Goal: Task Accomplishment & Management: Use online tool/utility

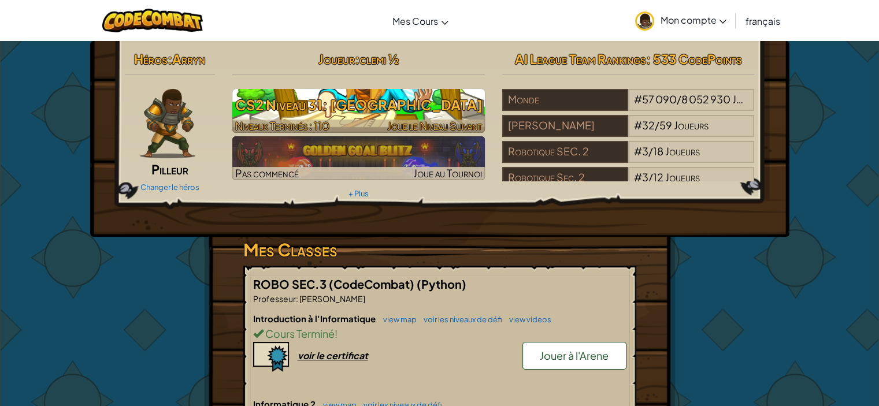
click at [346, 103] on h3 "CS2 Niveau 31: [GEOGRAPHIC_DATA]" at bounding box center [358, 105] width 253 height 26
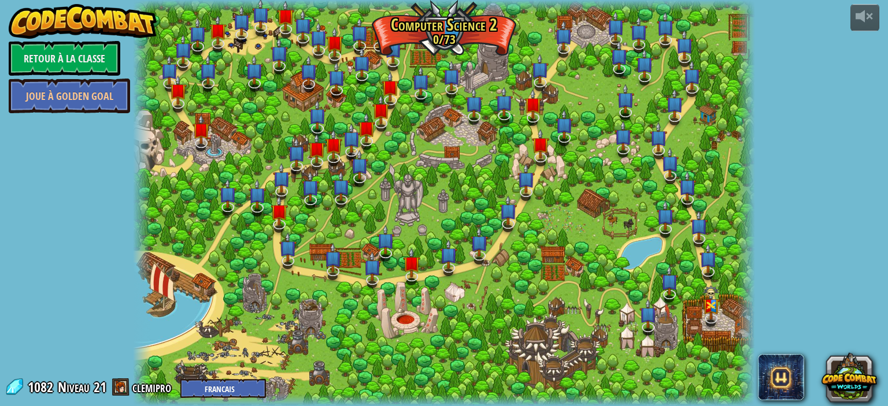
select select "fr"
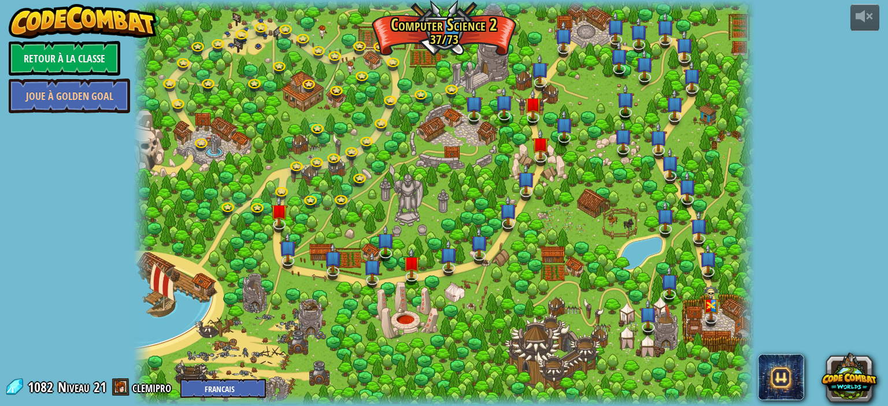
select select "fr"
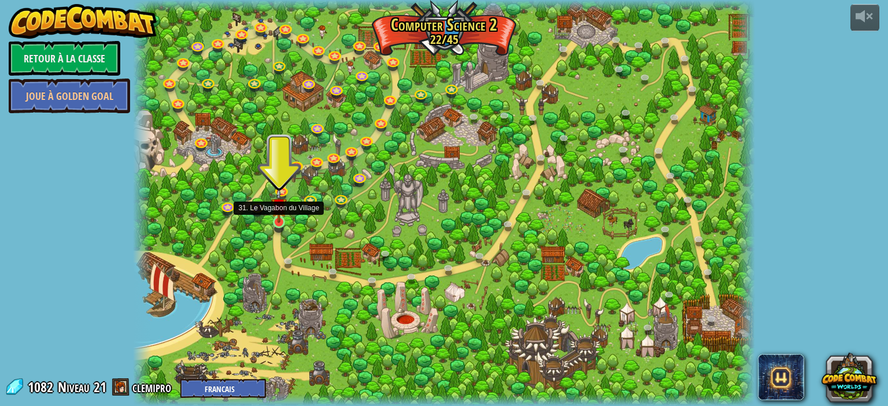
click at [274, 221] on img at bounding box center [278, 205] width 15 height 35
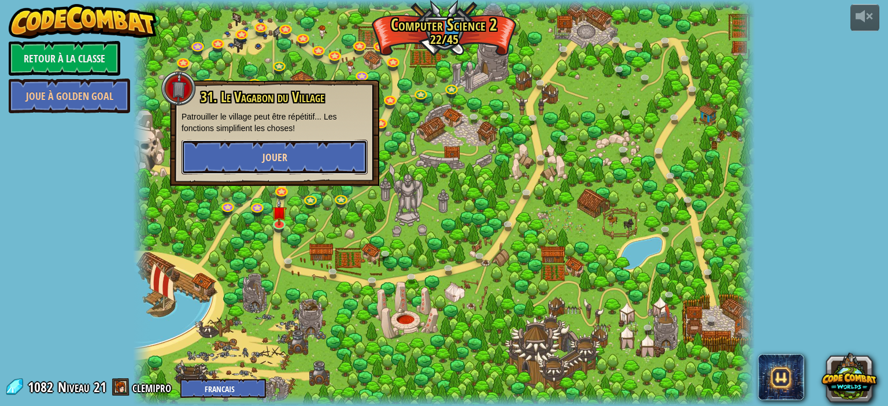
click at [285, 159] on span "Jouer" at bounding box center [274, 157] width 25 height 14
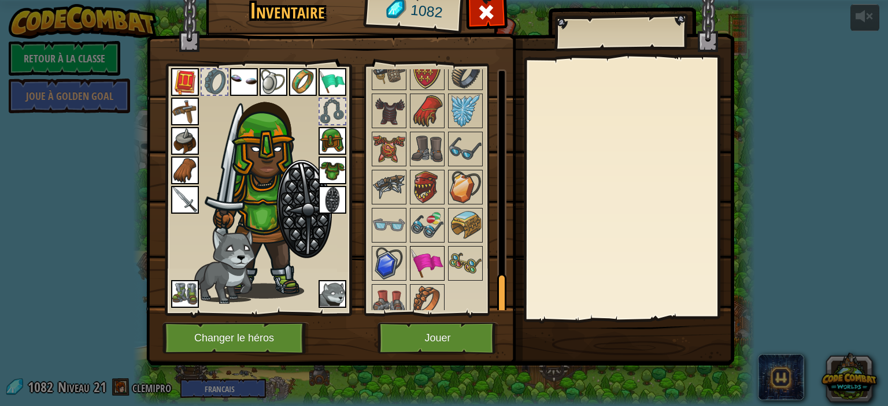
scroll to position [1274, 0]
click at [410, 307] on div at bounding box center [427, 301] width 35 height 35
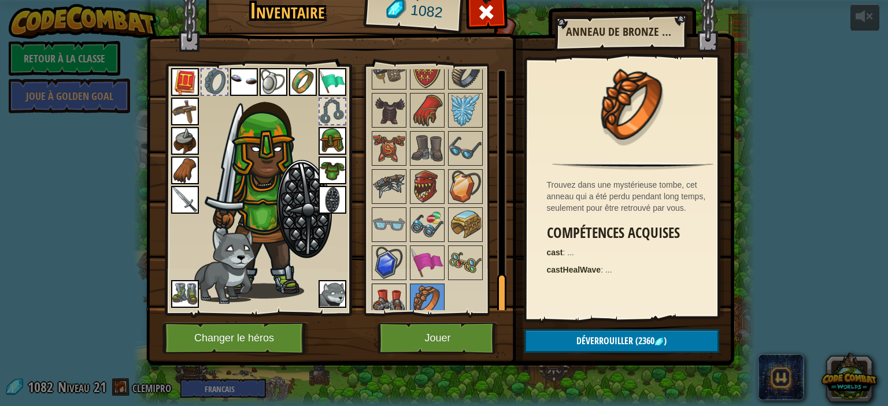
click at [390, 287] on img at bounding box center [389, 301] width 32 height 32
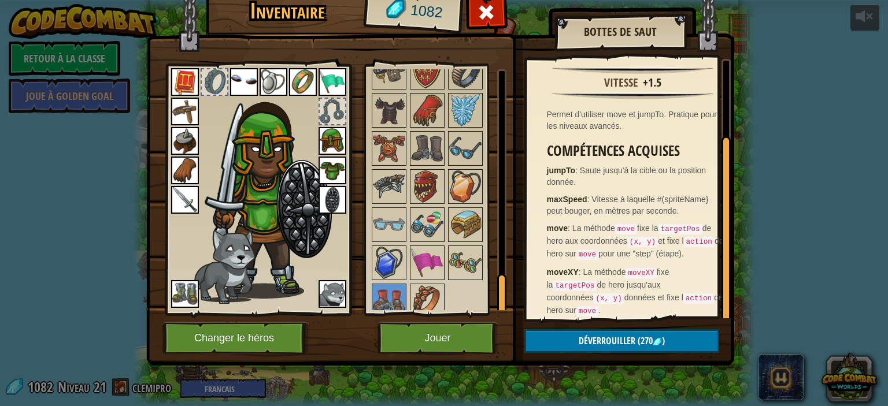
scroll to position [98, 0]
click at [430, 218] on img at bounding box center [427, 225] width 32 height 32
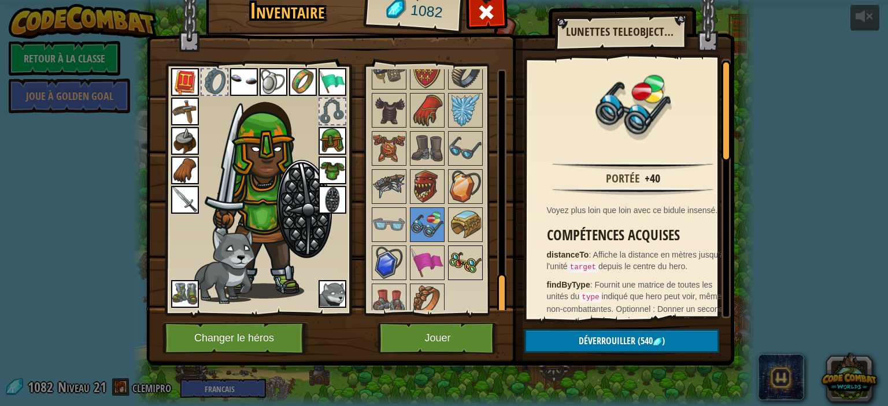
click at [461, 247] on img at bounding box center [465, 263] width 32 height 32
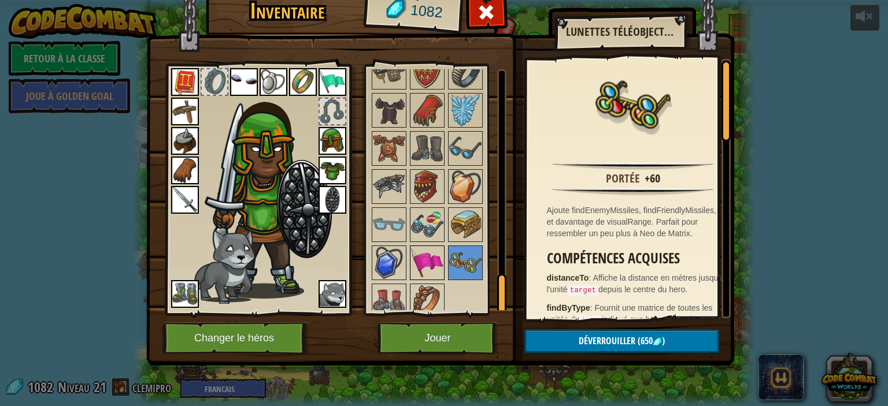
click at [426, 253] on img at bounding box center [427, 263] width 32 height 32
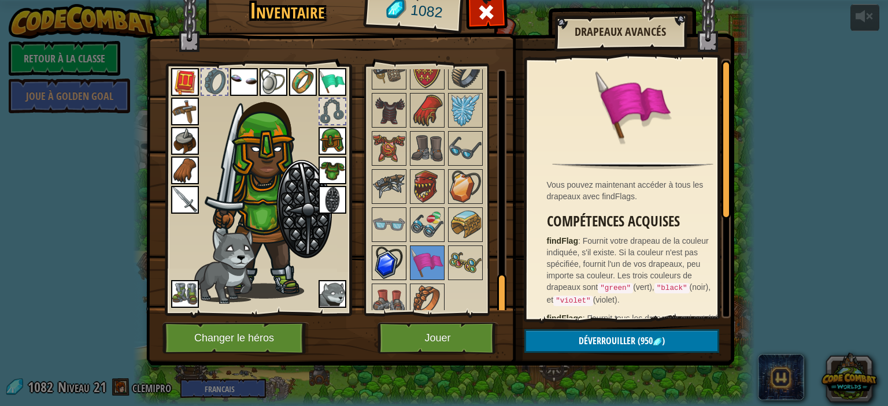
click at [374, 254] on img at bounding box center [389, 263] width 32 height 32
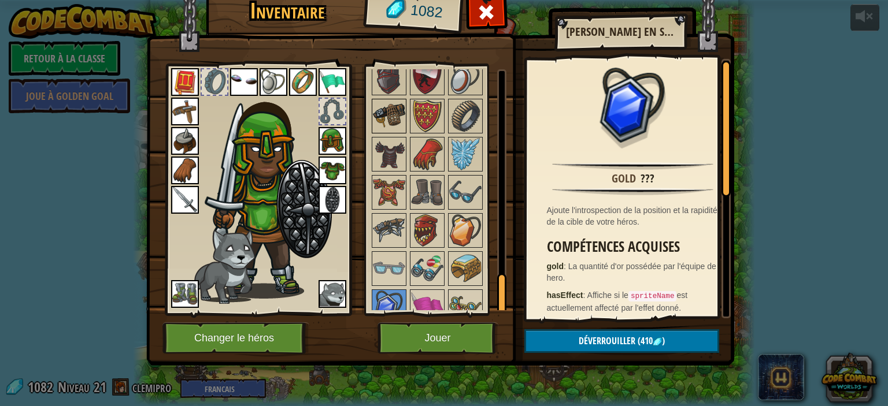
scroll to position [1100, 0]
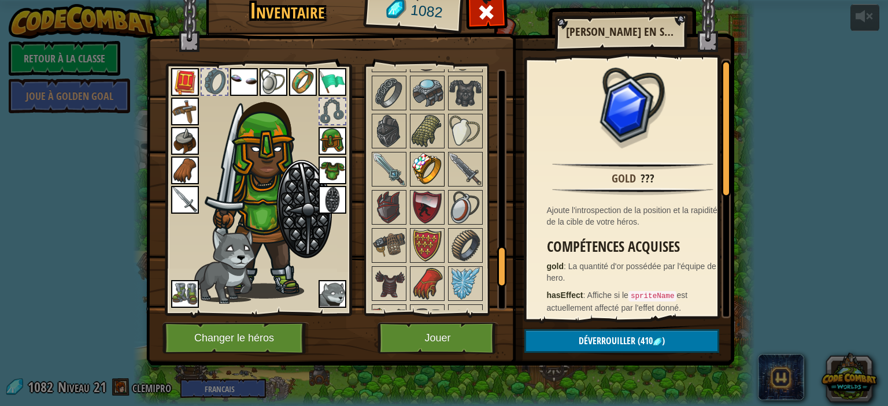
click at [426, 177] on div at bounding box center [427, 169] width 35 height 35
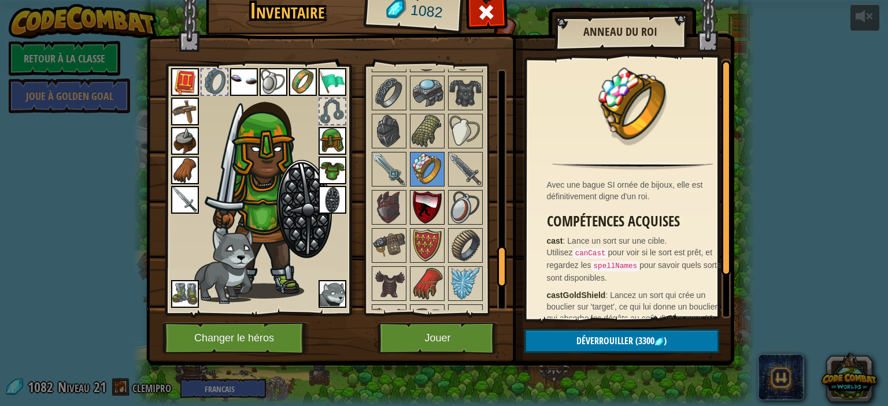
click at [422, 191] on img at bounding box center [427, 207] width 32 height 32
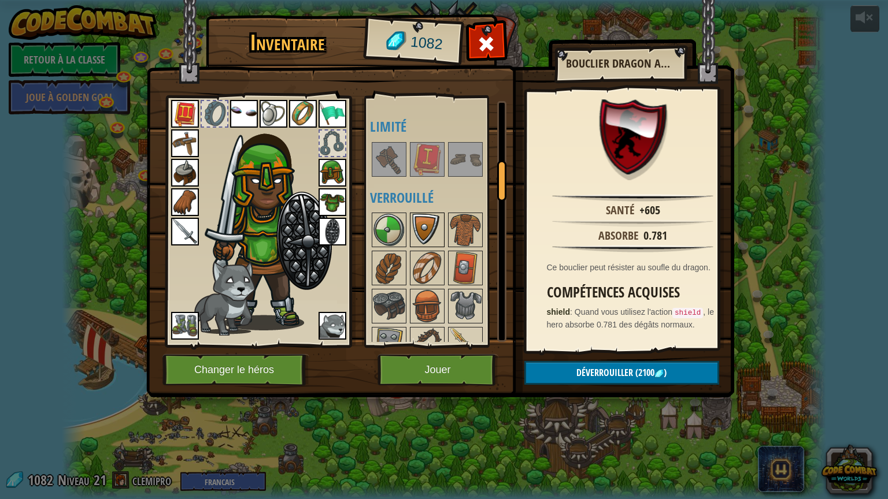
scroll to position [404, 0]
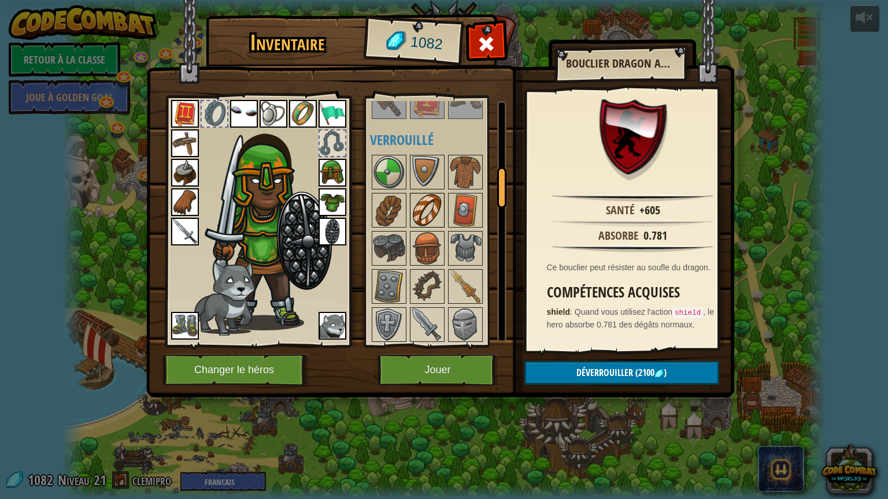
click at [418, 217] on img at bounding box center [427, 210] width 32 height 32
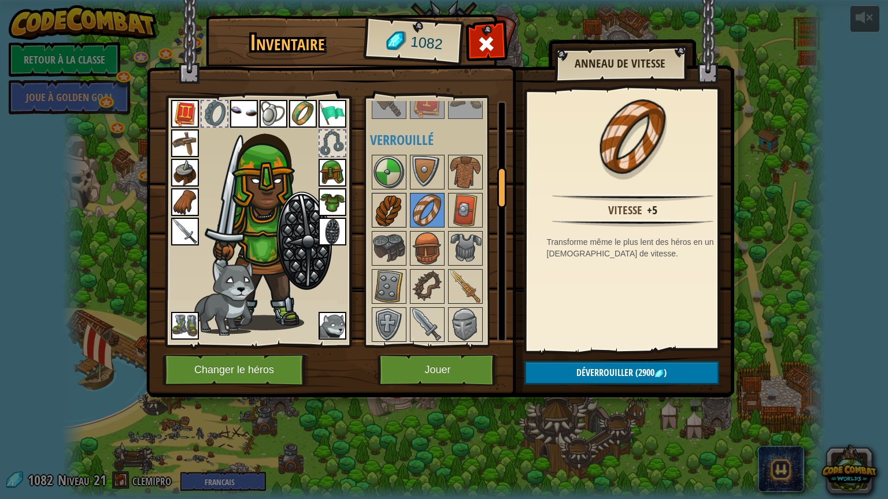
click at [398, 206] on img at bounding box center [389, 210] width 32 height 32
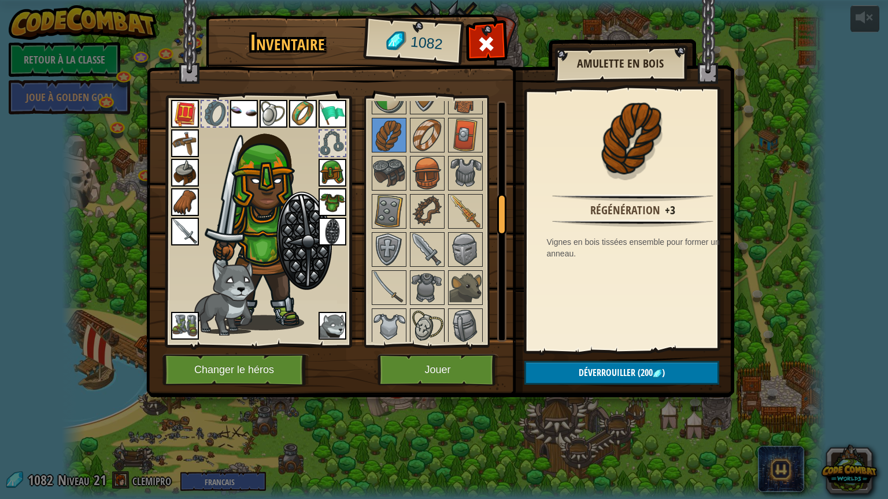
scroll to position [578, 0]
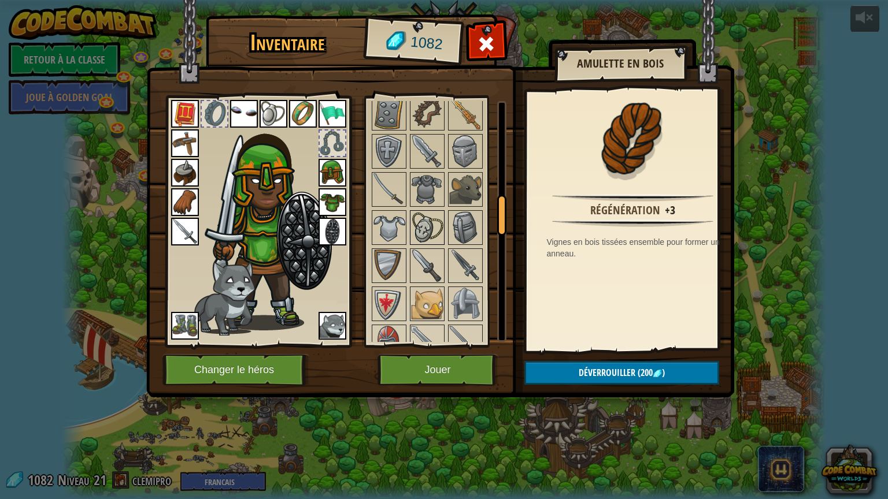
click at [439, 229] on img at bounding box center [427, 227] width 32 height 32
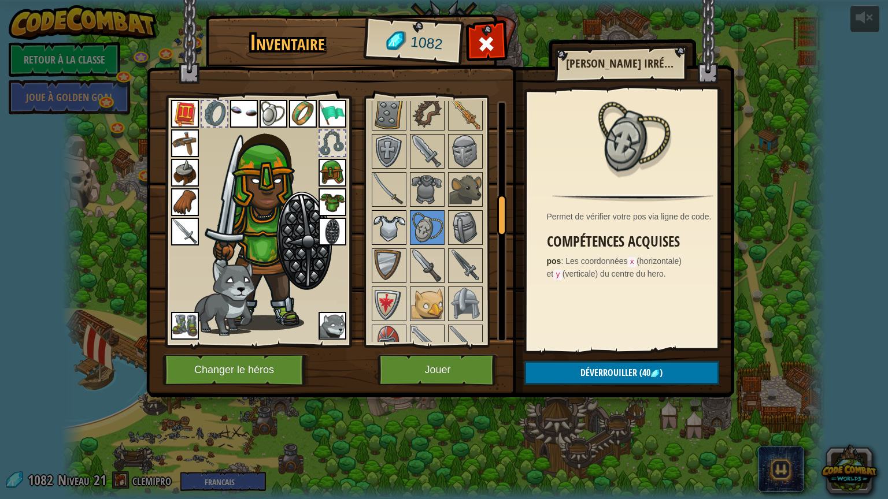
click at [392, 224] on img at bounding box center [389, 227] width 32 height 32
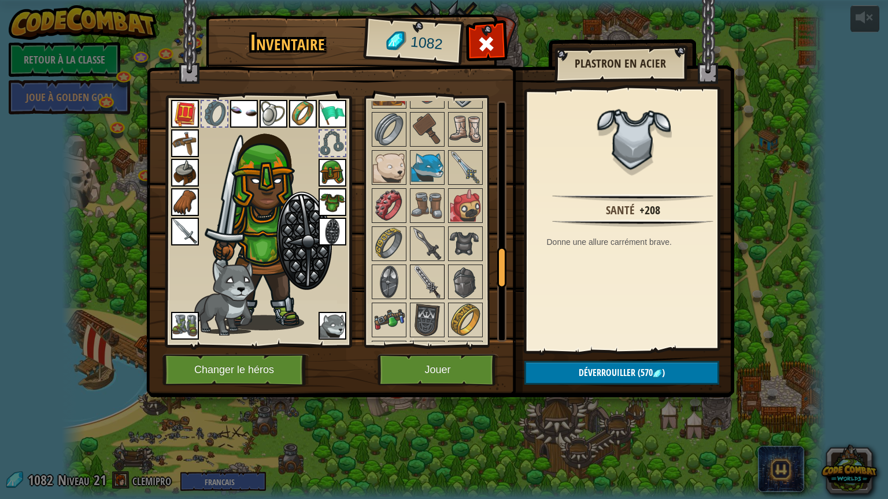
scroll to position [982, 0]
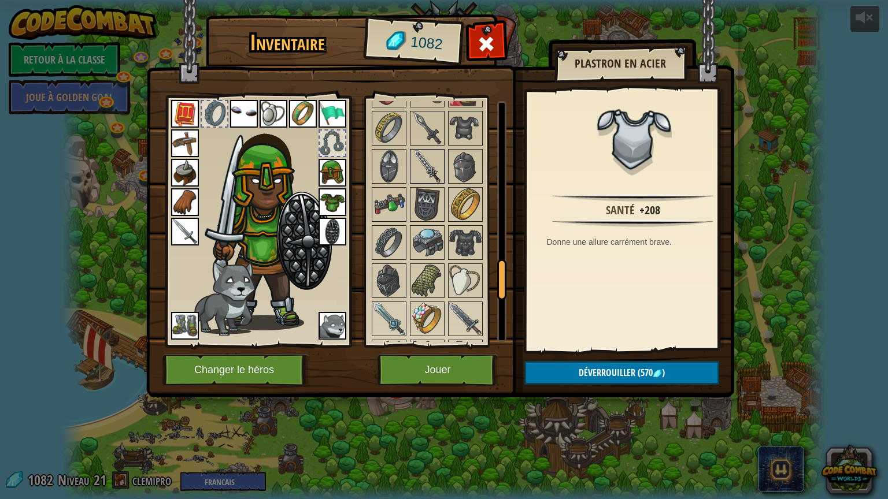
click at [436, 265] on img at bounding box center [427, 281] width 32 height 32
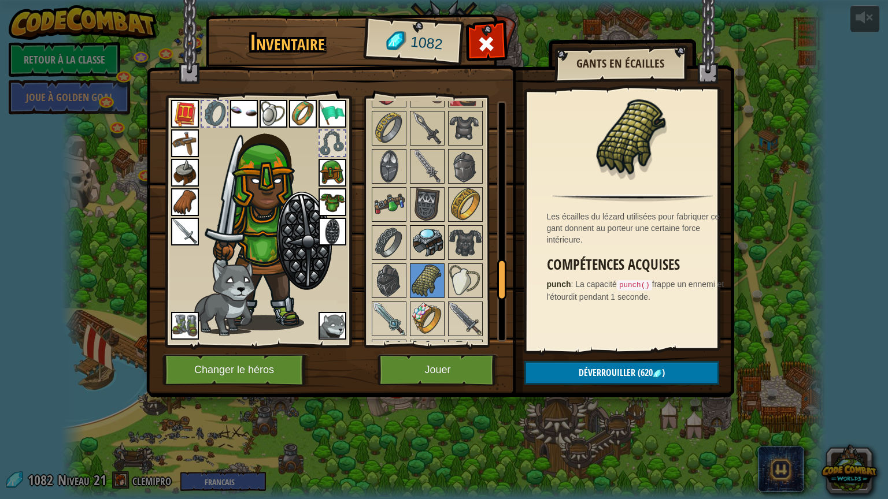
click at [444, 232] on div at bounding box center [427, 242] width 35 height 35
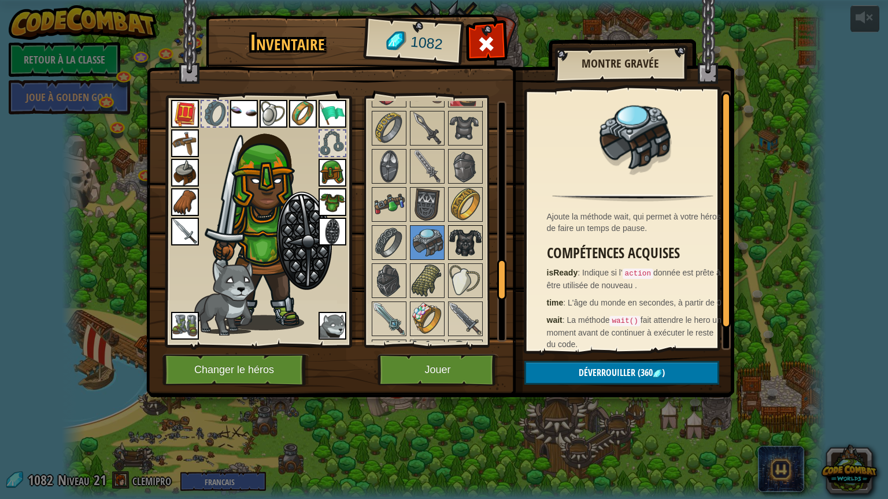
click at [454, 233] on img at bounding box center [465, 243] width 32 height 32
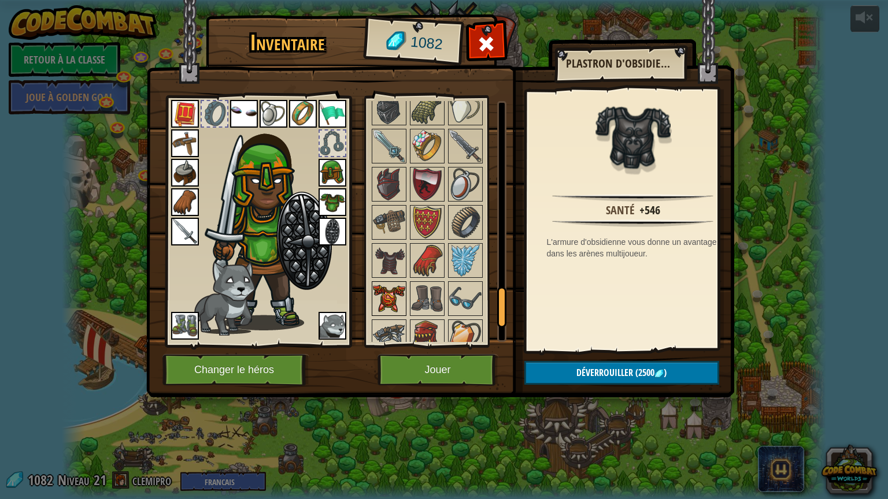
scroll to position [1156, 0]
click at [427, 177] on img at bounding box center [427, 184] width 32 height 32
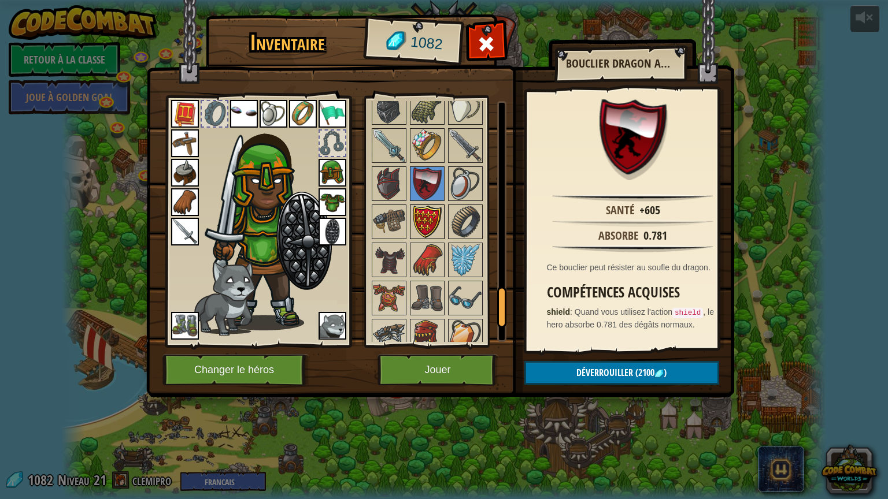
click at [432, 208] on img at bounding box center [427, 222] width 32 height 32
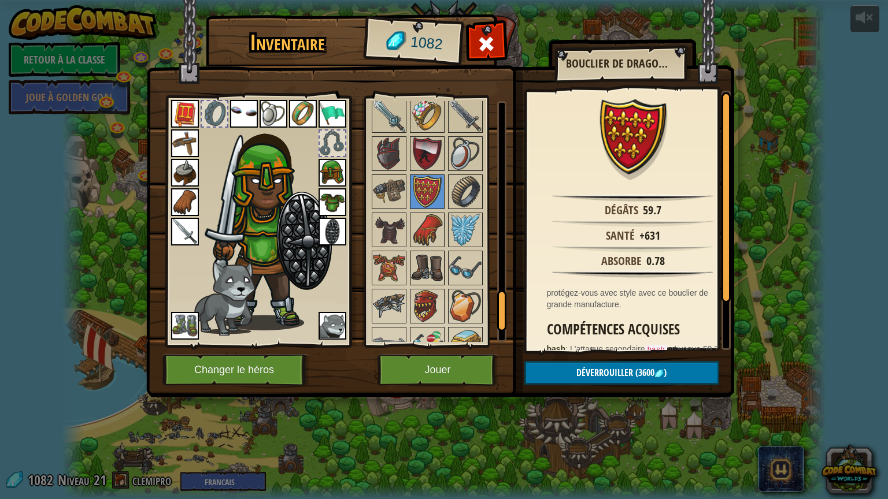
scroll to position [1271, 0]
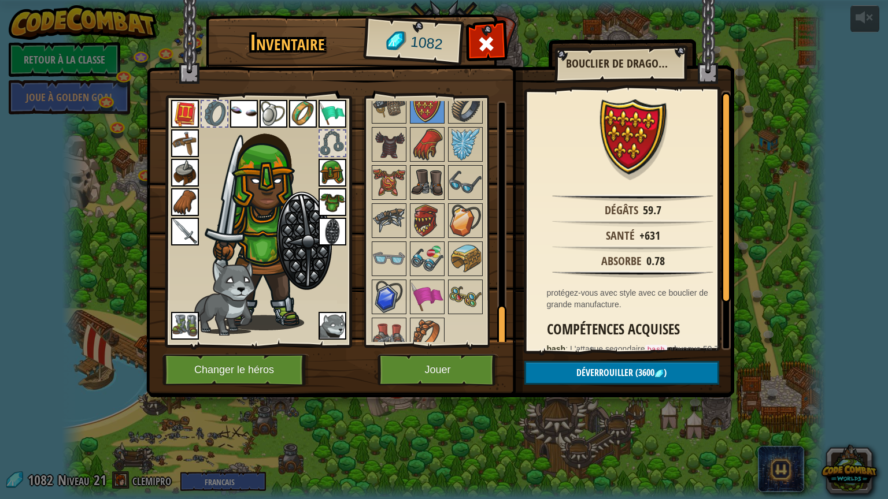
click at [430, 177] on img at bounding box center [427, 182] width 32 height 32
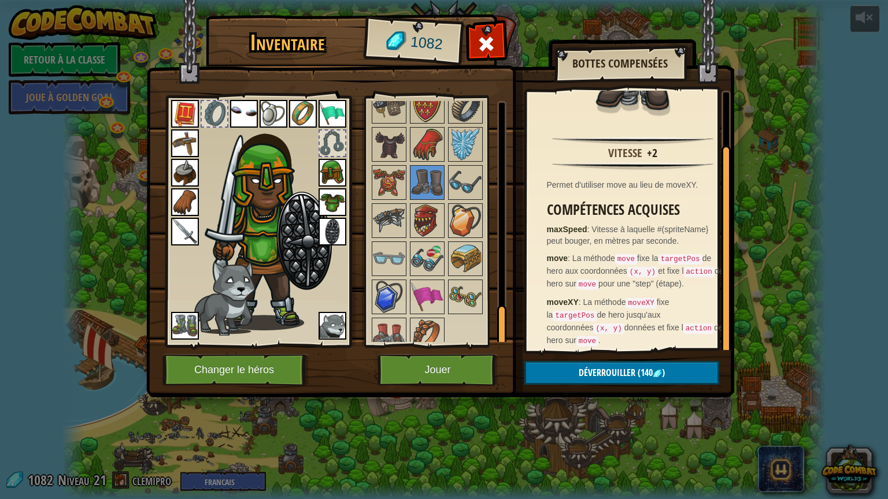
scroll to position [58, 0]
click at [395, 170] on img at bounding box center [389, 182] width 32 height 32
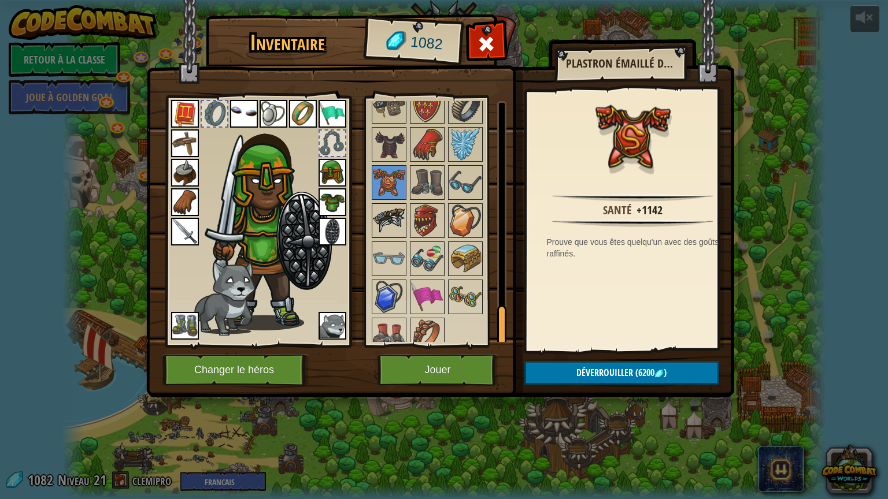
click at [381, 205] on img at bounding box center [389, 221] width 32 height 32
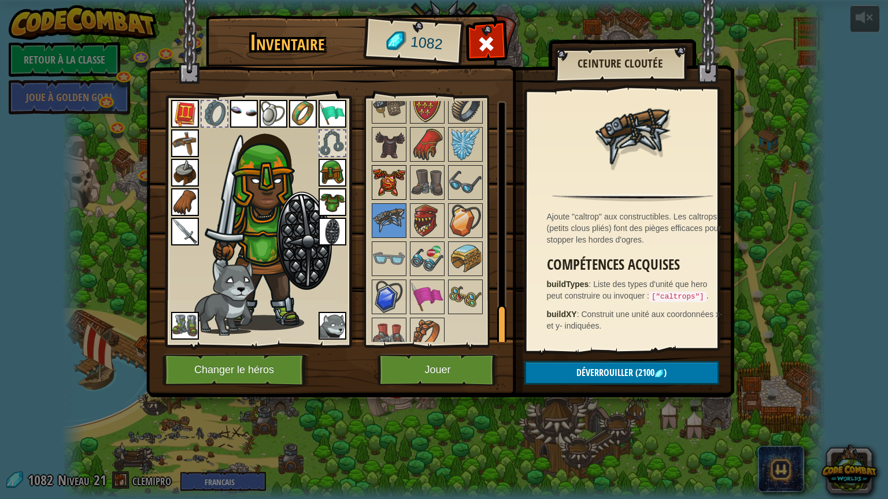
click at [372, 180] on div at bounding box center [389, 182] width 35 height 35
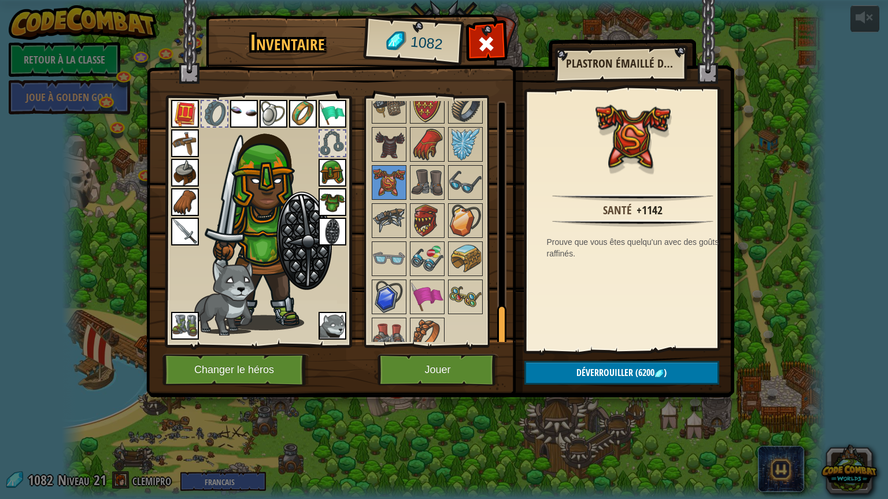
click at [439, 400] on div "Inventaire 1082 Disponible Equiper Equiper Equiper Equiper Equiper Equiper Equi…" at bounding box center [444, 249] width 888 height 499
click at [431, 395] on img at bounding box center [440, 187] width 588 height 419
click at [430, 376] on button "Jouer" at bounding box center [437, 370] width 121 height 32
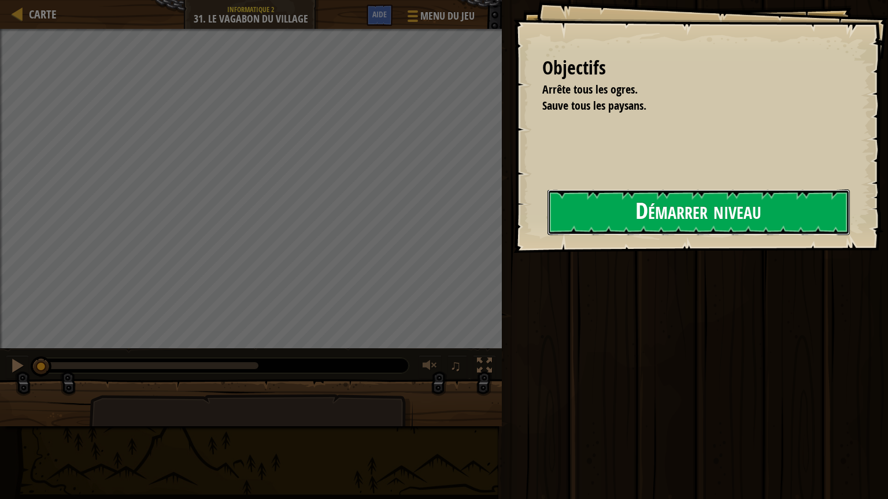
click at [578, 217] on button "Démarrer niveau" at bounding box center [698, 213] width 302 height 46
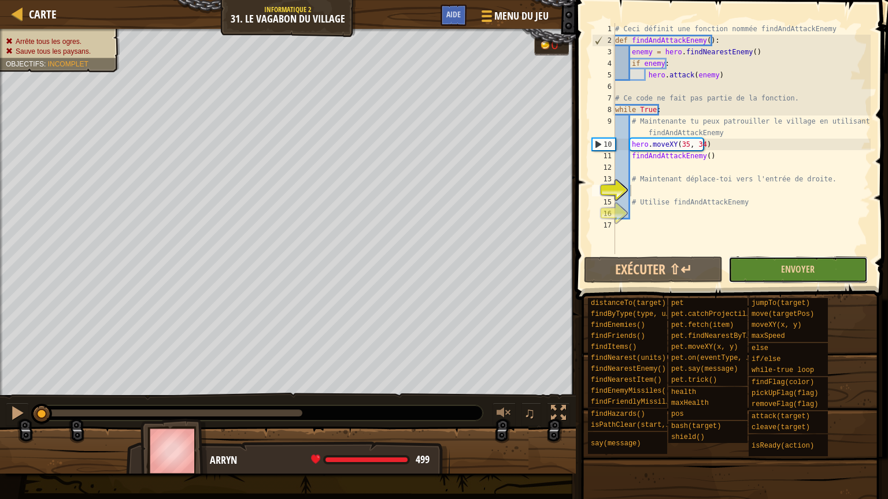
click at [770, 262] on button "Envoyer" at bounding box center [797, 270] width 139 height 27
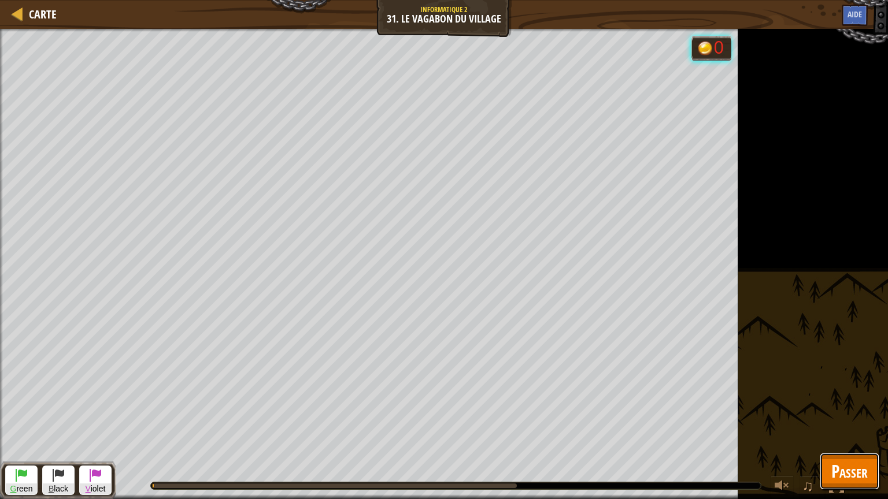
click at [841, 406] on span "Passer" at bounding box center [849, 471] width 36 height 24
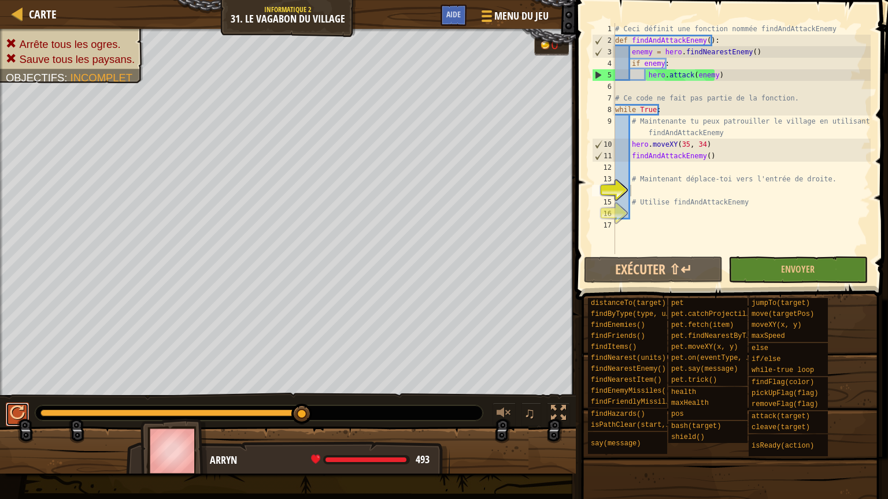
click at [12, 406] on div at bounding box center [17, 413] width 15 height 15
click at [447, 320] on div "copy 60, 32" at bounding box center [469, 318] width 97 height 23
click at [645, 190] on div "# Ceci définit une fonction nommée findAndAttackEnemy def findAndAttackEnemy ( …" at bounding box center [741, 150] width 258 height 254
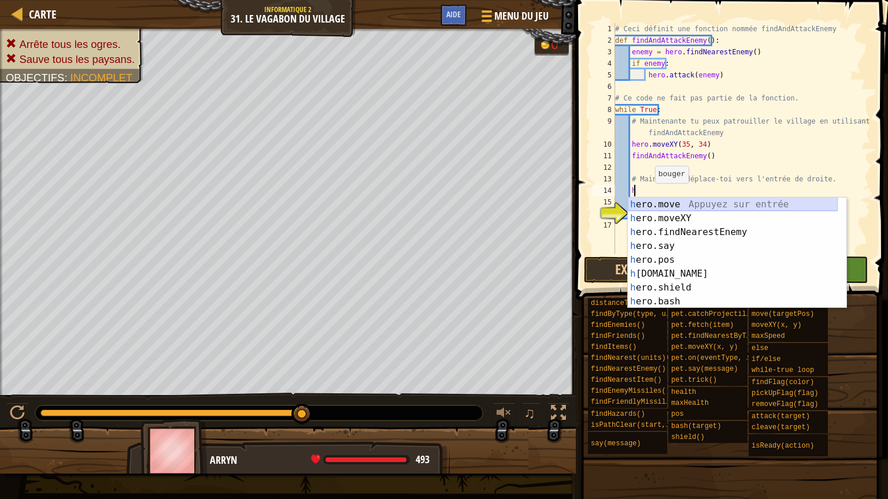
click at [655, 204] on div "h ero.move Appuyez sur entrée h ero.moveXY Appuyez sur entrée h ero.findNearest…" at bounding box center [733, 267] width 210 height 139
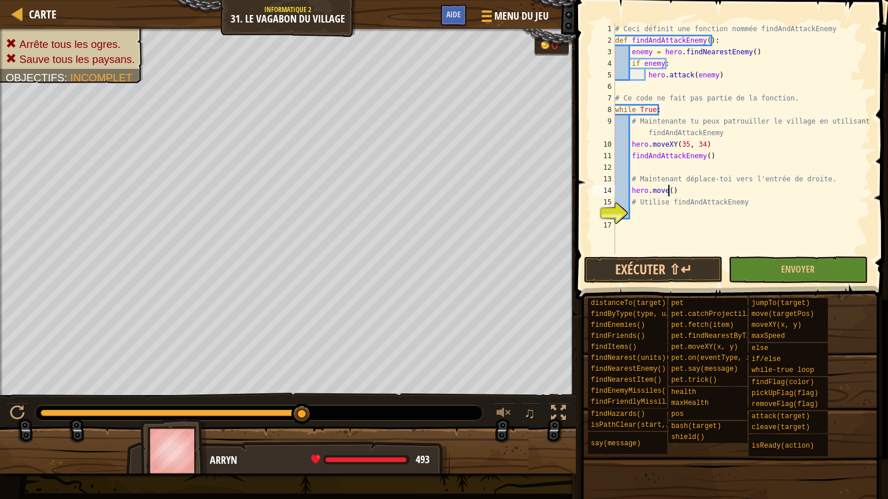
paste textarea "60, 32"
type textarea "hero.move(60, 32)"
click at [633, 216] on div "# Ceci définit une fonction nommée findAndAttackEnemy def findAndAttackEnemy ( …" at bounding box center [741, 150] width 258 height 254
type textarea "h"
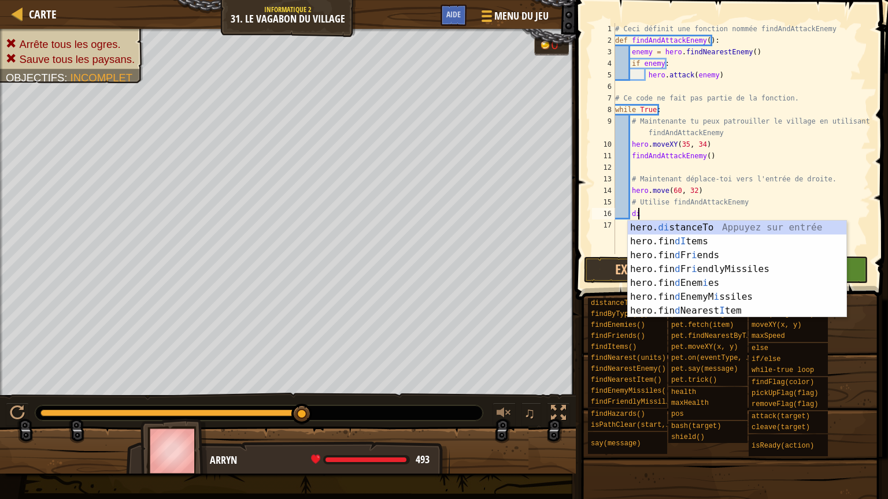
scroll to position [5, 1]
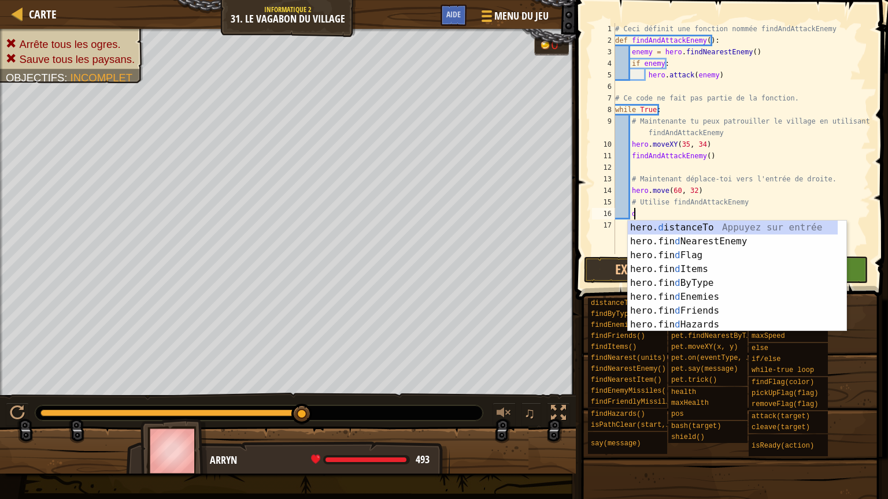
type textarea "d"
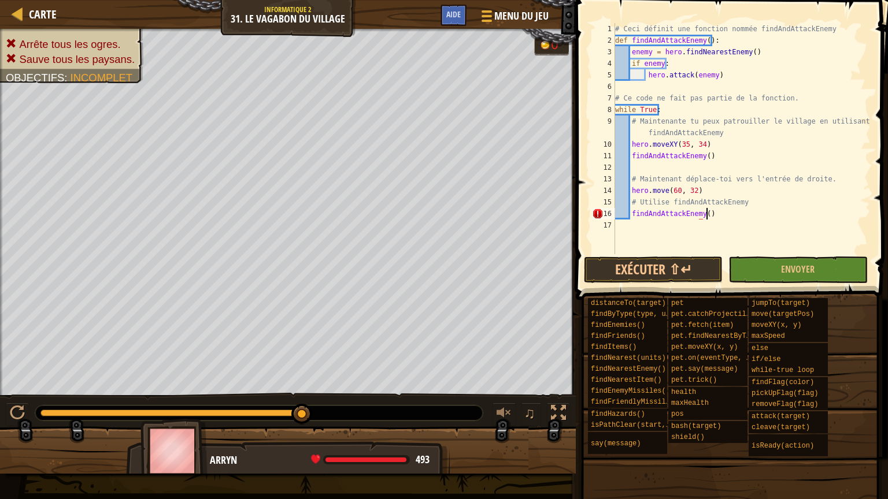
scroll to position [5, 7]
click at [760, 272] on button "Envoyer" at bounding box center [797, 270] width 139 height 27
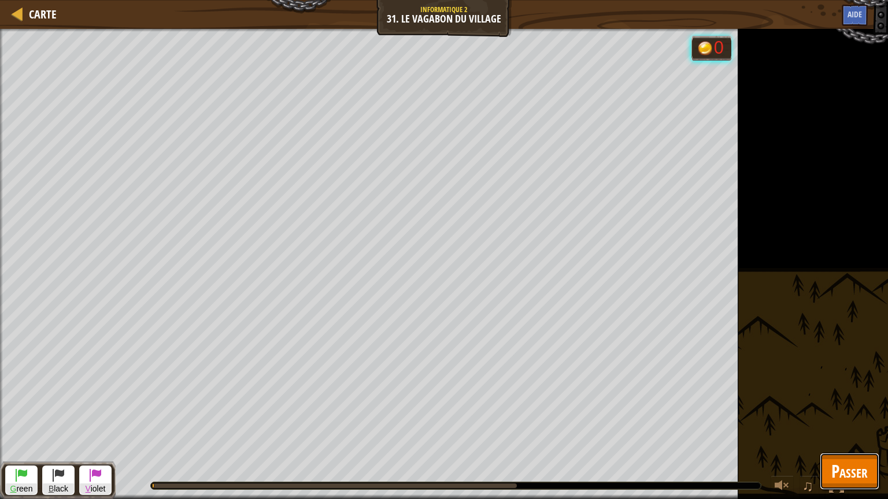
click at [841, 406] on span "Passer" at bounding box center [849, 471] width 36 height 24
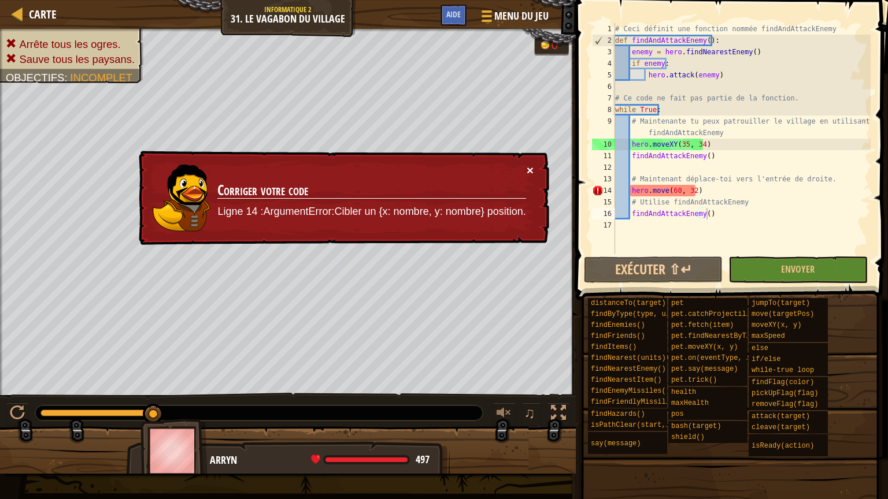
click at [529, 167] on button "×" at bounding box center [529, 170] width 7 height 12
click at [665, 192] on div "# Ceci définit une fonction nommée findAndAttackEnemy def findAndAttackEnemy ( …" at bounding box center [741, 150] width 258 height 254
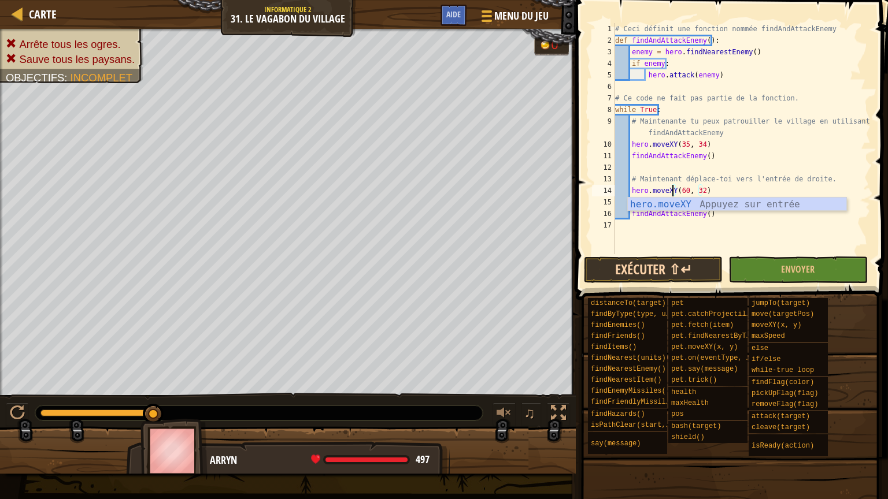
type textarea "hero.moveXY(60, 32)"
click at [686, 272] on button "Exécuter ⇧↵" at bounding box center [653, 270] width 139 height 27
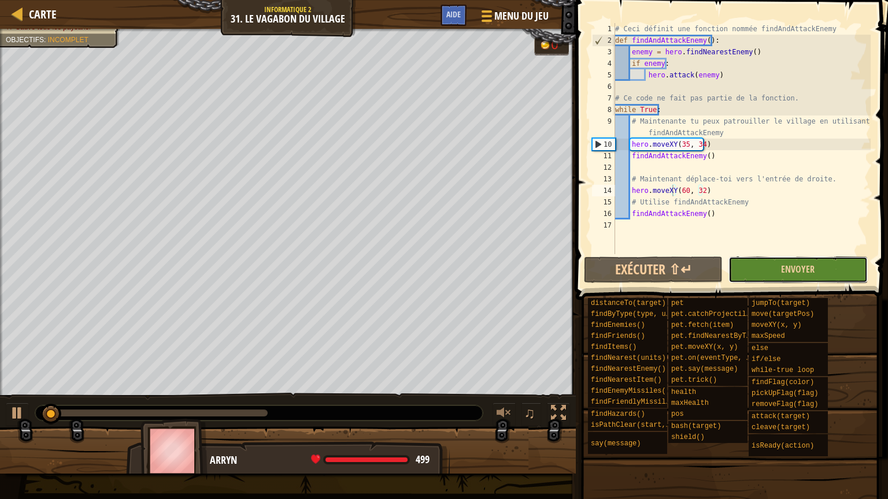
click at [775, 263] on button "Envoyer" at bounding box center [797, 270] width 139 height 27
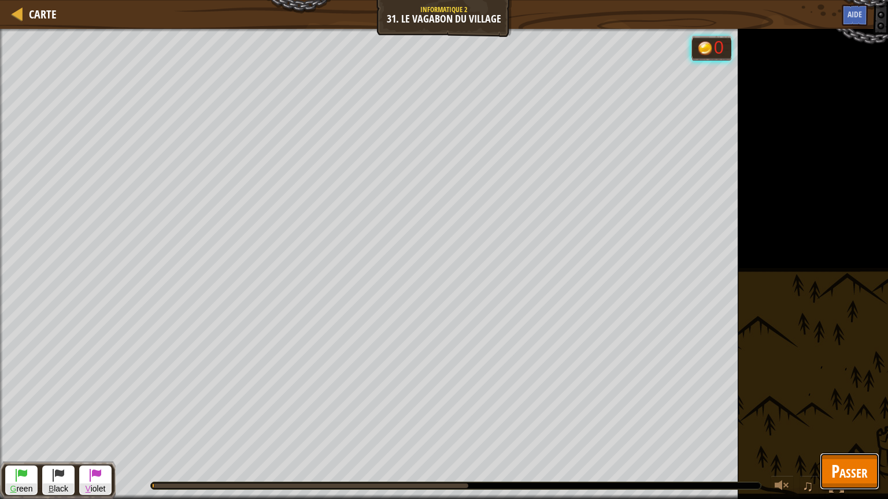
click at [859, 406] on span "Passer" at bounding box center [849, 471] width 36 height 24
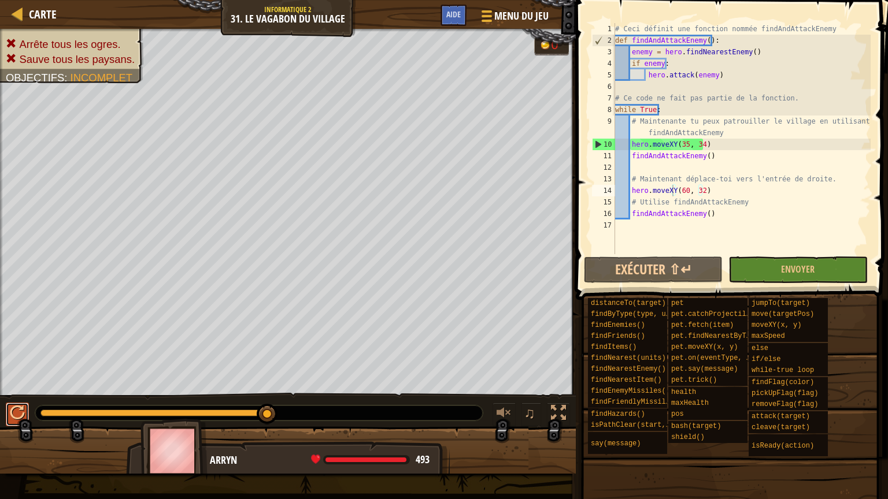
click at [22, 406] on div at bounding box center [17, 413] width 15 height 15
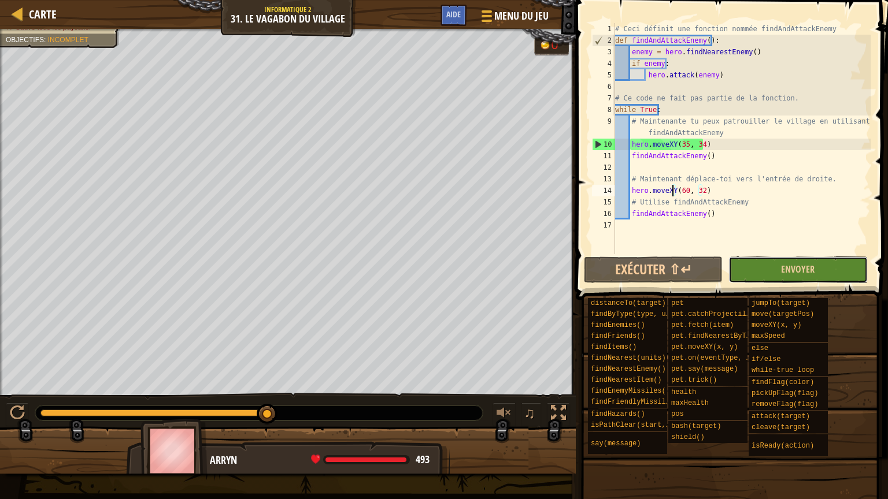
click at [775, 262] on button "Envoyer" at bounding box center [797, 270] width 139 height 27
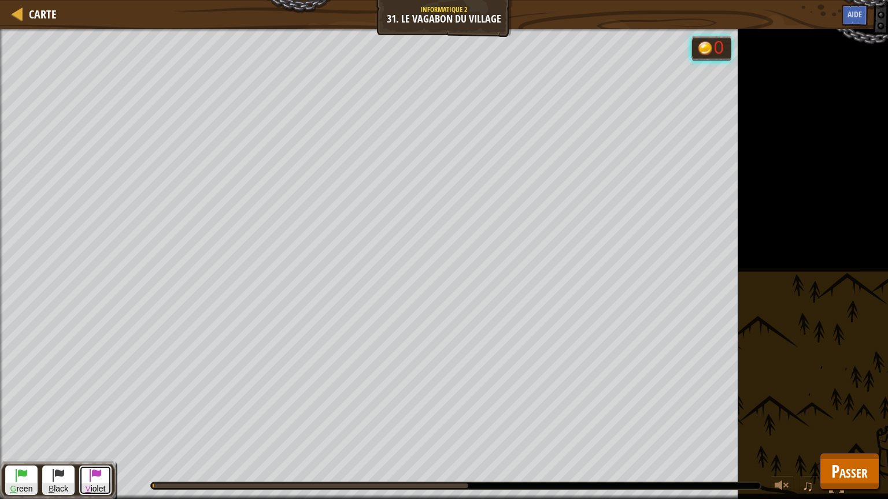
click at [88, 406] on span at bounding box center [95, 475] width 14 height 14
click at [94, 406] on span at bounding box center [95, 475] width 14 height 14
click at [92, 406] on span at bounding box center [95, 475] width 14 height 14
click at [94, 406] on span at bounding box center [95, 475] width 14 height 14
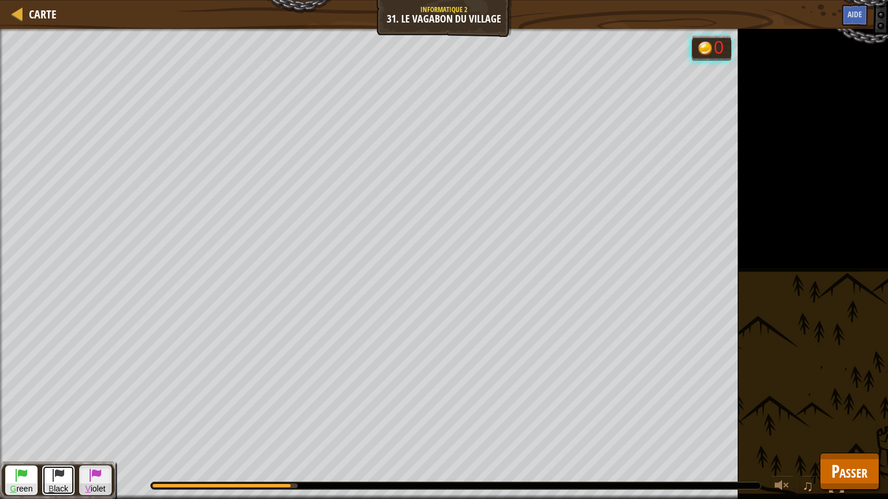
click at [51, 406] on span "B" at bounding box center [51, 488] width 5 height 9
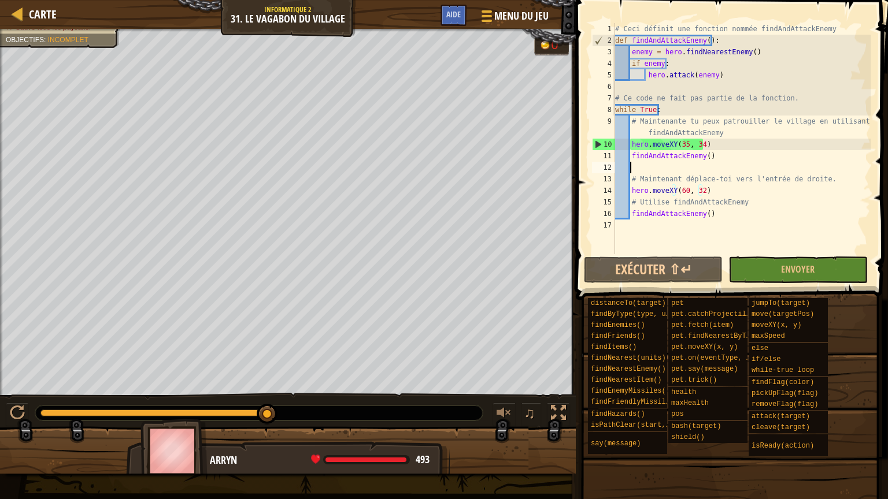
click at [680, 170] on div "# Ceci définit une fonction nommée findAndAttackEnemy def findAndAttackEnemy ( …" at bounding box center [741, 150] width 258 height 254
click at [656, 267] on button "Exécuter ⇧↵" at bounding box center [653, 270] width 139 height 27
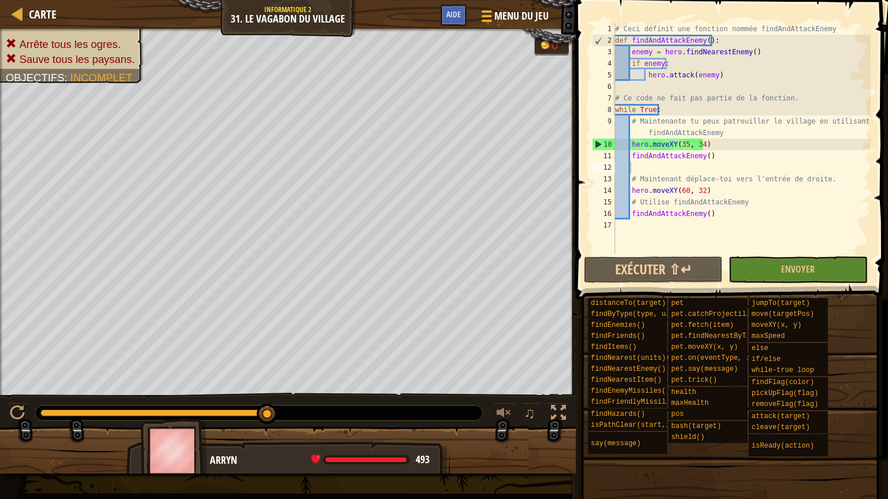
click at [671, 295] on span at bounding box center [730, 457] width 304 height 342
click at [662, 272] on button "Exécuter ⇧↵" at bounding box center [653, 270] width 139 height 27
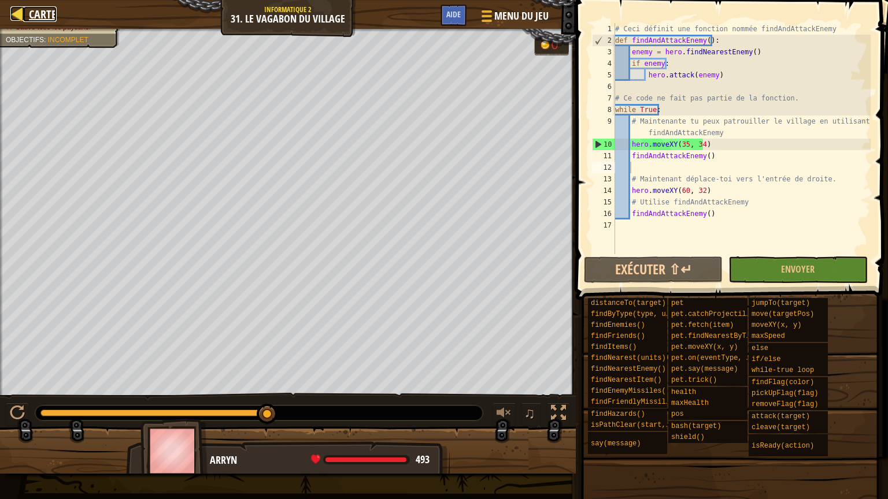
click at [21, 11] on div at bounding box center [17, 13] width 14 height 14
select select "fr"
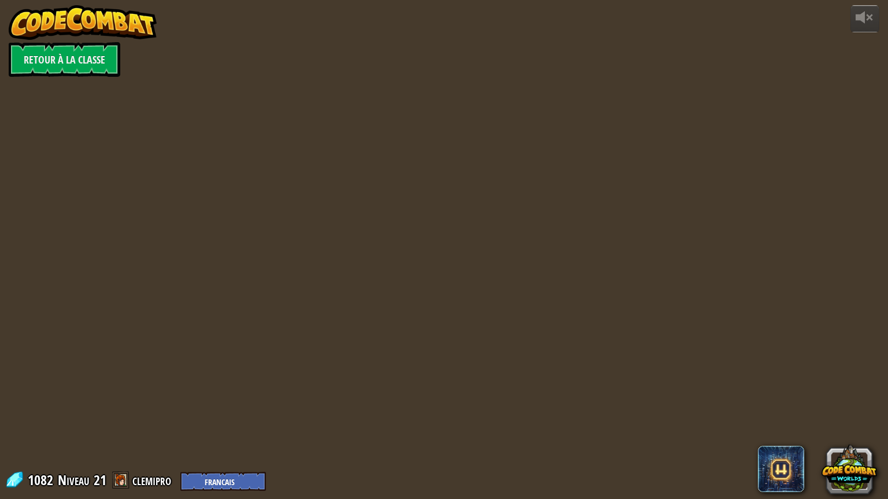
select select "fr"
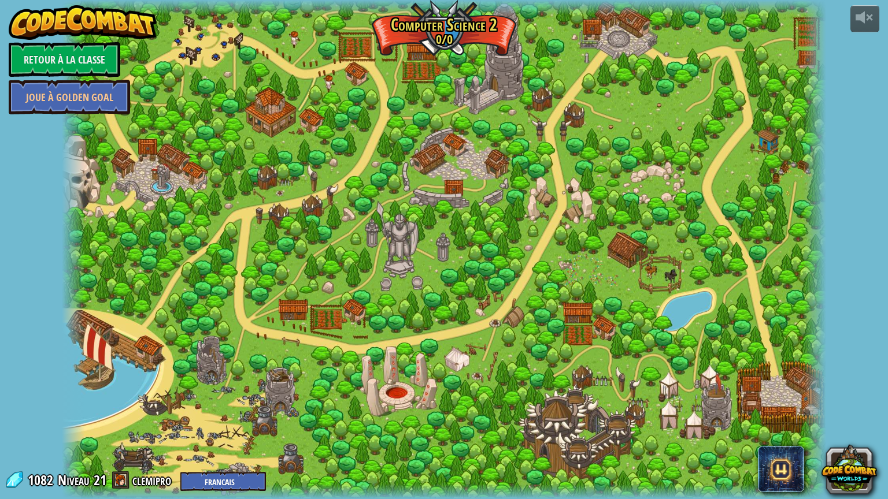
select select "fr"
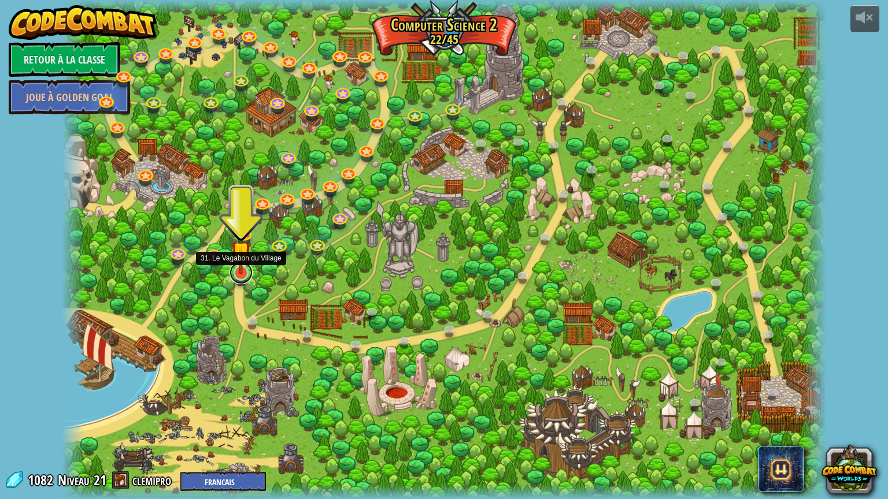
click at [234, 279] on link at bounding box center [240, 272] width 23 height 23
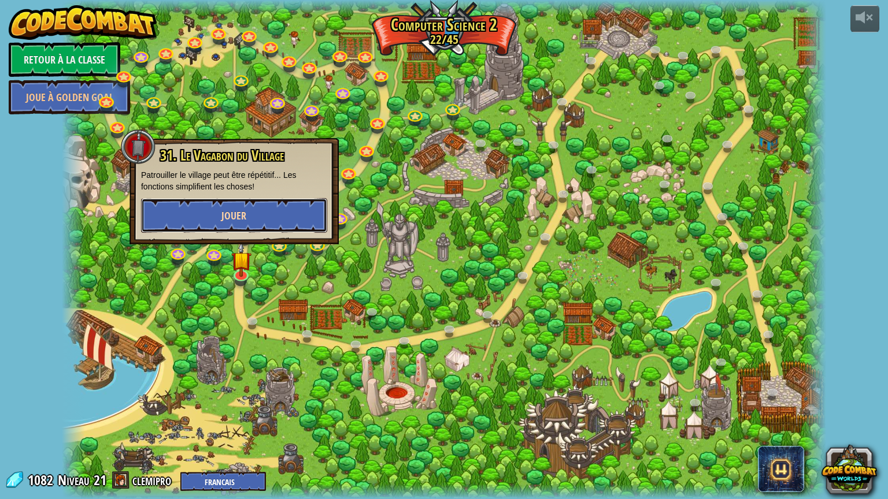
click at [247, 206] on button "Jouer" at bounding box center [234, 215] width 186 height 35
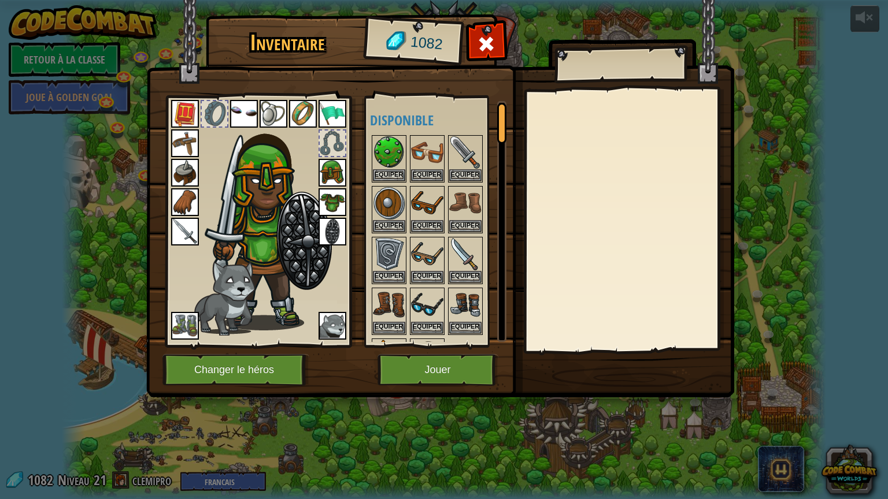
click at [185, 329] on img at bounding box center [185, 326] width 28 height 28
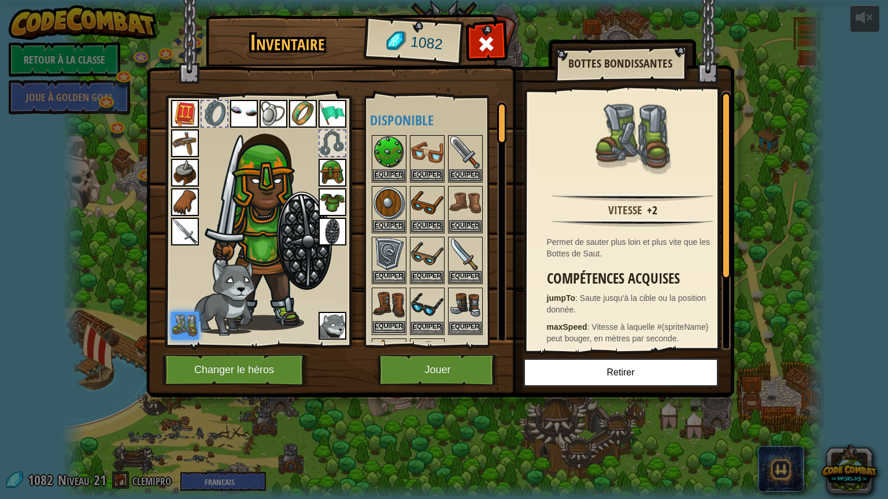
click at [395, 310] on img at bounding box center [389, 305] width 32 height 32
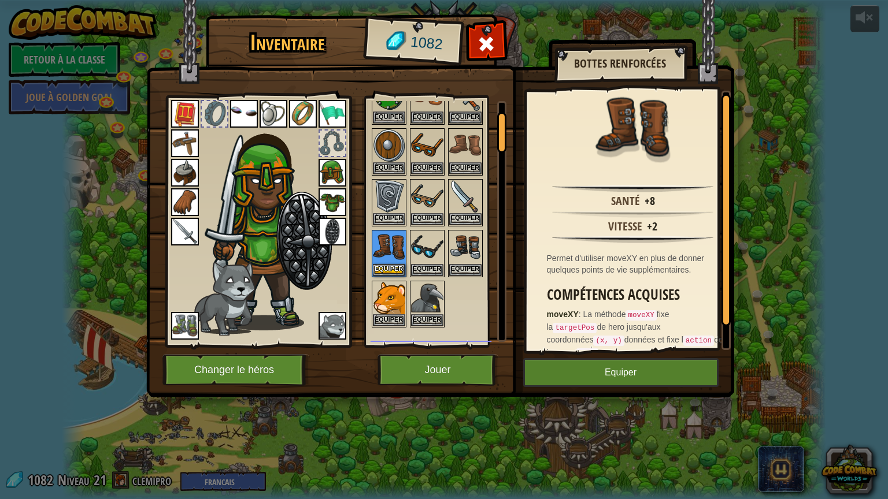
scroll to position [25, 0]
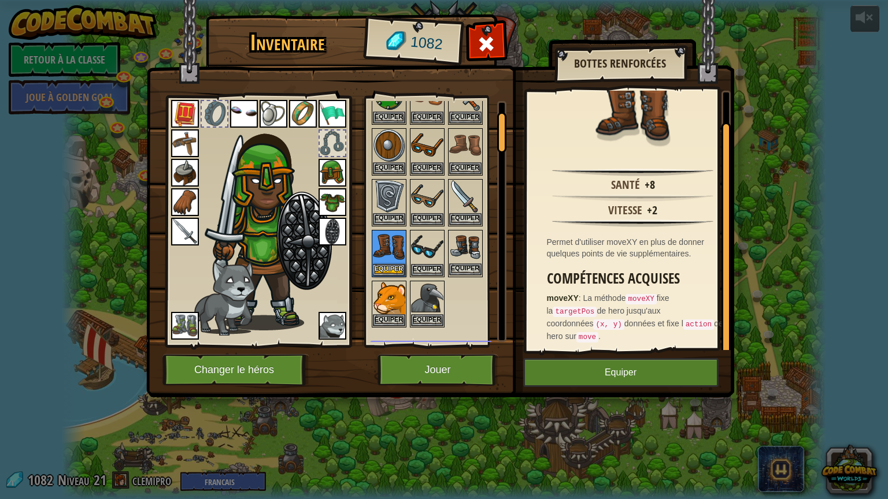
click at [477, 253] on img at bounding box center [465, 247] width 32 height 32
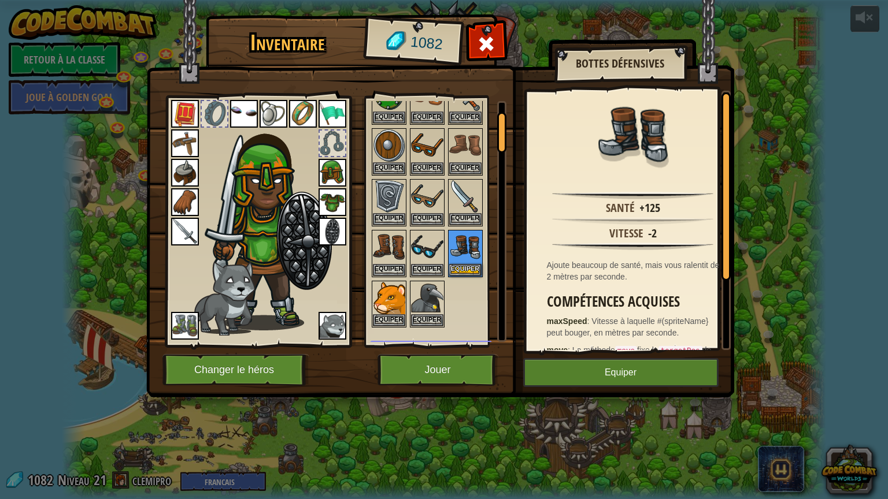
scroll to position [0, 0]
click at [598, 378] on button "Equiper" at bounding box center [620, 372] width 195 height 29
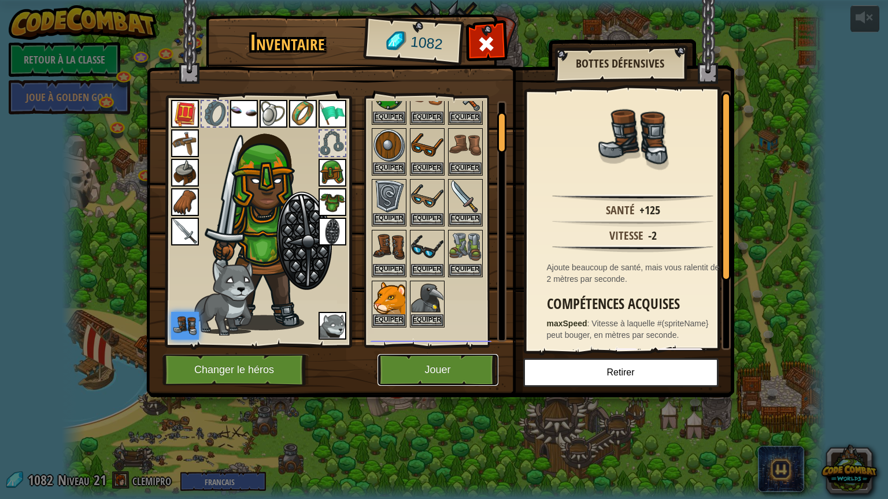
click at [451, 366] on button "Jouer" at bounding box center [437, 370] width 121 height 32
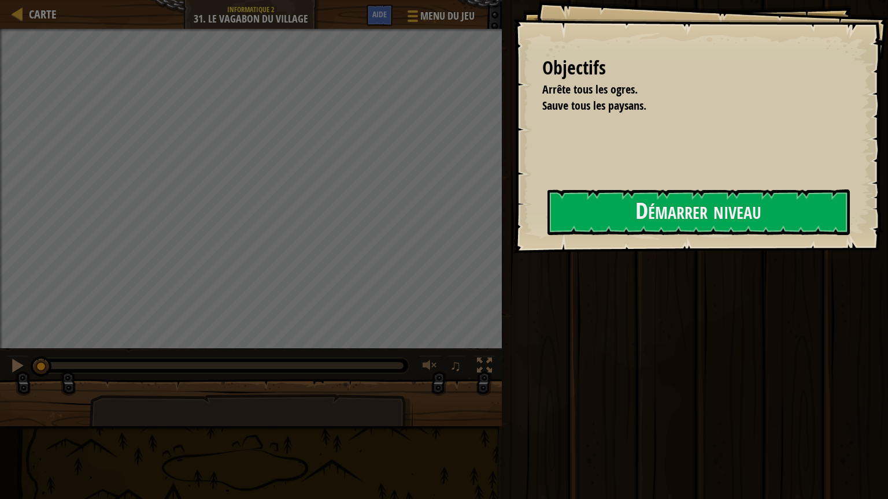
click at [660, 176] on div "Objectifs Arrête tous les ogres. Sauve tous les paysans. Démarrer niveau Erreur…" at bounding box center [700, 126] width 374 height 253
click at [660, 216] on button "Démarrer niveau" at bounding box center [698, 213] width 302 height 46
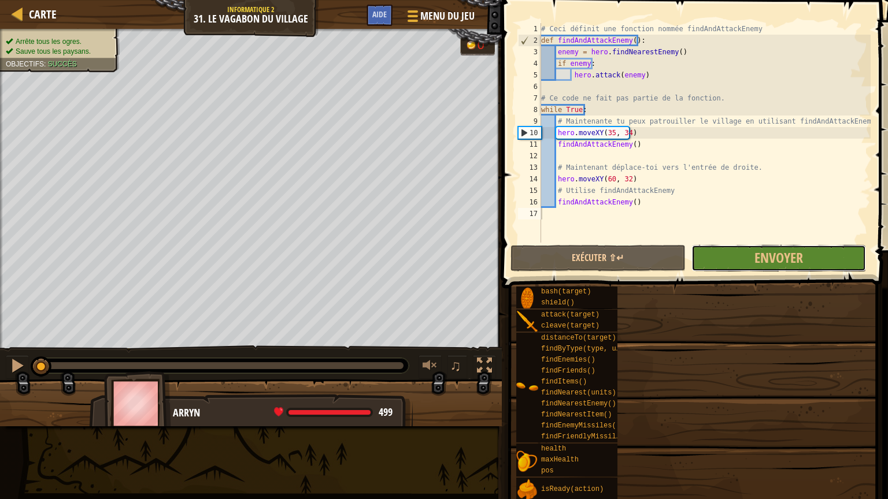
click at [731, 261] on button "Envoyer" at bounding box center [778, 258] width 175 height 27
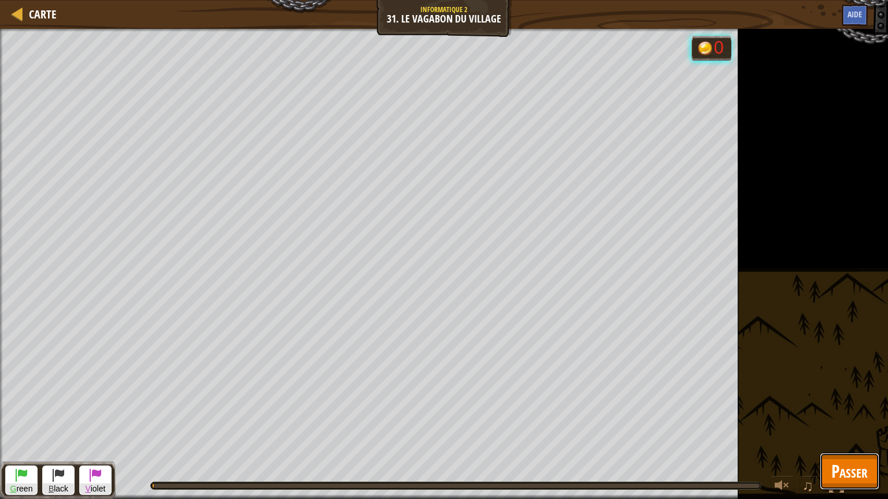
click at [826, 406] on button "Passer" at bounding box center [849, 471] width 60 height 37
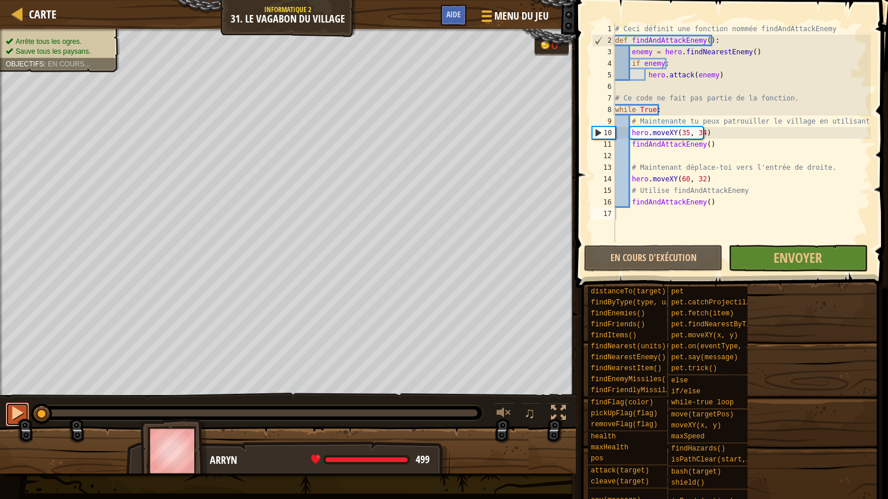
click at [18, 406] on div at bounding box center [17, 413] width 15 height 15
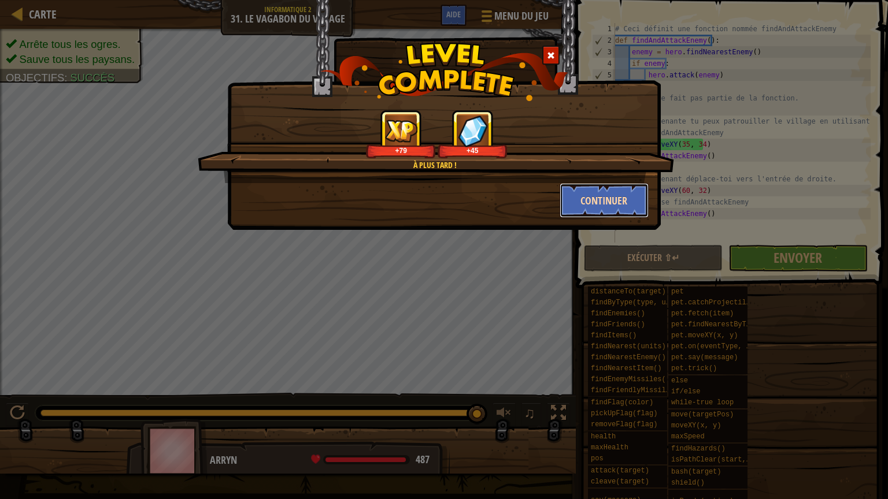
click at [627, 209] on button "Continuer" at bounding box center [604, 200] width 90 height 35
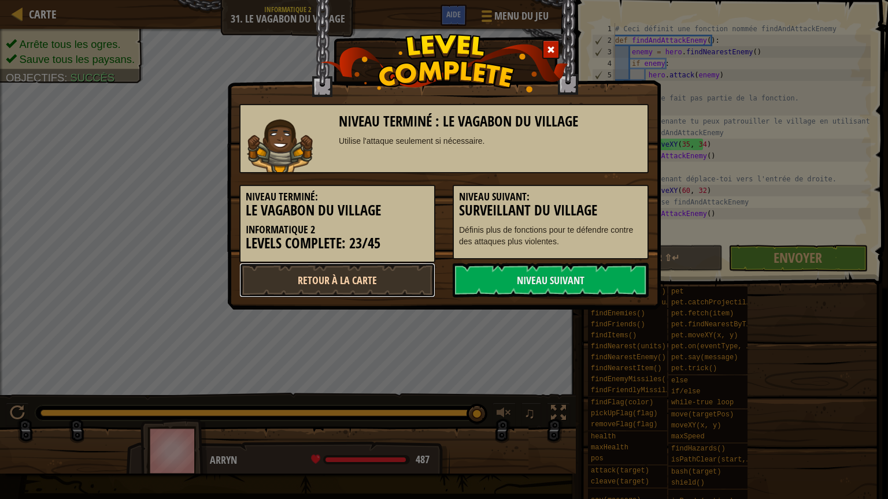
click at [332, 290] on link "Retour à la Carte" at bounding box center [337, 280] width 196 height 35
select select "fr"
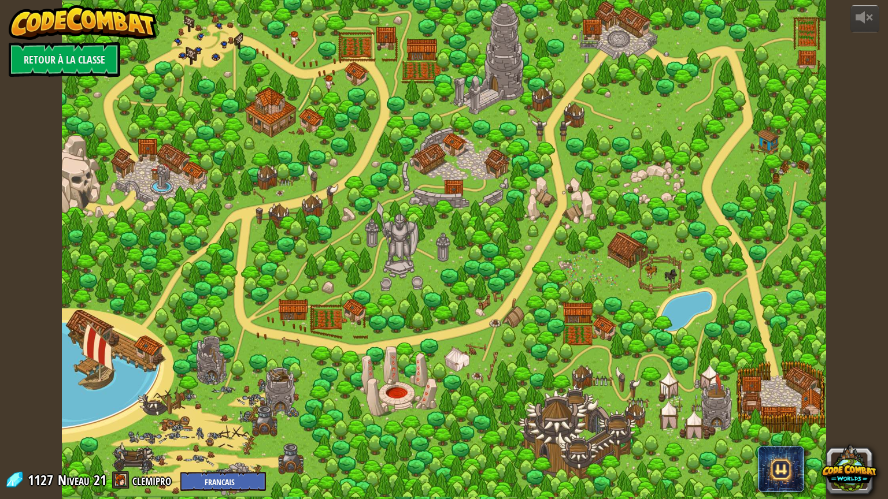
select select "fr"
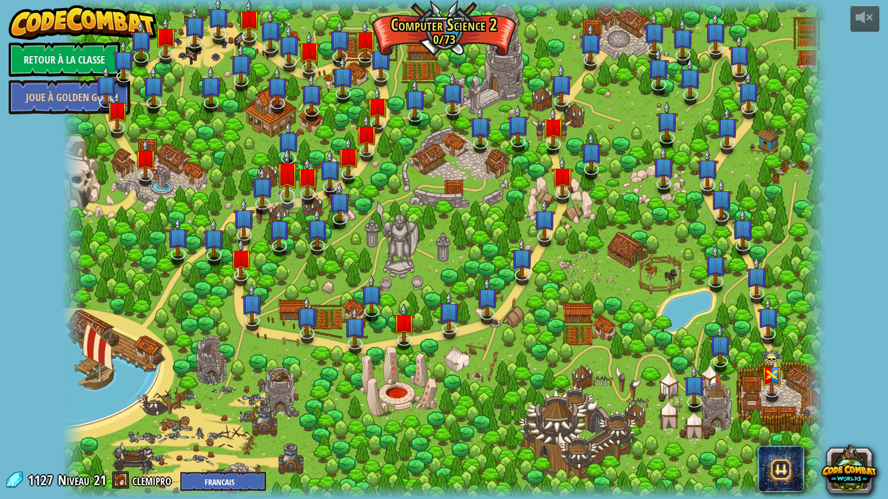
select select "fr"
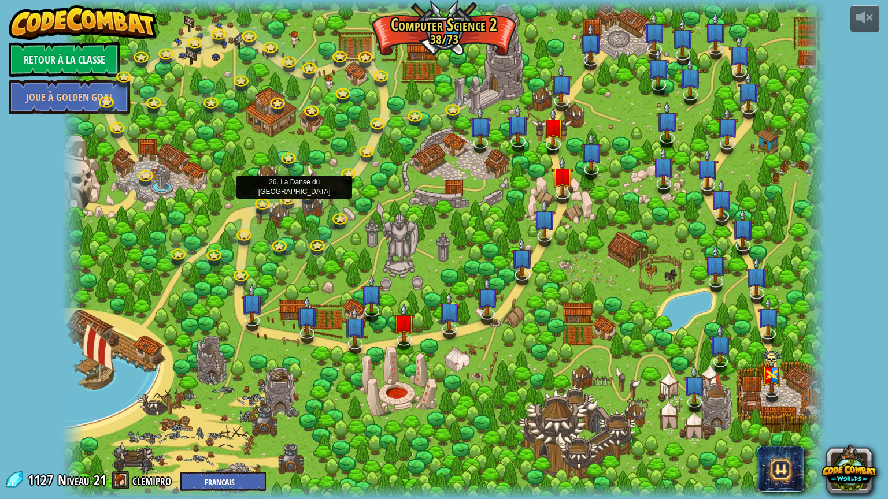
select select "fr"
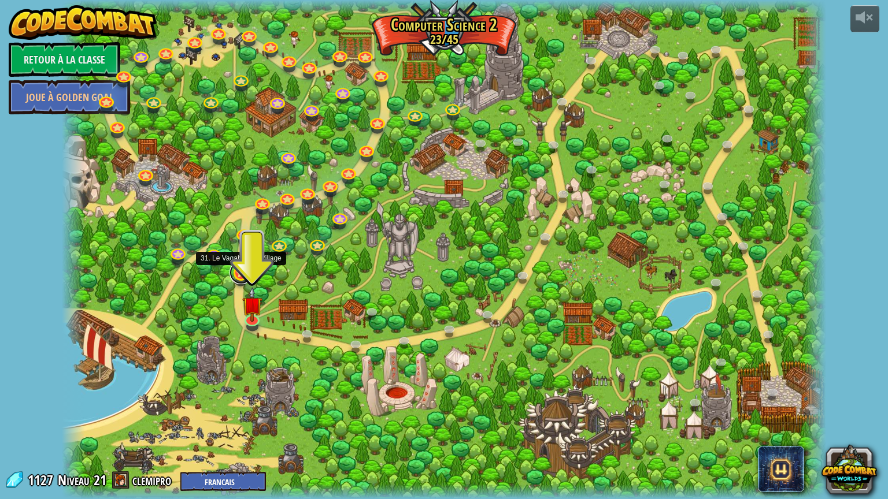
click at [236, 273] on link at bounding box center [240, 272] width 23 height 23
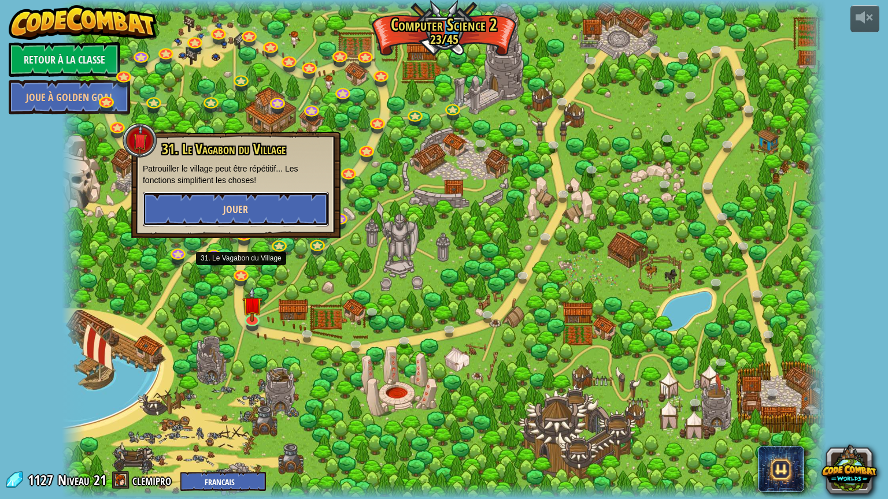
click at [254, 203] on button "Jouer" at bounding box center [236, 209] width 186 height 35
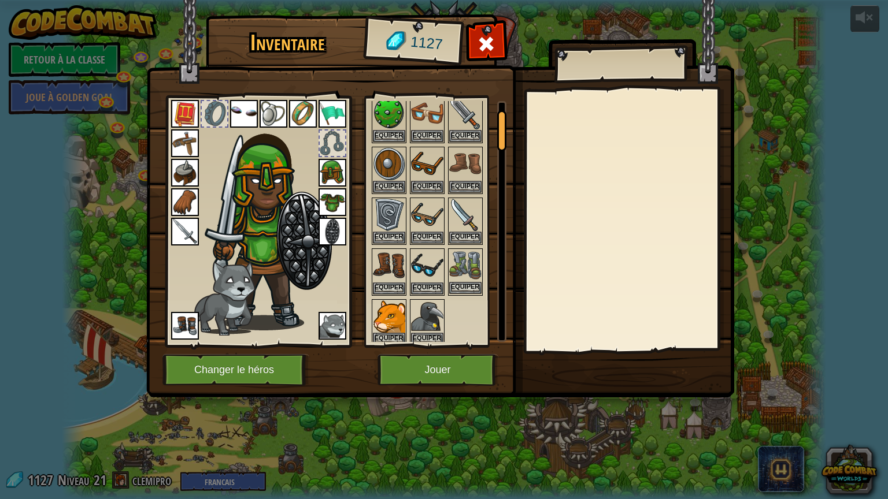
scroll to position [58, 0]
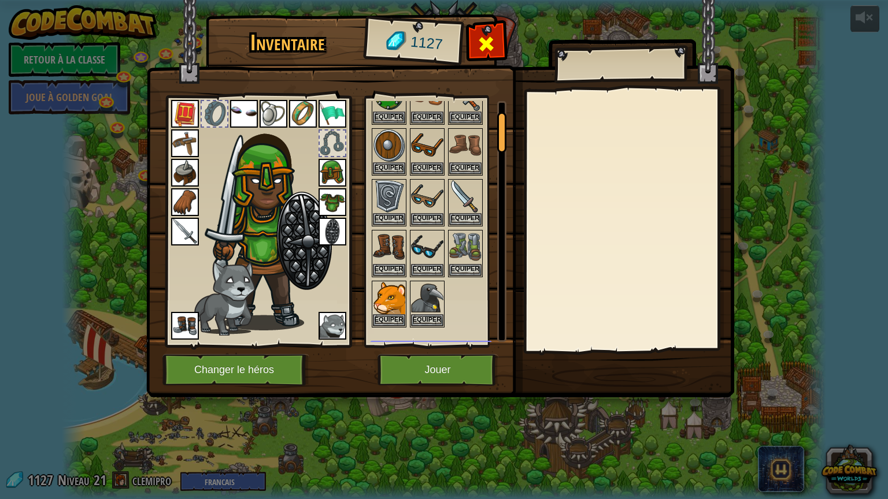
click at [492, 51] on span at bounding box center [486, 44] width 18 height 18
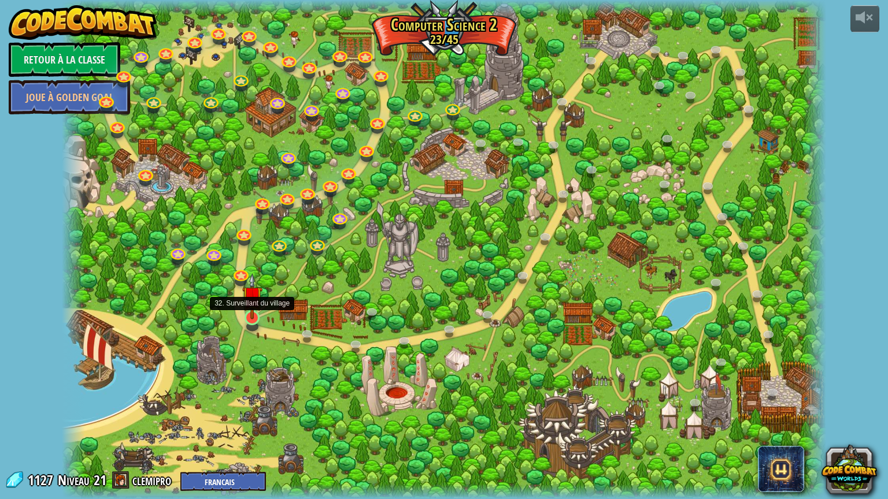
click at [245, 319] on img at bounding box center [252, 296] width 20 height 46
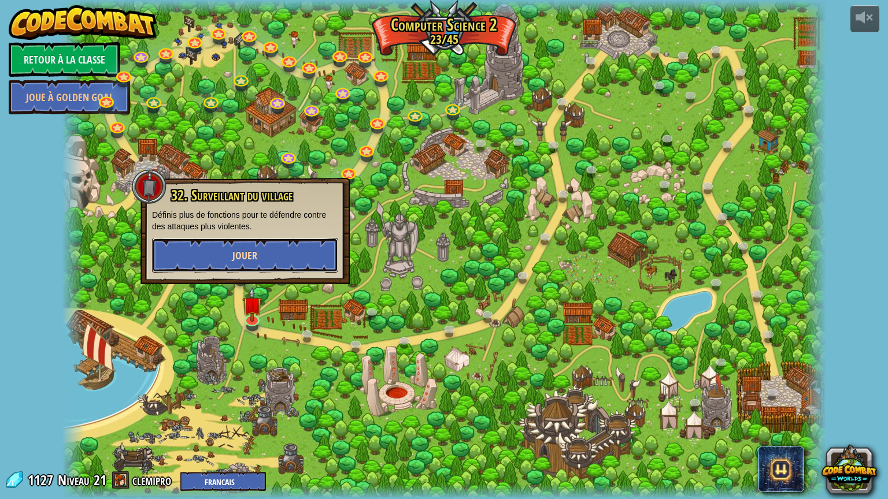
click at [255, 266] on button "Jouer" at bounding box center [245, 255] width 186 height 35
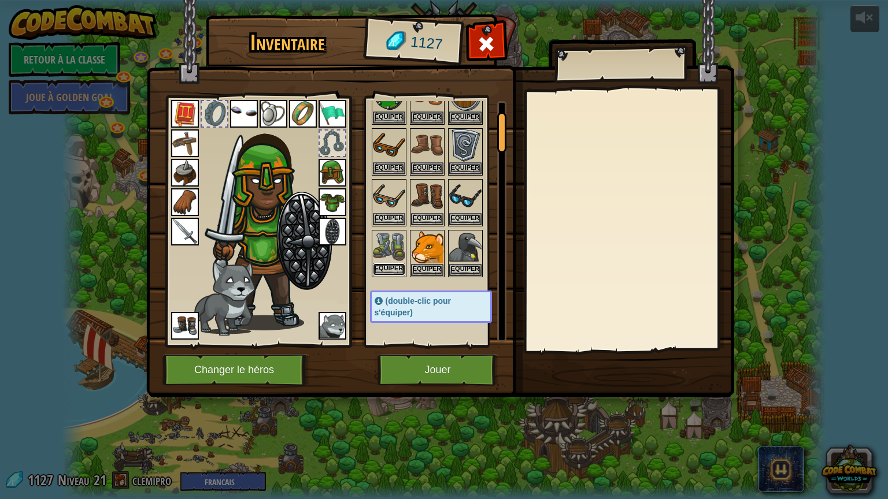
click at [387, 266] on button "Equiper" at bounding box center [389, 269] width 32 height 12
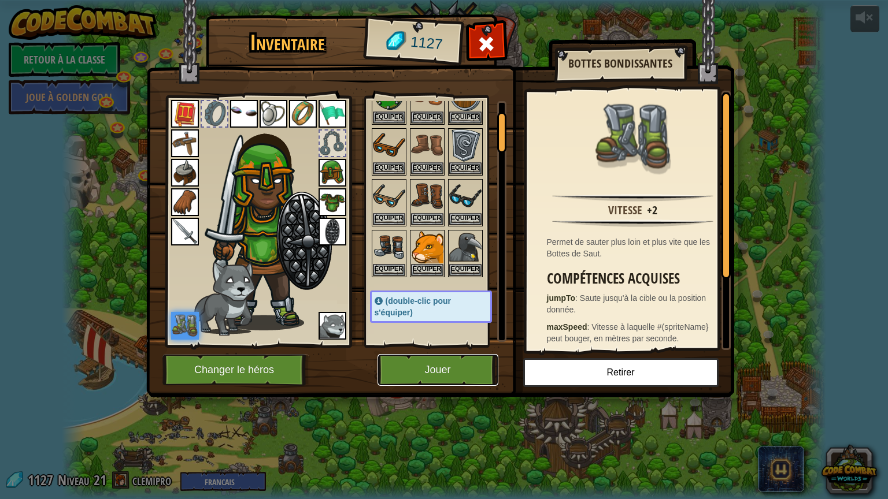
click at [473, 366] on button "Jouer" at bounding box center [437, 370] width 121 height 32
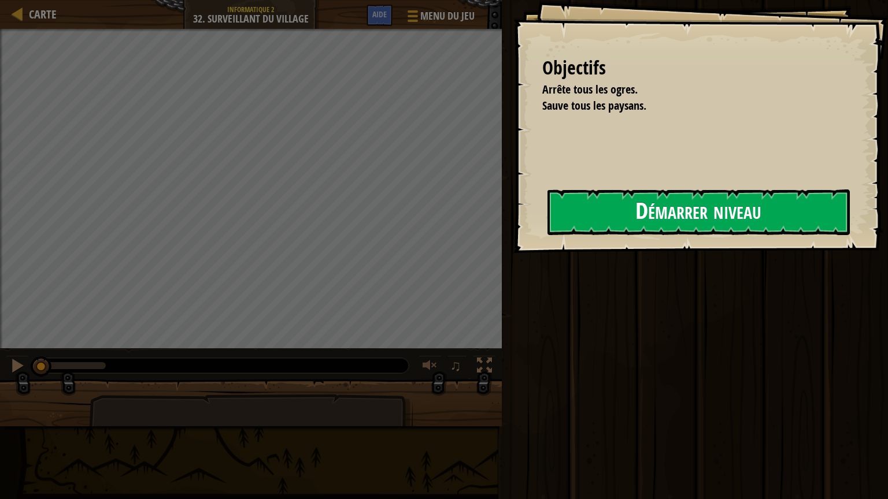
click at [645, 199] on button "Démarrer niveau" at bounding box center [698, 213] width 302 height 46
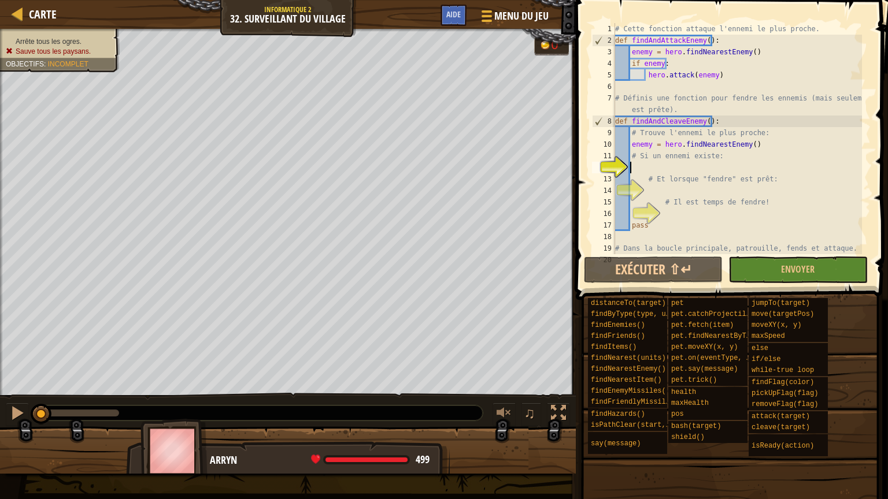
click at [656, 284] on span at bounding box center [732, 133] width 321 height 334
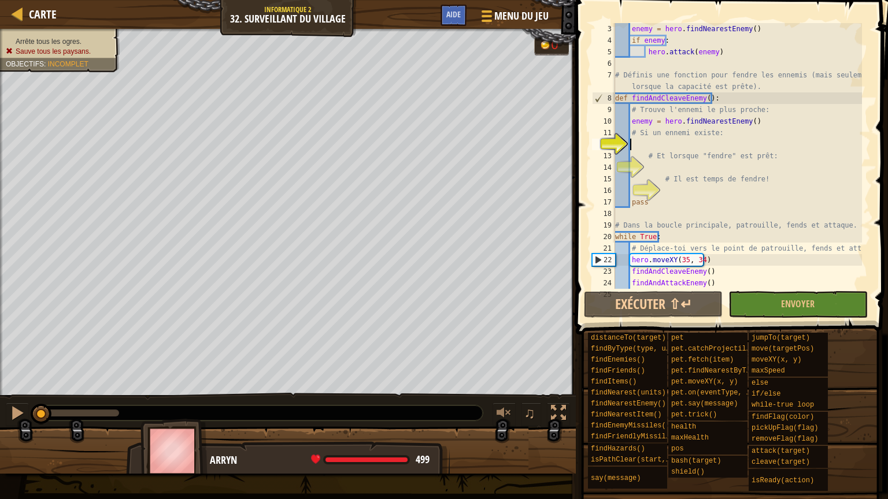
click at [656, 267] on div "enemy = hero . findNearestEnemy ( ) if enemy : hero . attack ( enemy ) # Défini…" at bounding box center [736, 167] width 249 height 289
type textarea "findAndCleaveEnemy()"
click at [656, 298] on button "Exécuter ⇧↵" at bounding box center [653, 304] width 139 height 27
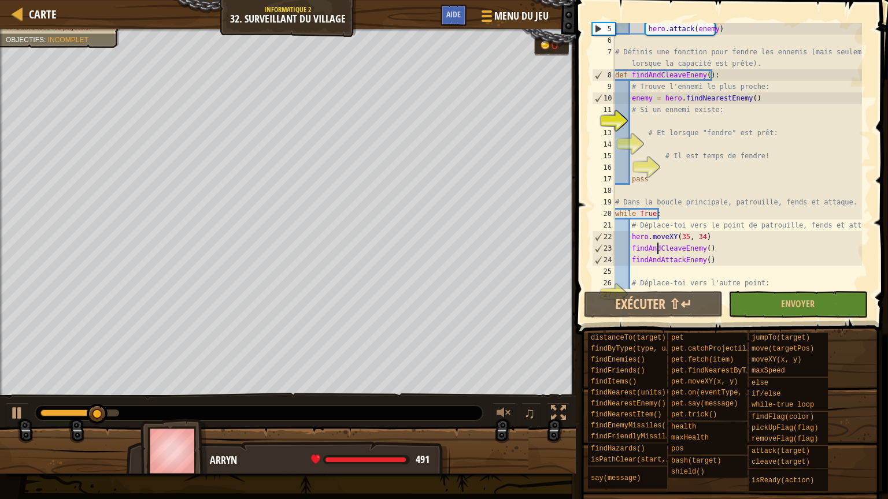
scroll to position [12, 0]
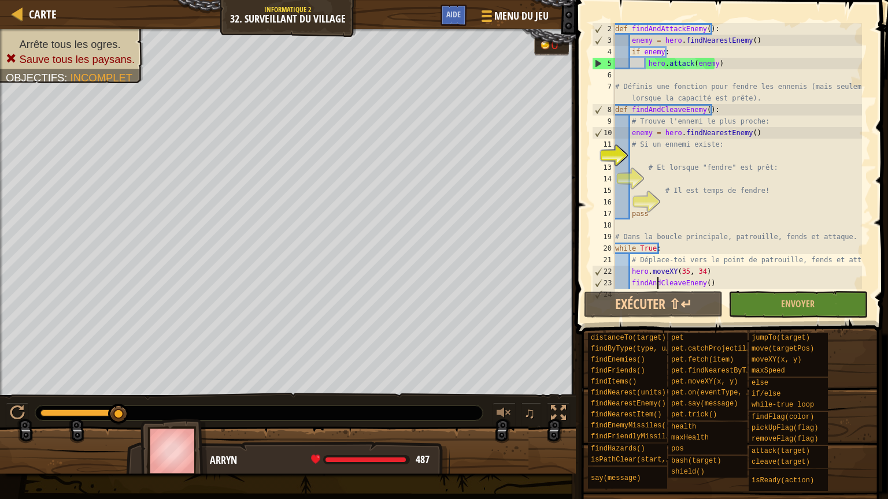
click at [628, 159] on div "def findAndAttackEnemy ( ) : enemy = hero . findNearestEnemy ( ) if enemy : her…" at bounding box center [736, 167] width 249 height 289
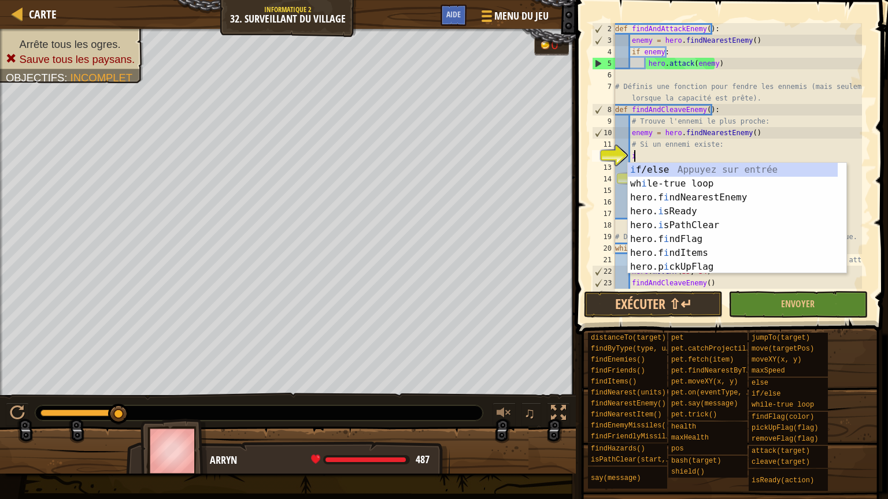
scroll to position [5, 1]
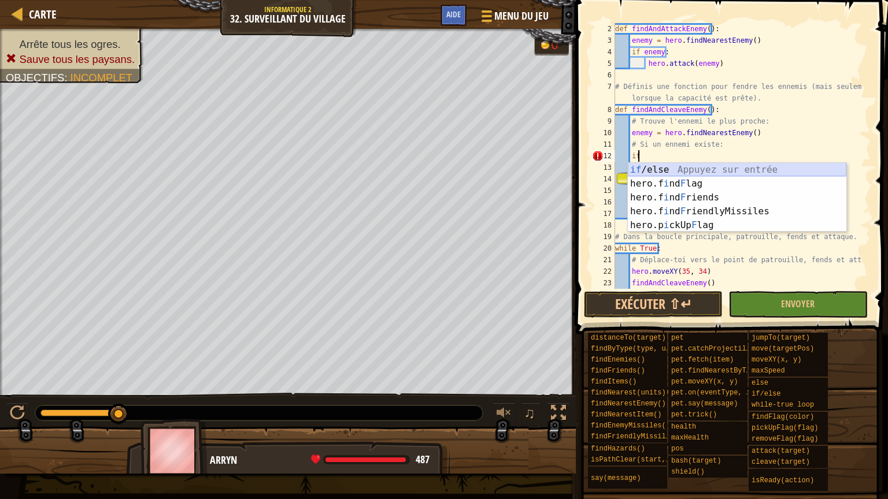
click at [653, 166] on div "if /else Appuyez sur entrée hero.f i nd F lag Appuyez sur entrée hero.f i nd F …" at bounding box center [737, 211] width 218 height 97
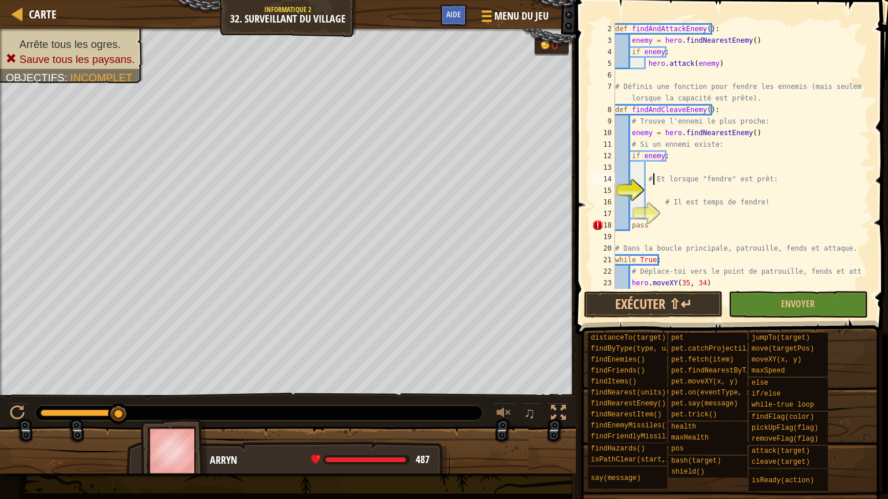
click at [651, 173] on div "def findAndAttackEnemy ( ) : enemy = hero . findNearestEnemy ( ) if enemy : her…" at bounding box center [736, 167] width 249 height 289
type textarea "# Et lorsque "fendre" est prêt:"
click at [644, 165] on div "def findAndAttackEnemy ( ) : enemy = hero . findNearestEnemy ( ) if enemy : her…" at bounding box center [736, 167] width 249 height 289
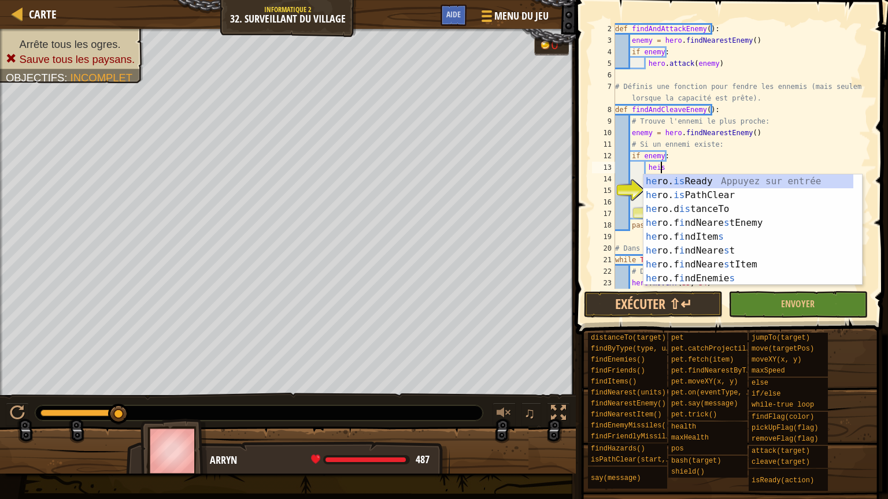
scroll to position [5, 3]
click at [710, 178] on div "he ro. is Ready Appuyez sur entrée he ro. is PathClear Appuyez sur entrée he ro…" at bounding box center [748, 244] width 210 height 139
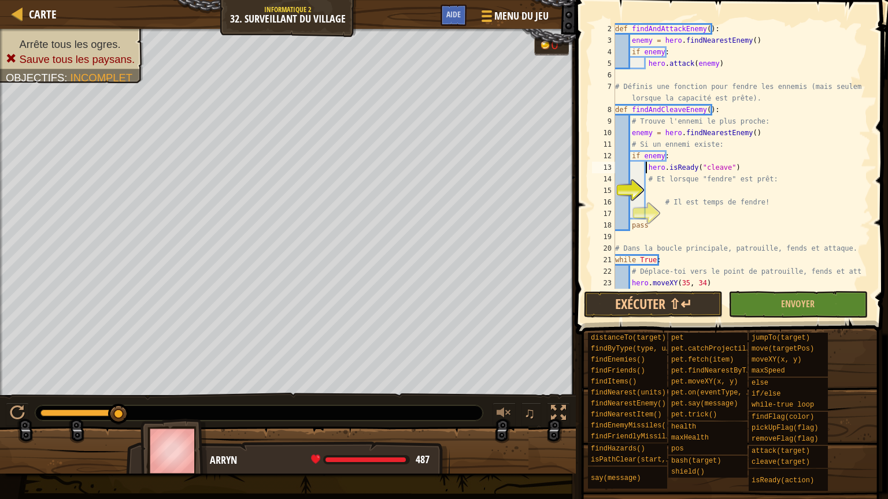
click at [647, 170] on div "def findAndAttackEnemy ( ) : enemy = hero . findNearestEnemy ( ) if enemy : her…" at bounding box center [736, 167] width 249 height 289
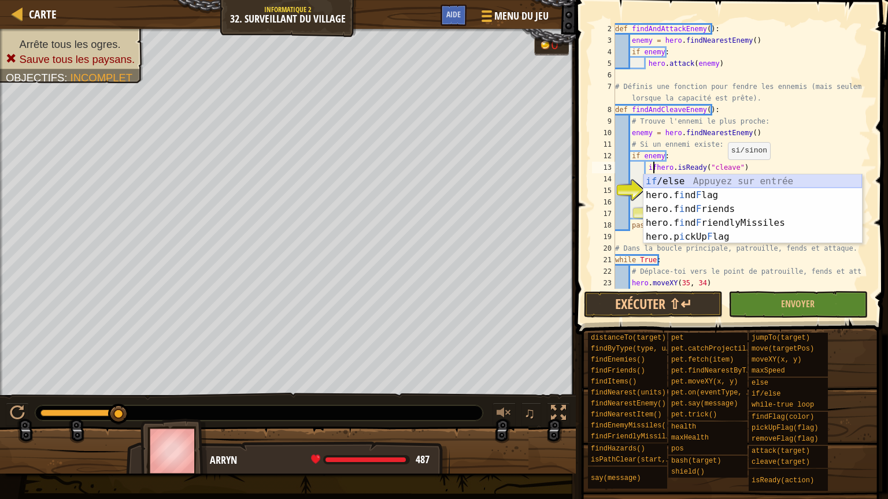
click at [707, 183] on div "if /else Appuyez sur entrée hero.f i nd F lag Appuyez sur entrée hero.f i nd F …" at bounding box center [752, 223] width 218 height 97
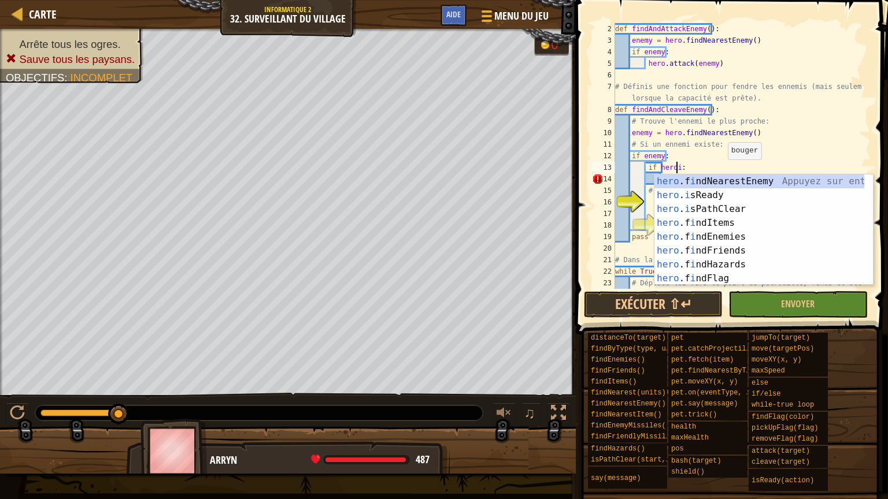
scroll to position [5, 5]
click at [714, 183] on div "hero . is Ready Appuyez sur entrée hero . is PathClear Appuyez sur entrée hero …" at bounding box center [759, 244] width 210 height 139
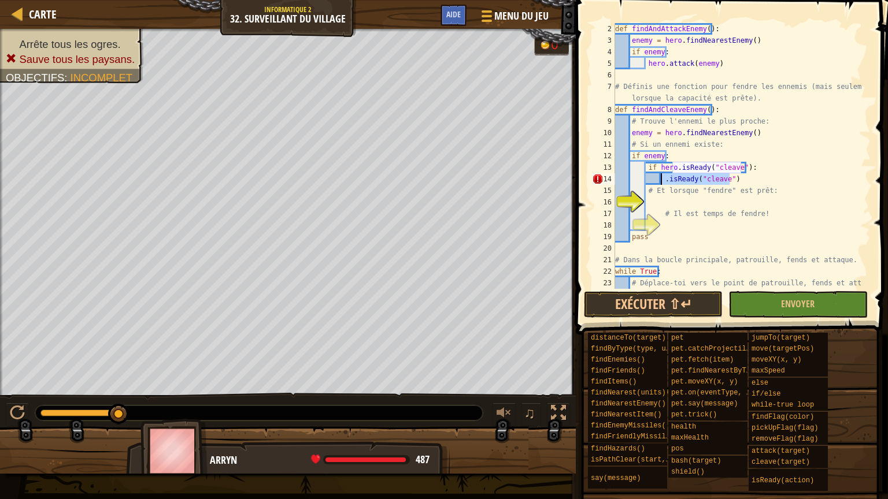
drag, startPoint x: 733, startPoint y: 180, endPoint x: 659, endPoint y: 179, distance: 74.0
click at [659, 179] on div "def findAndAttackEnemy ( ) : enemy = hero . findNearestEnemy ( ) if enemy : her…" at bounding box center [736, 167] width 249 height 289
type textarea ".isReady("cleave")"
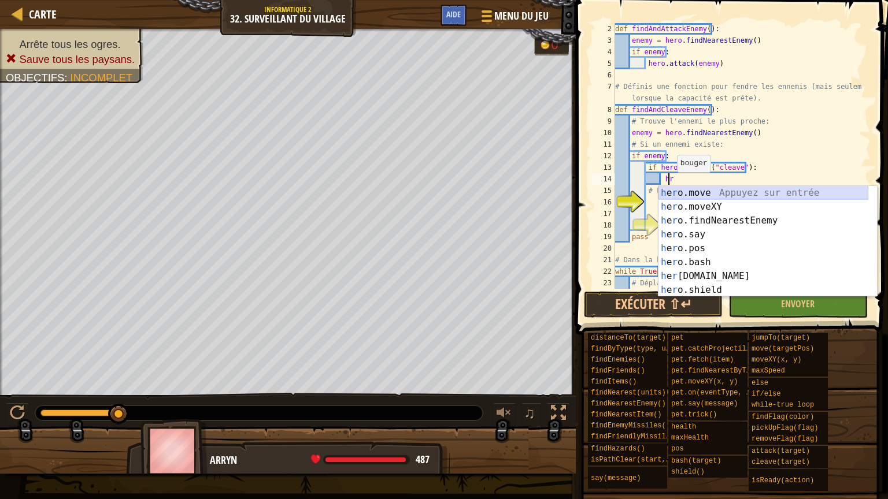
scroll to position [5, 4]
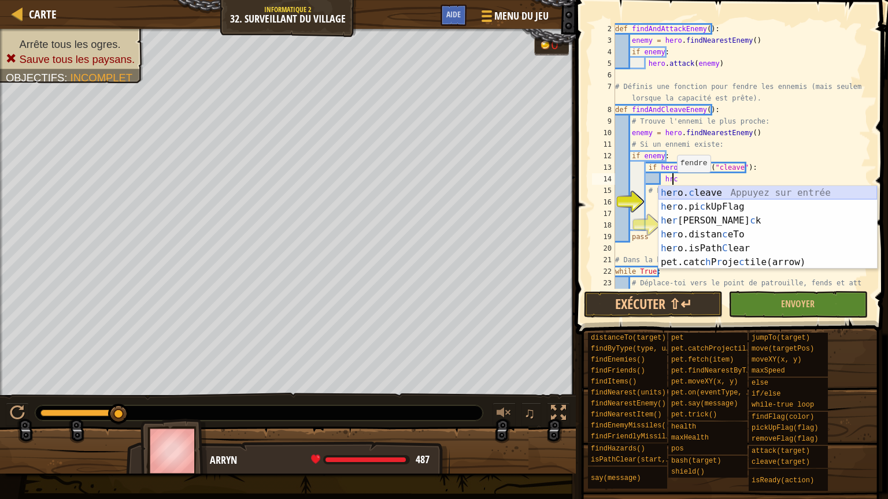
click at [716, 195] on div "h e r o. c leave Appuyez sur entrée h e r o.pi c kUpFlag Appuyez sur entrée h e…" at bounding box center [767, 241] width 218 height 111
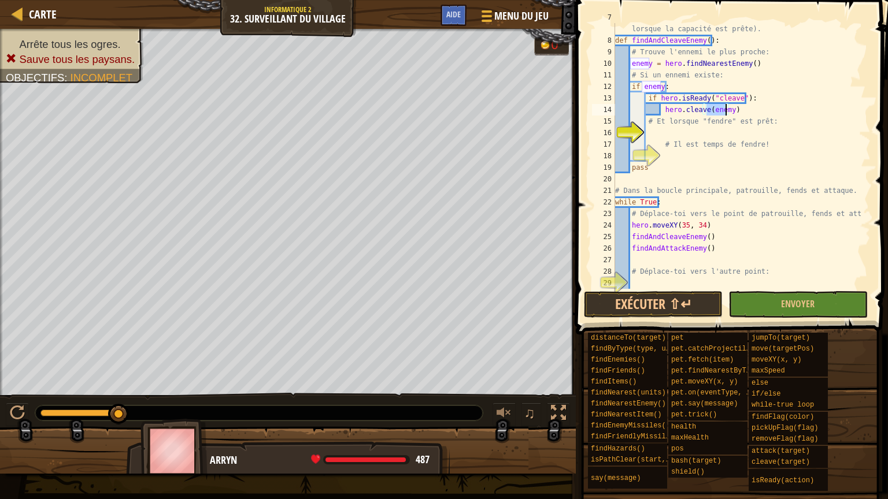
scroll to position [81, 0]
drag, startPoint x: 647, startPoint y: 172, endPoint x: 631, endPoint y: 172, distance: 16.2
click at [631, 172] on div "# Définis une fonction pour fendre les ennemis (mais seulement lorsque la capac…" at bounding box center [736, 162] width 249 height 300
type textarea "pass"
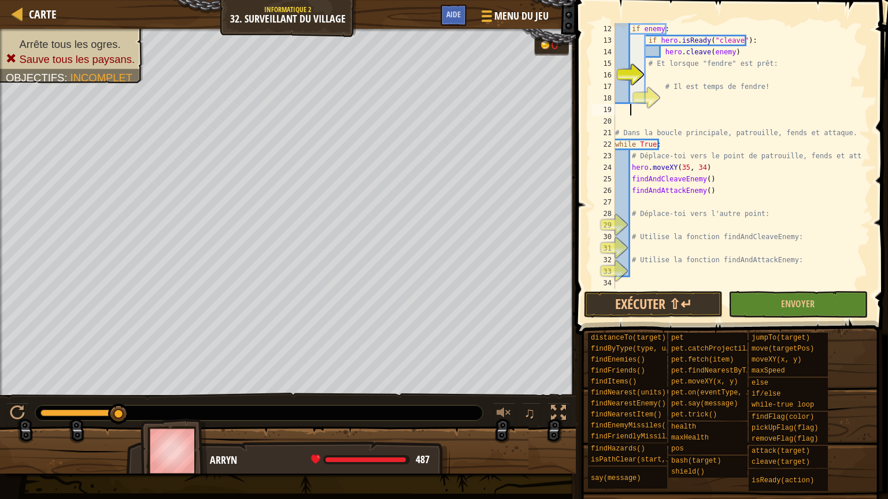
scroll to position [139, 0]
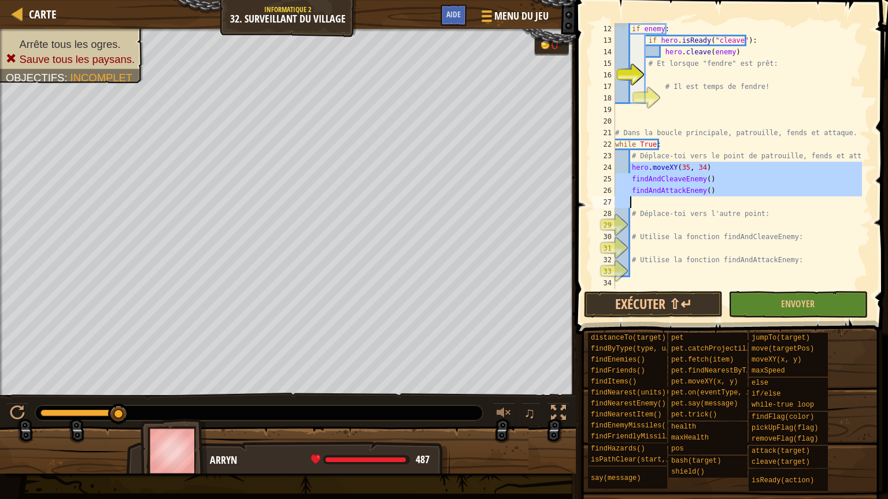
drag, startPoint x: 629, startPoint y: 166, endPoint x: 732, endPoint y: 205, distance: 110.4
click at [732, 205] on div "if enemy : if hero . isReady ( "cleave" ) : hero . cleave ( enemy ) # Et lorsqu…" at bounding box center [736, 167] width 249 height 289
type textarea "findAndAttackEnemy()"
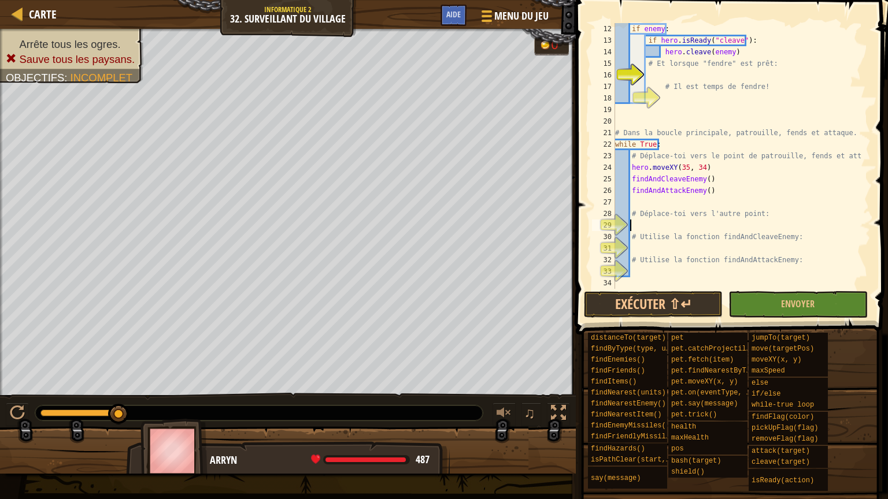
click at [648, 229] on div "if enemy : if hero . isReady ( "cleave" ) : hero . cleave ( enemy ) # Et lorsqu…" at bounding box center [736, 167] width 249 height 289
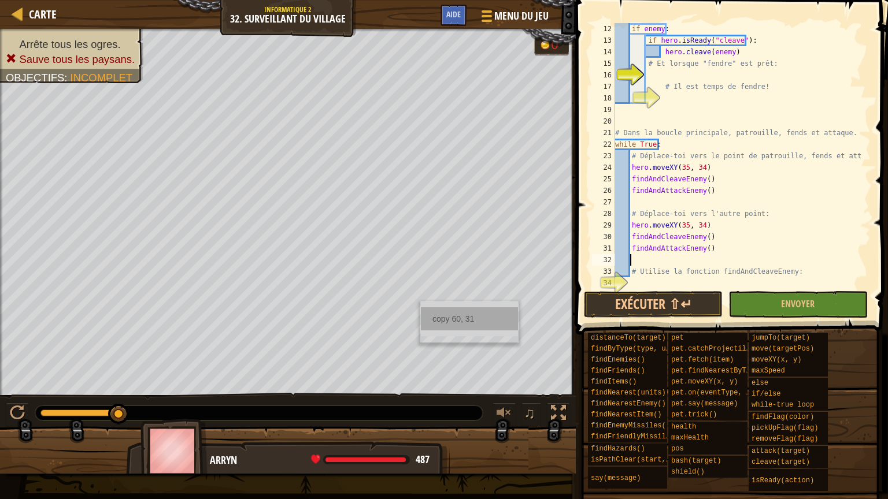
click at [430, 314] on div "copy 60, 31" at bounding box center [469, 318] width 97 height 23
click at [696, 227] on div "if enemy : if hero . isReady ( "cleave" ) : hero . cleave ( enemy ) # Et lorsqu…" at bounding box center [736, 167] width 249 height 289
click at [700, 227] on div "if enemy : if hero . isReady ( "cleave" ) : hero . cleave ( enemy ) # Et lorsqu…" at bounding box center [736, 167] width 249 height 289
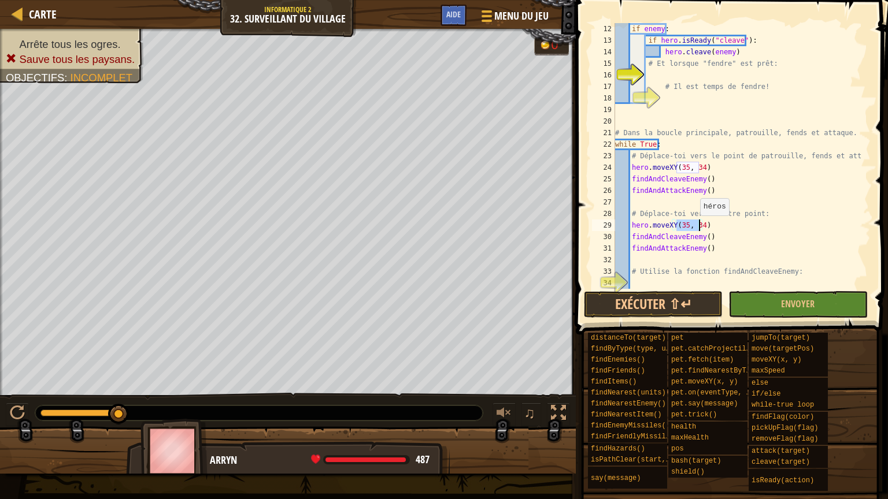
drag, startPoint x: 700, startPoint y: 227, endPoint x: 689, endPoint y: 227, distance: 11.0
click at [689, 227] on div "if enemy : if hero . isReady ( "cleave" ) : hero . cleave ( enemy ) # Et lorsqu…" at bounding box center [736, 167] width 249 height 289
paste textarea "60, 31"
type textarea "hero.moveXY(60, 31)"
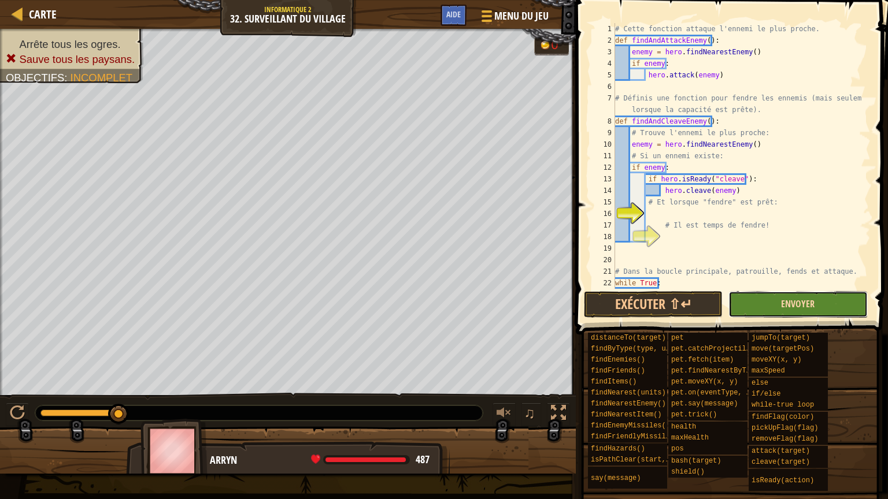
click at [798, 300] on span "Envoyer" at bounding box center [798, 304] width 34 height 13
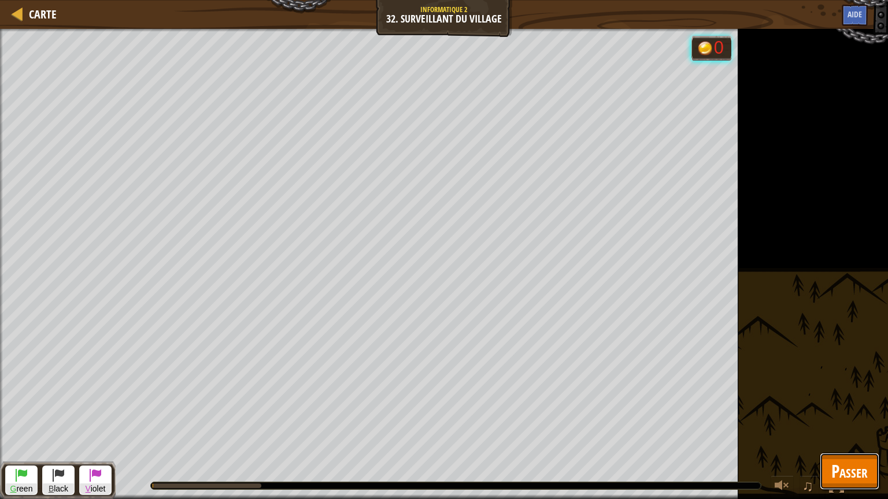
click at [830, 406] on button "Passer" at bounding box center [849, 471] width 60 height 37
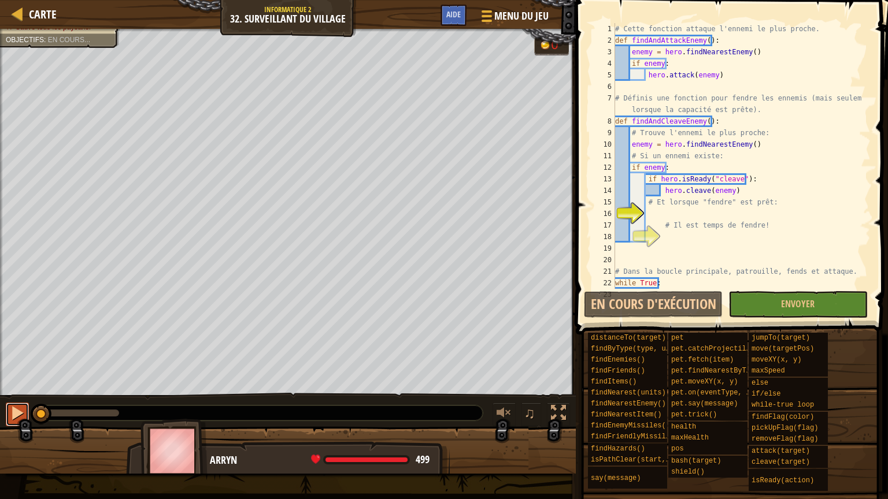
click at [10, 406] on div at bounding box center [17, 413] width 15 height 15
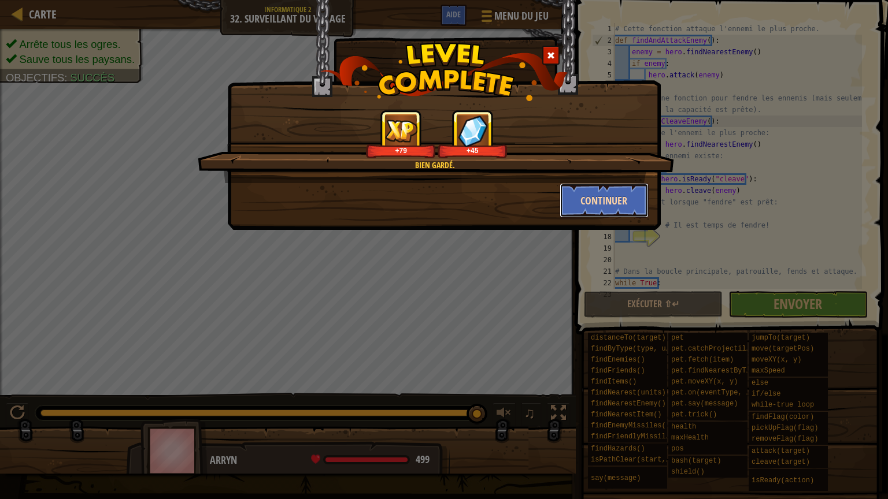
click at [578, 196] on button "Continuer" at bounding box center [604, 200] width 90 height 35
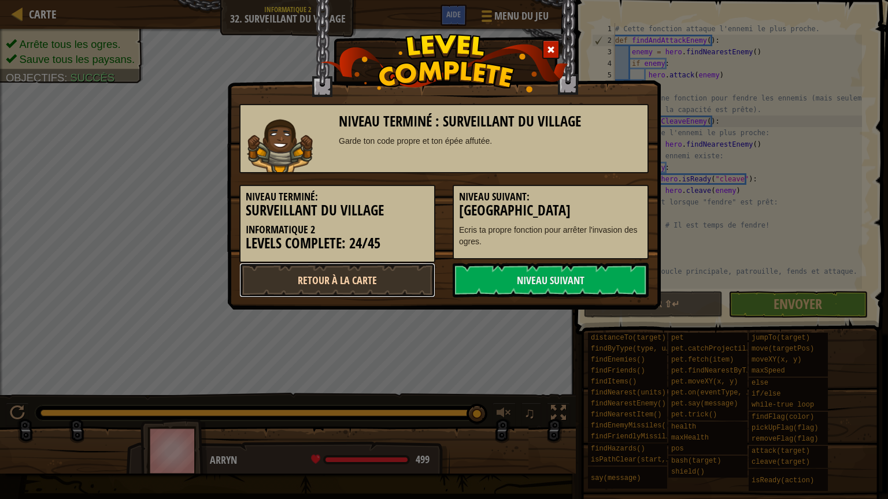
click at [415, 280] on link "Retour à la Carte" at bounding box center [337, 280] width 196 height 35
select select "fr"
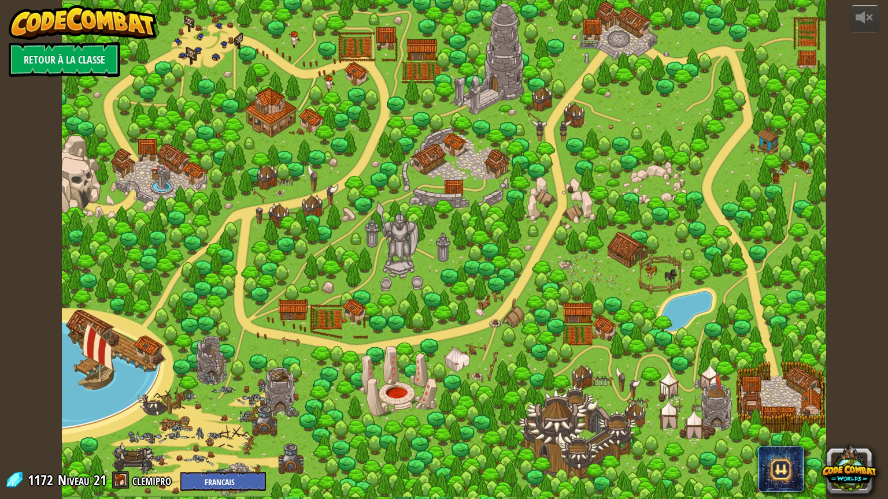
select select "fr"
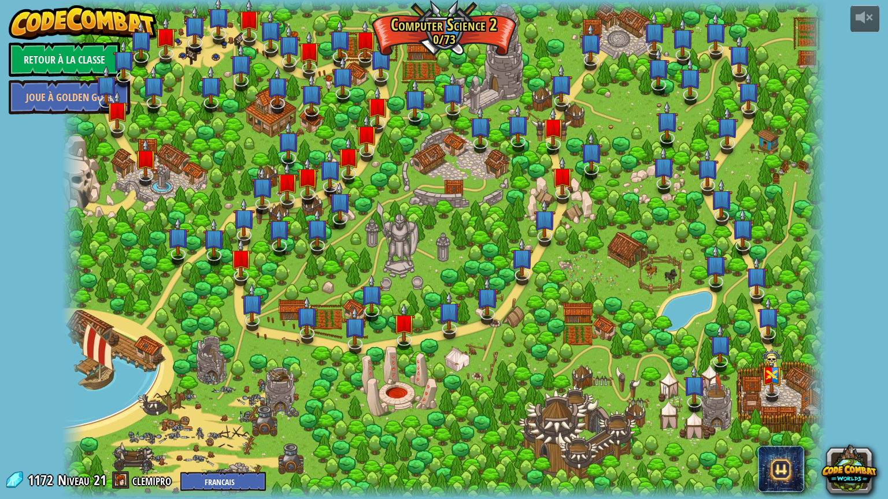
select select "fr"
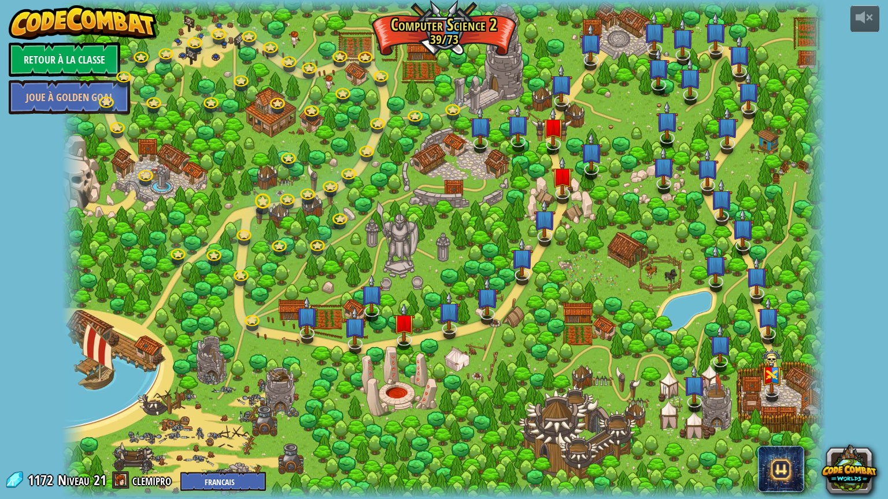
select select "fr"
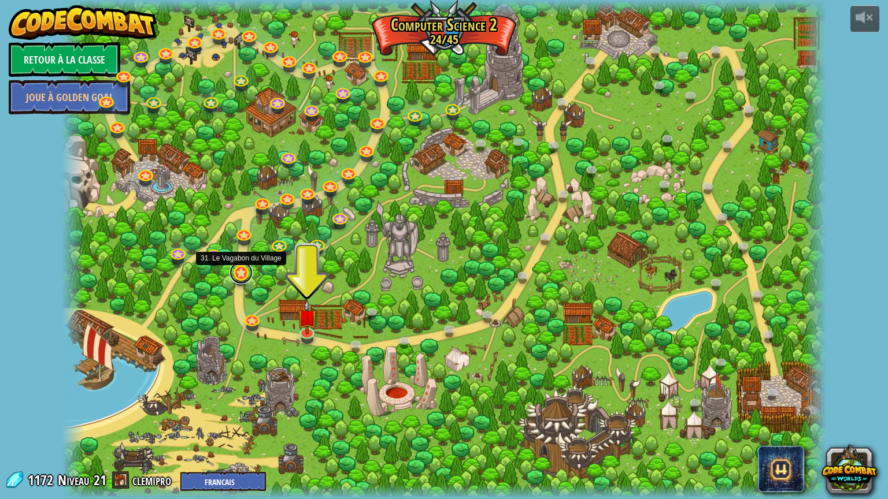
click at [236, 277] on link at bounding box center [240, 272] width 23 height 23
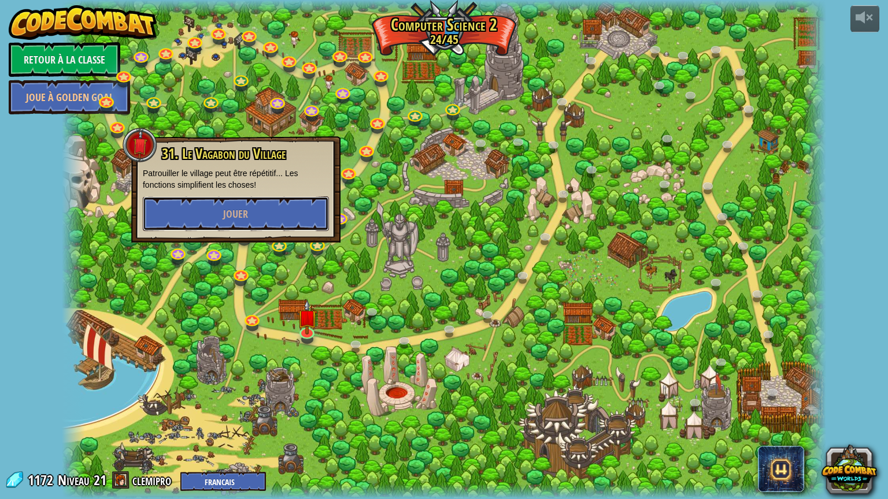
click at [240, 218] on span "Jouer" at bounding box center [235, 214] width 25 height 14
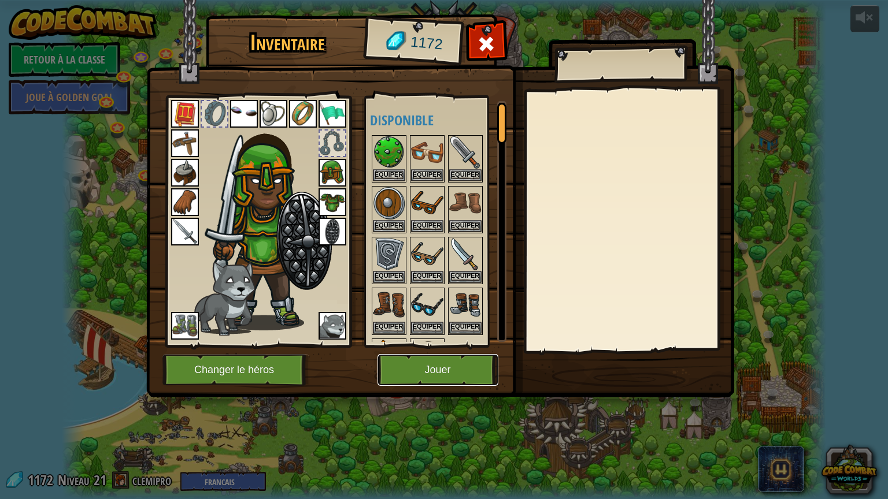
click at [437, 358] on button "Jouer" at bounding box center [437, 370] width 121 height 32
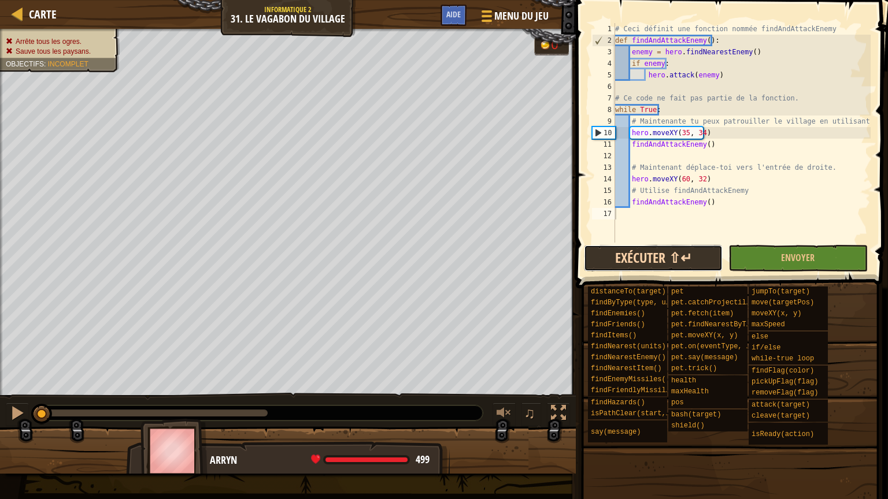
click at [638, 265] on button "Exécuter ⇧↵" at bounding box center [653, 258] width 139 height 27
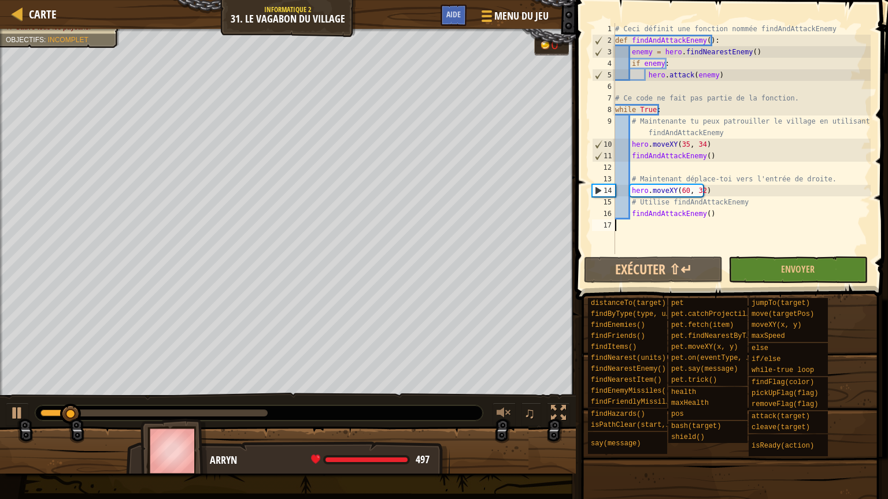
click at [209, 406] on div at bounding box center [153, 413] width 227 height 7
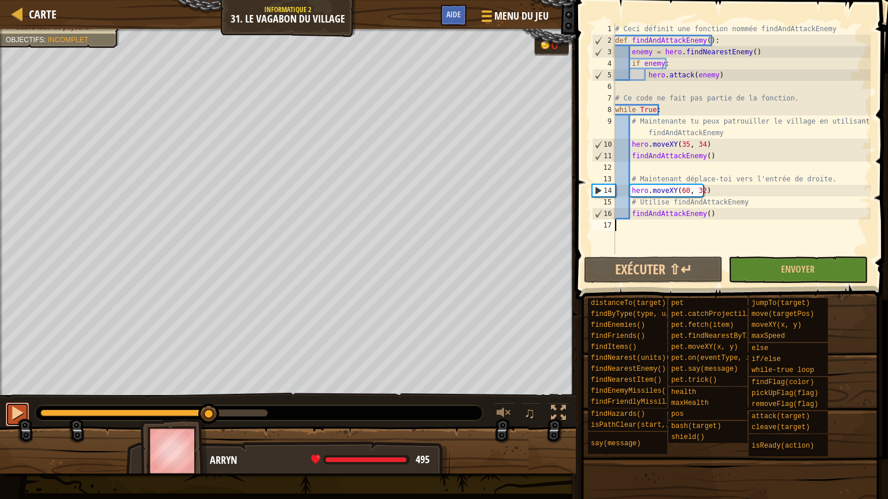
click at [24, 406] on div at bounding box center [17, 413] width 15 height 15
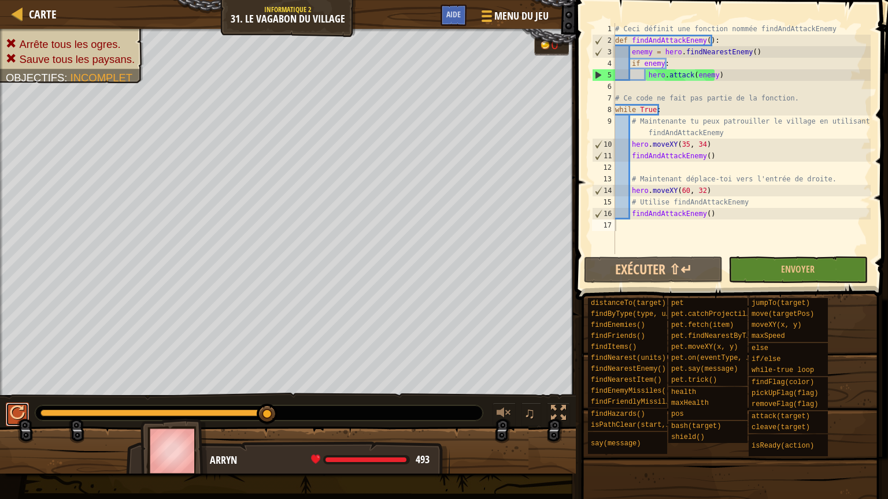
click at [8, 406] on button at bounding box center [17, 415] width 23 height 24
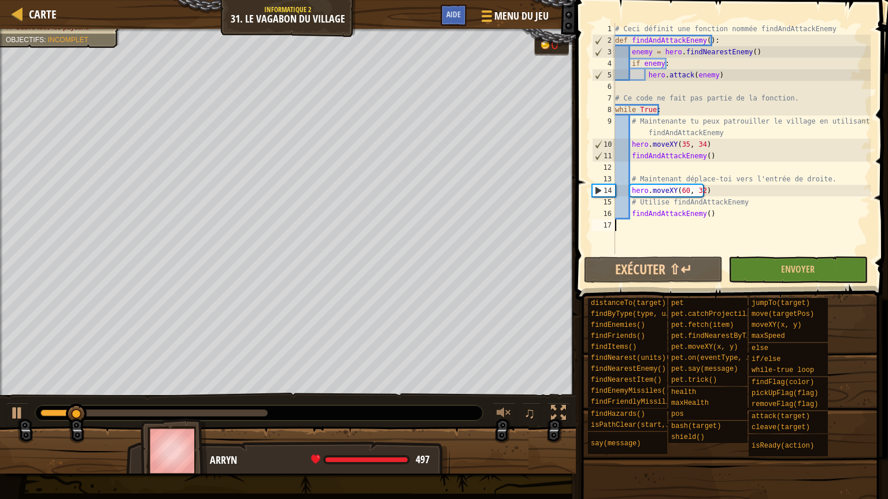
click at [166, 406] on div at bounding box center [153, 413] width 227 height 7
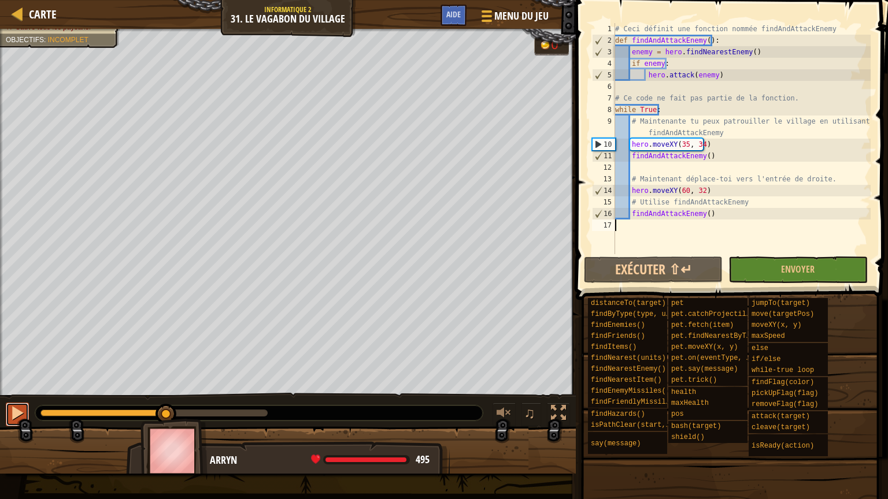
click at [24, 406] on div at bounding box center [17, 413] width 15 height 15
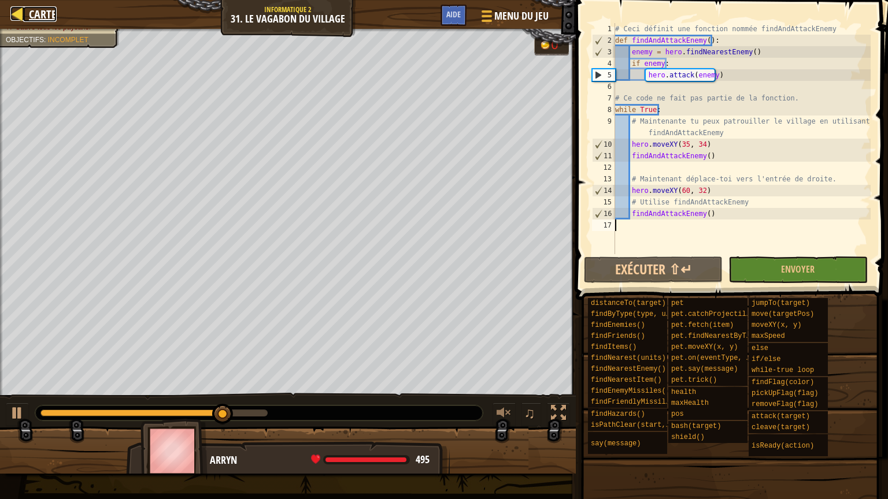
click at [19, 9] on div at bounding box center [17, 13] width 14 height 14
select select "fr"
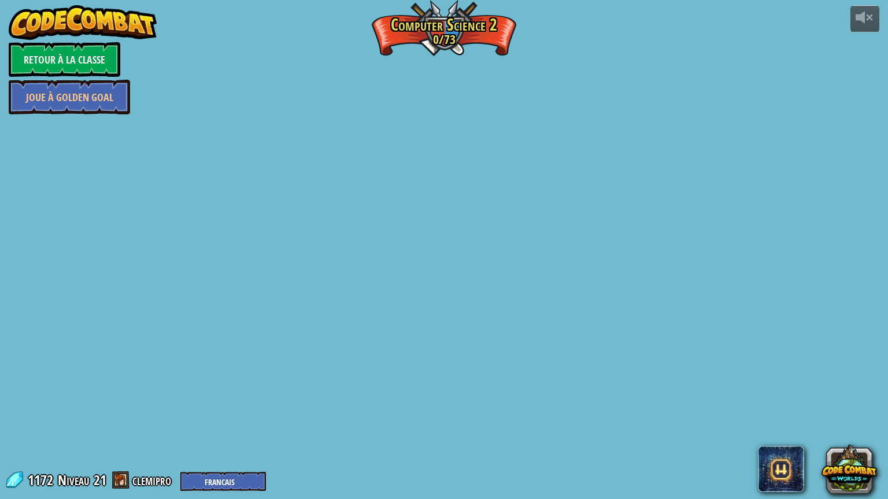
select select "fr"
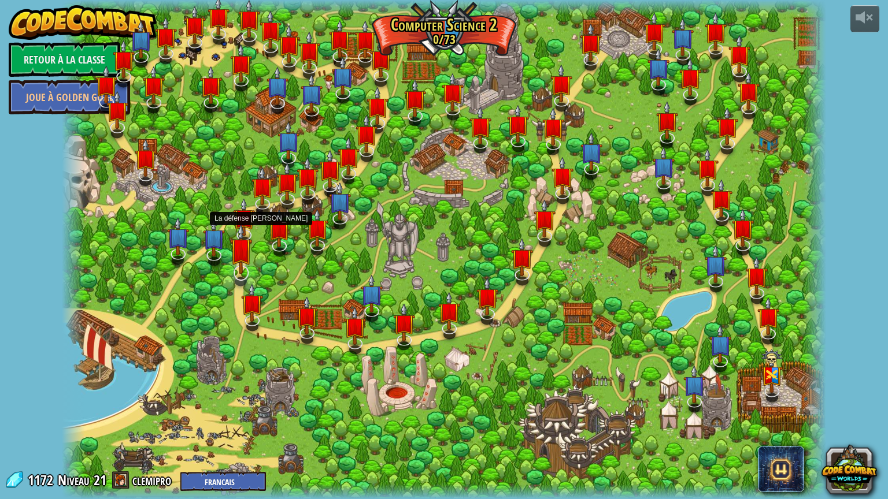
select select "fr"
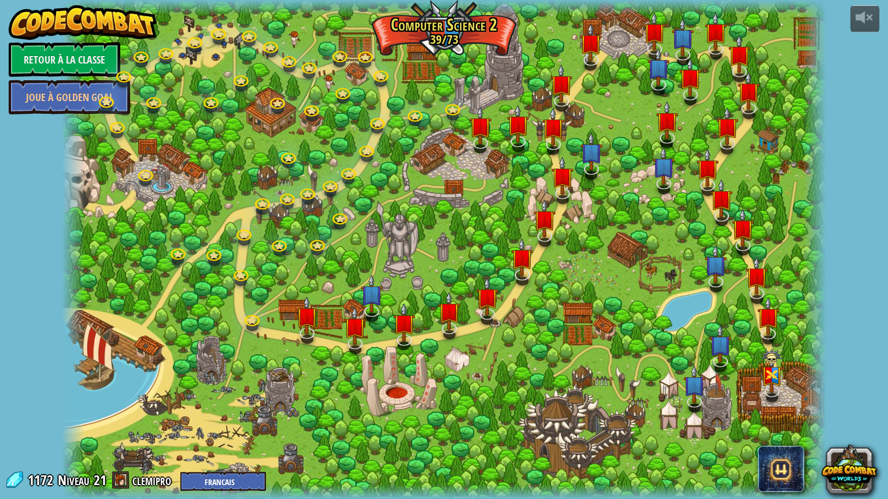
select select "fr"
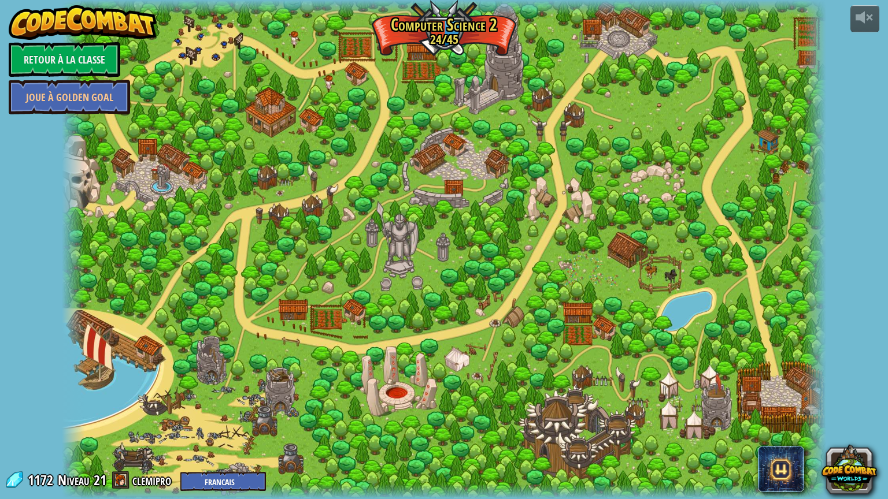
select select "fr"
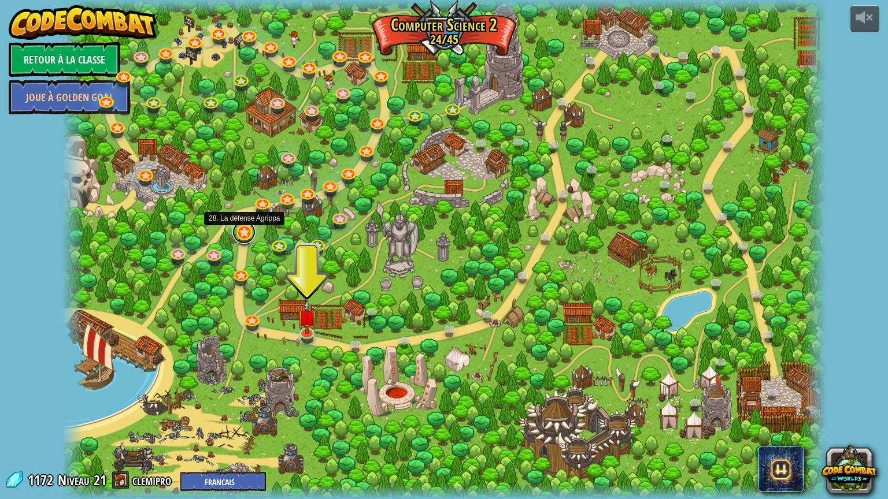
click at [247, 236] on link at bounding box center [243, 232] width 23 height 23
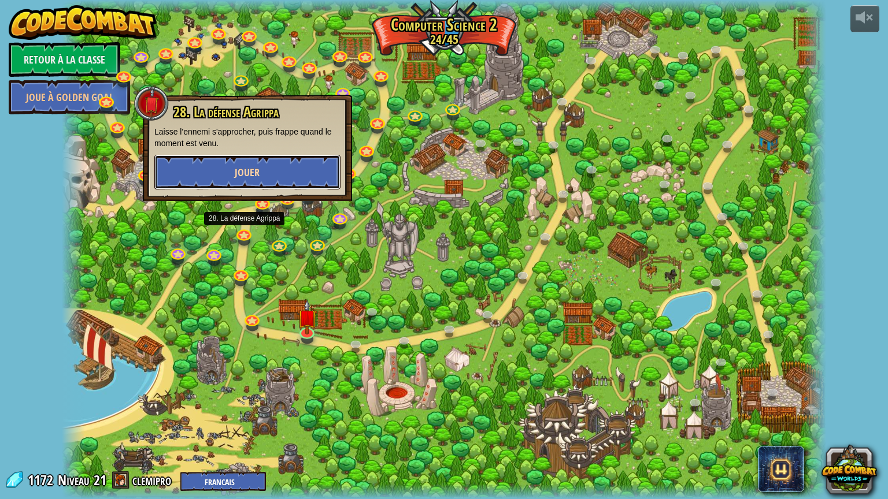
click at [271, 178] on button "Jouer" at bounding box center [247, 172] width 186 height 35
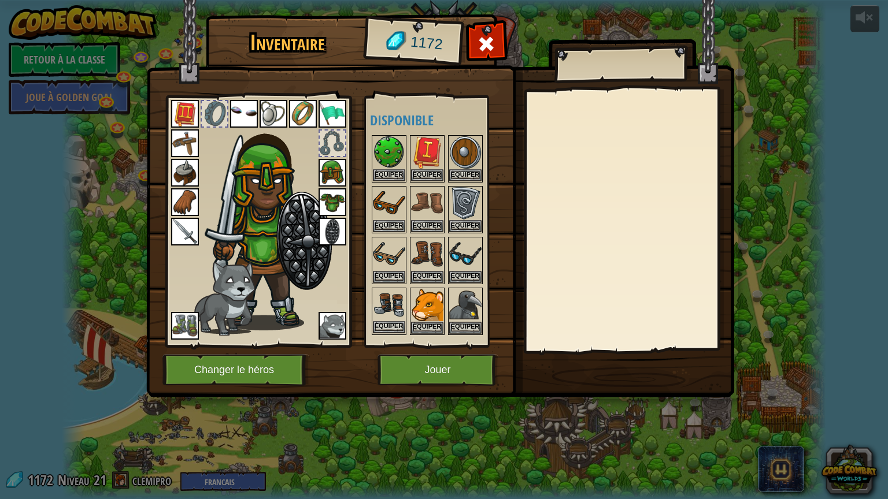
click at [394, 311] on img at bounding box center [389, 305] width 32 height 32
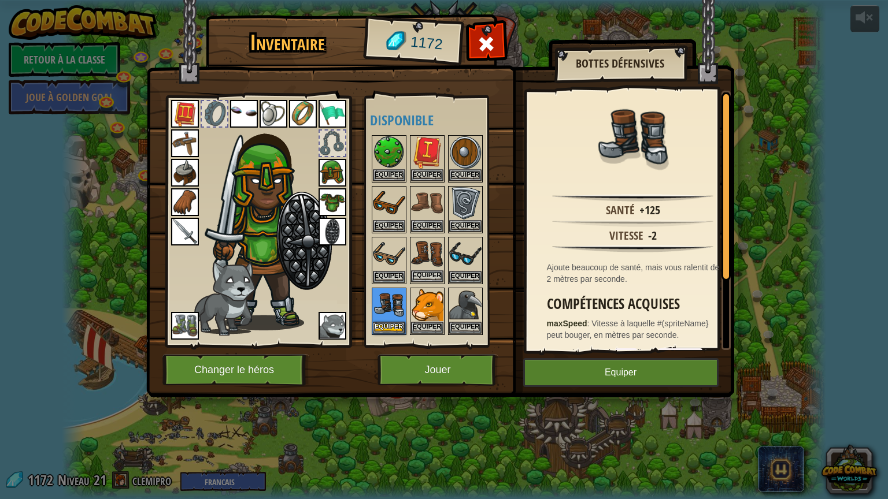
click at [422, 250] on img at bounding box center [427, 254] width 32 height 32
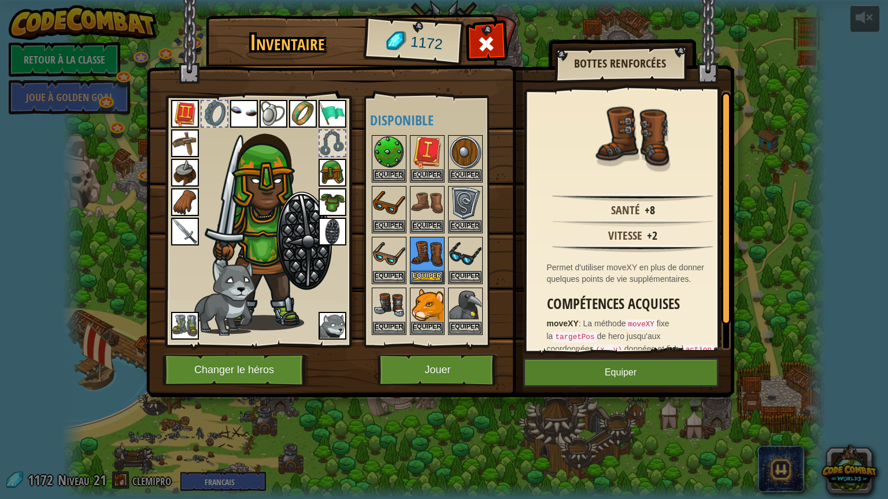
click at [367, 303] on div "Disponible Equiper Equiper Equiper Equiper Equiper Equiper Equiper Equiper Equi…" at bounding box center [436, 221] width 142 height 251
click at [381, 309] on img at bounding box center [389, 305] width 32 height 32
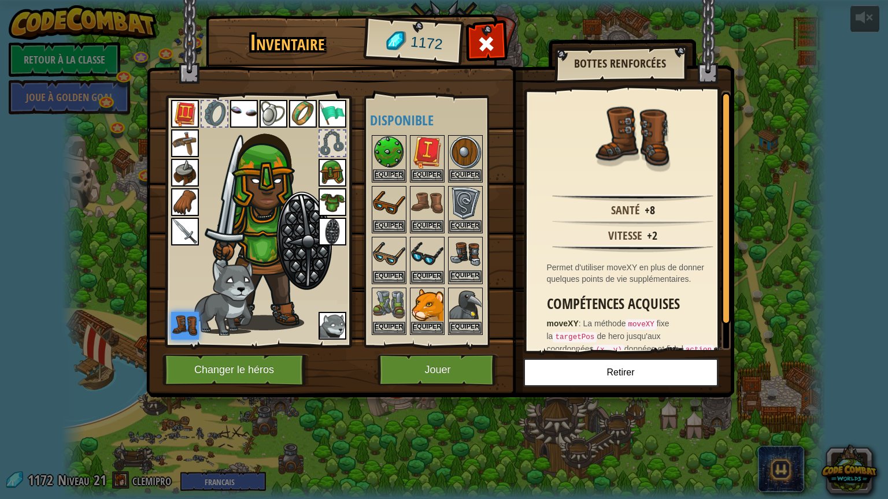
click at [454, 263] on img at bounding box center [465, 254] width 32 height 32
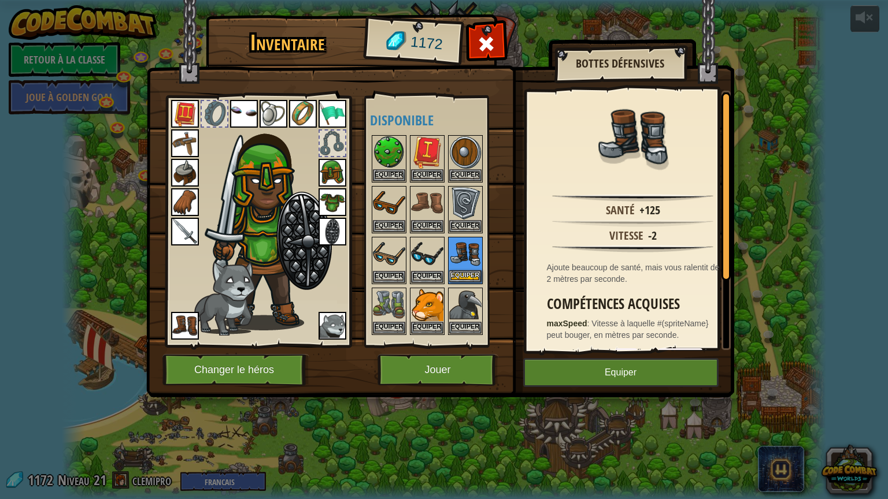
click at [454, 263] on img at bounding box center [465, 254] width 32 height 32
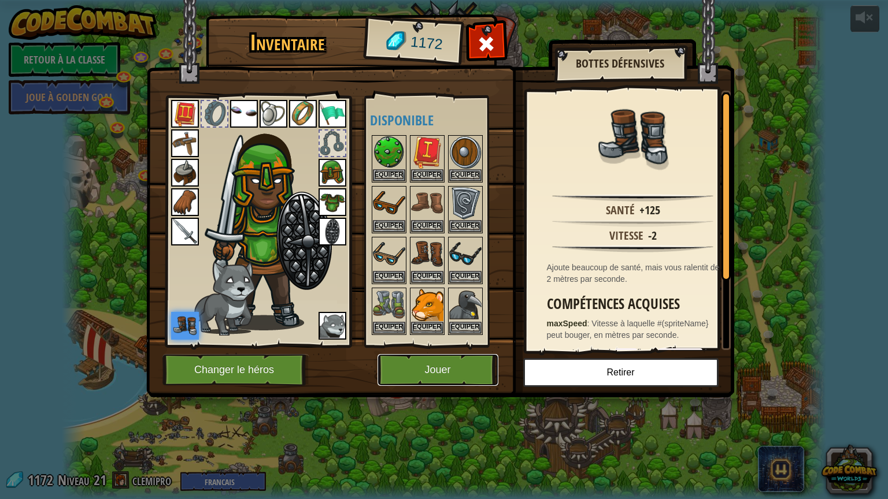
click at [423, 380] on button "Jouer" at bounding box center [437, 370] width 121 height 32
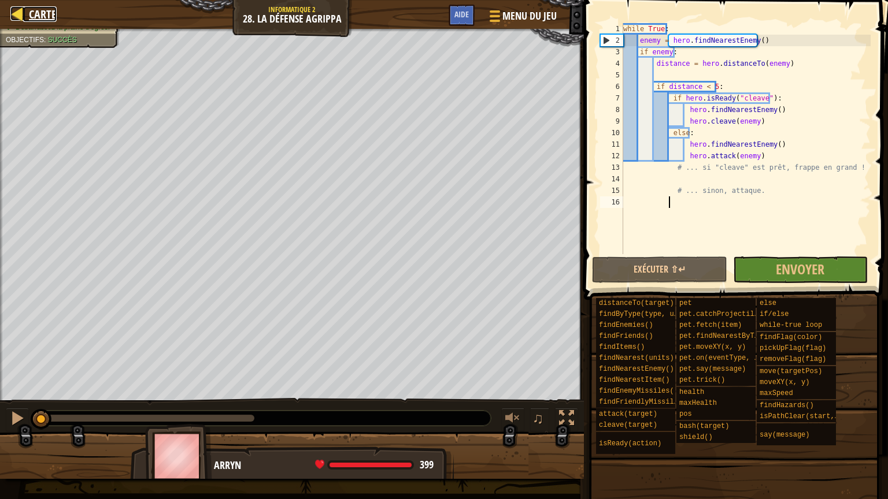
click at [27, 8] on link "Carte" at bounding box center [40, 14] width 34 height 16
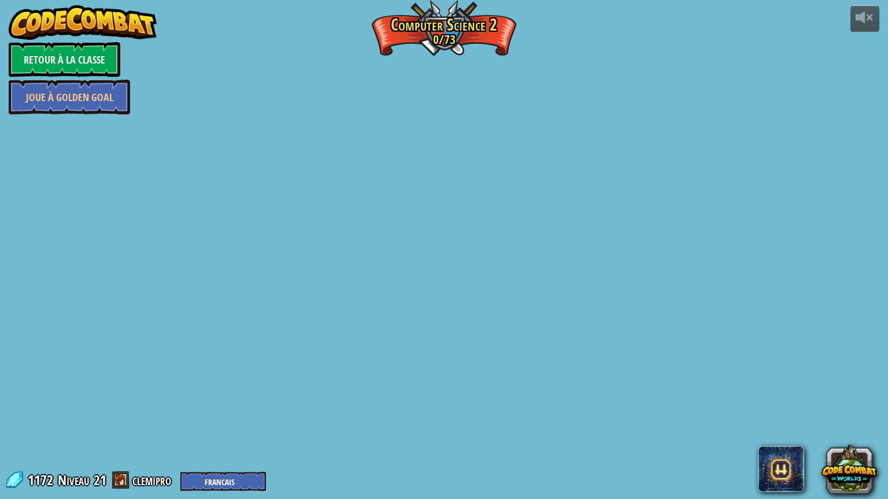
select select "fr"
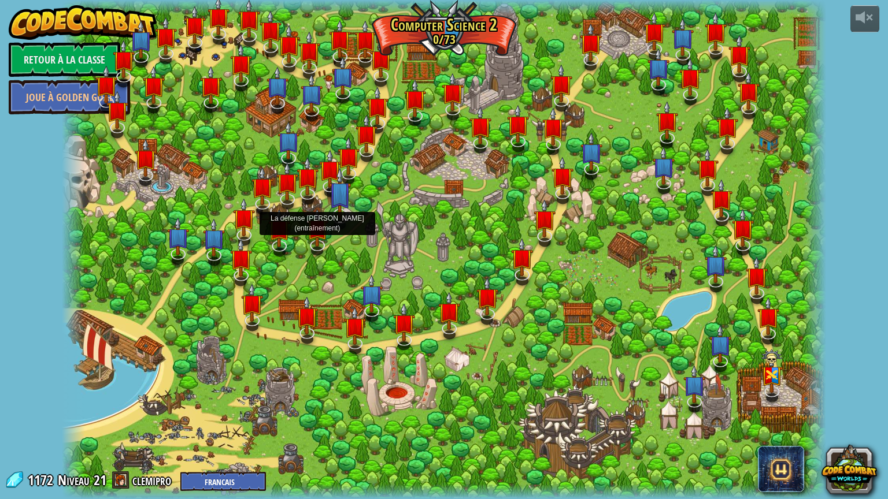
select select "fr"
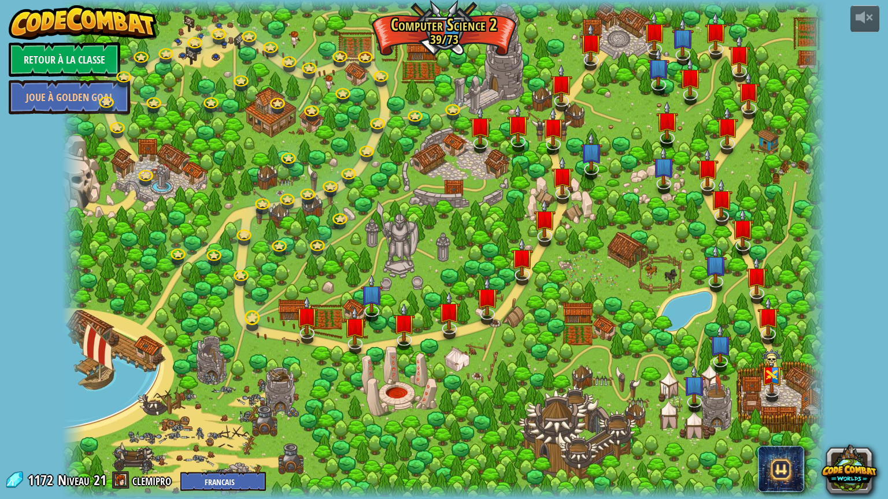
select select "fr"
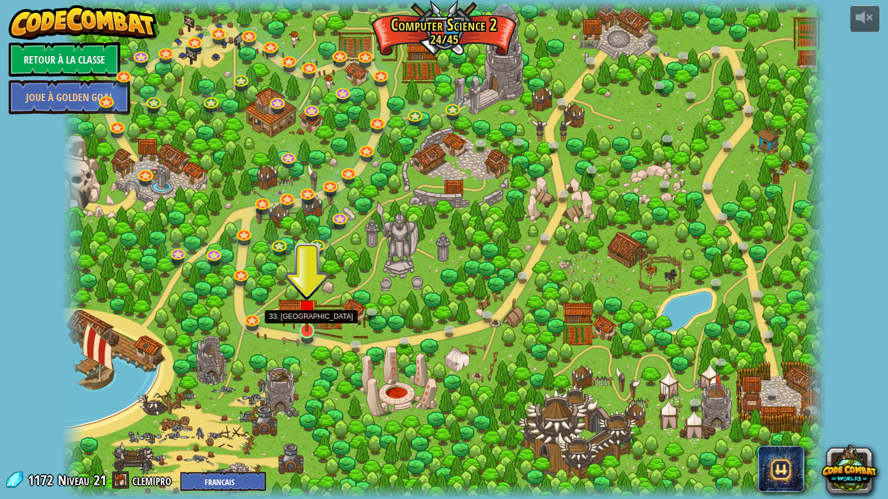
click at [306, 326] on img at bounding box center [307, 309] width 20 height 46
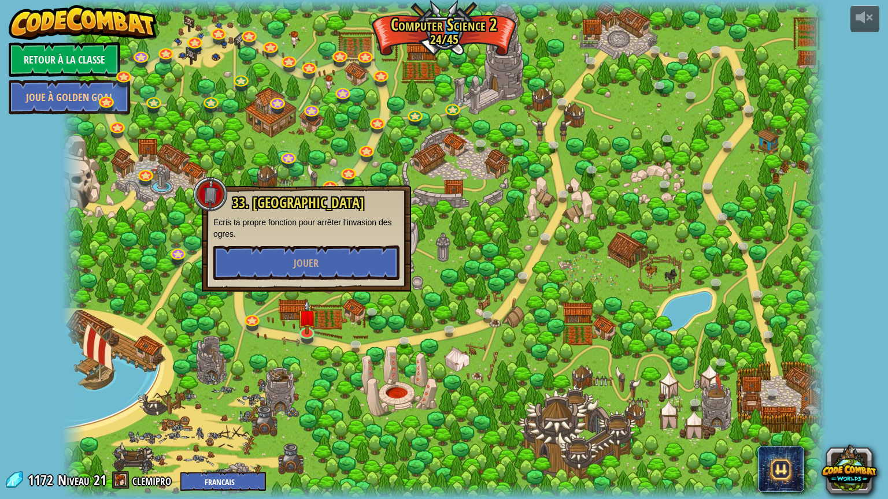
click at [317, 282] on div "33. Défenseur du Village Ecris ta propre fonction pour arrêter l'invasion des o…" at bounding box center [306, 238] width 209 height 106
click at [305, 263] on span "Jouer" at bounding box center [306, 263] width 25 height 14
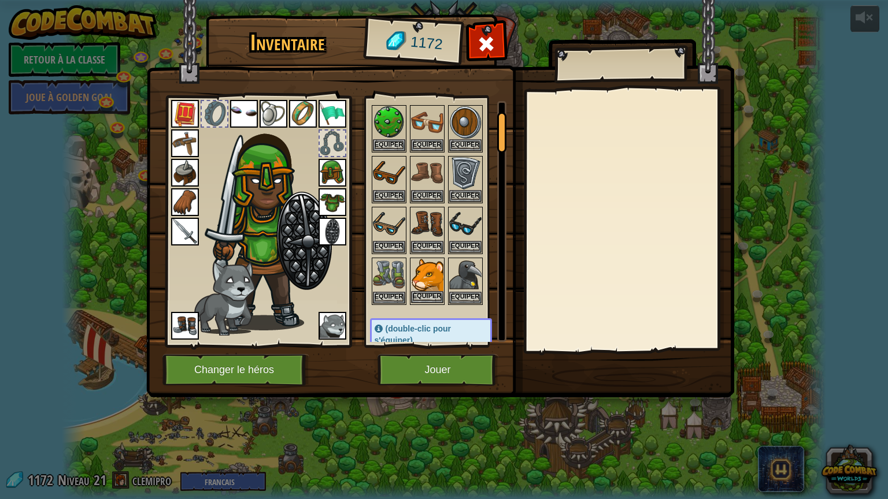
scroll to position [58, 0]
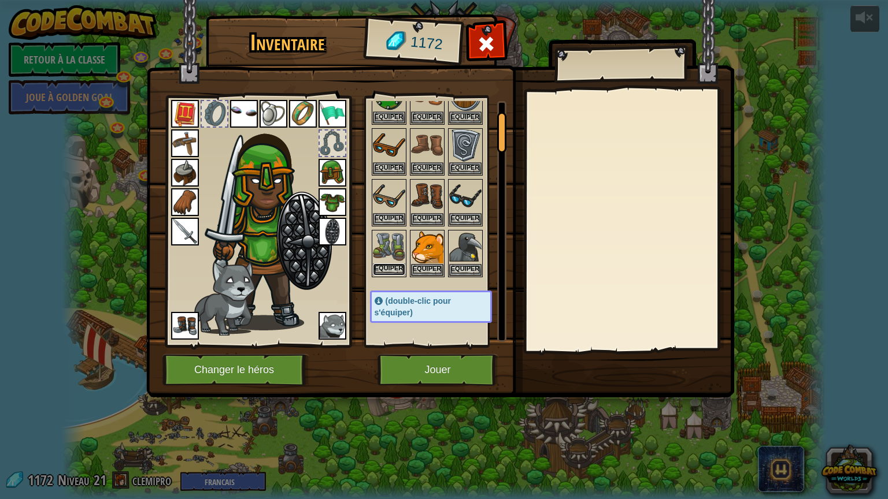
click at [388, 263] on button "Equiper" at bounding box center [389, 269] width 32 height 12
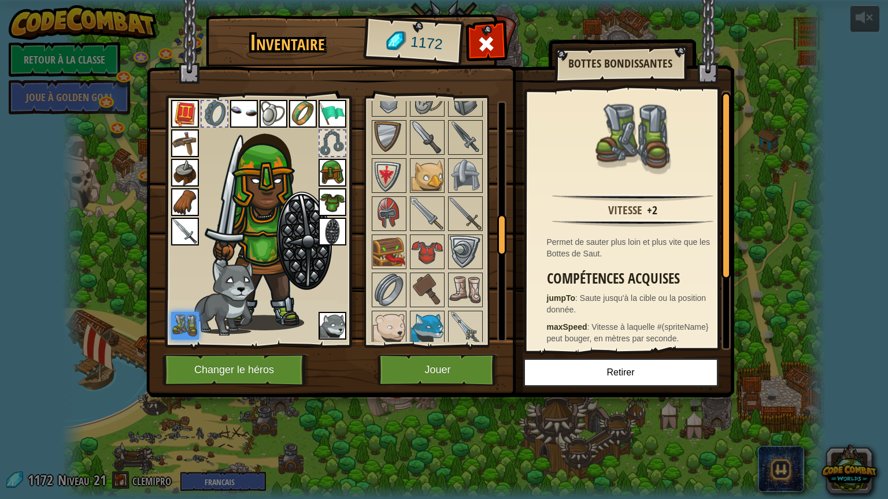
scroll to position [751, 0]
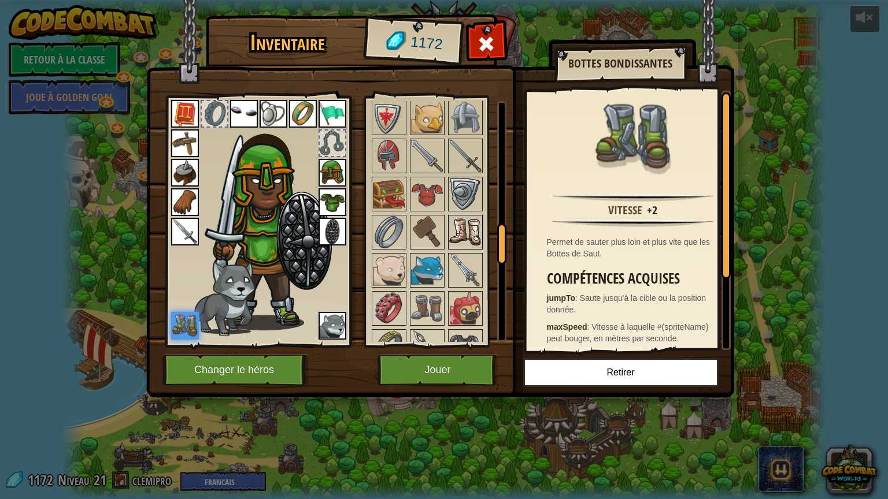
click at [464, 232] on img at bounding box center [465, 232] width 32 height 32
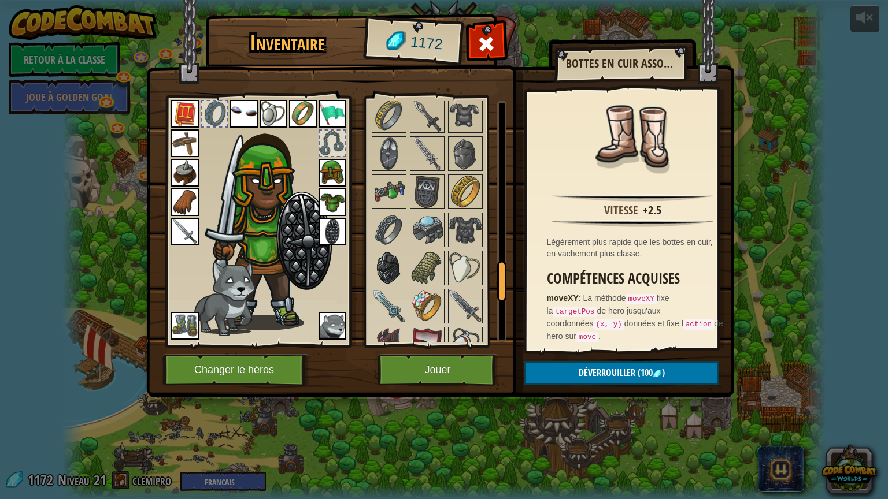
scroll to position [1040, 0]
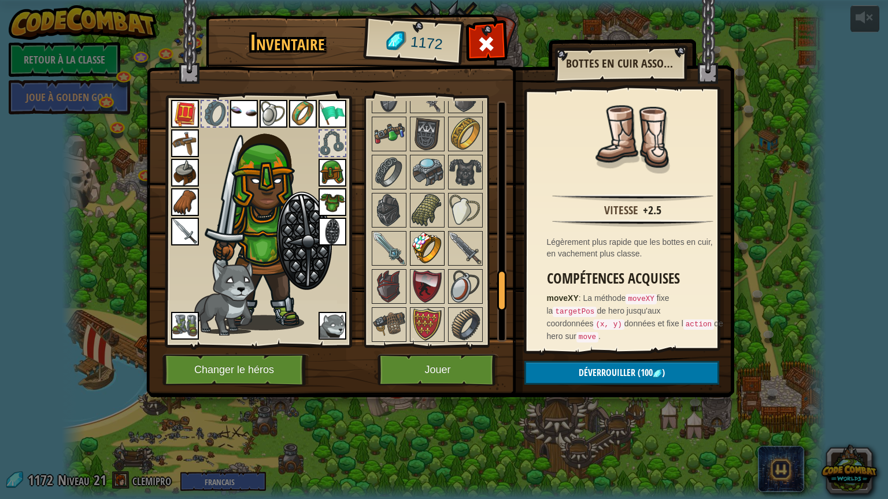
click at [422, 248] on img at bounding box center [427, 248] width 32 height 32
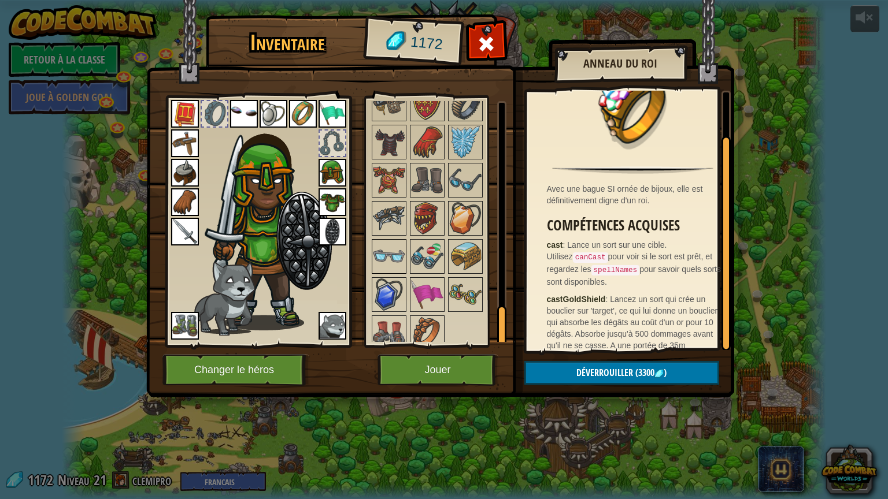
scroll to position [50, 0]
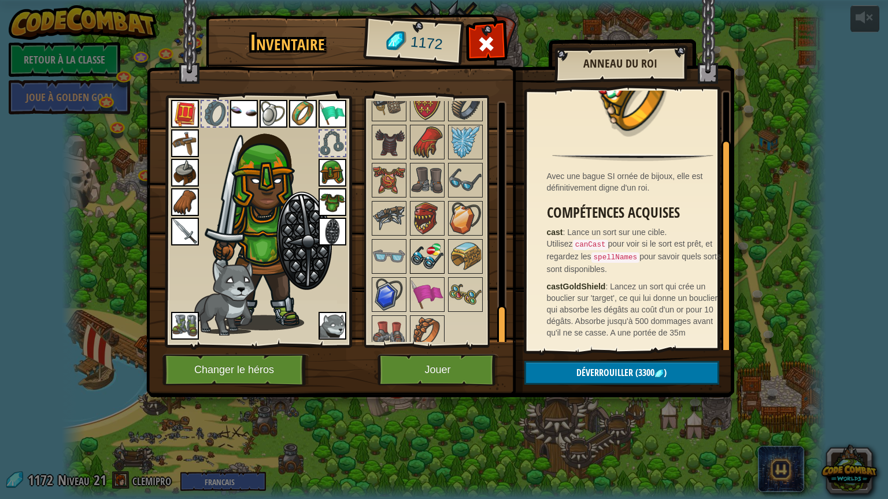
click at [418, 253] on img at bounding box center [427, 256] width 32 height 32
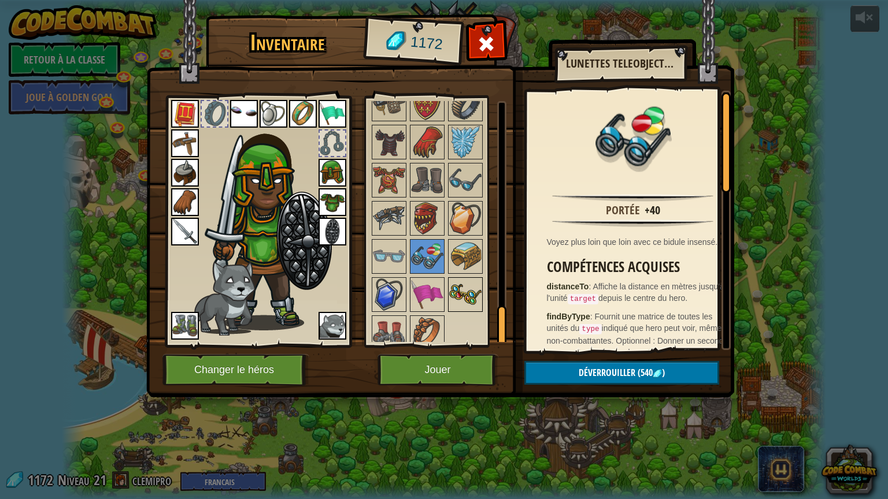
click at [461, 279] on img at bounding box center [465, 295] width 32 height 32
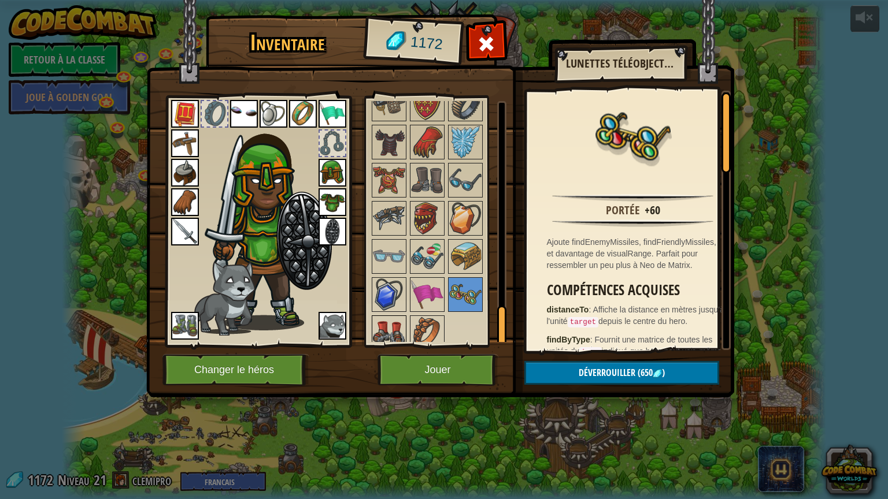
click at [396, 330] on img at bounding box center [389, 333] width 32 height 32
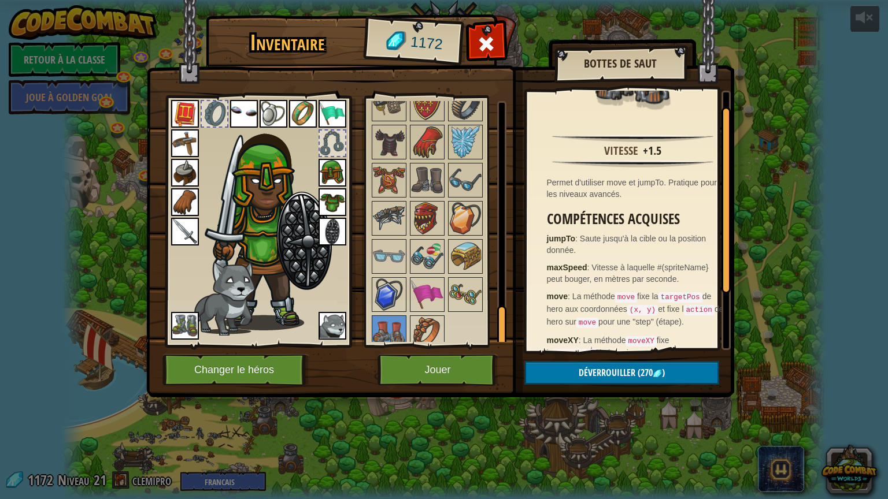
scroll to position [98, 0]
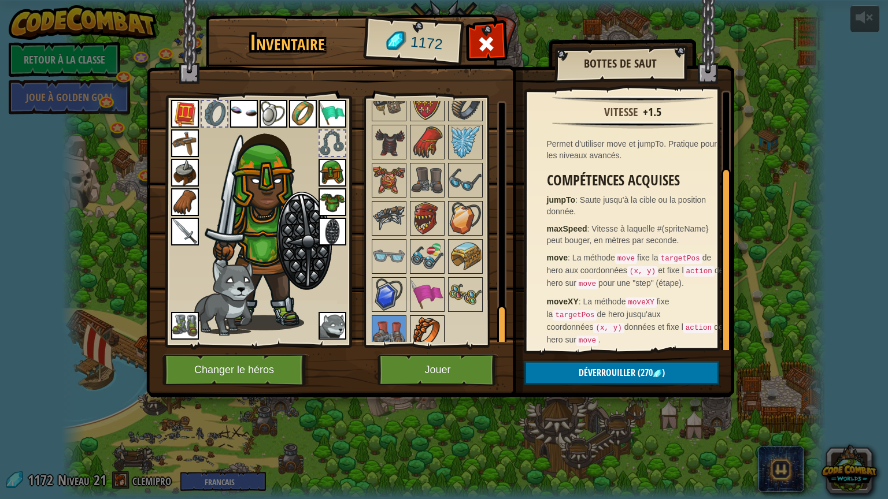
click at [415, 324] on img at bounding box center [427, 333] width 32 height 32
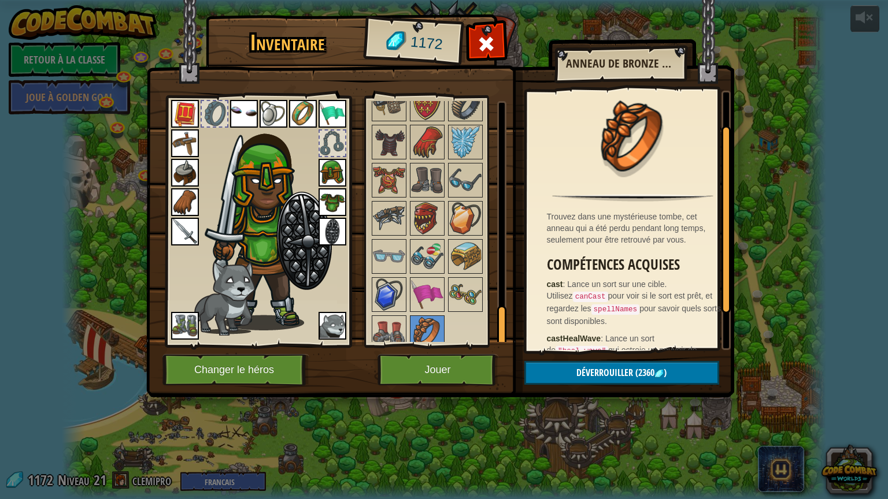
scroll to position [96, 0]
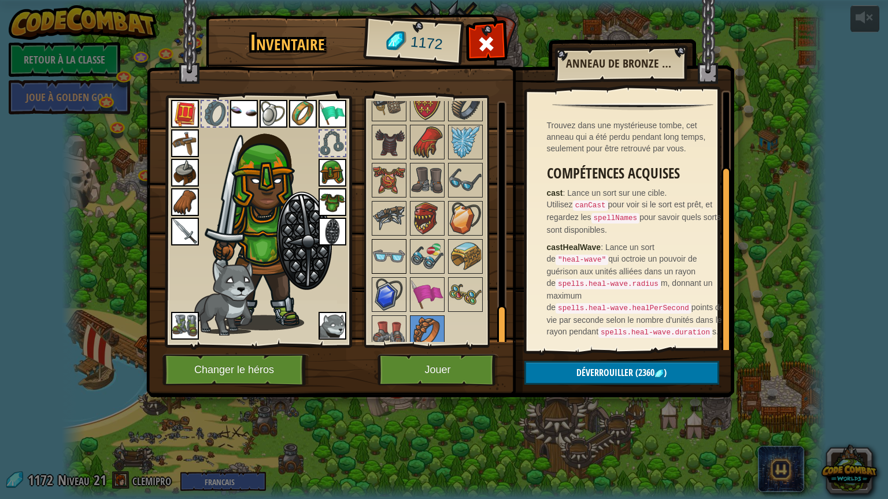
click at [388, 259] on img at bounding box center [389, 256] width 32 height 32
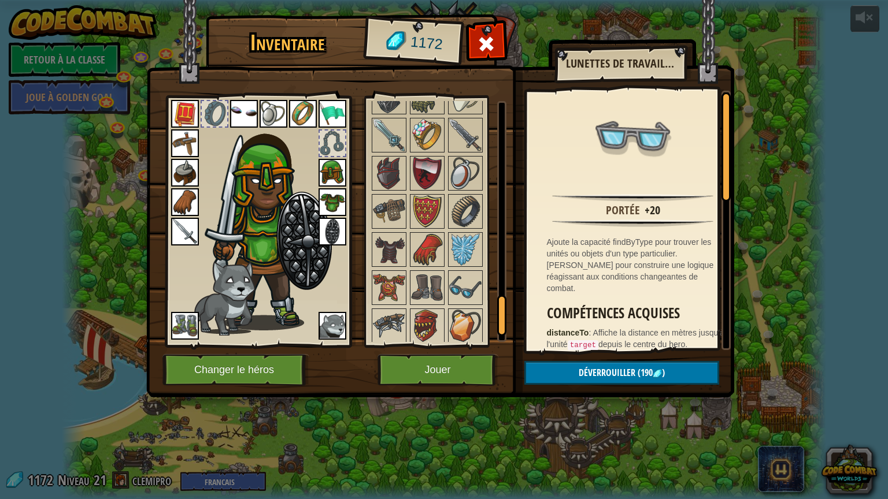
scroll to position [1203, 0]
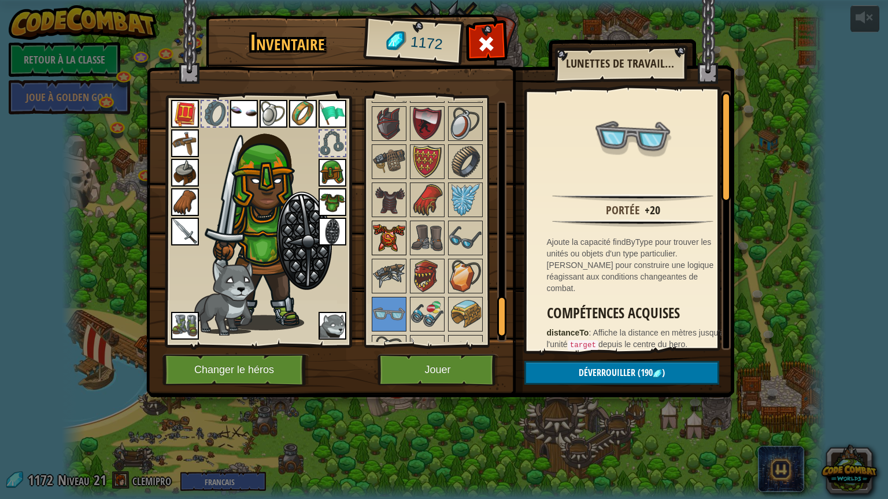
click at [393, 233] on img at bounding box center [389, 238] width 32 height 32
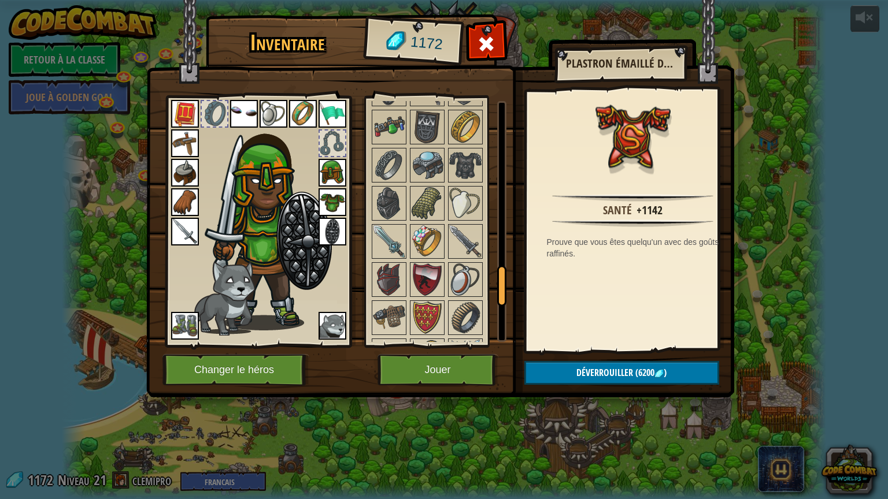
scroll to position [972, 0]
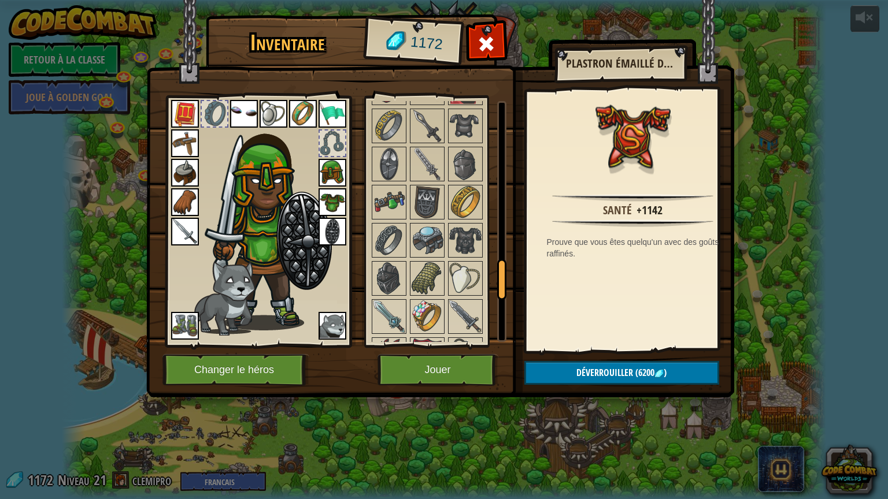
click at [332, 241] on img at bounding box center [332, 232] width 28 height 28
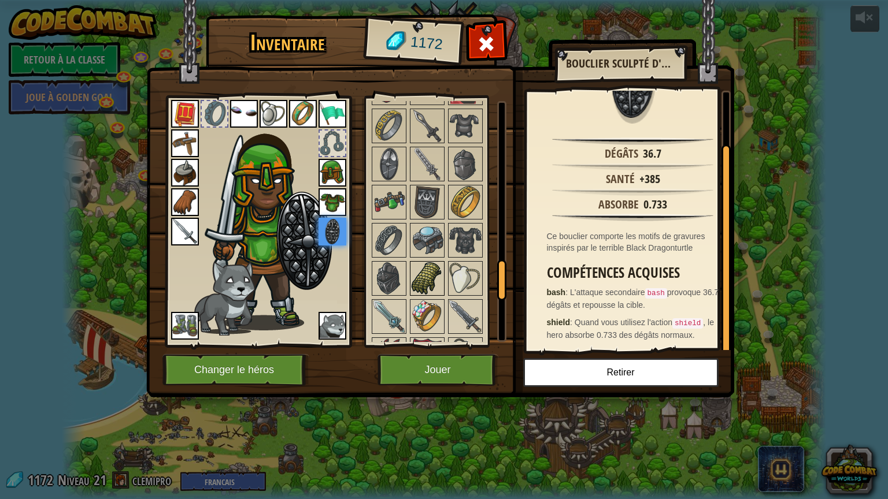
scroll to position [1030, 0]
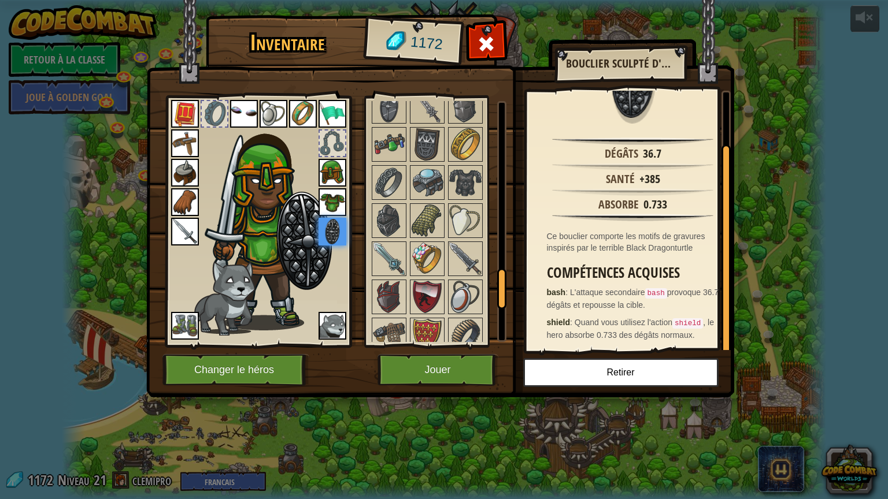
click at [336, 178] on img at bounding box center [332, 173] width 28 height 28
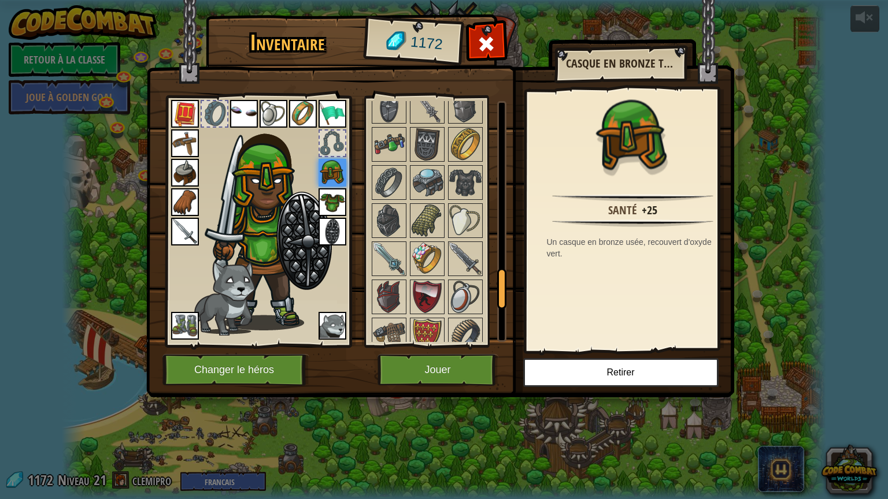
scroll to position [1080, 0]
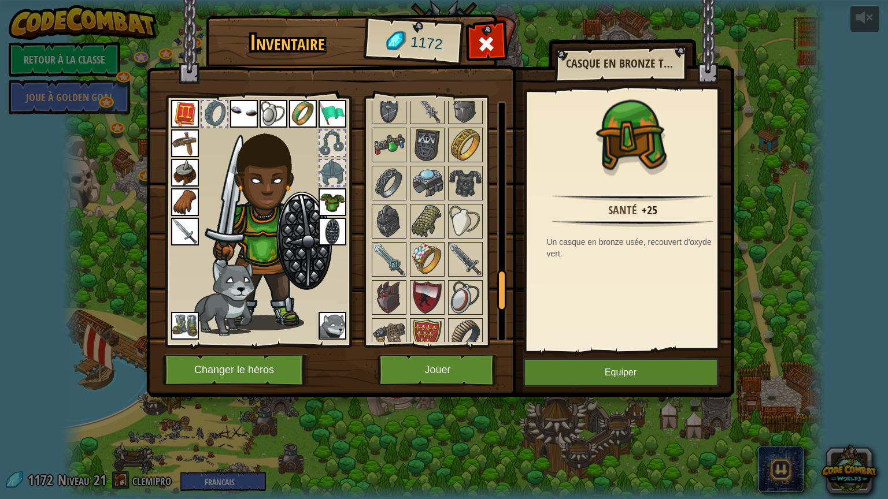
click at [335, 192] on img at bounding box center [332, 202] width 28 height 28
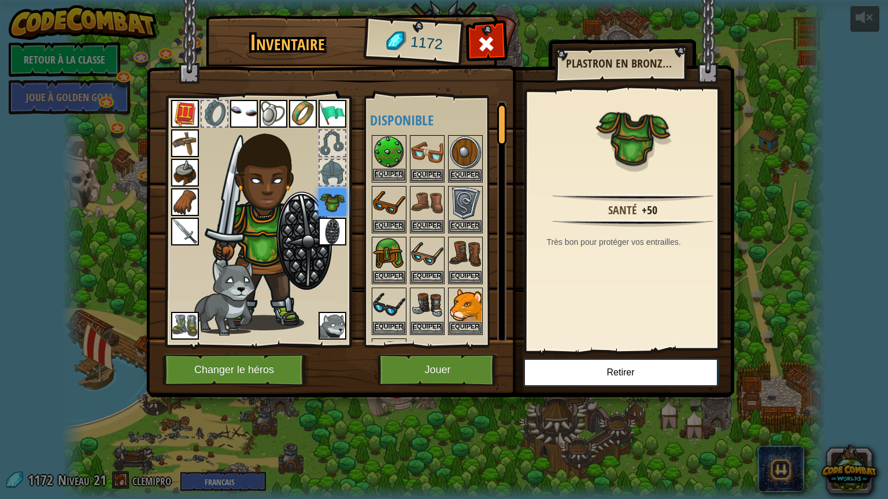
scroll to position [0, 0]
click at [384, 262] on img at bounding box center [389, 254] width 32 height 32
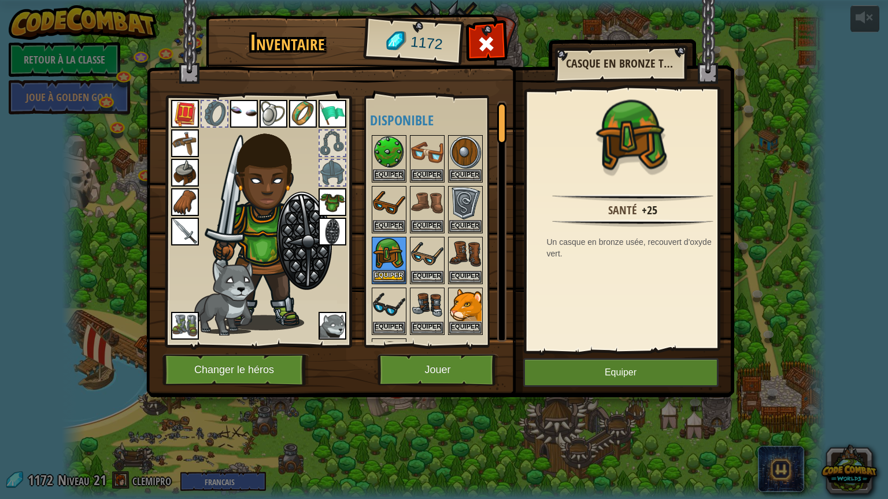
click at [384, 262] on img at bounding box center [389, 254] width 32 height 32
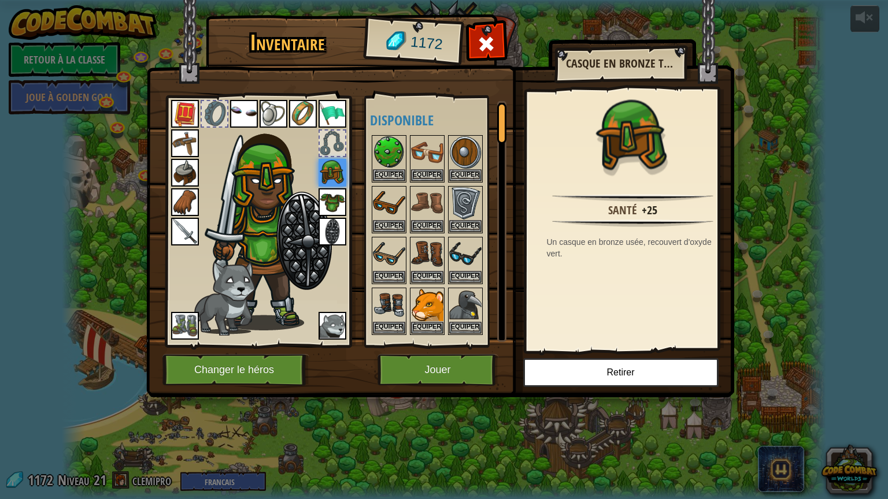
click at [180, 319] on img at bounding box center [185, 326] width 28 height 28
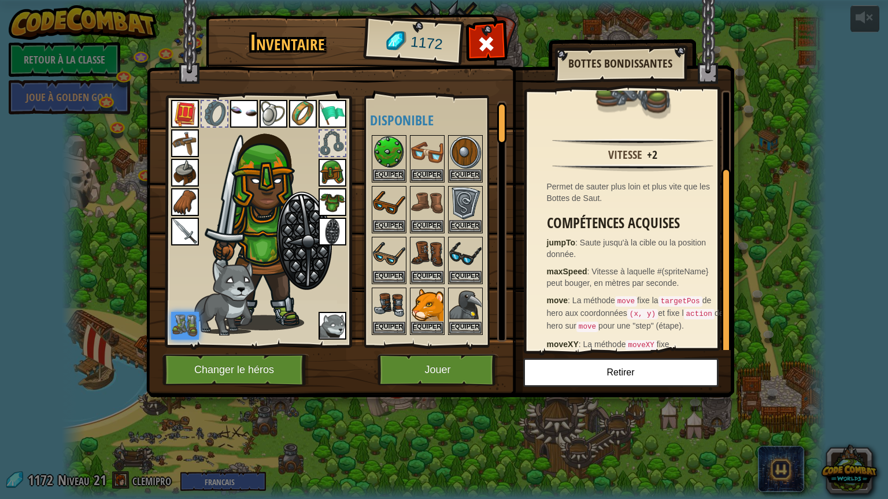
scroll to position [98, 0]
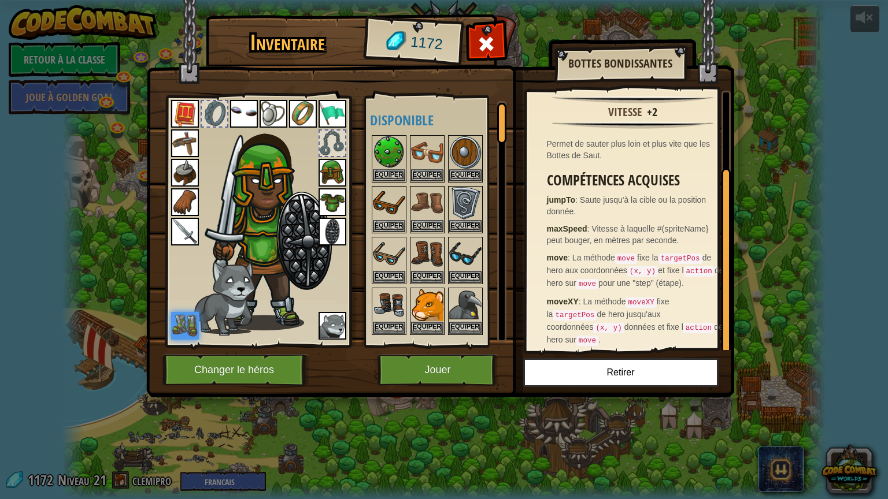
click at [180, 178] on img at bounding box center [185, 173] width 28 height 28
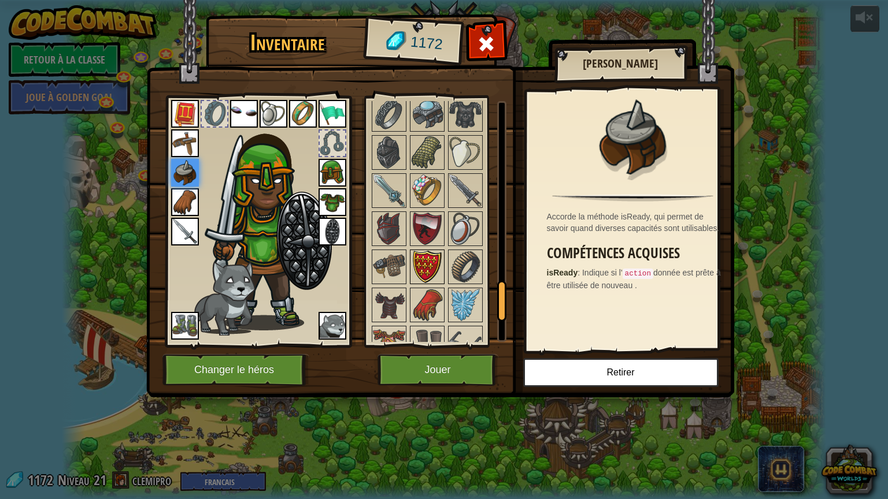
scroll to position [1156, 0]
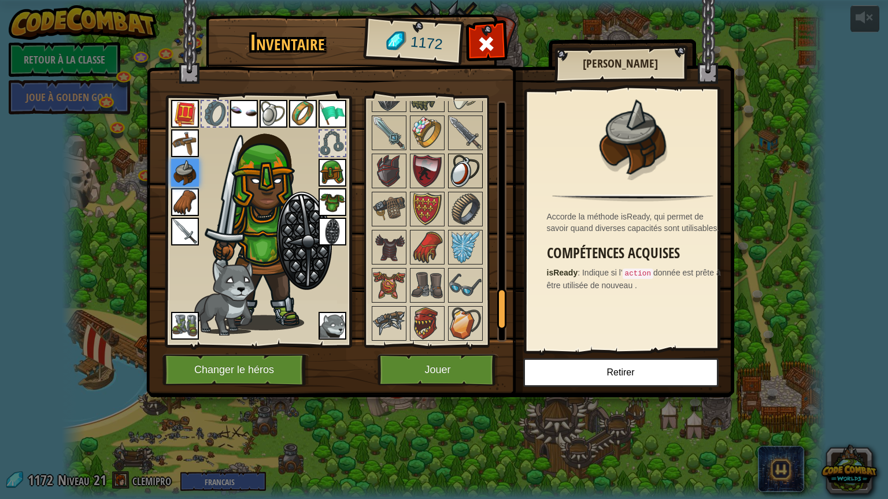
click at [462, 175] on img at bounding box center [465, 171] width 32 height 32
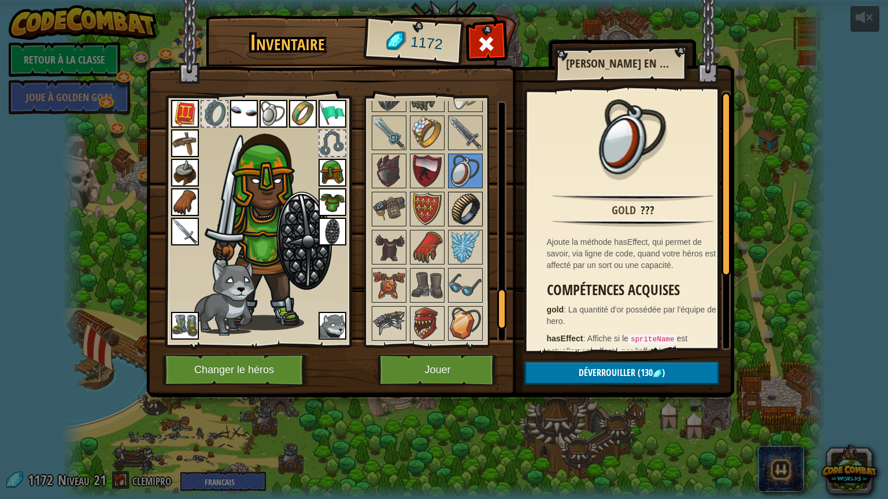
click at [462, 199] on img at bounding box center [465, 209] width 32 height 32
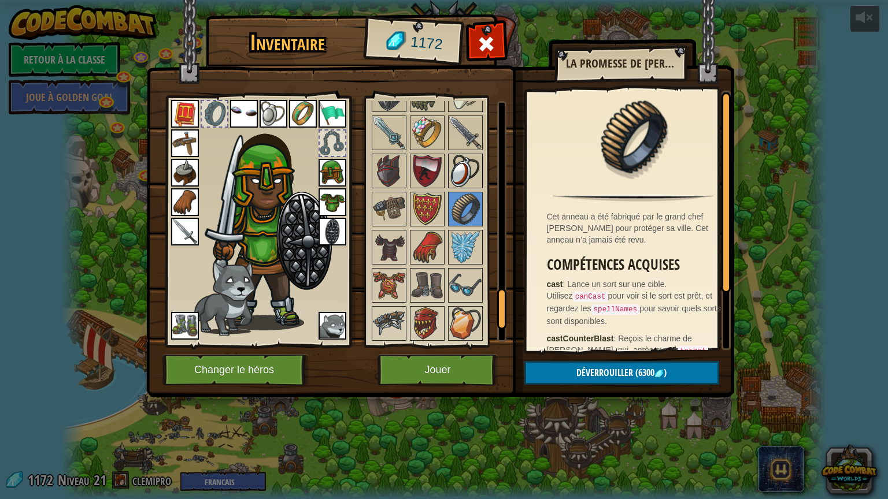
click at [460, 176] on img at bounding box center [465, 171] width 32 height 32
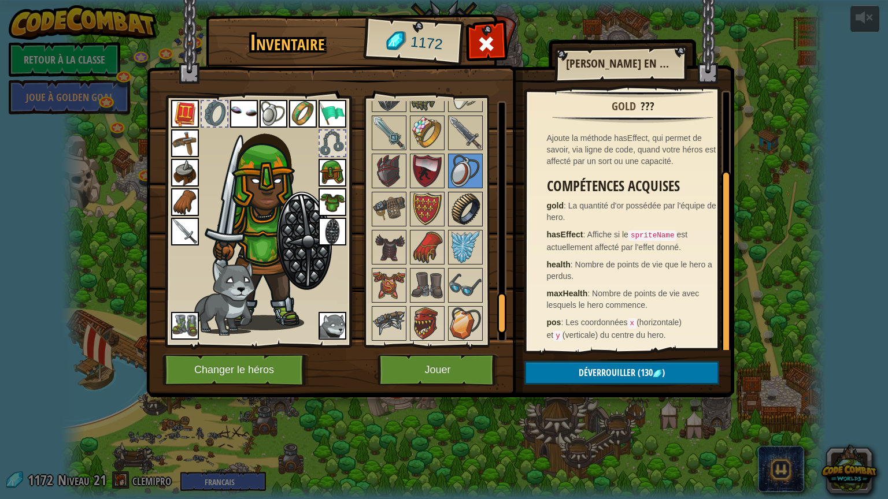
scroll to position [1213, 0]
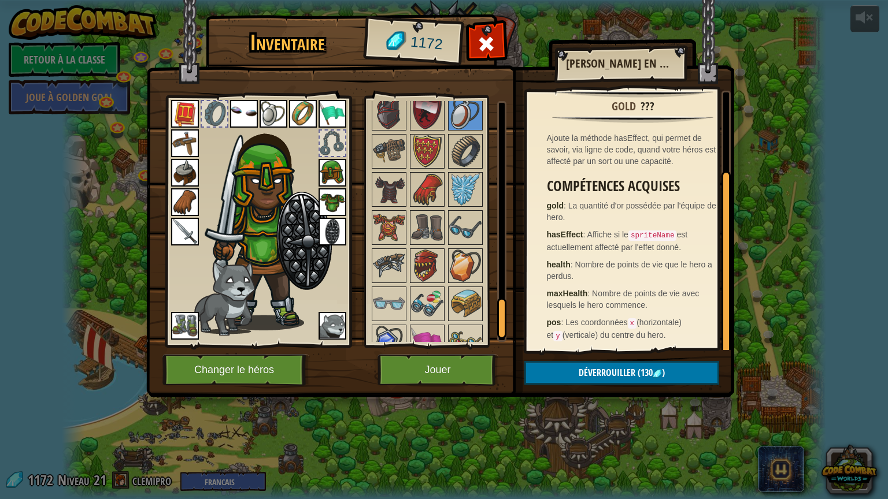
click at [417, 211] on img at bounding box center [427, 227] width 32 height 32
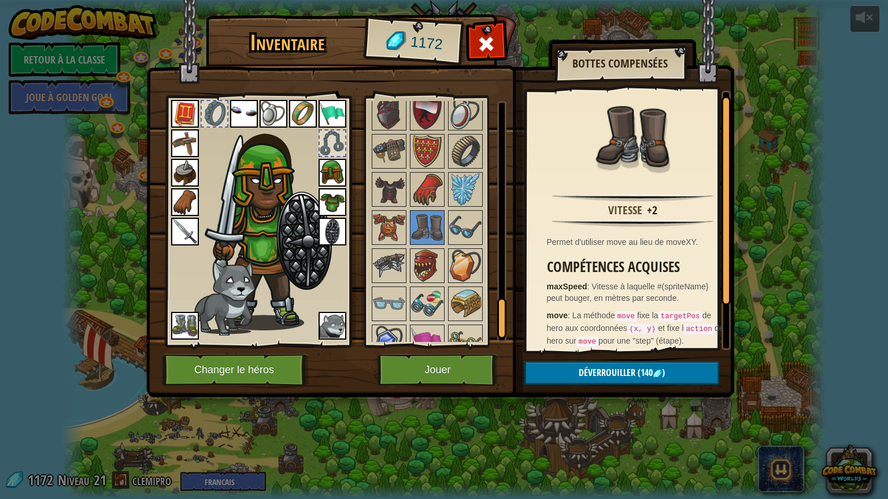
scroll to position [58, 0]
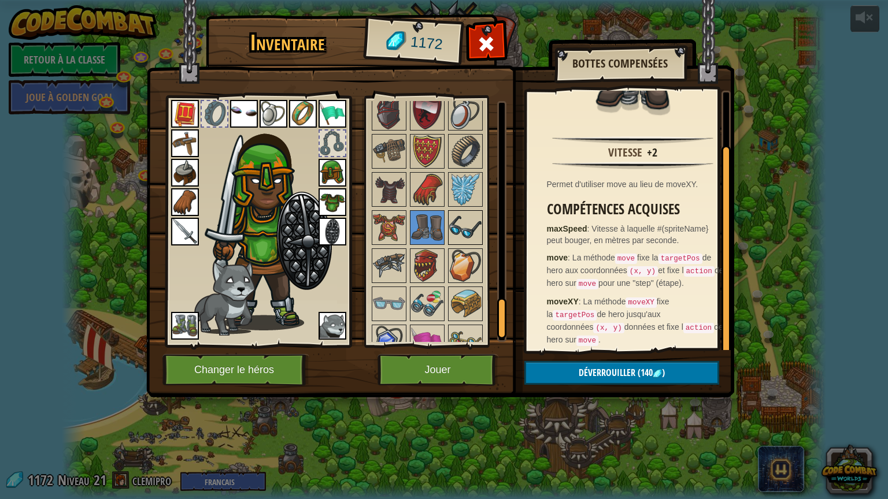
click at [468, 211] on img at bounding box center [465, 227] width 32 height 32
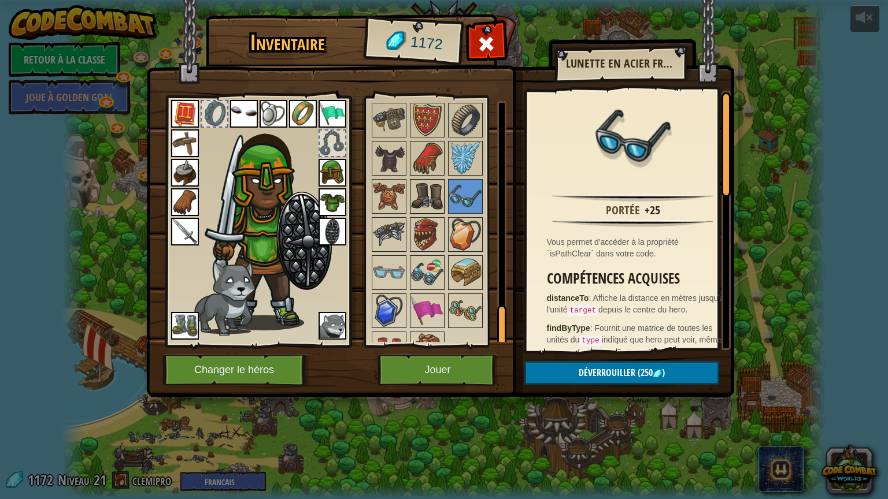
scroll to position [1261, 0]
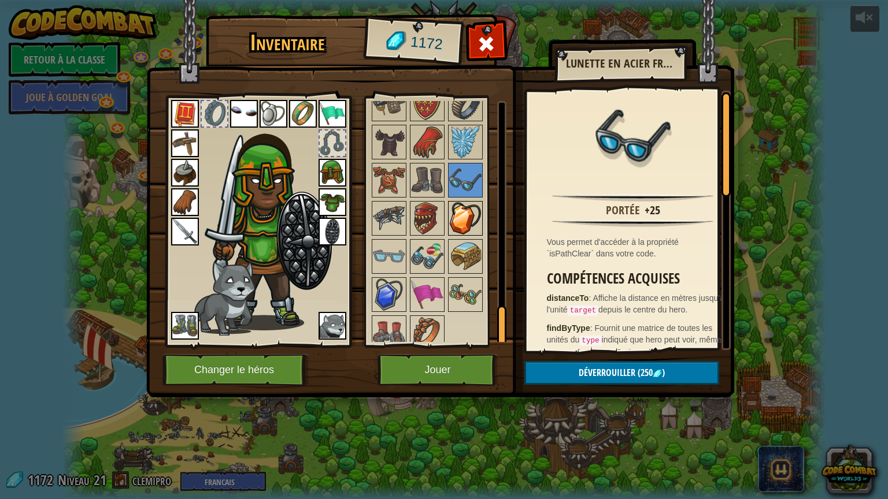
click at [463, 202] on img at bounding box center [465, 218] width 32 height 32
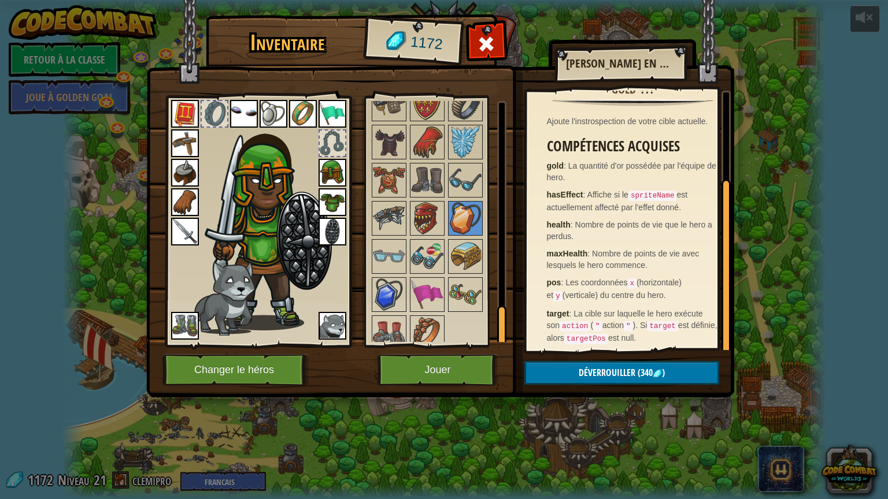
scroll to position [121, 0]
click at [382, 287] on img at bounding box center [389, 295] width 32 height 32
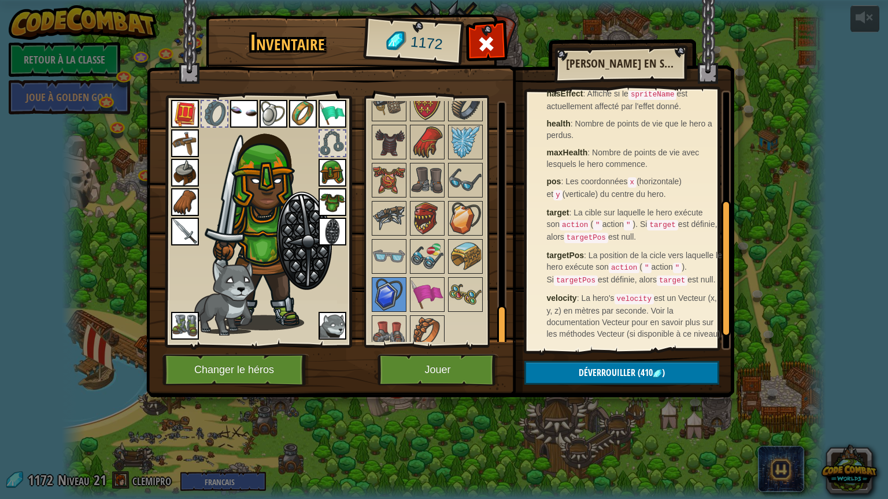
scroll to position [237, 0]
click at [285, 115] on img at bounding box center [273, 114] width 28 height 28
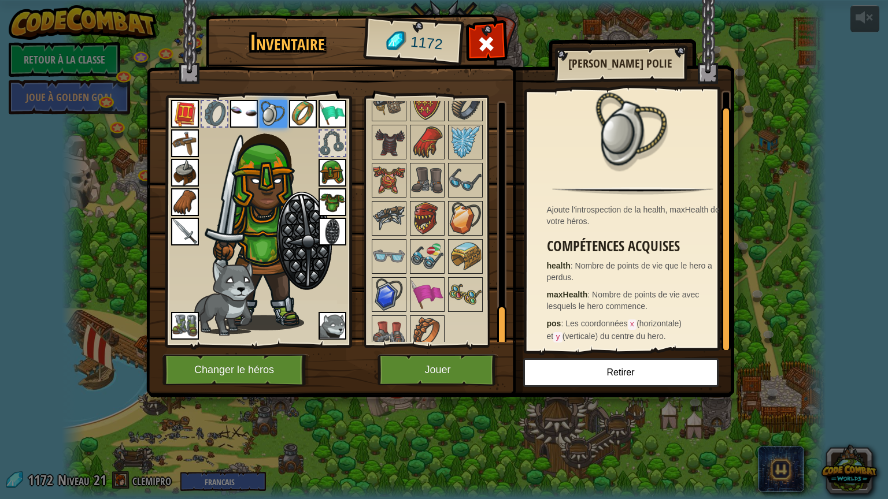
scroll to position [9, 0]
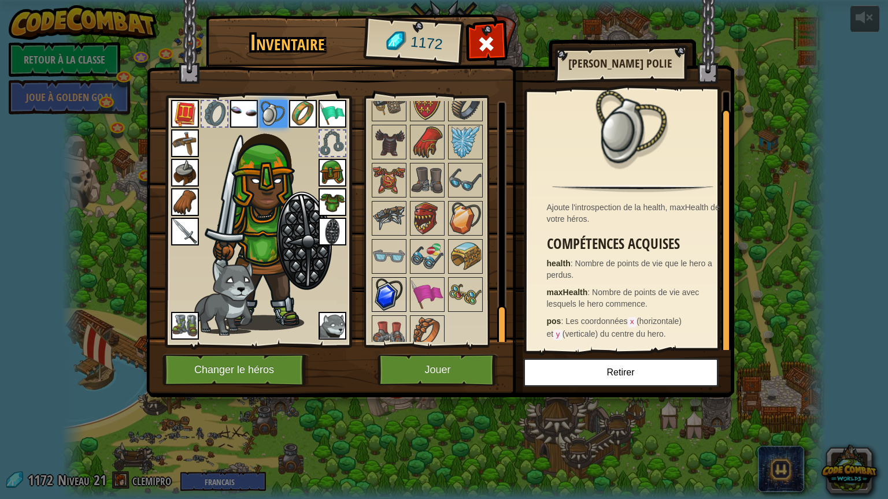
click at [391, 284] on img at bounding box center [389, 295] width 32 height 32
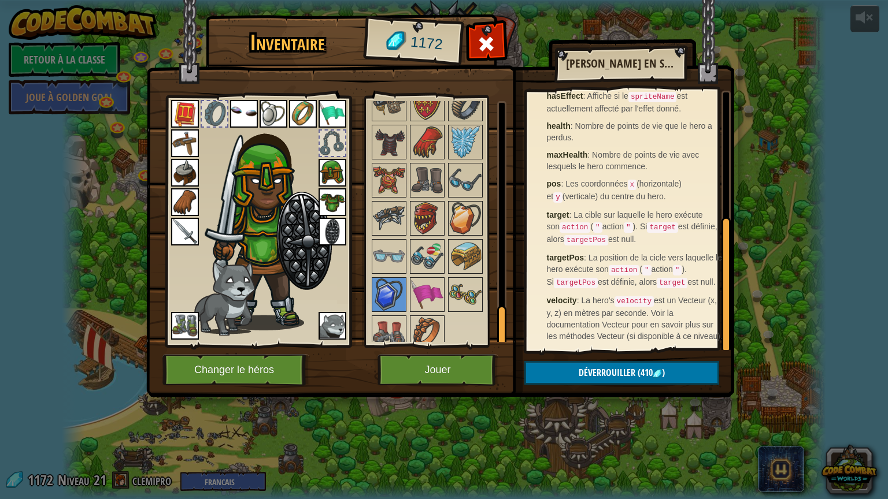
scroll to position [237, 0]
click at [430, 136] on img at bounding box center [427, 142] width 32 height 32
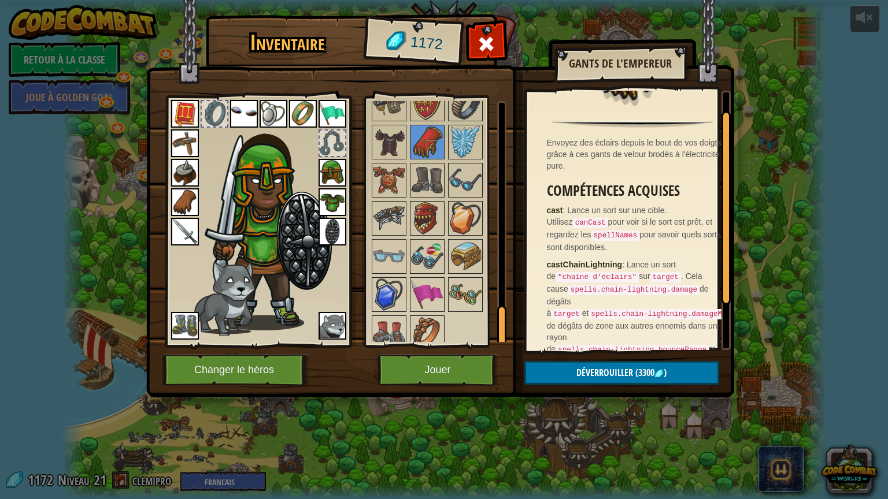
scroll to position [84, 0]
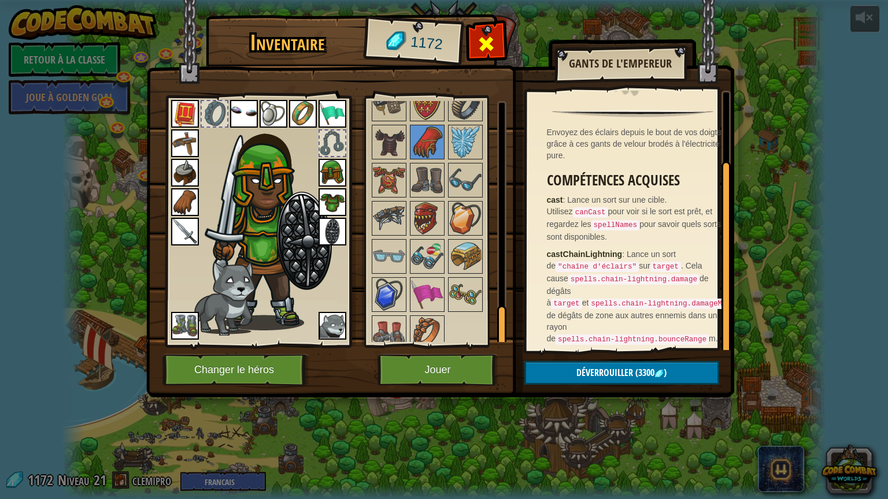
drag, startPoint x: 492, startPoint y: 42, endPoint x: 491, endPoint y: 54, distance: 12.3
click at [491, 54] on div at bounding box center [486, 47] width 36 height 36
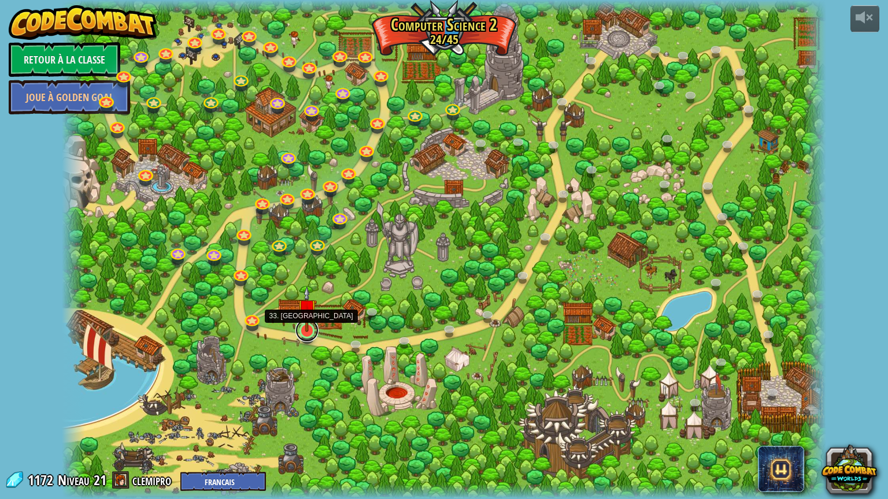
click at [308, 338] on link at bounding box center [306, 330] width 23 height 23
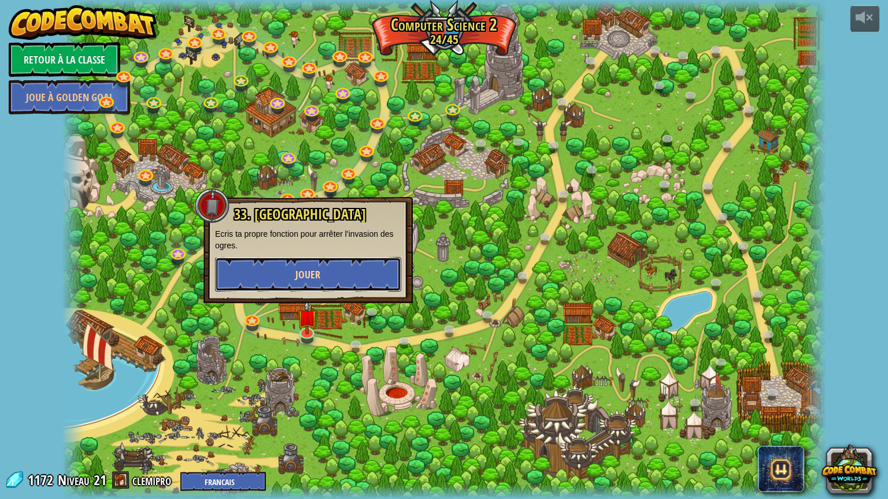
click at [328, 284] on button "Jouer" at bounding box center [308, 274] width 186 height 35
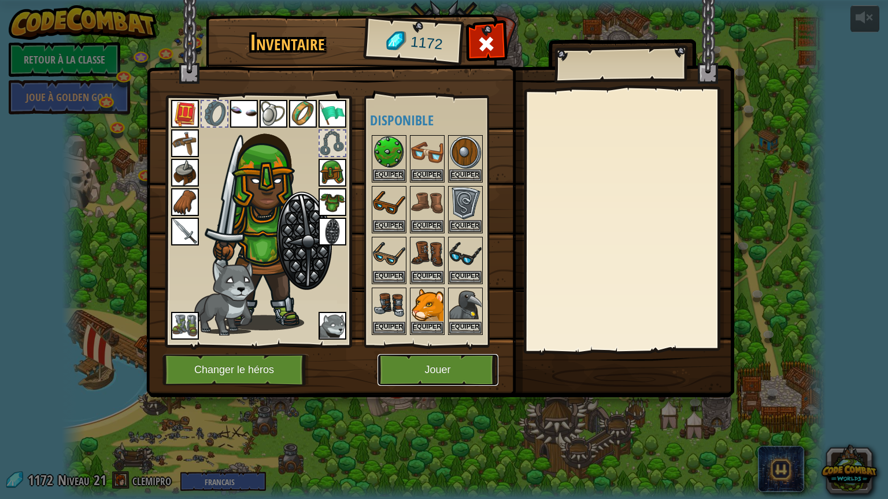
click at [460, 377] on button "Jouer" at bounding box center [437, 370] width 121 height 32
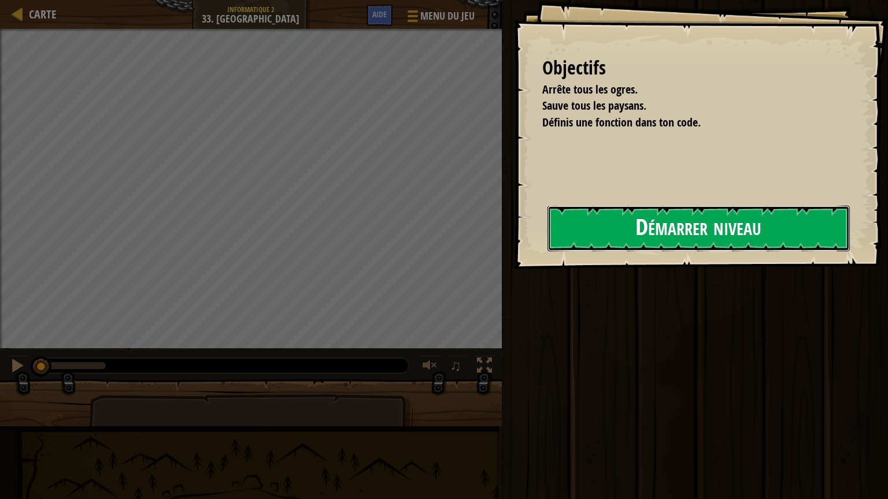
click at [547, 250] on button "Démarrer niveau" at bounding box center [698, 229] width 302 height 46
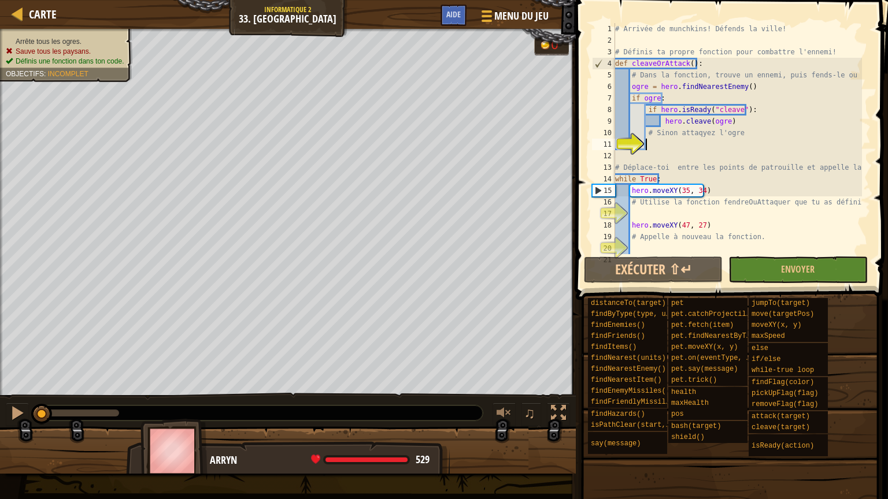
scroll to position [12, 0]
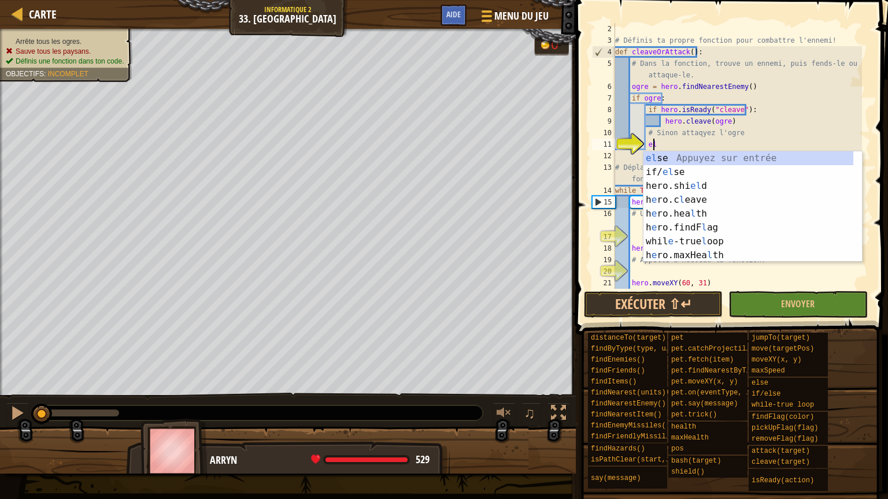
type textarea "els"
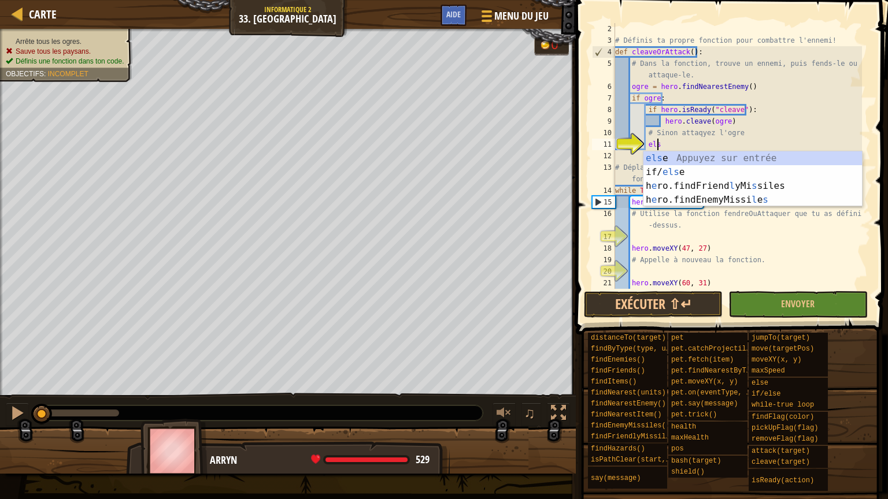
scroll to position [5, 2]
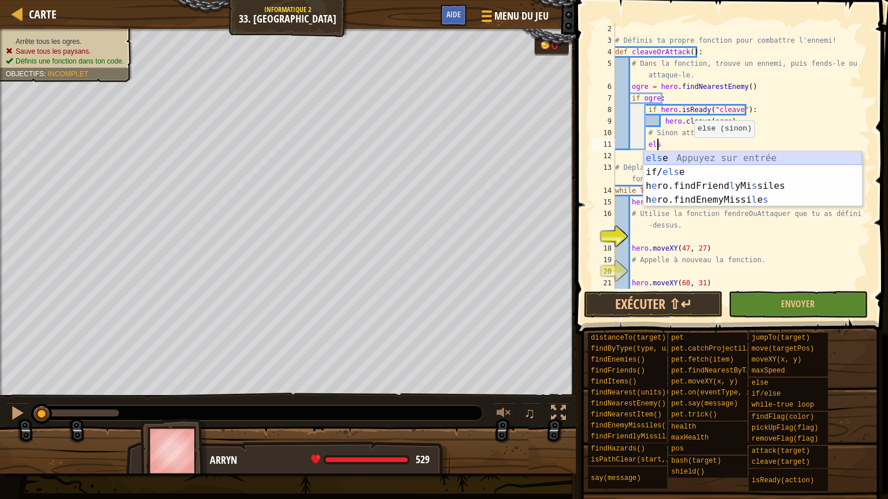
click at [673, 164] on div "els e Appuyez sur entrée if/ els e Appuyez sur entrée h e ro.findFriend l yMi […" at bounding box center [752, 192] width 218 height 83
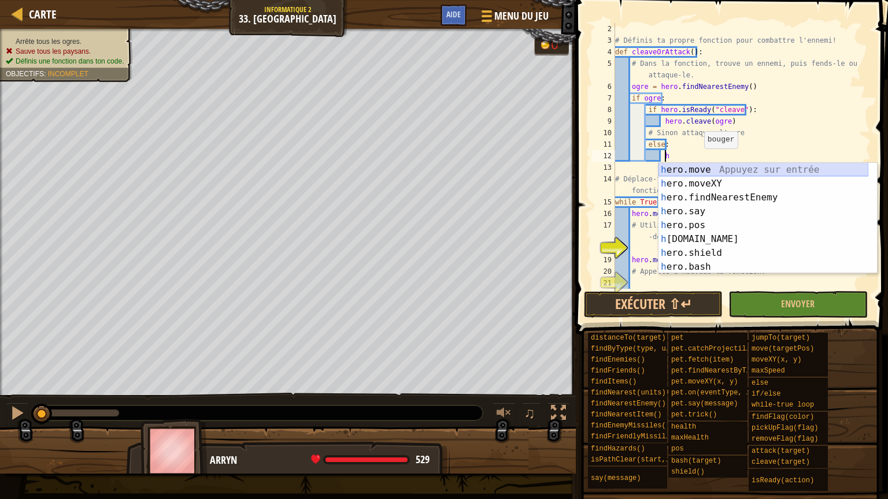
scroll to position [5, 3]
click at [710, 183] on div "h ero.s a y Appuyez sur entrée h ero. a ttack Appuyez sur entrée h ero.b a sh A…" at bounding box center [763, 232] width 210 height 139
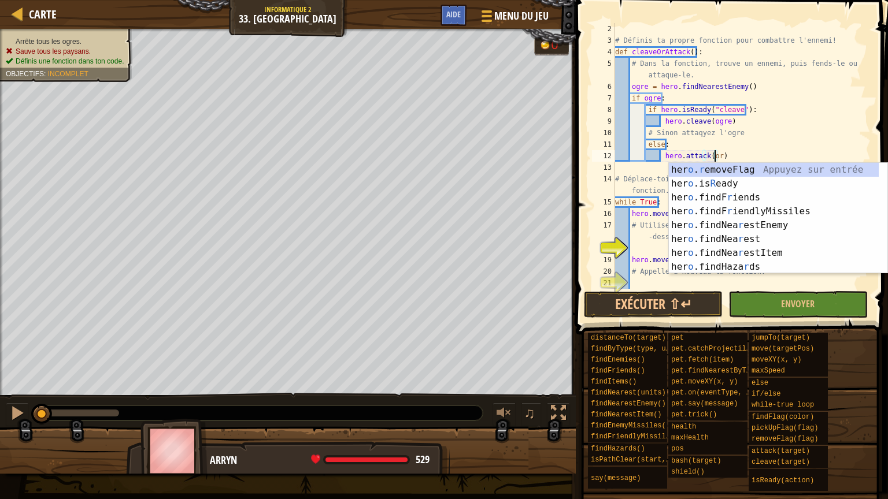
scroll to position [5, 8]
type textarea "hero.attack(orge)"
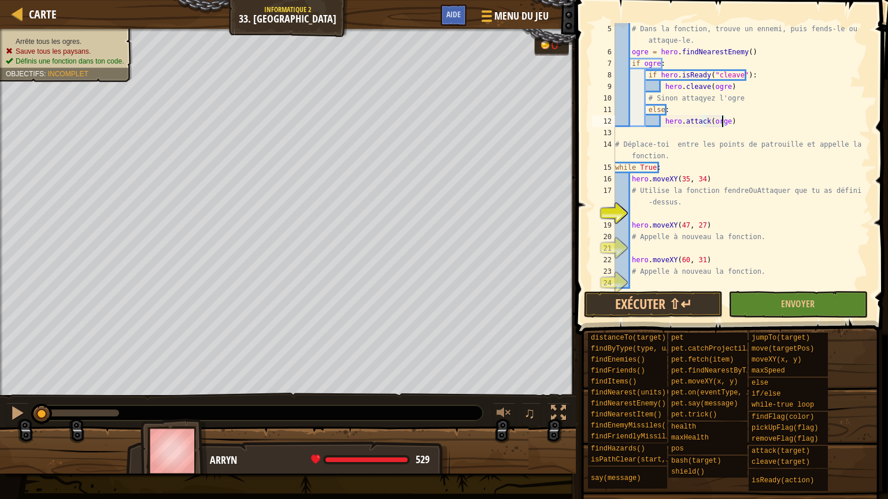
scroll to position [58, 0]
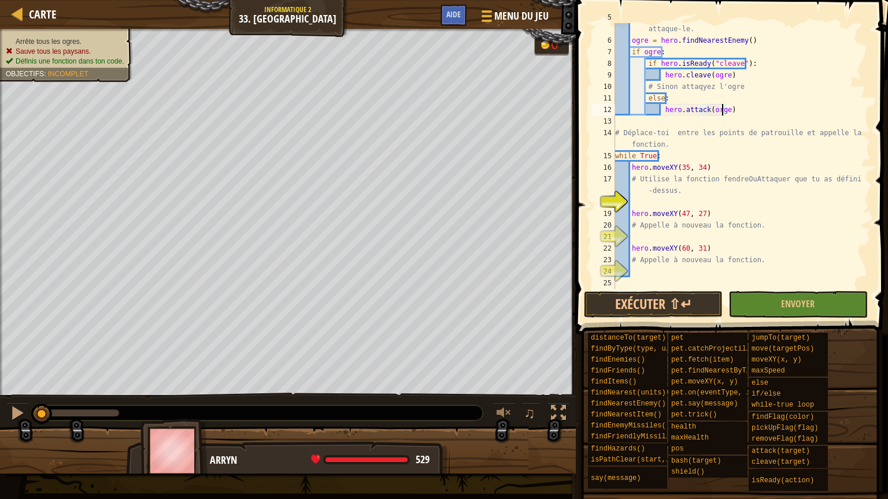
click at [638, 202] on div "# Dans la fonction, trouve un ennemi, puis fends-le ou attaque-le. ogre = hero …" at bounding box center [736, 162] width 249 height 300
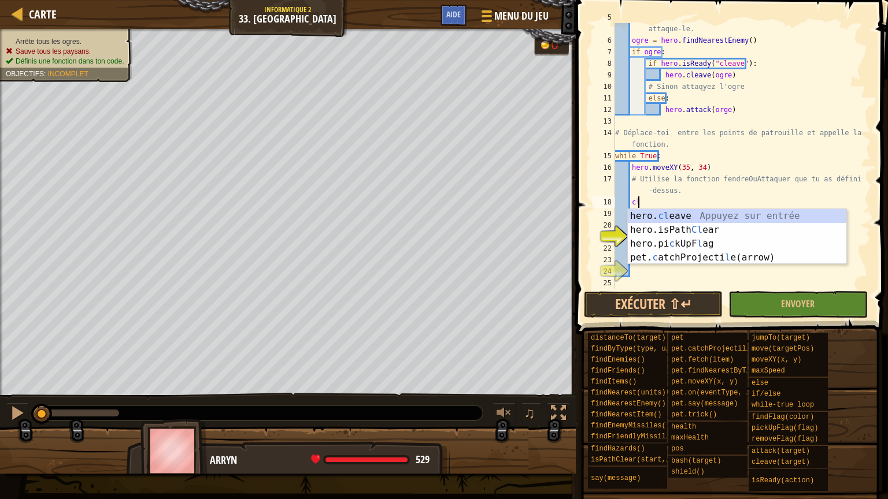
type textarea "c"
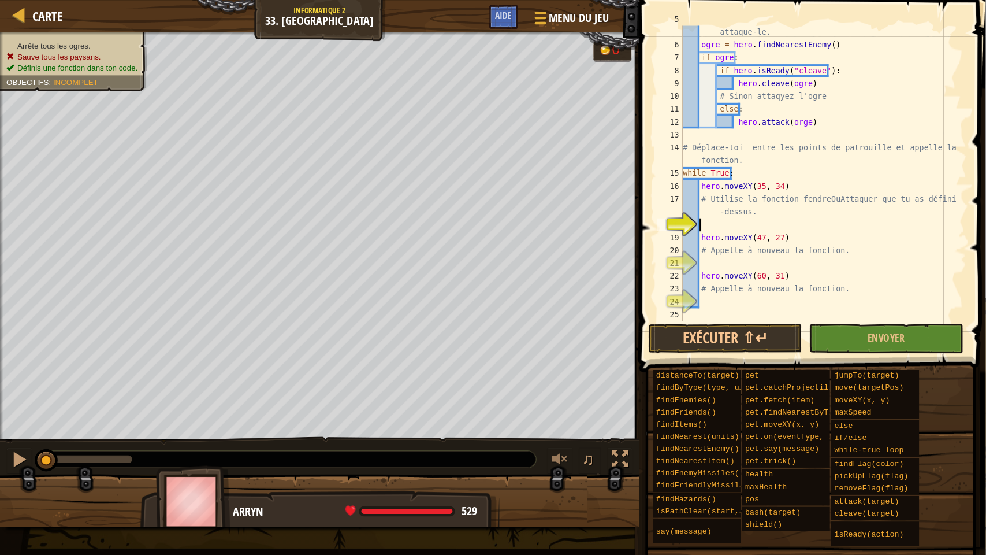
scroll to position [0, 0]
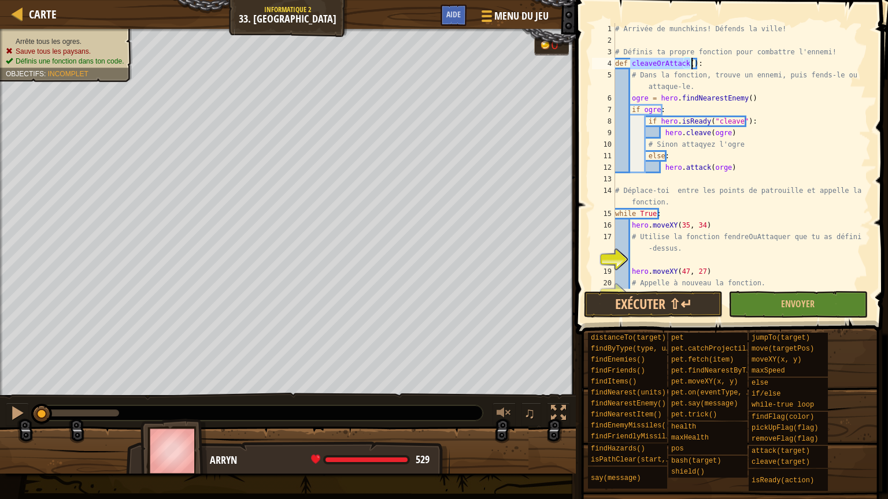
drag, startPoint x: 630, startPoint y: 64, endPoint x: 691, endPoint y: 65, distance: 61.3
click at [691, 65] on div "# Arrivée de munchkins! Défends la ville! # Définis ta propre fonction pour com…" at bounding box center [736, 167] width 249 height 289
type textarea "def cleaveOrAttack():"
click at [629, 256] on div "# Arrivée de munchkins! Défends la ville! # Définis ta propre fonction pour com…" at bounding box center [736, 167] width 249 height 289
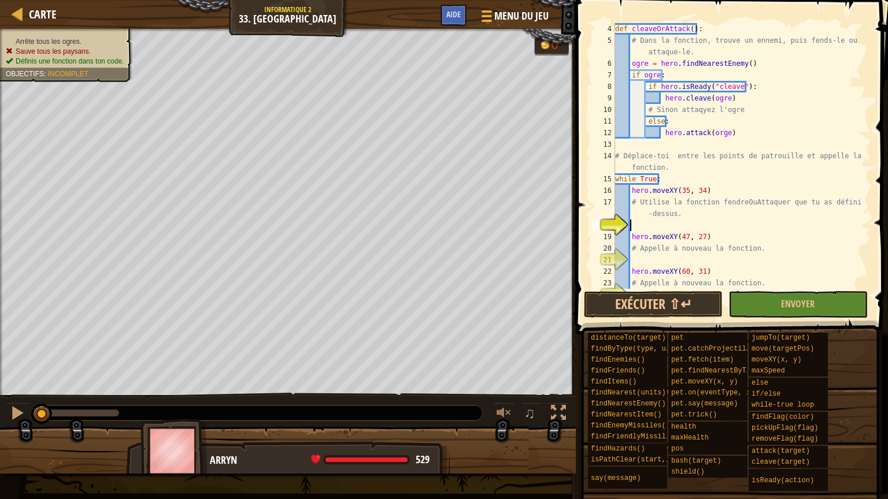
scroll to position [58, 0]
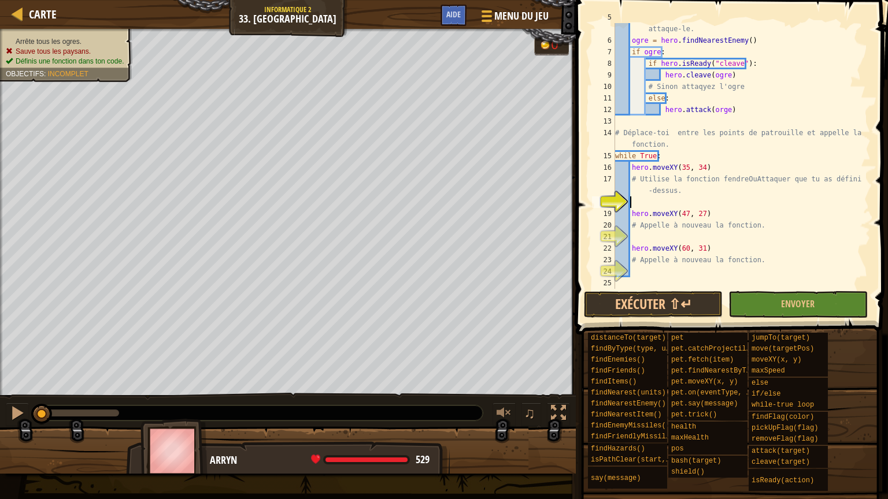
click at [635, 236] on div "# Dans la fonction, trouve un ennemi, puis fends-le ou attaque-le. ogre = hero …" at bounding box center [736, 162] width 249 height 300
click at [633, 202] on div "# Dans la fonction, trouve un ennemi, puis fends-le ou attaque-le. ogre = hero …" at bounding box center [736, 162] width 249 height 300
type textarea "cleaveOrAttack()"
click at [632, 233] on div "# Dans la fonction, trouve un ennemi, puis fends-le ou attaque-le. ogre = hero …" at bounding box center [736, 162] width 249 height 300
type textarea "cleaveOrAttack()"
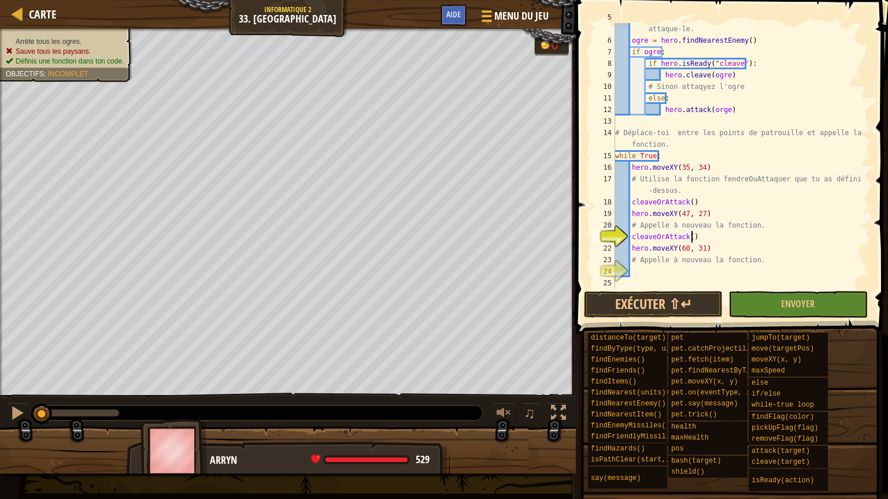
click at [631, 270] on div "# Dans la fonction, trouve un ennemi, puis fends-le ou attaque-le. ogre = hero …" at bounding box center [736, 162] width 249 height 300
click at [666, 299] on button "Exécuter ⇧↵" at bounding box center [653, 304] width 139 height 27
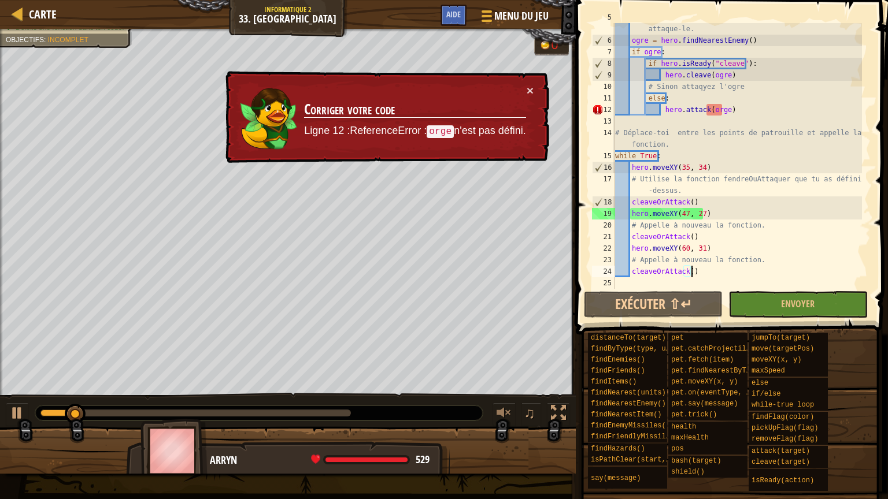
scroll to position [0, 0]
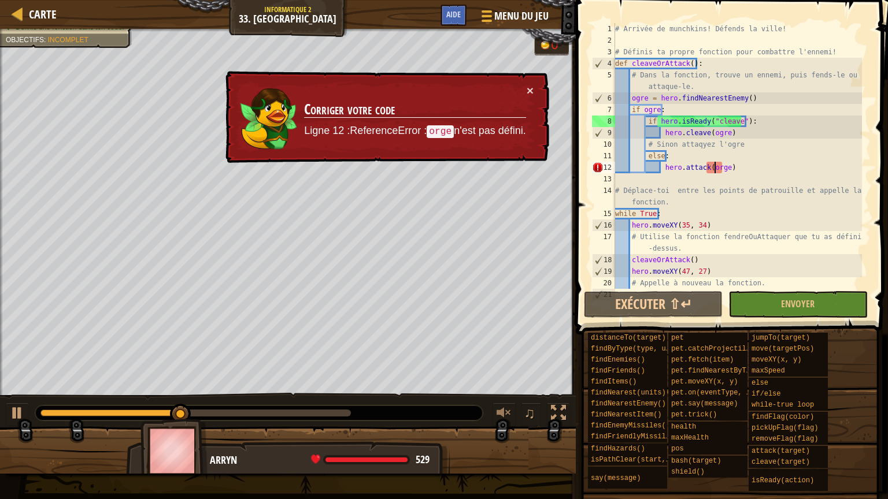
click at [715, 171] on div "# Arrivée de munchkins! Défends la ville! # Définis ta propre fonction pour com…" at bounding box center [736, 167] width 249 height 289
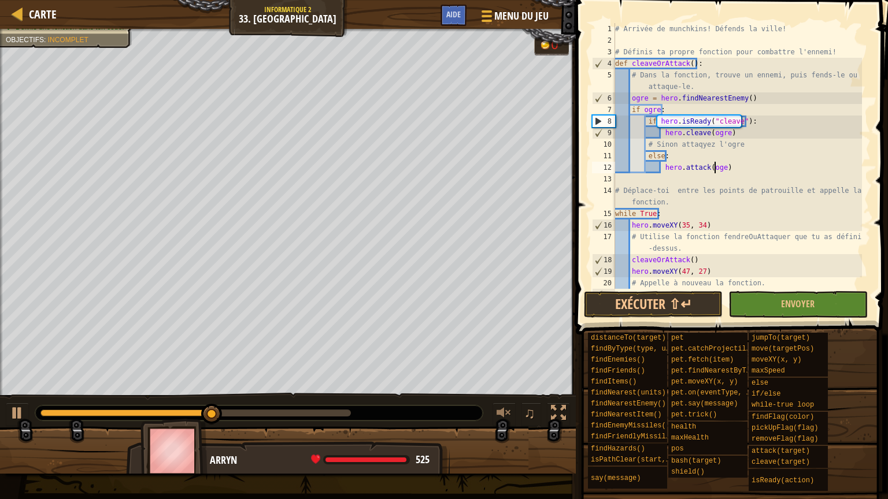
click at [714, 169] on div "# Arrivée de munchkins! Défends la ville! # Définis ta propre fonction pour com…" at bounding box center [736, 167] width 249 height 289
type textarea "hero.attack(ogre)"
click at [771, 311] on button "Envoyer" at bounding box center [797, 304] width 139 height 27
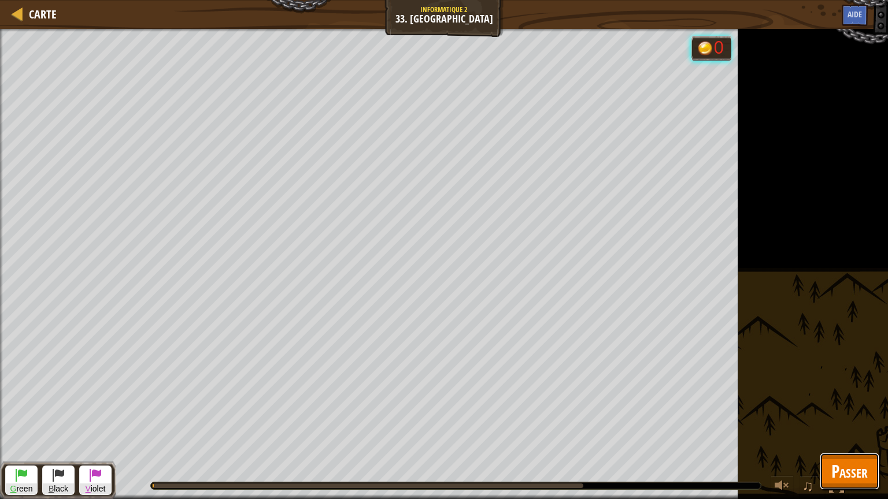
click at [846, 406] on span "Passer" at bounding box center [849, 471] width 36 height 24
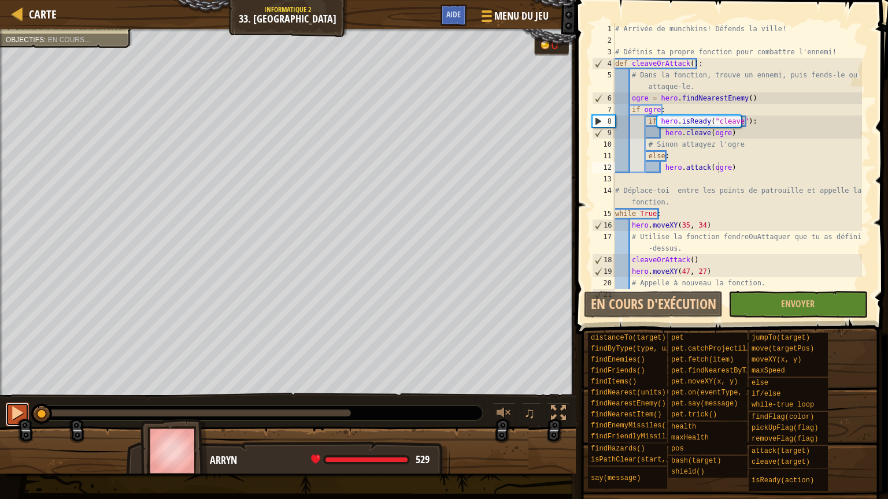
click at [19, 406] on div at bounding box center [17, 413] width 15 height 15
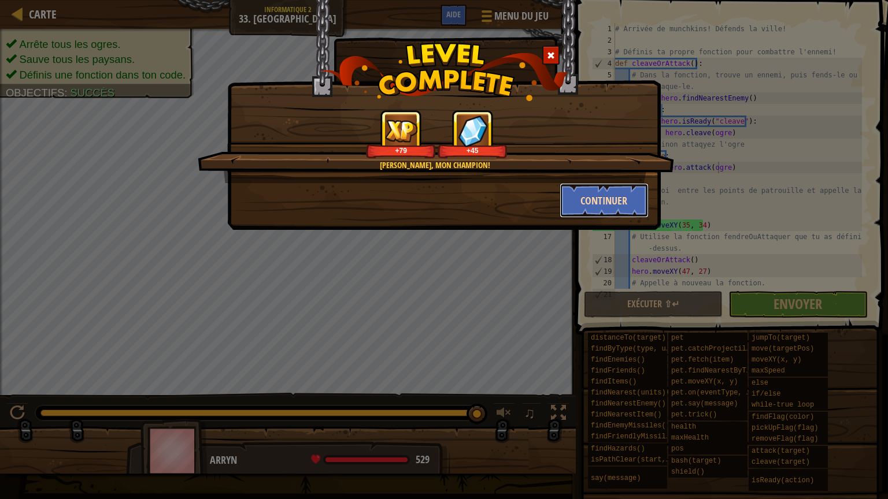
click at [584, 205] on button "Continuer" at bounding box center [604, 200] width 90 height 35
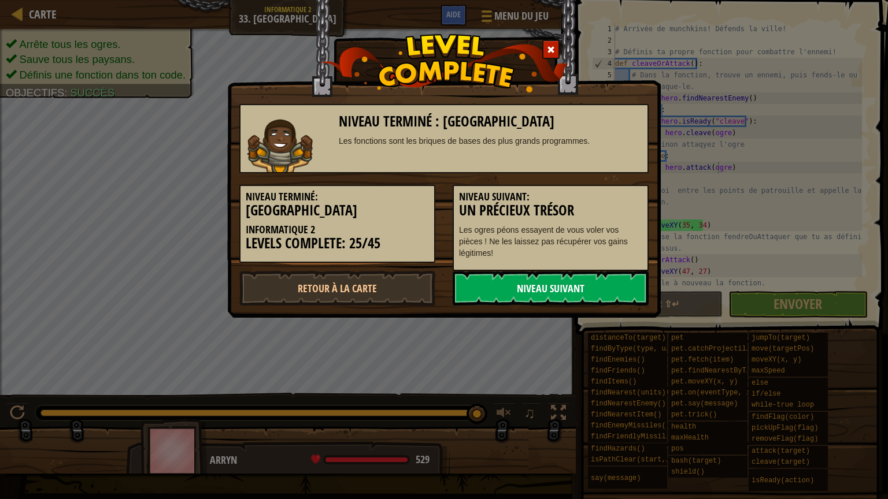
click at [576, 294] on link "Niveau Suivant" at bounding box center [550, 288] width 196 height 35
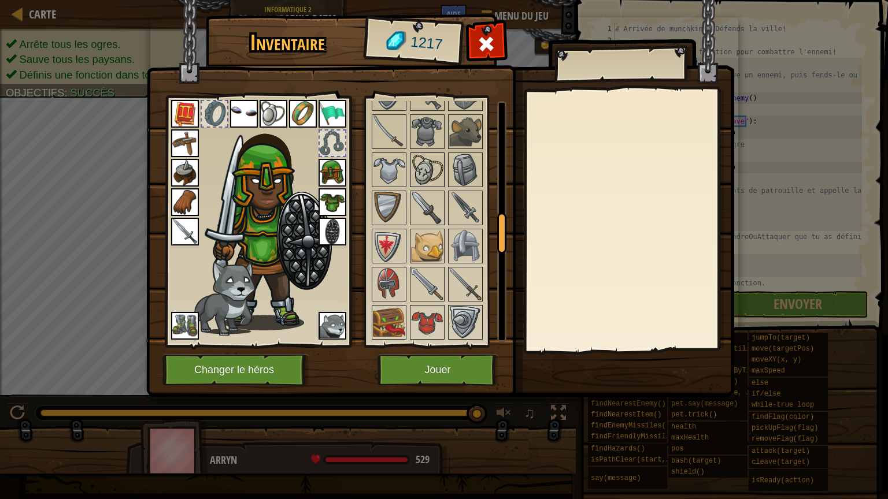
scroll to position [693, 0]
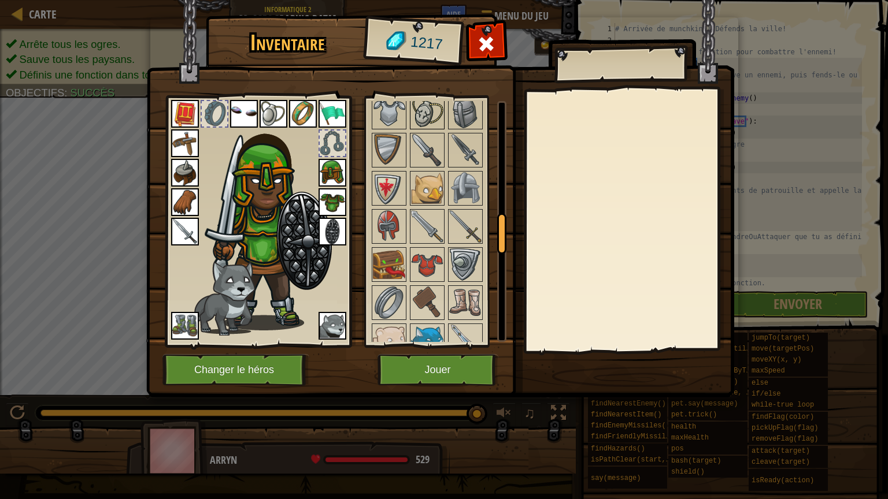
click at [430, 106] on img at bounding box center [427, 112] width 32 height 32
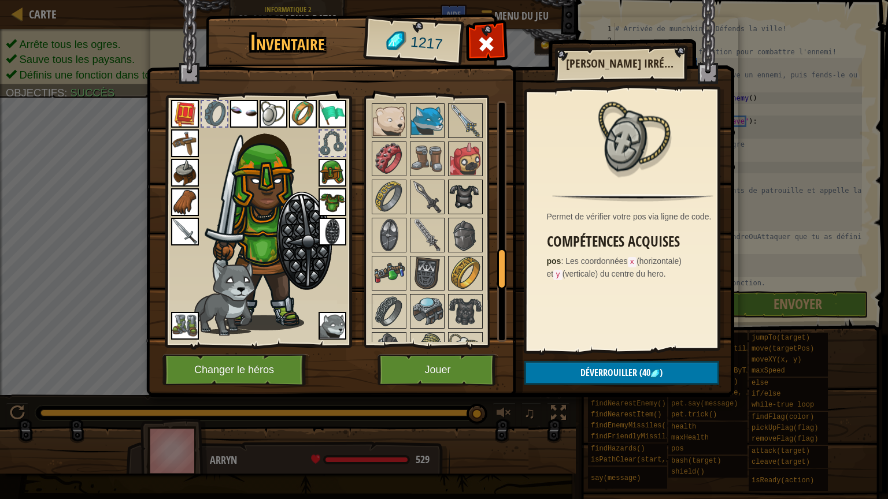
scroll to position [925, 0]
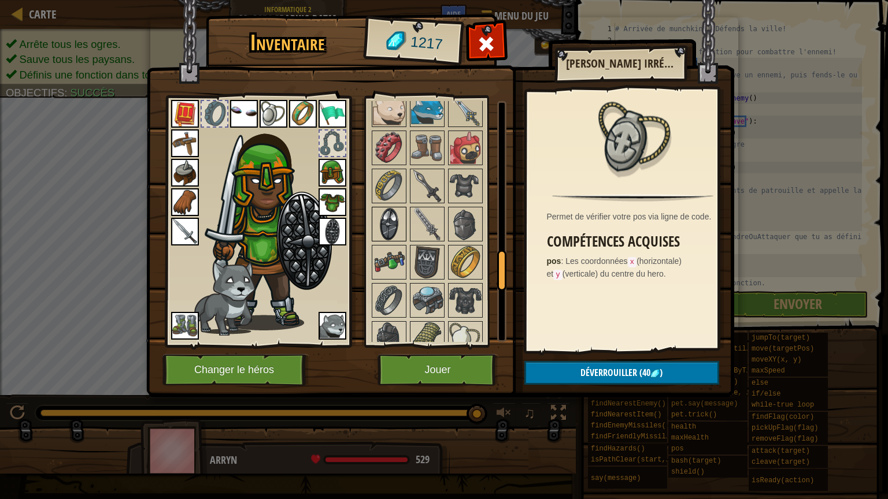
click at [381, 227] on img at bounding box center [389, 224] width 32 height 32
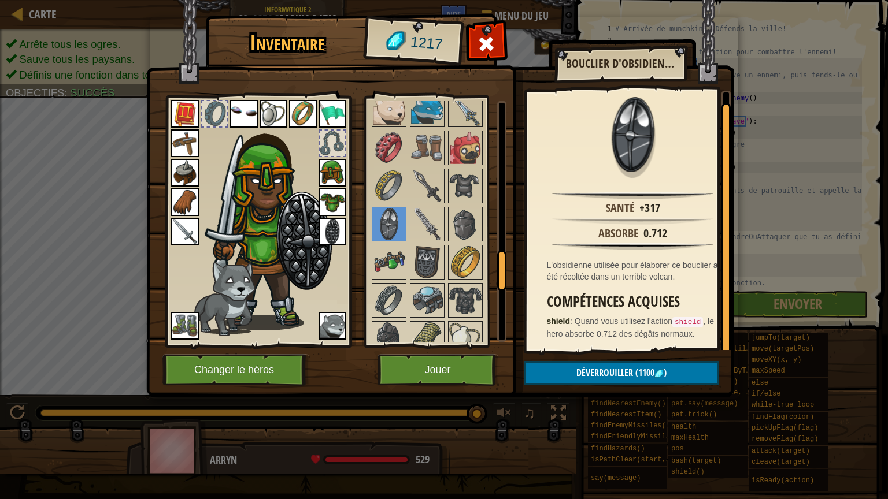
scroll to position [982, 0]
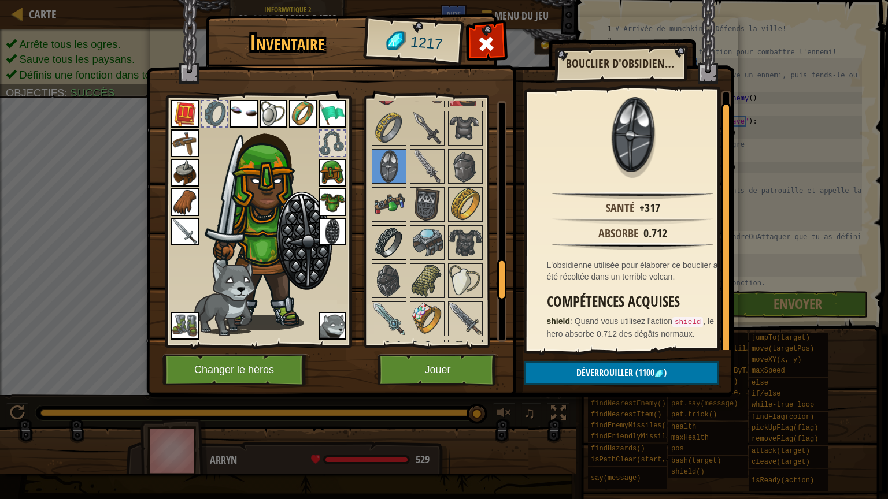
click at [385, 250] on img at bounding box center [389, 243] width 32 height 32
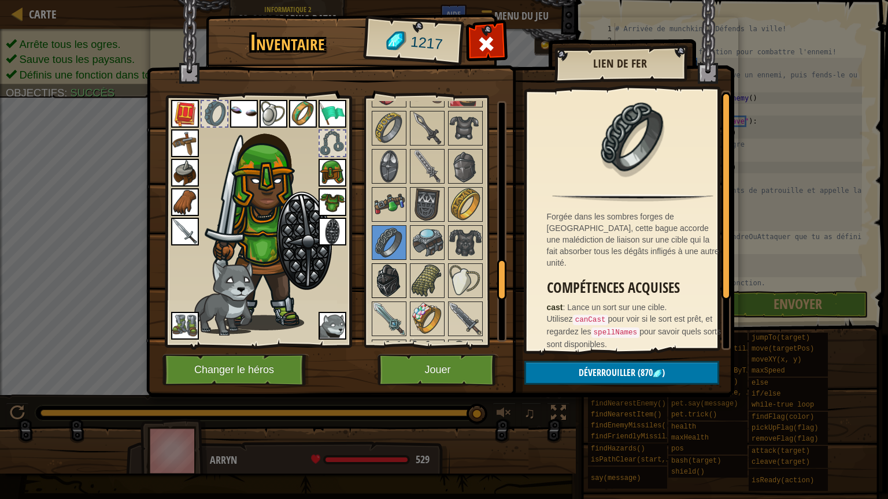
click at [389, 268] on img at bounding box center [389, 281] width 32 height 32
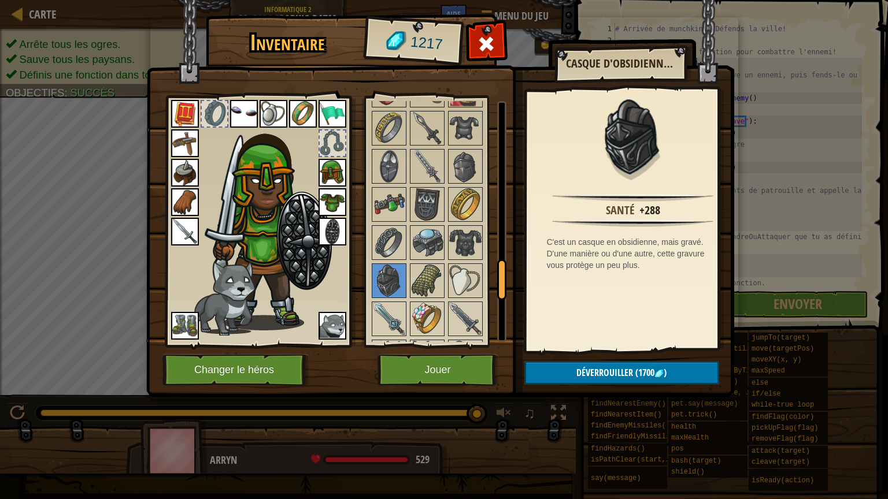
click at [483, 231] on div at bounding box center [442, 109] width 145 height 1068
click at [512, 227] on img at bounding box center [440, 187] width 588 height 419
click at [448, 225] on div at bounding box center [465, 242] width 35 height 35
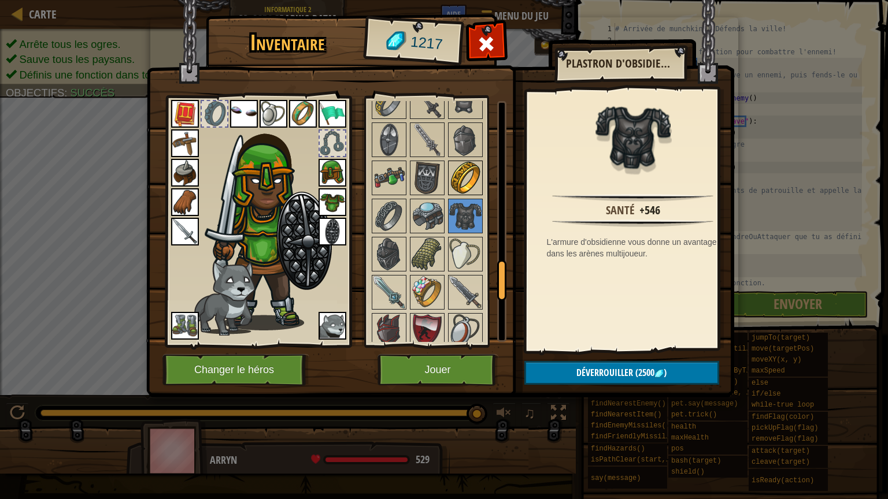
scroll to position [1040, 0]
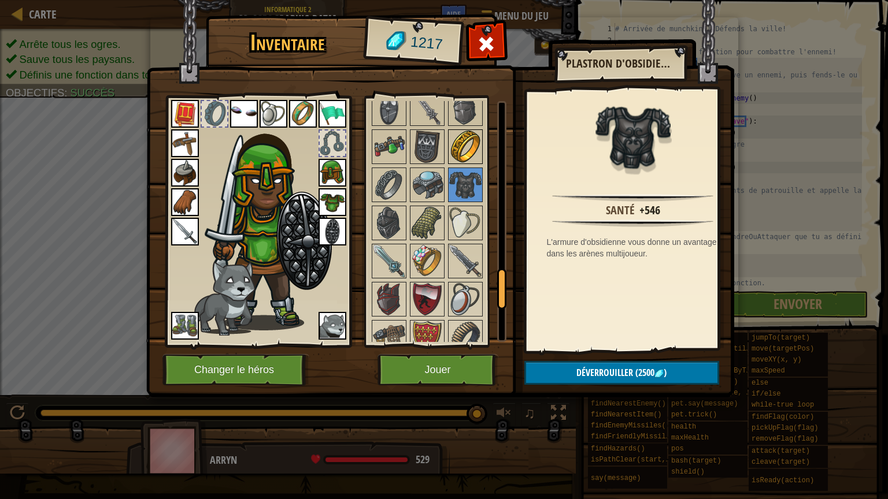
click at [474, 131] on img at bounding box center [465, 147] width 32 height 32
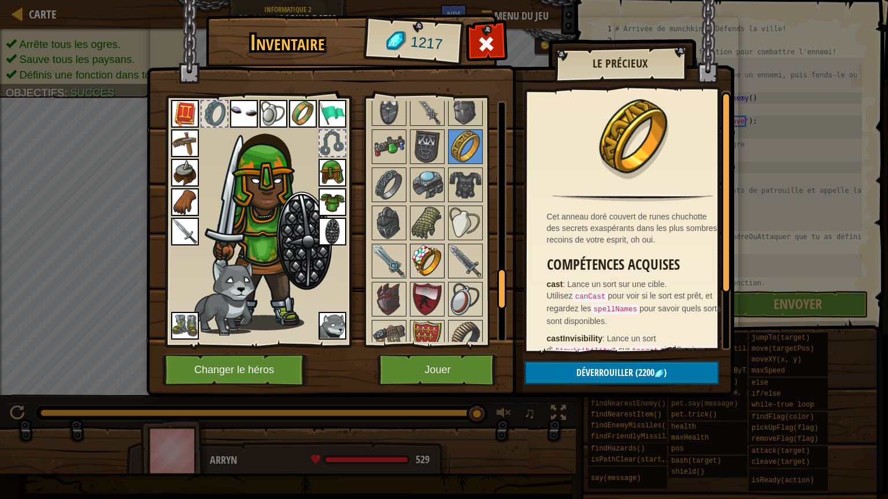
click at [427, 259] on img at bounding box center [427, 261] width 32 height 32
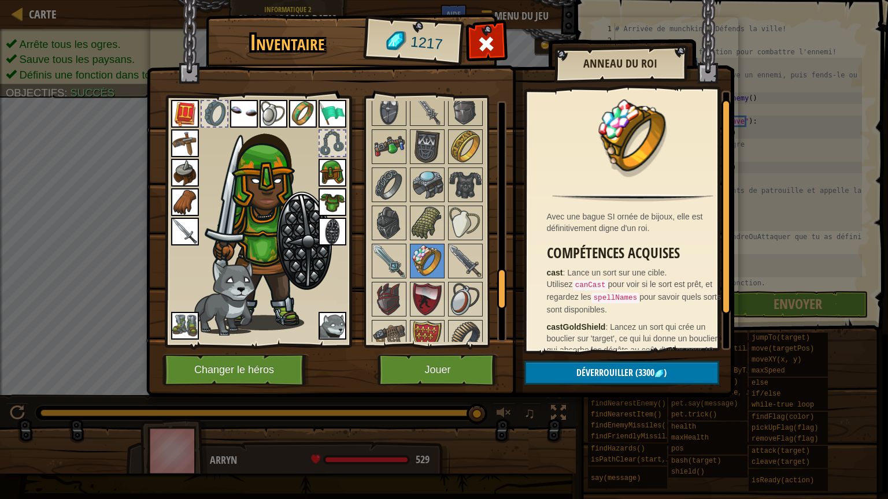
scroll to position [50, 0]
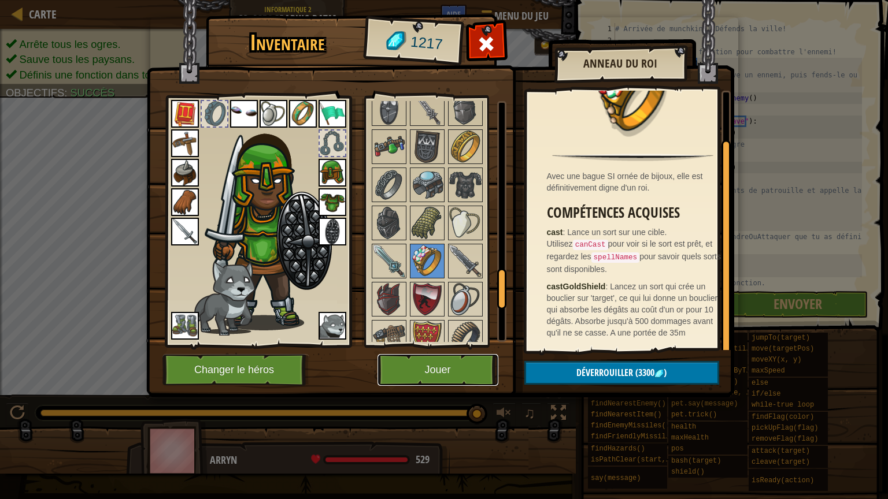
click at [445, 376] on button "Jouer" at bounding box center [437, 370] width 121 height 32
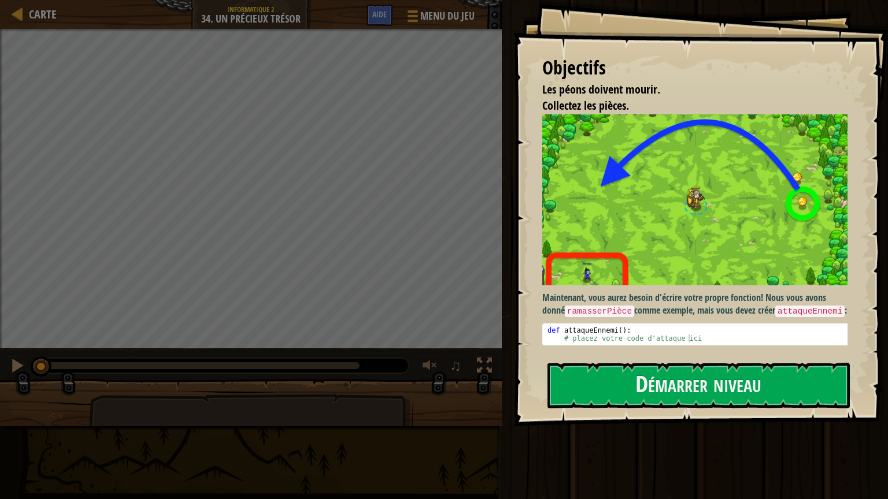
click at [684, 406] on div "Objectifs Les péons doivent mourir. Collectez les pièces. Maintenant, vous aure…" at bounding box center [700, 213] width 374 height 426
click at [680, 396] on button "Démarrer niveau" at bounding box center [698, 386] width 302 height 46
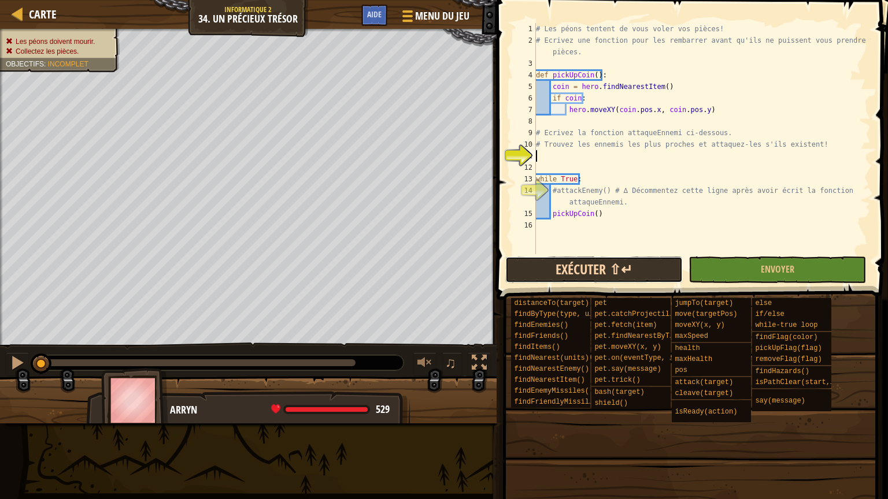
click at [651, 266] on button "Exécuter ⇧↵" at bounding box center [593, 270] width 177 height 27
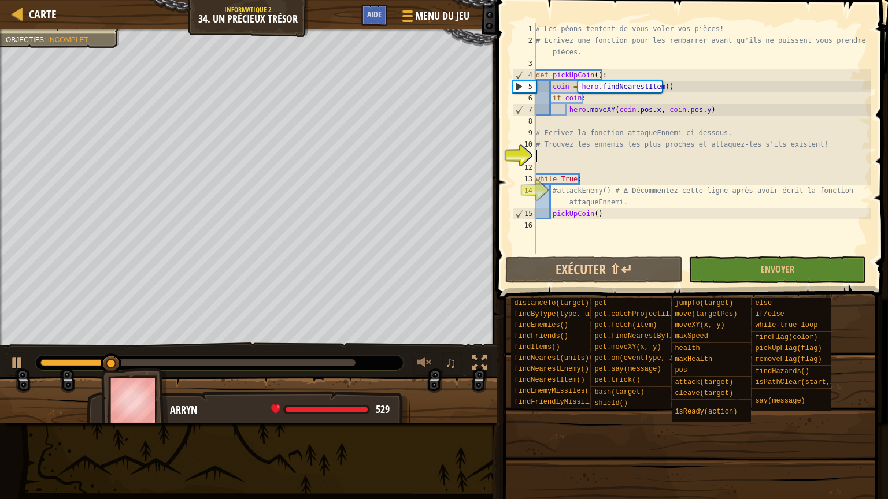
click at [569, 231] on div "# Les péons tentent de vous voler vos pièces! # Ecrivez une fonction pour les r…" at bounding box center [701, 150] width 337 height 254
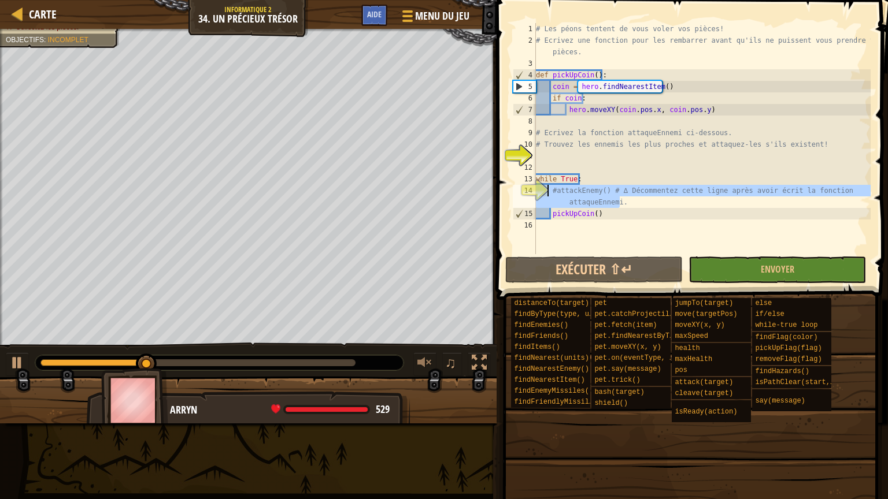
drag, startPoint x: 625, startPoint y: 203, endPoint x: 548, endPoint y: 188, distance: 78.3
click at [548, 188] on div "# Les péons tentent de vous voler vos pièces! # Ecrivez une fonction pour les r…" at bounding box center [701, 150] width 337 height 254
type textarea "#attackEnemy() # ∆ Décommentez cette ligne après avoir écrit la fonction attaqu…"
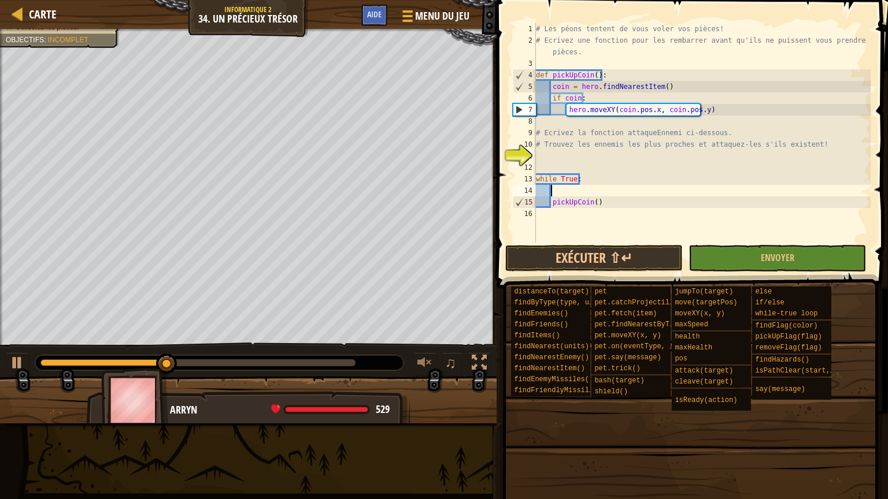
scroll to position [5, 1]
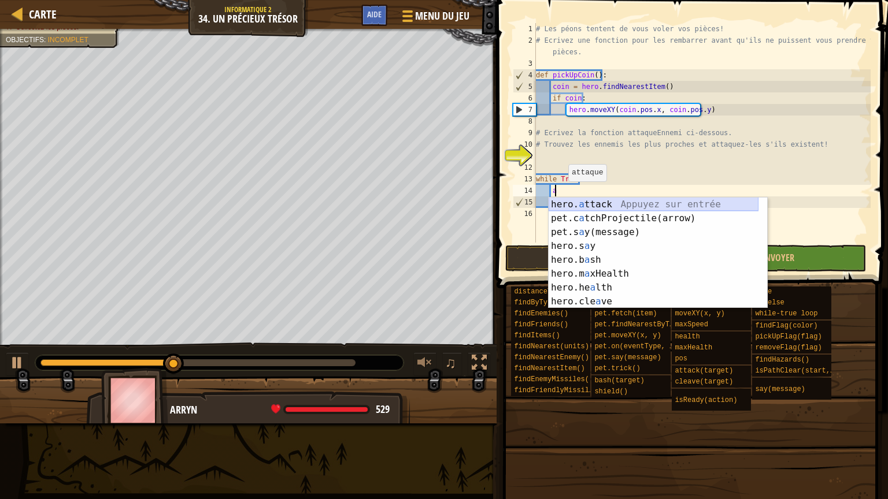
click at [559, 207] on div "hero. a ttack Appuyez sur entrée pet.c a tchProjectile(arrow) Appuyez sur entré…" at bounding box center [653, 267] width 210 height 139
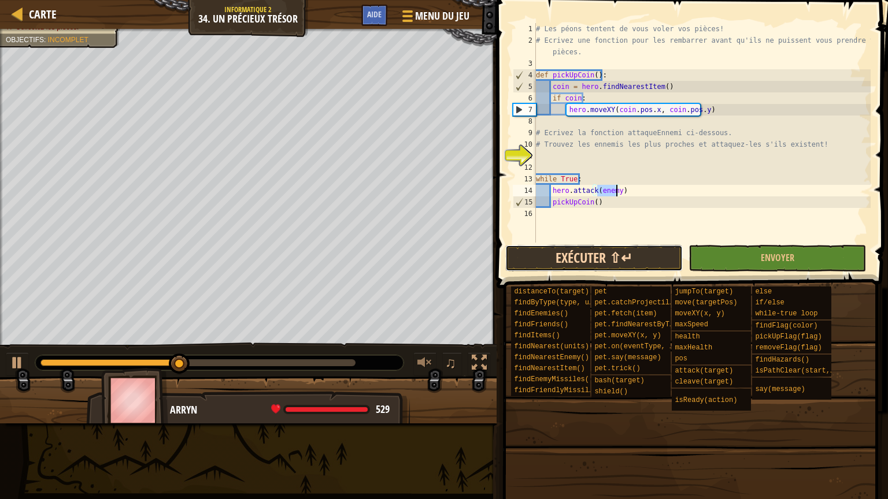
click at [622, 256] on button "Exécuter ⇧↵" at bounding box center [593, 258] width 177 height 27
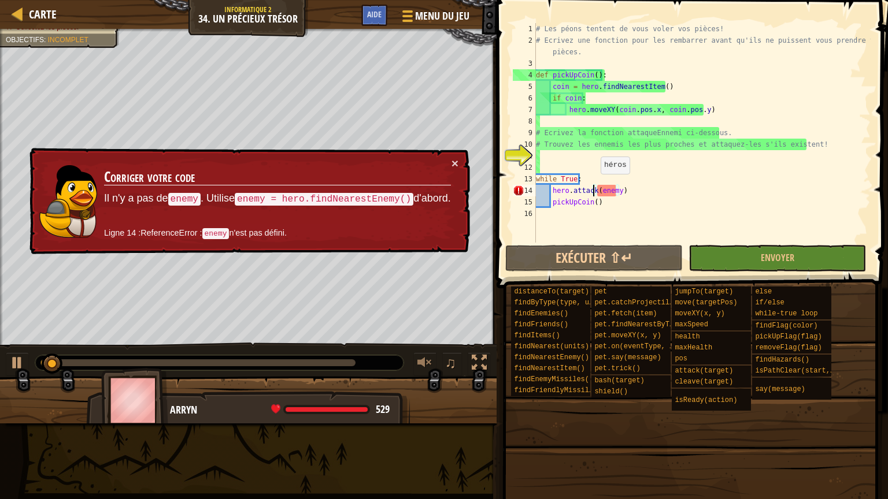
click at [594, 185] on div "# Les péons tentent de vous voler vos pièces! # Ecrivez une fonction pour les r…" at bounding box center [701, 144] width 337 height 243
click at [580, 178] on div "# Les péons tentent de vous voler vos pièces! # Ecrivez une fonction pour les r…" at bounding box center [701, 144] width 337 height 243
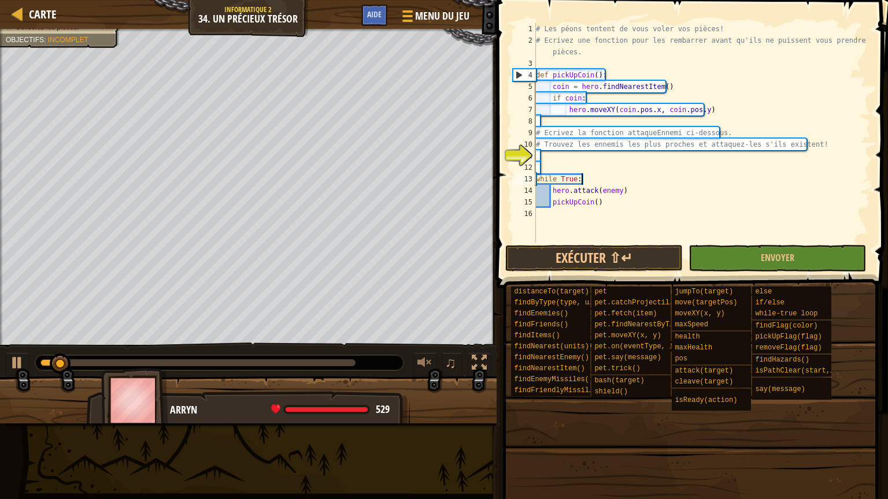
type textarea "while True:"
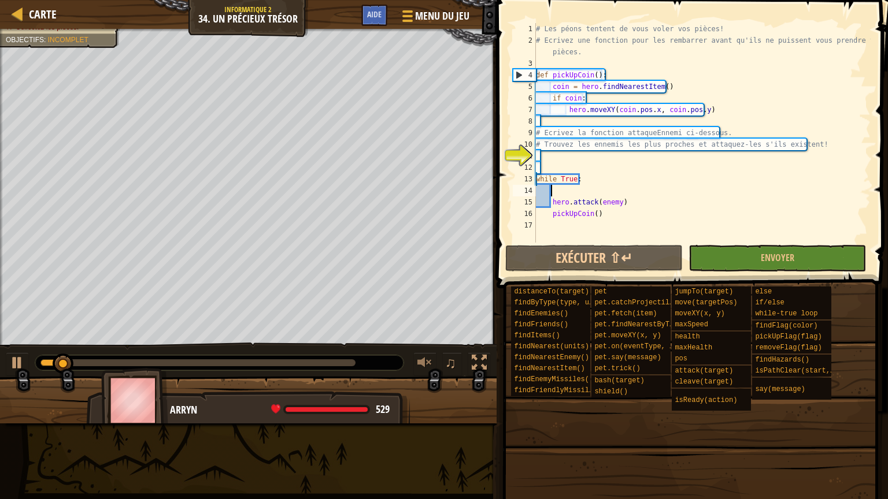
scroll to position [5, 0]
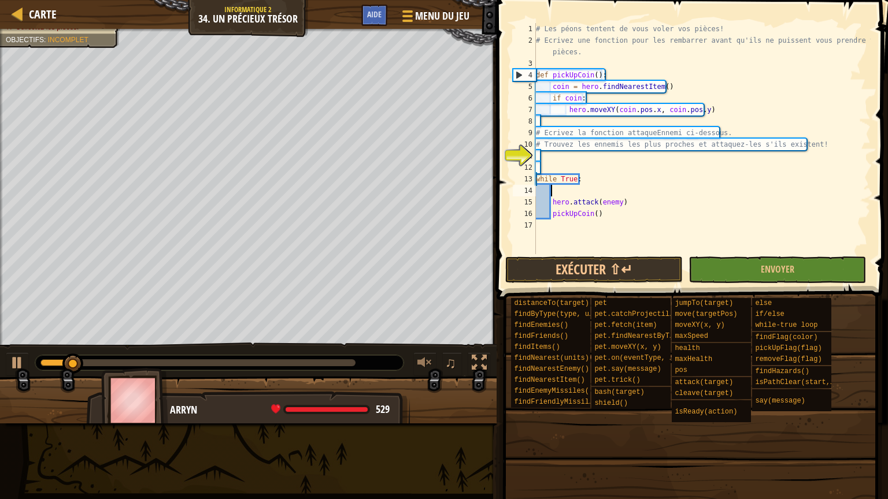
click at [568, 151] on div "# Les péons tentent de vous voler vos pièces! # Ecrivez une fonction pour les r…" at bounding box center [701, 150] width 337 height 254
click at [571, 193] on div "# Les péons tentent de vous voler vos pièces! # Ecrivez une fonction pour les r…" at bounding box center [701, 150] width 337 height 254
drag, startPoint x: 606, startPoint y: 203, endPoint x: 615, endPoint y: 202, distance: 9.3
click at [615, 203] on div "# Les péons tentent de vous voler vos pièces! # Ecrivez une fonction pour les r…" at bounding box center [701, 150] width 337 height 254
type textarea "hero.attack(enemy)"
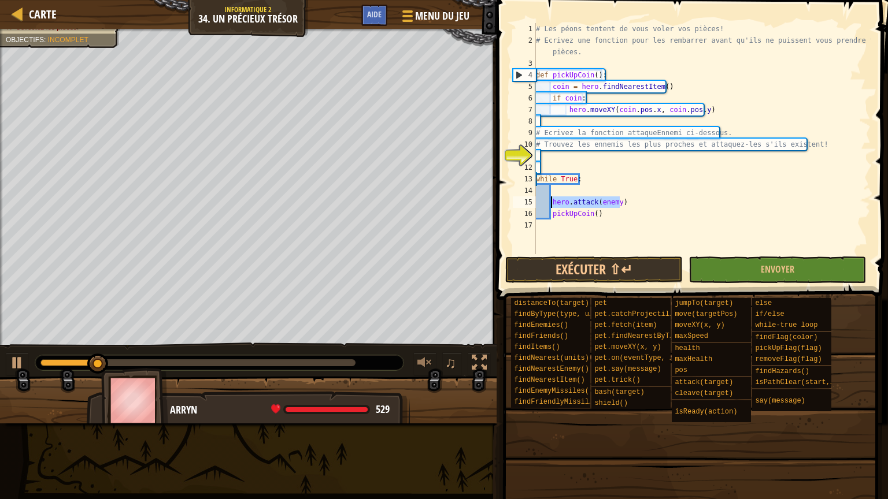
drag, startPoint x: 625, startPoint y: 201, endPoint x: 552, endPoint y: 202, distance: 72.8
click at [552, 202] on div "# Les péons tentent de vous voler vos pièces! # Ecrivez une fonction pour les r…" at bounding box center [701, 150] width 337 height 254
click at [710, 178] on div "# Les péons tentent de vous voler vos pièces! # Ecrivez une fonction pour les r…" at bounding box center [701, 150] width 337 height 254
type textarea "while True:"
click at [665, 164] on div "# Les péons tentent de vous voler vos pièces! # Ecrivez une fonction pour les r…" at bounding box center [701, 150] width 337 height 254
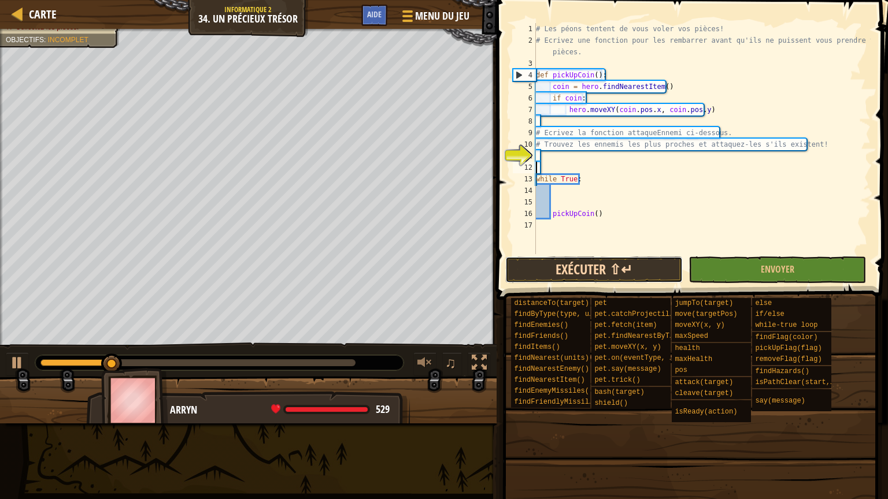
click at [594, 280] on button "Exécuter ⇧↵" at bounding box center [593, 270] width 177 height 27
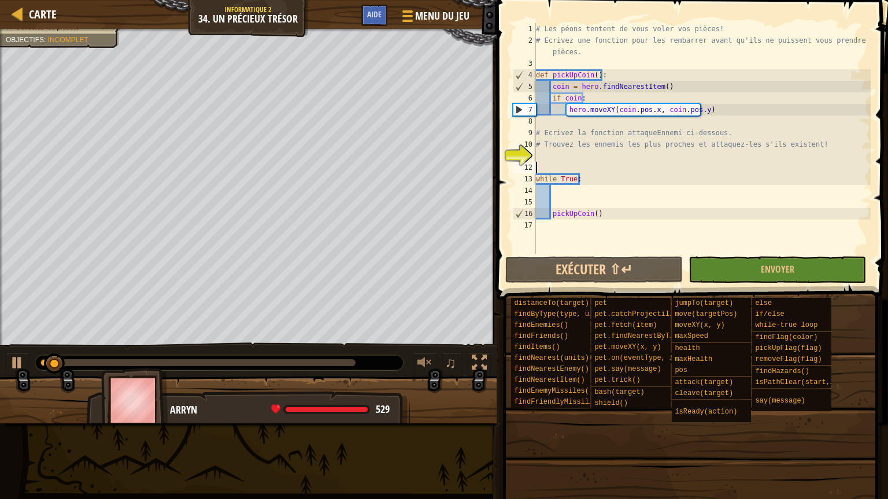
click at [539, 157] on div "# Les péons tentent de vous voler vos pièces! # Ecrivez une fonction pour les r…" at bounding box center [701, 150] width 337 height 254
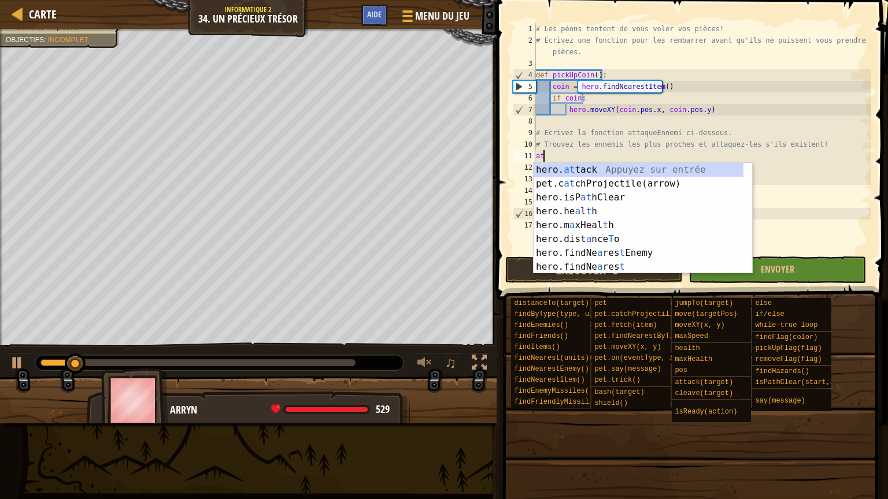
type textarea "a"
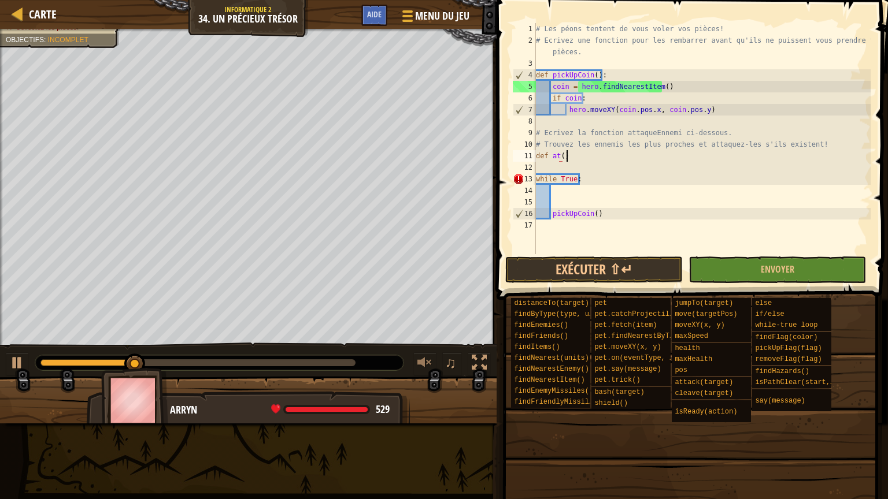
scroll to position [5, 2]
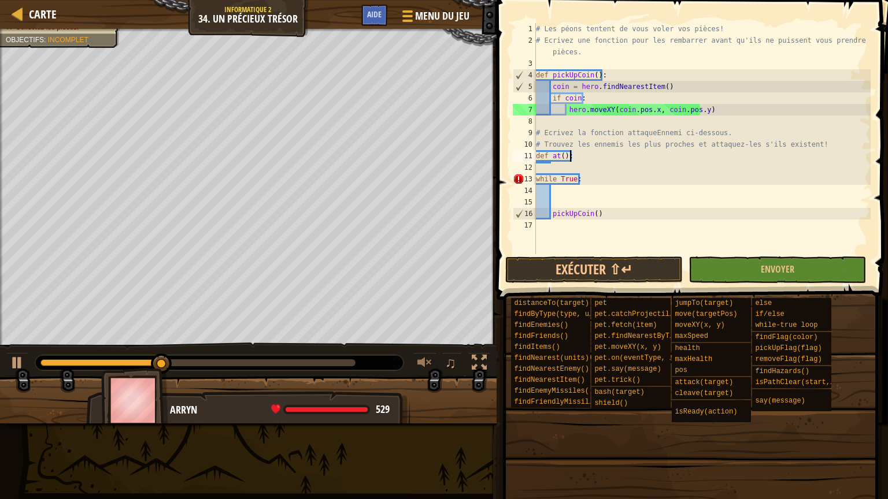
click at [558, 176] on div "# Les péons tentent de vous voler vos pièces! # Ecrivez une fonction pour les r…" at bounding box center [701, 150] width 337 height 254
click at [555, 159] on div "# Les péons tentent de vous voler vos pièces! # Ecrivez une fonction pour les r…" at bounding box center [701, 150] width 337 height 254
type textarea "def at():"
click at [553, 167] on div "# Les péons tentent de vous voler vos pièces! # Ecrivez une fonction pour les r…" at bounding box center [701, 150] width 337 height 254
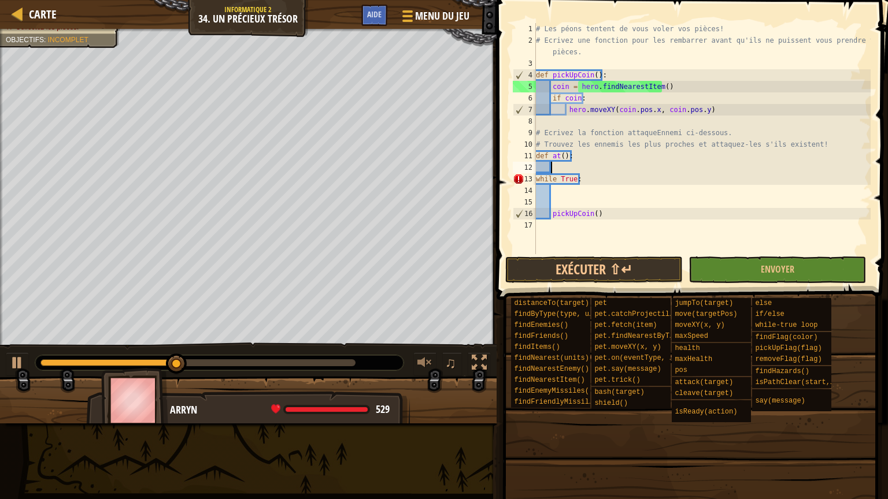
type textarea "h"
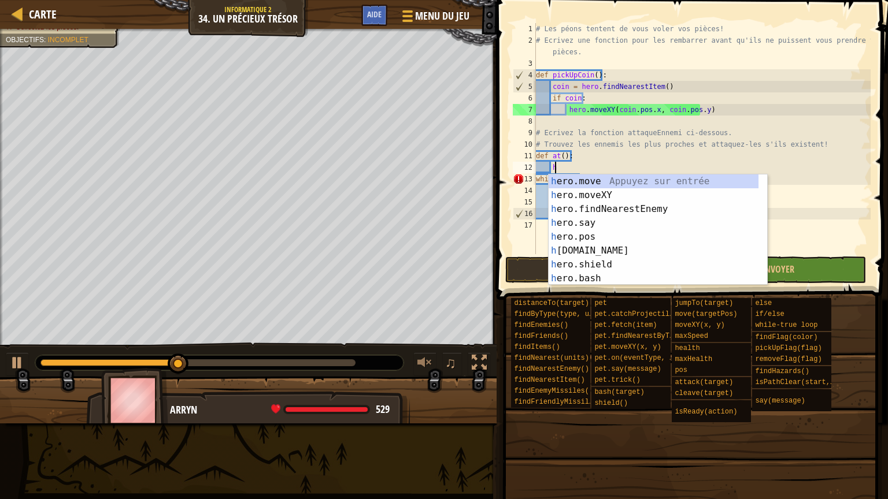
scroll to position [5, 1]
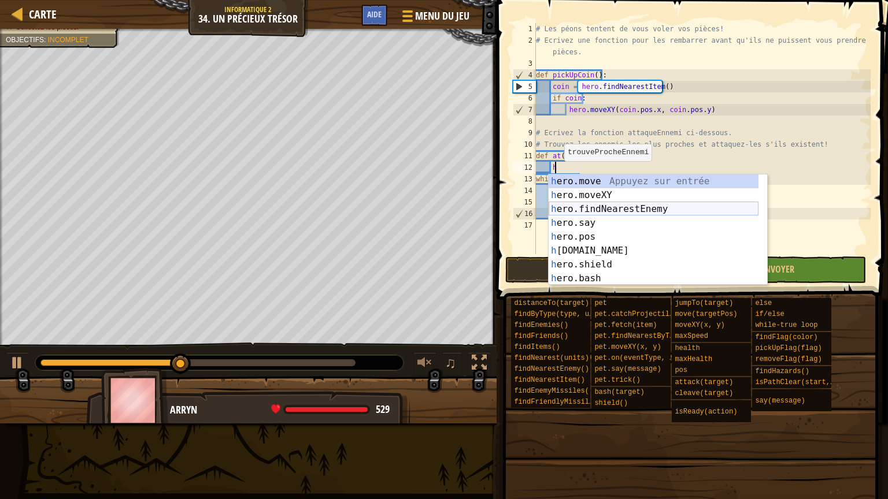
click at [592, 213] on div "h ero.move Appuyez sur entrée h ero.moveXY Appuyez sur entrée h ero.findNearest…" at bounding box center [653, 244] width 210 height 139
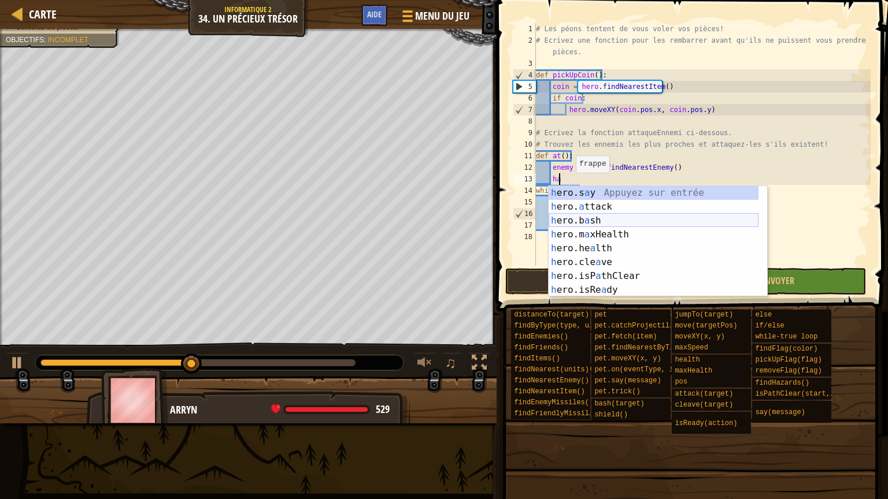
click at [591, 206] on div "h ero.s a y Appuyez sur entrée h ero. a ttack Appuyez sur entrée h ero.b a sh A…" at bounding box center [653, 255] width 210 height 139
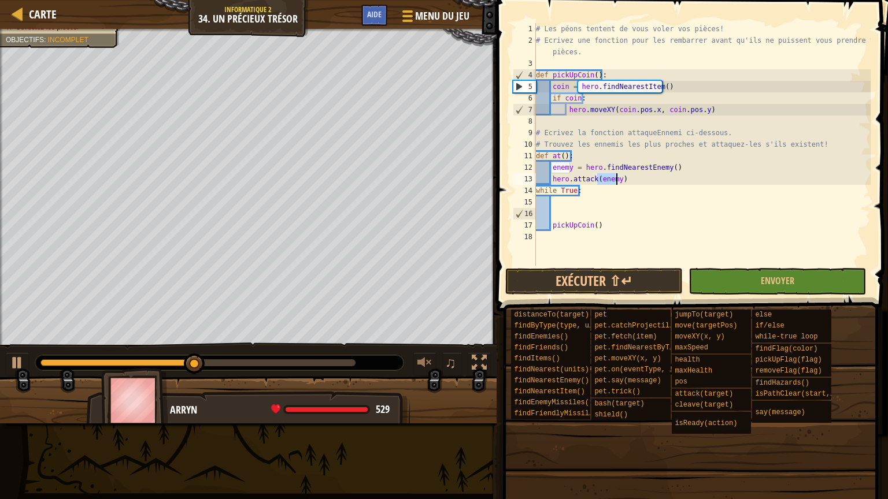
click at [573, 224] on div "# Les péons tentent de vous voler vos pièces! # Ecrivez une fonction pour les r…" at bounding box center [701, 156] width 337 height 266
click at [555, 194] on div "# Les péons tentent de vous voler vos pièces! # Ecrivez une fonction pour les r…" at bounding box center [701, 156] width 337 height 266
type textarea "while True:"
click at [555, 206] on div "# Les péons tentent de vous voler vos pièces! # Ecrivez une fonction pour les r…" at bounding box center [701, 156] width 337 height 266
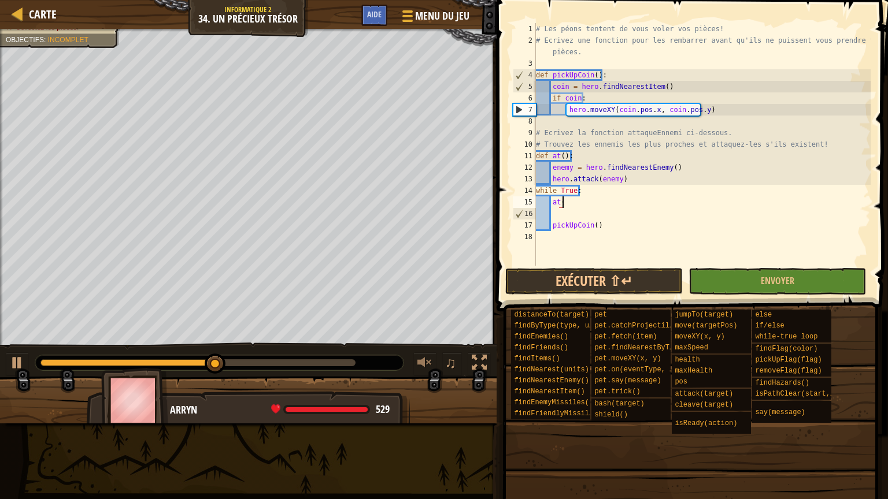
scroll to position [5, 2]
type textarea "at()"
click at [718, 282] on button "Envoyer" at bounding box center [776, 281] width 177 height 27
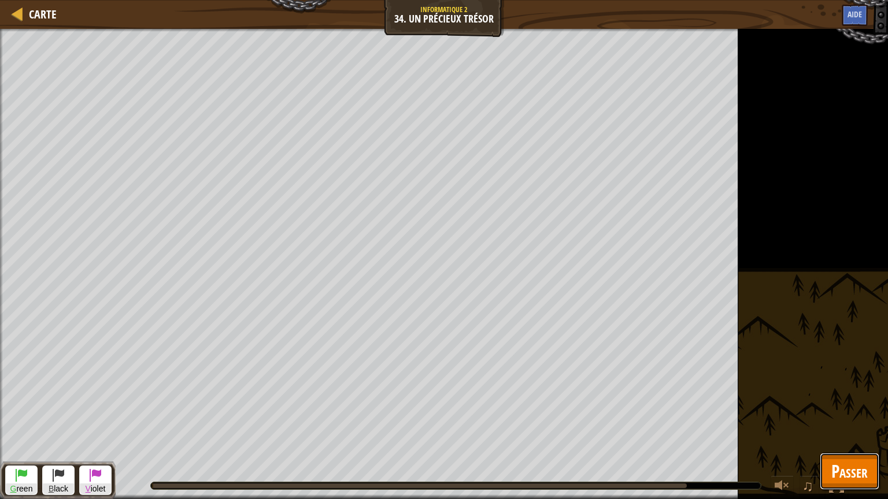
click at [868, 406] on button "Passer" at bounding box center [849, 471] width 60 height 37
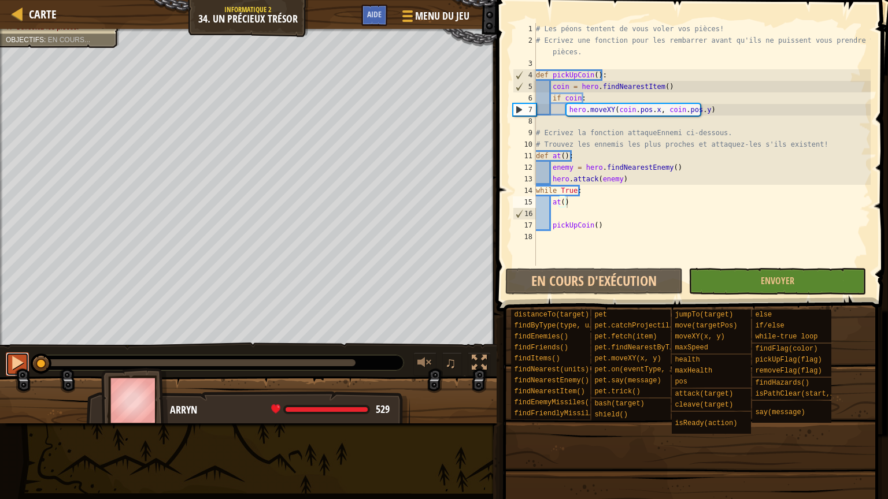
click at [18, 362] on div at bounding box center [17, 362] width 15 height 15
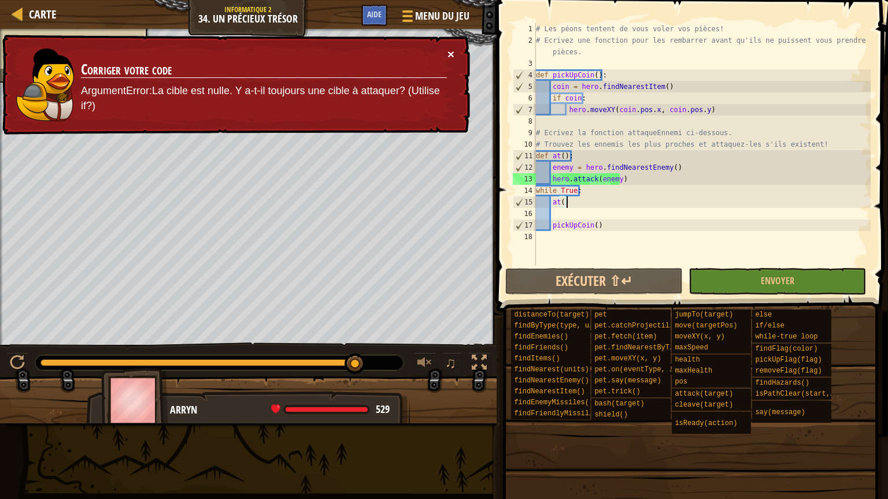
click at [448, 50] on button "×" at bounding box center [450, 54] width 7 height 12
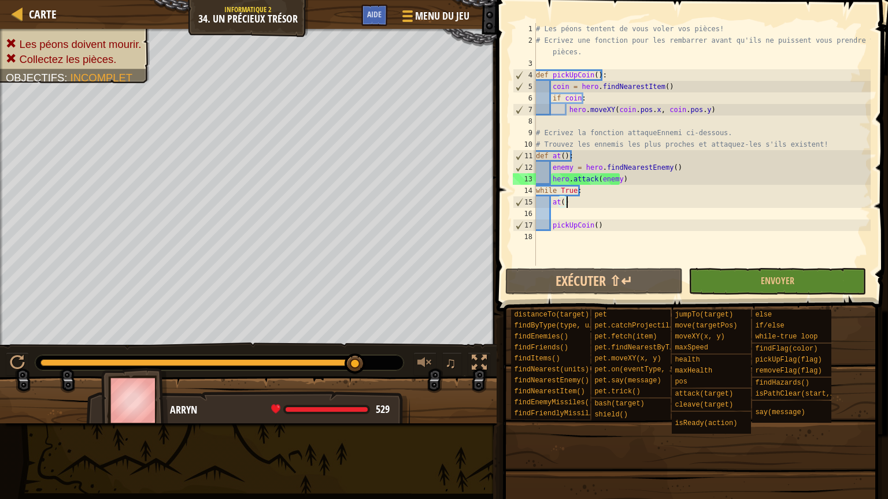
click at [569, 212] on div "# Les péons tentent de vous voler vos pièces! # Ecrivez une fonction pour les r…" at bounding box center [701, 156] width 337 height 266
click at [554, 203] on div "# Les péons tentent de vous voler vos pièces! # Ecrivez une fonction pour les r…" at bounding box center [701, 156] width 337 height 266
type textarea "at()"
click at [578, 202] on div "# Les péons tentent de vous voler vos pièces! # Ecrivez une fonction pour les r…" at bounding box center [701, 156] width 337 height 266
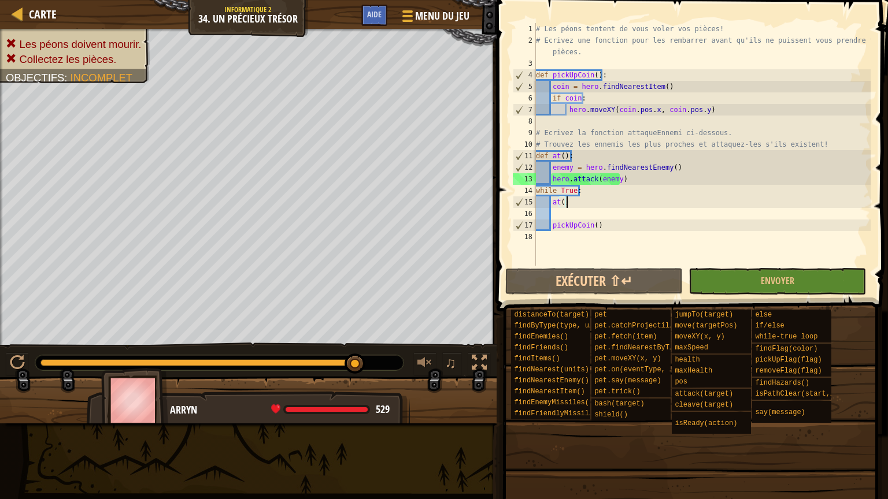
click at [566, 257] on div "# Les péons tentent de vous voler vos pièces! # Ecrivez une fonction pour les r…" at bounding box center [701, 156] width 337 height 266
click at [576, 274] on button "Exécuter ⇧↵" at bounding box center [593, 281] width 177 height 27
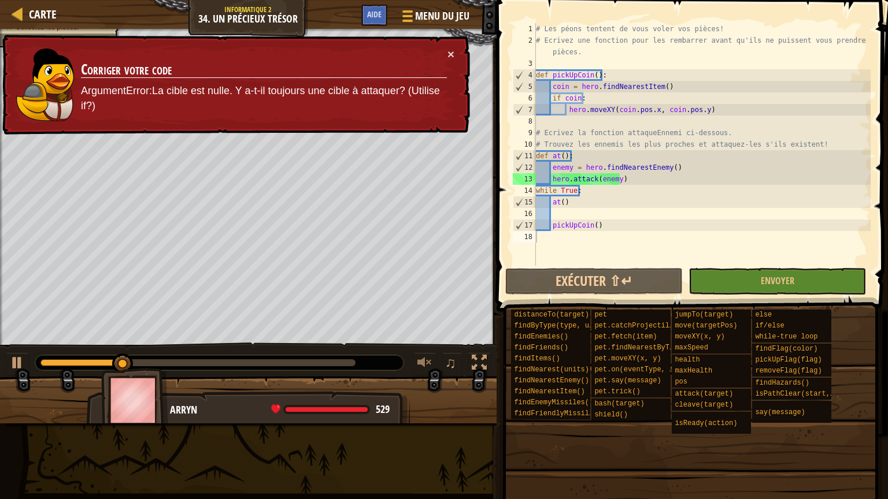
click at [445, 53] on td "Corriger votre code ArgumentError:La cible est nulle. Y a-t-il toujours une cib…" at bounding box center [263, 85] width 367 height 74
click at [449, 53] on button "×" at bounding box center [450, 54] width 7 height 12
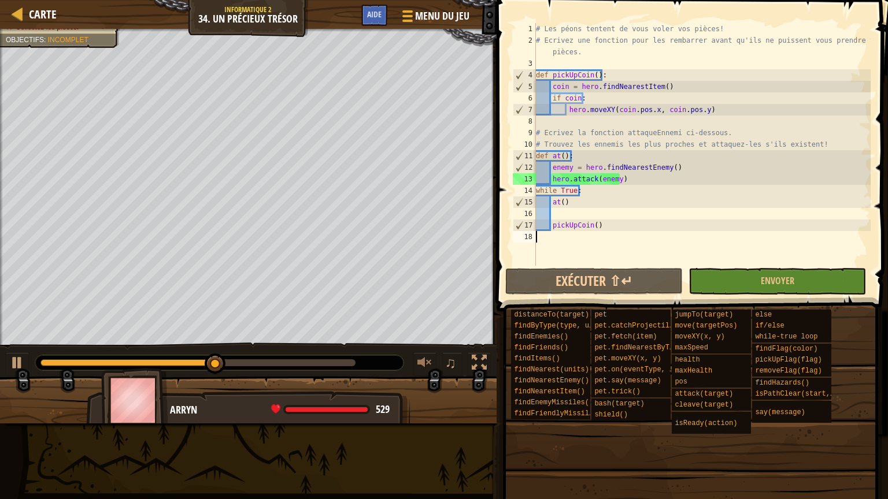
click at [589, 201] on div "# Les péons tentent de vous voler vos pièces! # Ecrivez une fonction pour les r…" at bounding box center [701, 156] width 337 height 266
type textarea "at()"
drag, startPoint x: 573, startPoint y: 206, endPoint x: 551, endPoint y: 206, distance: 22.5
click at [551, 206] on div "# Les péons tentent de vous voler vos pièces! # Ecrivez une fonction pour les r…" at bounding box center [701, 156] width 337 height 266
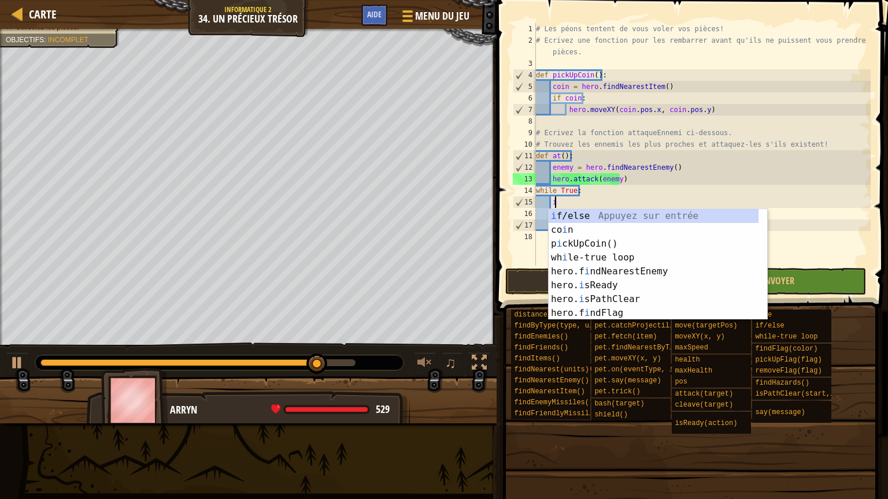
scroll to position [5, 1]
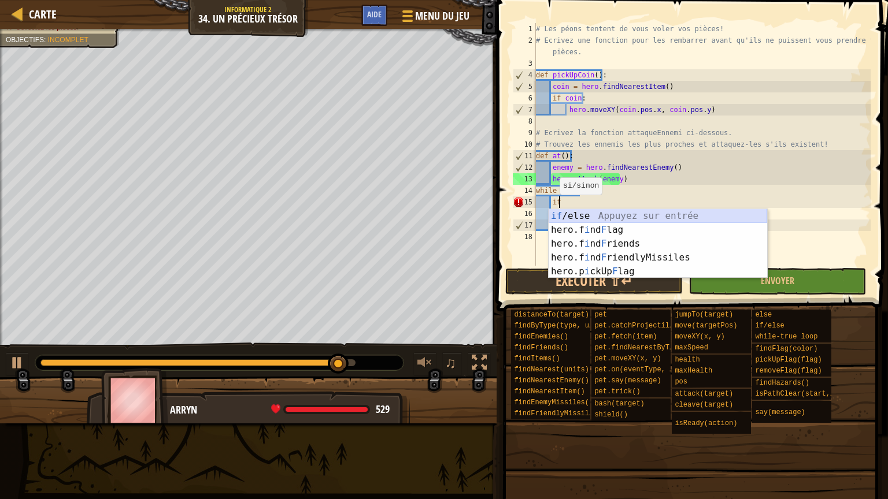
click at [562, 210] on div "if /else Appuyez sur entrée hero.f i nd F lag Appuyez sur entrée hero.f i nd F …" at bounding box center [657, 257] width 218 height 97
type textarea "if enemy:"
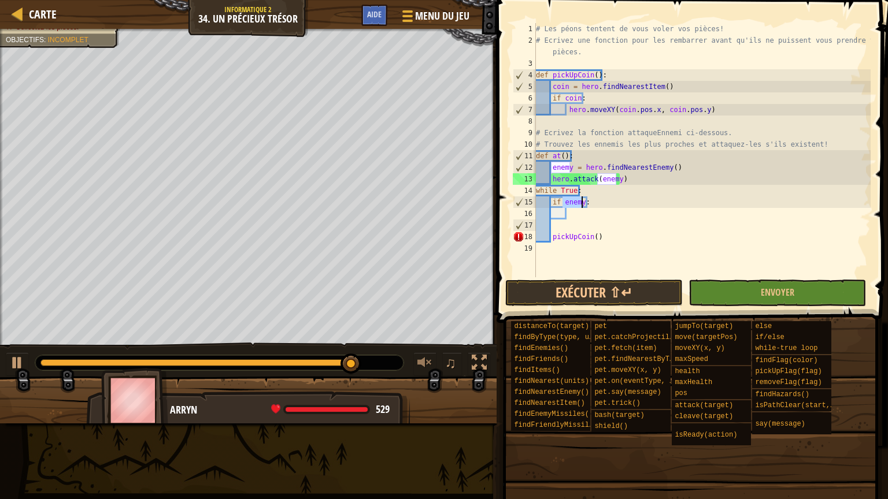
click at [581, 213] on div "# Les péons tentent de vous voler vos pièces! # Ecrivez une fonction pour les r…" at bounding box center [701, 161] width 337 height 277
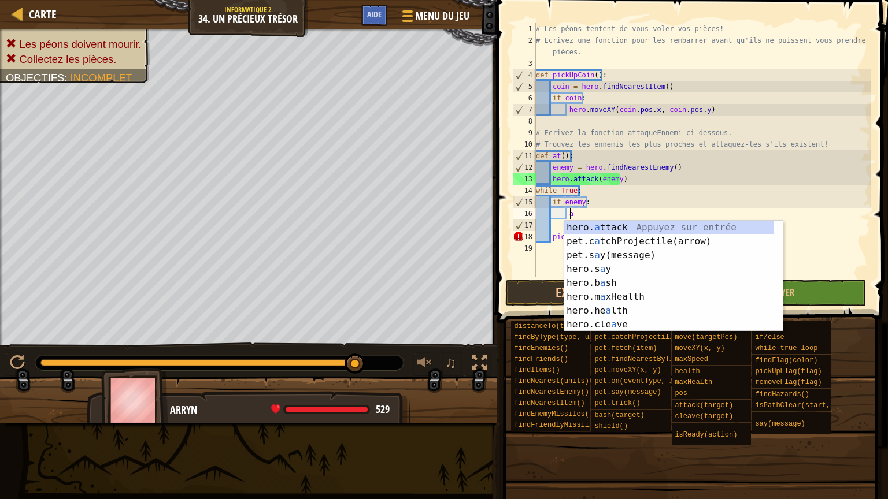
scroll to position [5, 2]
click at [550, 231] on div "# Les péons tentent de vous voler vos pièces! # Ecrivez une fonction pour les r…" at bounding box center [701, 161] width 337 height 277
type textarea "pickUpCoin()"
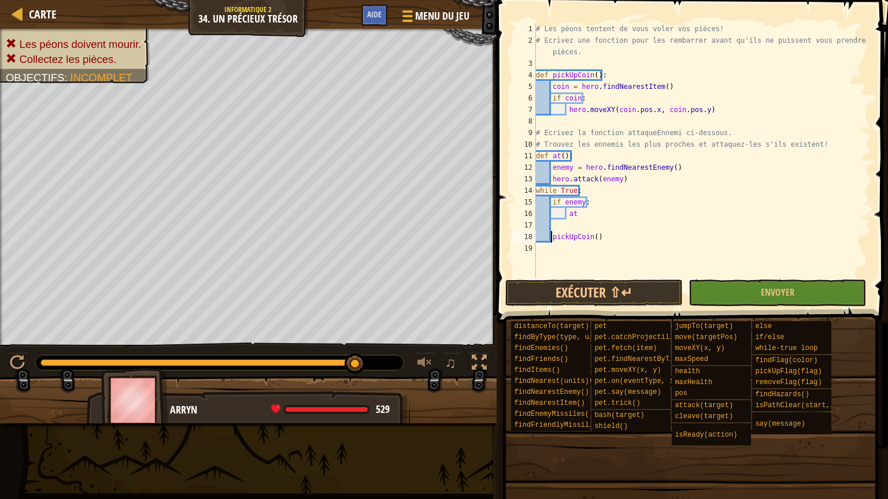
click at [558, 231] on div "# Les péons tentent de vous voler vos pièces! # Ecrivez une fonction pour les r…" at bounding box center [701, 161] width 337 height 277
click at [551, 229] on div "# Les péons tentent de vous voler vos pièces! # Ecrivez une fonction pour les r…" at bounding box center [701, 161] width 337 height 277
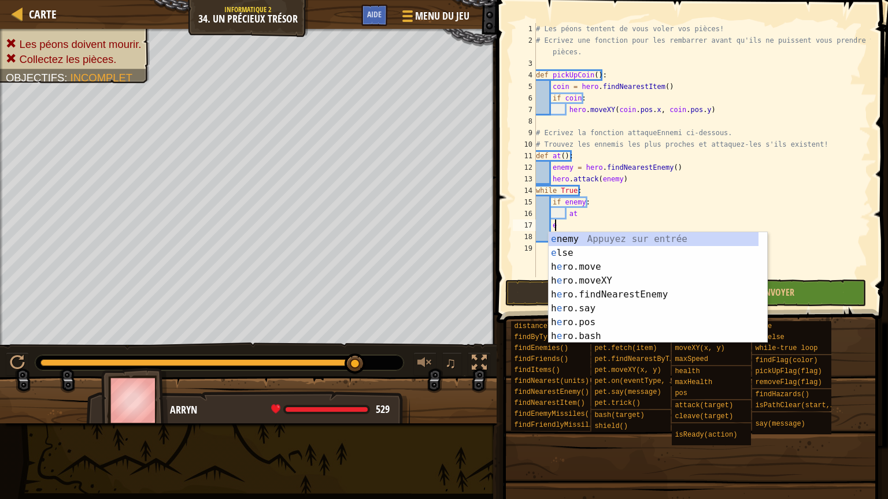
scroll to position [5, 1]
type textarea "els"
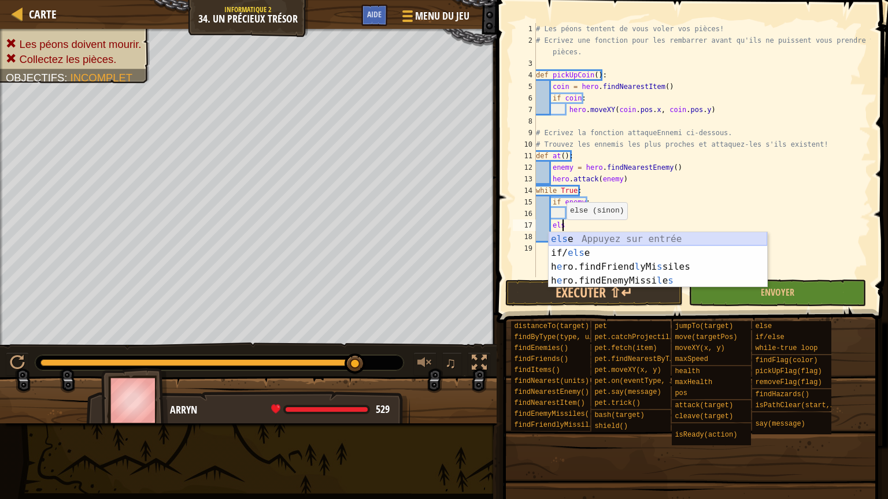
click at [567, 235] on div "els e Appuyez sur entrée if/ els e Appuyez sur entrée h e ro.findFriend l yMi […" at bounding box center [657, 273] width 218 height 83
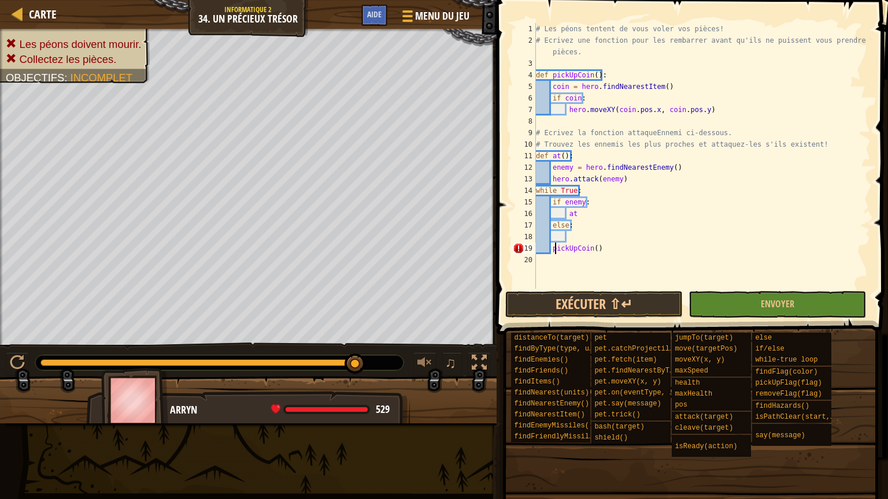
click at [553, 252] on div "# Les péons tentent de vous voler vos pièces! # Ecrivez une fonction pour les r…" at bounding box center [701, 167] width 337 height 289
click at [550, 250] on div "# Les péons tentent de vous voler vos pièces! # Ecrivez une fonction pour les r…" at bounding box center [701, 167] width 337 height 289
click at [580, 251] on div "# Les péons tentent de vous voler vos pièces! # Ecrivez une fonction pour les r…" at bounding box center [701, 167] width 337 height 289
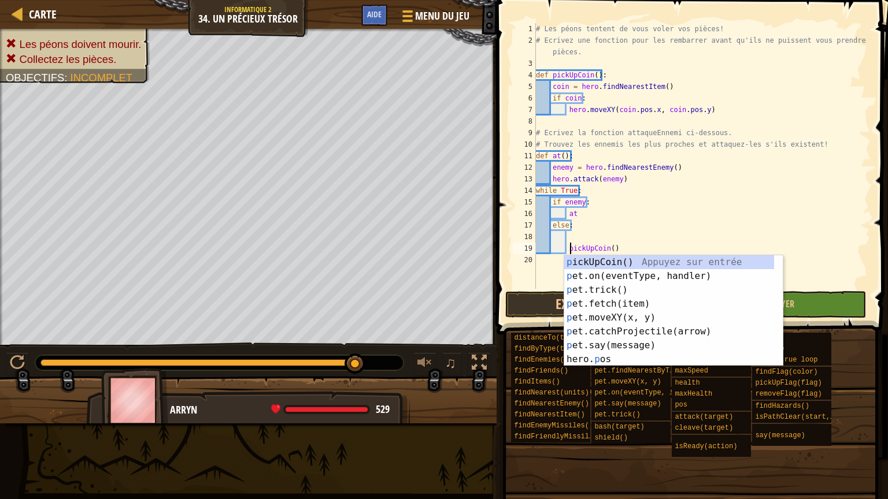
click at [493, 280] on span at bounding box center [693, 150] width 400 height 369
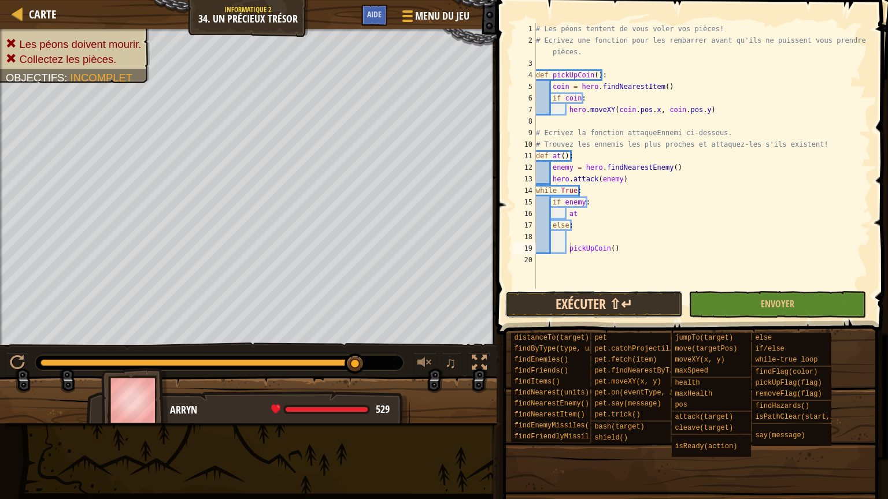
click at [658, 314] on button "Exécuter ⇧↵" at bounding box center [593, 304] width 177 height 27
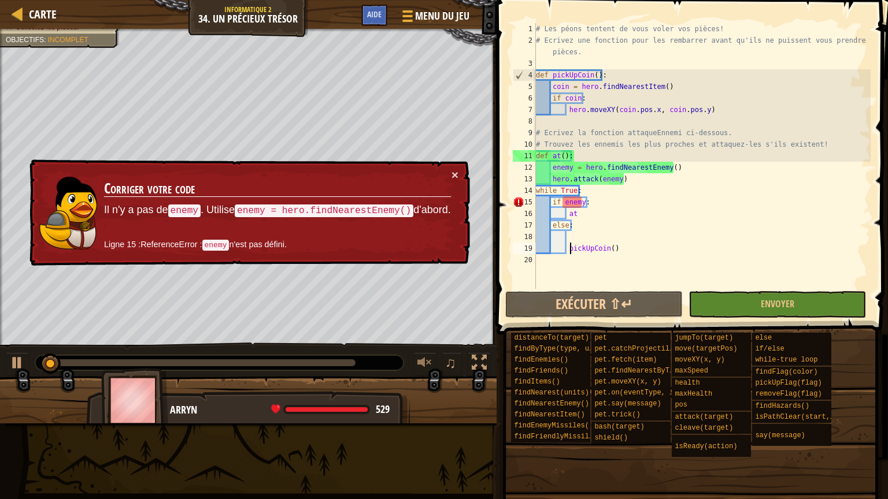
click at [582, 194] on div "# Les péons tentent de vous voler vos pièces! # Ecrivez une fonction pour les r…" at bounding box center [701, 167] width 337 height 289
click at [580, 192] on div "# Les péons tentent de vous voler vos pièces! # Ecrivez une fonction pour les r…" at bounding box center [701, 167] width 337 height 289
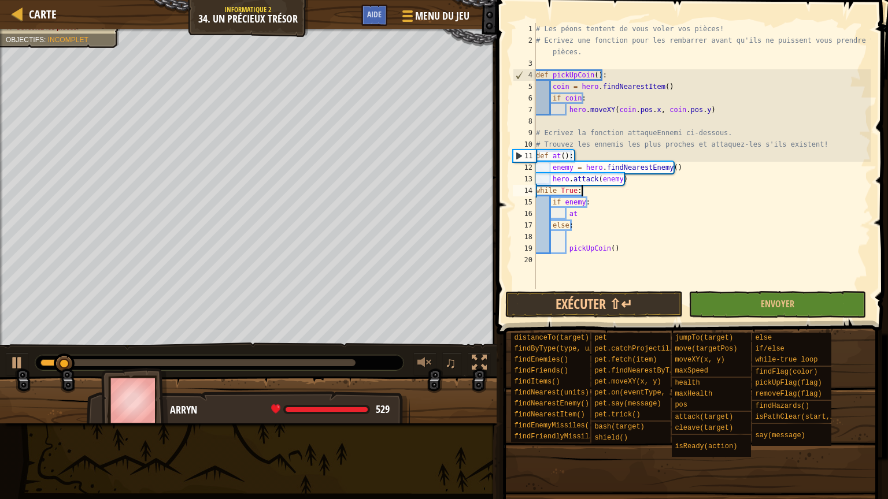
type textarea "while True:"
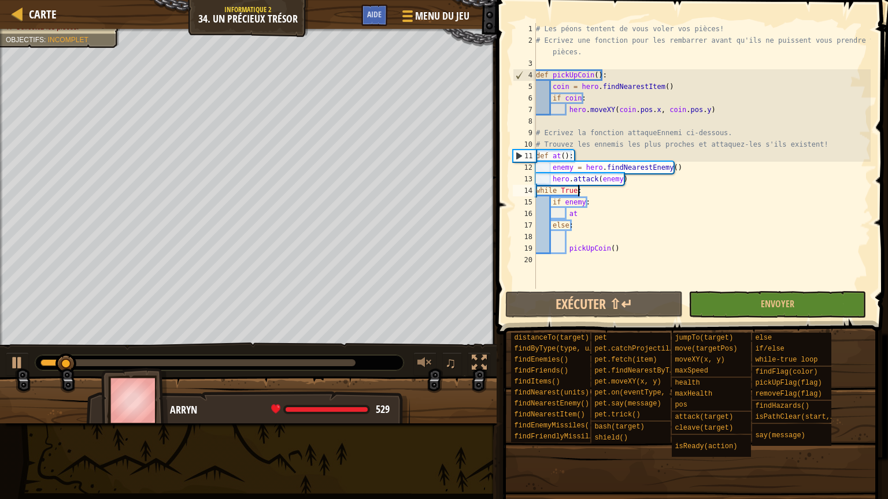
scroll to position [5, 0]
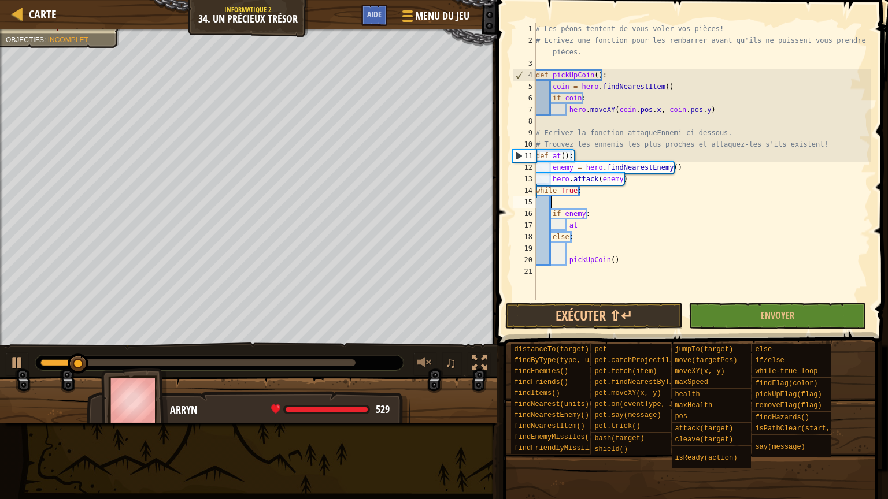
type textarea "f"
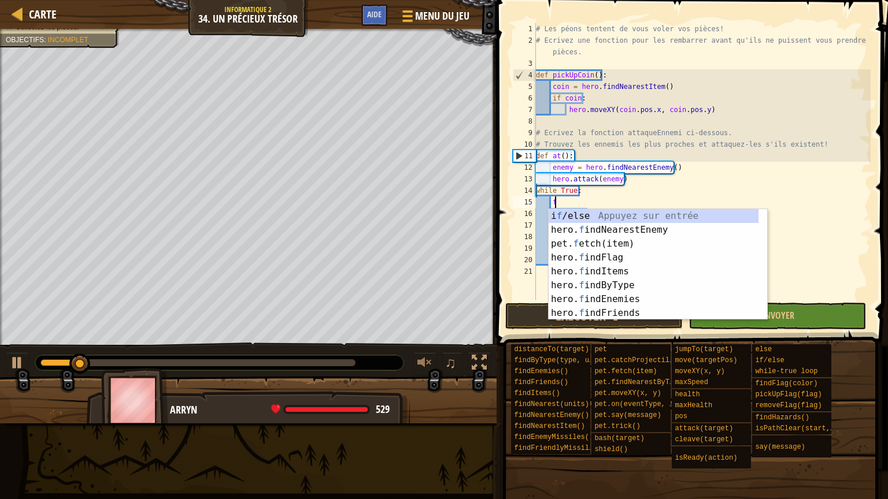
scroll to position [5, 1]
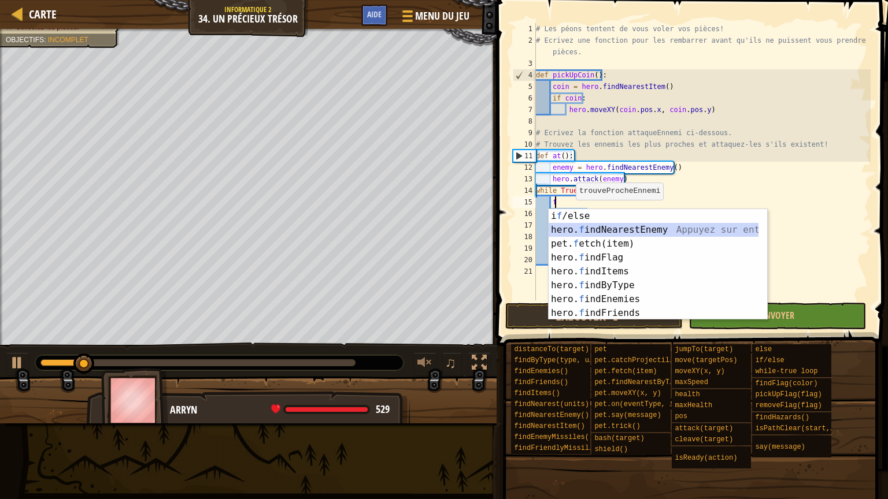
click at [594, 227] on div "i f /else Appuyez sur entrée hero. f indNearestEnemy Appuyez sur entrée pet. f …" at bounding box center [653, 278] width 210 height 139
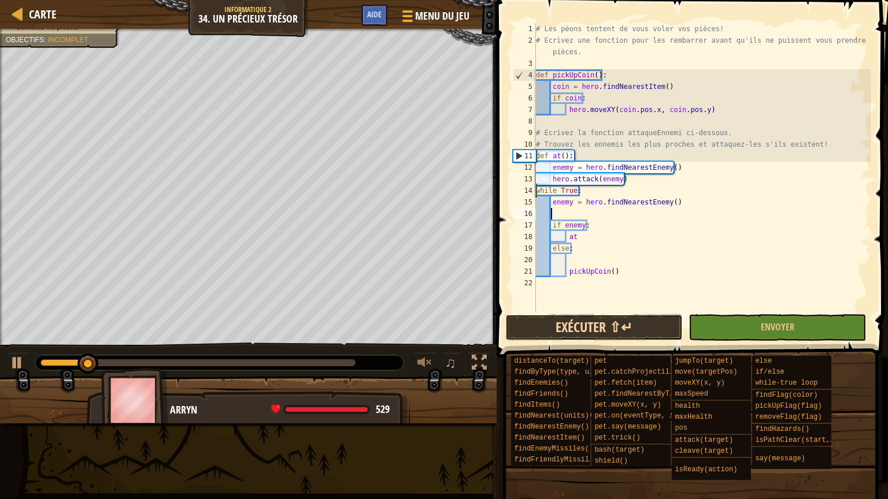
click at [617, 331] on button "Exécuter ⇧↵" at bounding box center [593, 327] width 177 height 27
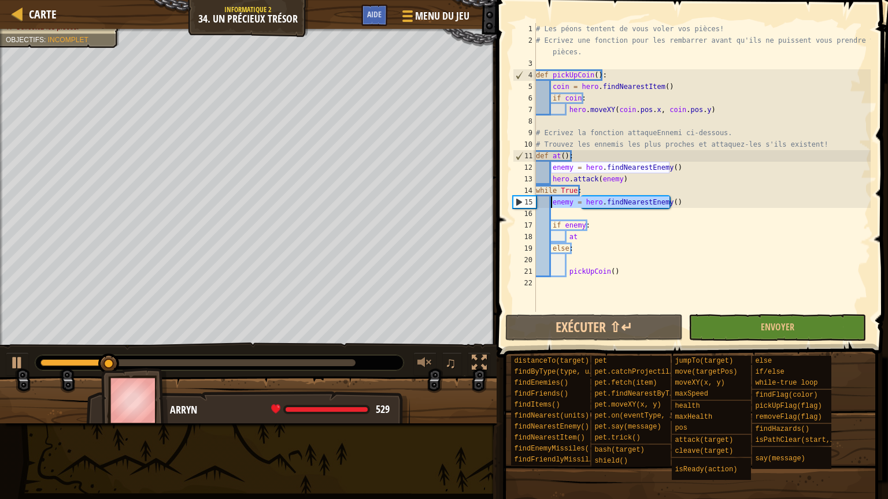
drag, startPoint x: 681, startPoint y: 204, endPoint x: 552, endPoint y: 202, distance: 128.3
click at [552, 202] on div "# Les péons tentent de vous voler vos pièces! # Ecrivez une fonction pour les r…" at bounding box center [701, 179] width 337 height 312
type textarea "enemy = hero.findNearestEnemy()"
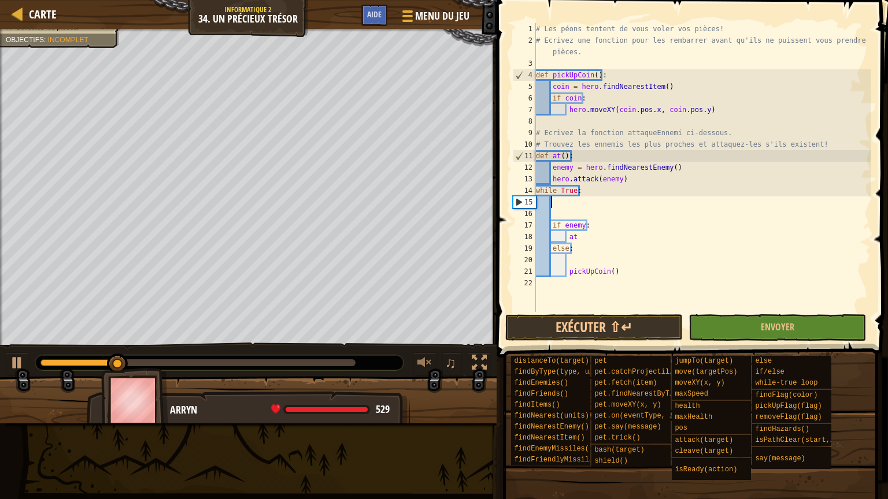
click at [539, 58] on div "# Les péons tentent de vous voler vos pièces! # Ecrivez une fonction pour les r…" at bounding box center [701, 179] width 337 height 312
paste textarea "cleaveOrAttack()"
type textarea "cleaveOrAttack()"
drag, startPoint x: 601, startPoint y: 61, endPoint x: 513, endPoint y: 61, distance: 87.8
click at [513, 61] on div "cleaveOrAttack() 1 2 3 4 5 6 7 8 9 10 11 12 13 14 15 16 17 18 19 20 21 22 # Les…" at bounding box center [690, 167] width 360 height 289
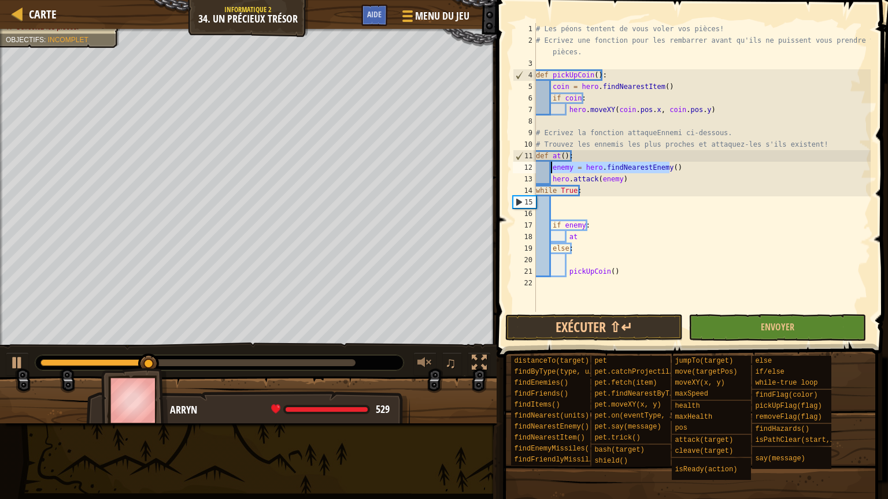
drag, startPoint x: 670, startPoint y: 168, endPoint x: 550, endPoint y: 169, distance: 120.2
click at [550, 169] on div "# Les péons tentent de vous voler vos pièces! # Ecrivez une fonction pour les r…" at bounding box center [701, 179] width 337 height 312
paste textarea "cleaveOrAttack"
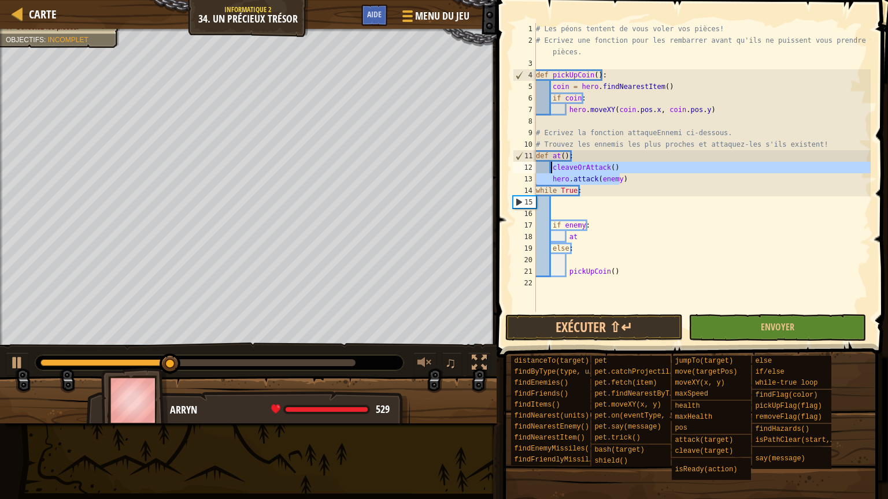
drag, startPoint x: 626, startPoint y: 176, endPoint x: 551, endPoint y: 165, distance: 75.9
click at [551, 165] on div "# Les péons tentent de vous voler vos pièces! # Ecrivez une fonction pour les r…" at bounding box center [701, 179] width 337 height 312
click at [629, 159] on div "# Les péons tentent de vous voler vos pièces! # Ecrivez une fonction pour les r…" at bounding box center [701, 179] width 337 height 312
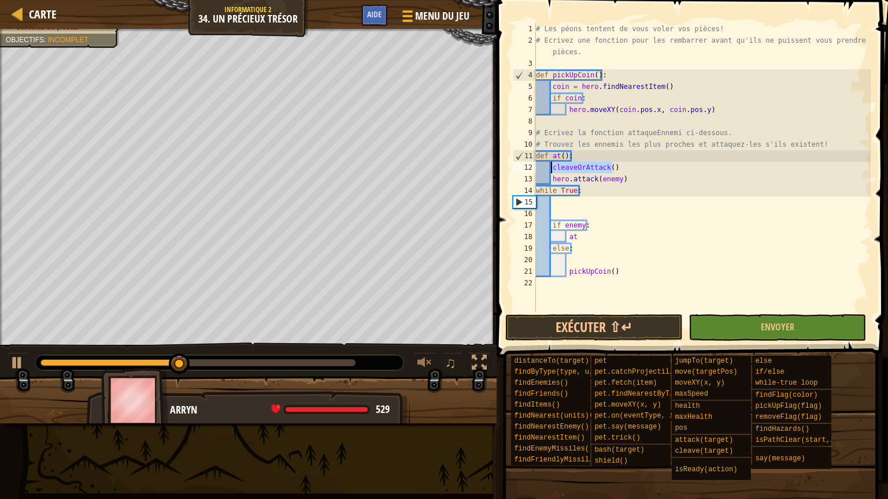
drag, startPoint x: 624, startPoint y: 166, endPoint x: 552, endPoint y: 169, distance: 71.7
click at [552, 169] on div "# Les péons tentent de vous voler vos pièces! # Ecrivez une fonction pour les r…" at bounding box center [701, 179] width 337 height 312
type textarea "cleaveOrAttack()"
type textarea "h"
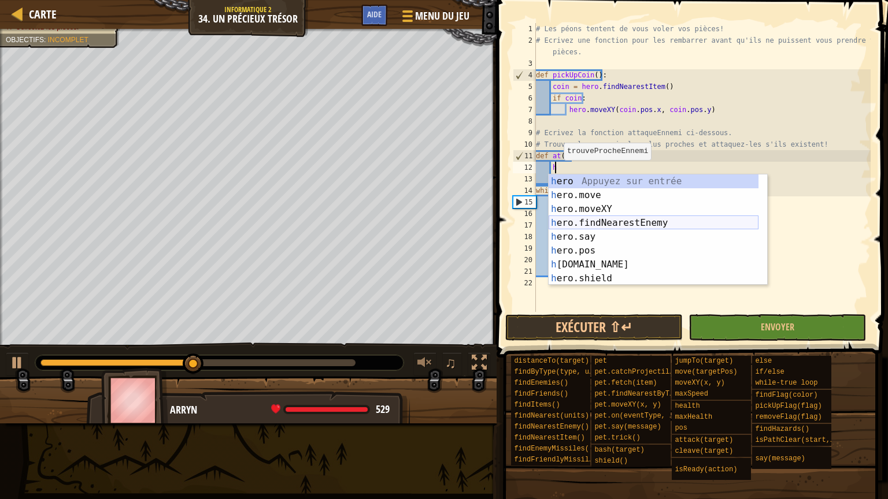
click at [607, 222] on div "h ero Appuyez sur entrée h ero.move Appuyez sur entrée h ero.moveXY Appuyez sur…" at bounding box center [653, 244] width 210 height 139
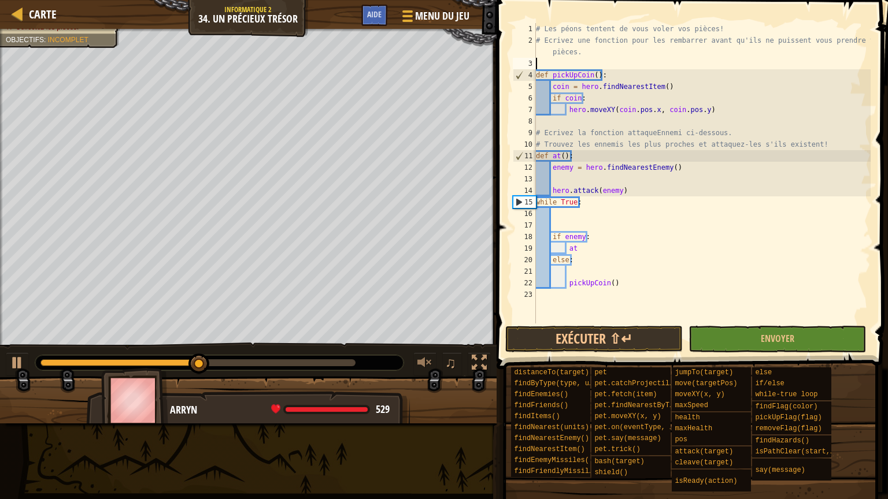
click at [545, 60] on div "# Les péons tentent de vous voler vos pièces! # Ecrivez une fonction pour les r…" at bounding box center [701, 185] width 337 height 324
type textarea "h"
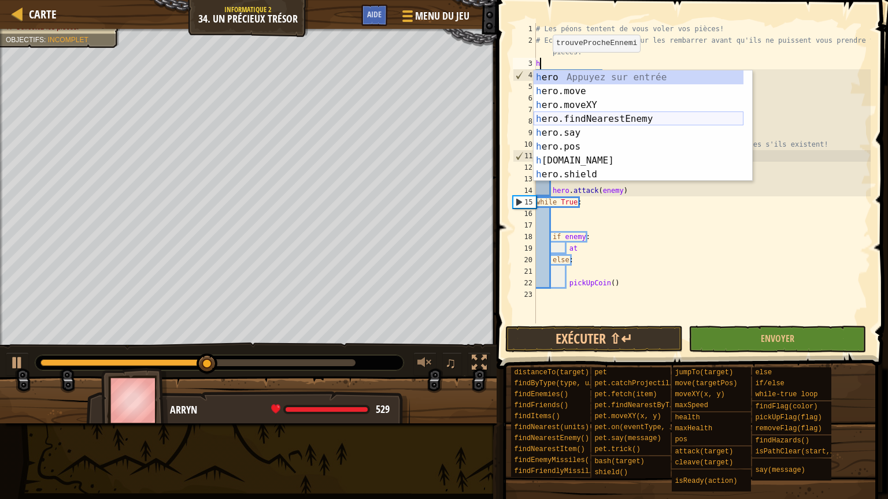
click at [575, 115] on div "h ero Appuyez sur entrée h ero.move Appuyez sur entrée h ero.moveXY Appuyez sur…" at bounding box center [638, 139] width 210 height 139
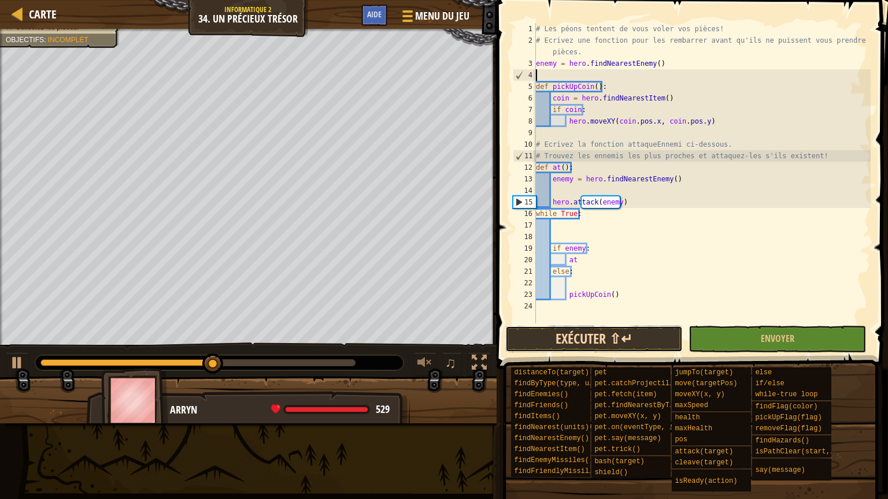
click at [675, 344] on button "Exécuter ⇧↵" at bounding box center [593, 339] width 177 height 27
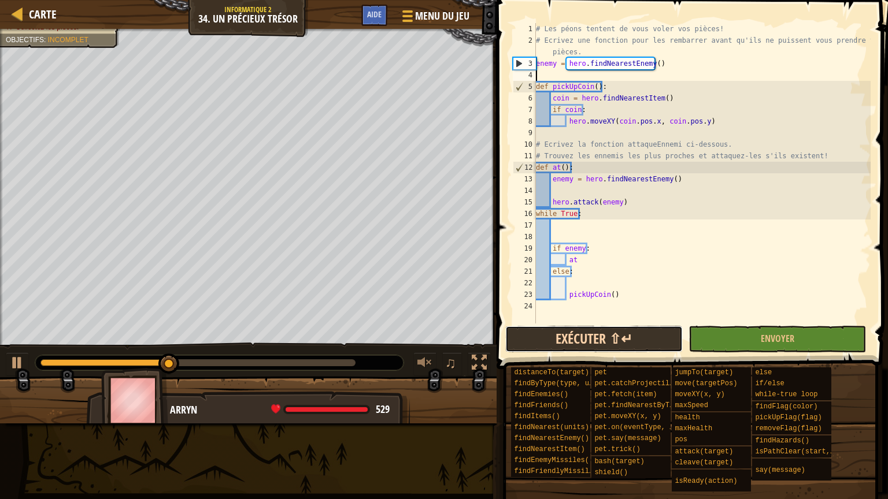
click at [616, 348] on button "Exécuter ⇧↵" at bounding box center [593, 339] width 177 height 27
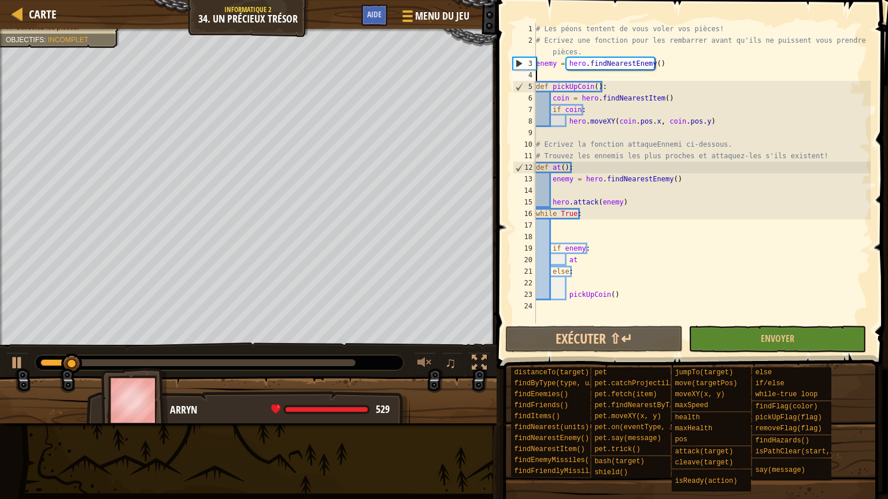
click at [566, 240] on div "# Les péons tentent de vous voler vos pièces! # Ecrivez une fonction pour les r…" at bounding box center [701, 185] width 337 height 324
click at [614, 342] on button "Exécuter ⇧↵" at bounding box center [593, 339] width 177 height 27
click at [756, 332] on button "Envoyer" at bounding box center [776, 339] width 177 height 27
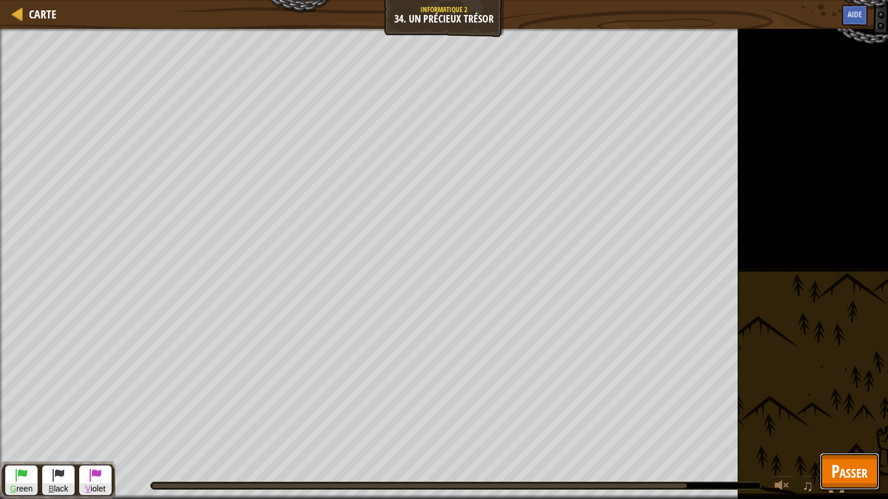
click at [857, 406] on span "Passer" at bounding box center [849, 471] width 36 height 24
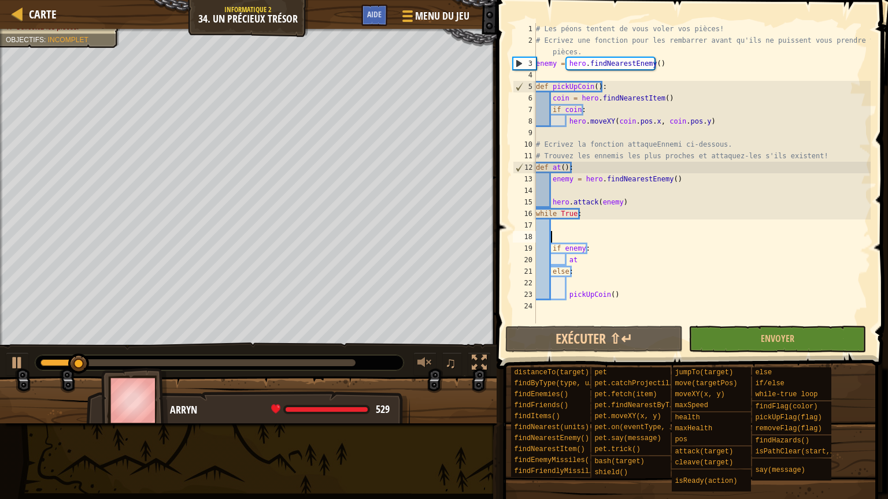
click at [569, 233] on div "# Les péons tentent de vous voler vos pièces! # Ecrivez une fonction pour les r…" at bounding box center [701, 185] width 337 height 324
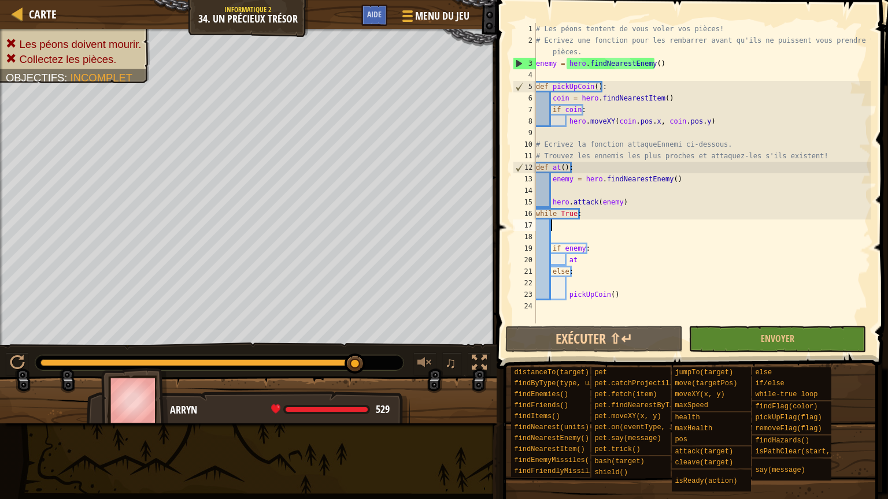
click at [562, 227] on div "# Les péons tentent de vous voler vos pièces! # Ecrivez une fonction pour les r…" at bounding box center [701, 185] width 337 height 324
type textarea "p"
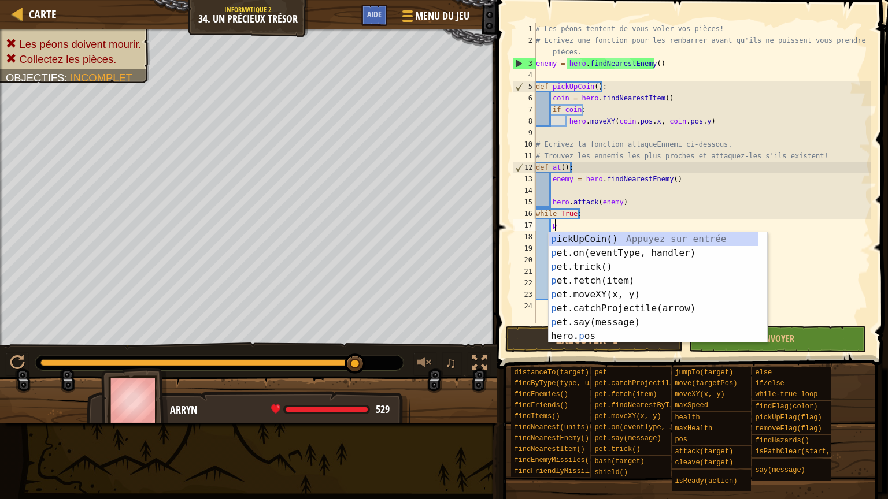
scroll to position [5, 1]
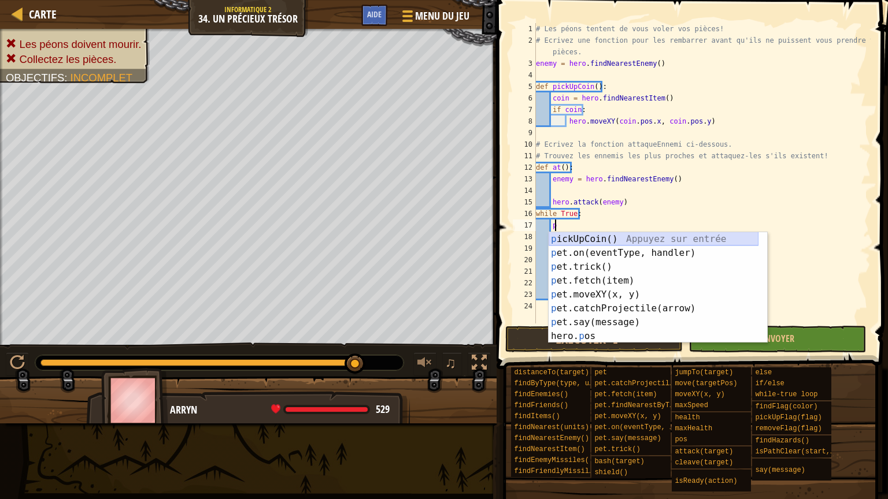
click at [577, 237] on div "p ickUpCoin() Appuyez sur entrée p et.on(eventType, handler) Appuyez sur entrée…" at bounding box center [653, 301] width 210 height 139
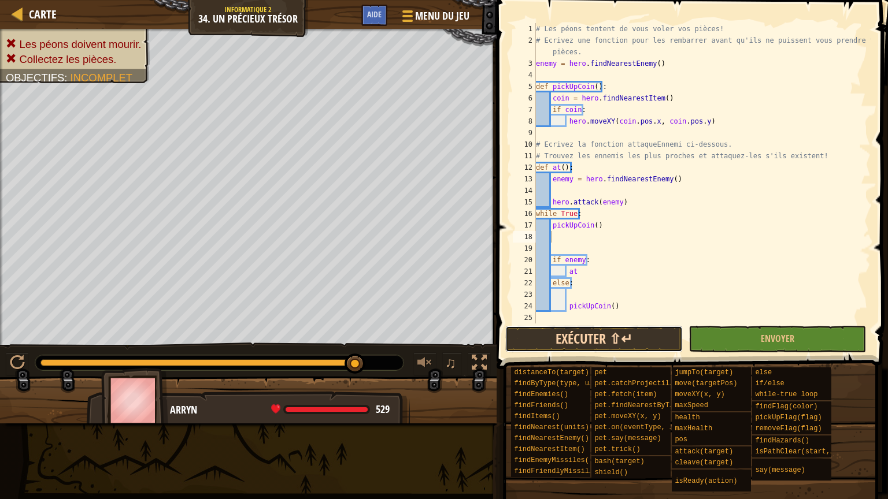
click at [615, 336] on button "Exécuter ⇧↵" at bounding box center [593, 339] width 177 height 27
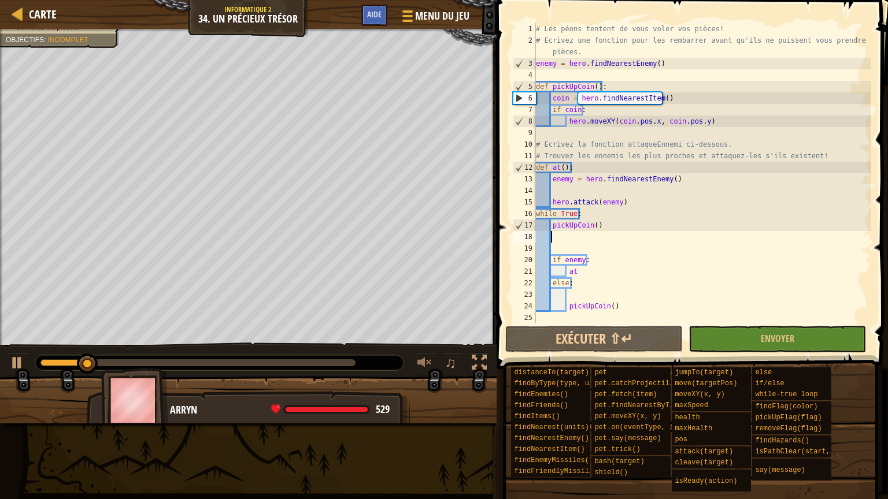
type textarea "h"
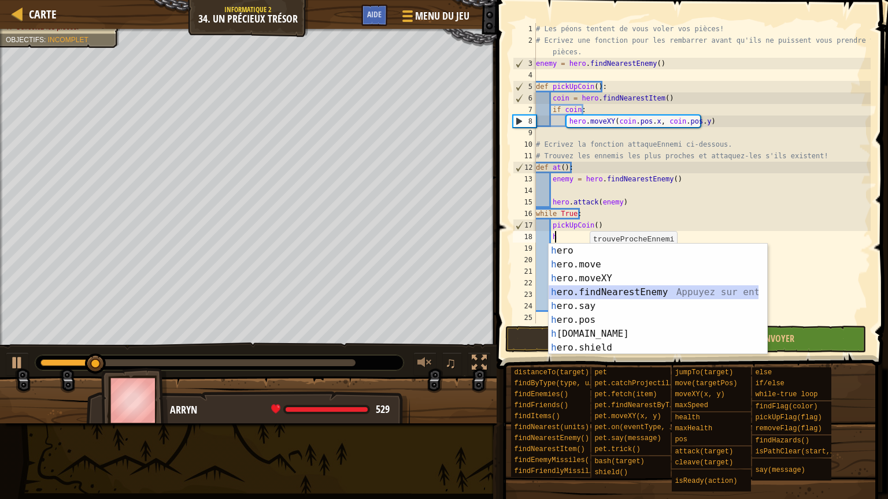
click at [590, 291] on div "h ero Appuyez sur entrée h ero.move Appuyez sur entrée h ero.moveXY Appuyez sur…" at bounding box center [653, 313] width 210 height 139
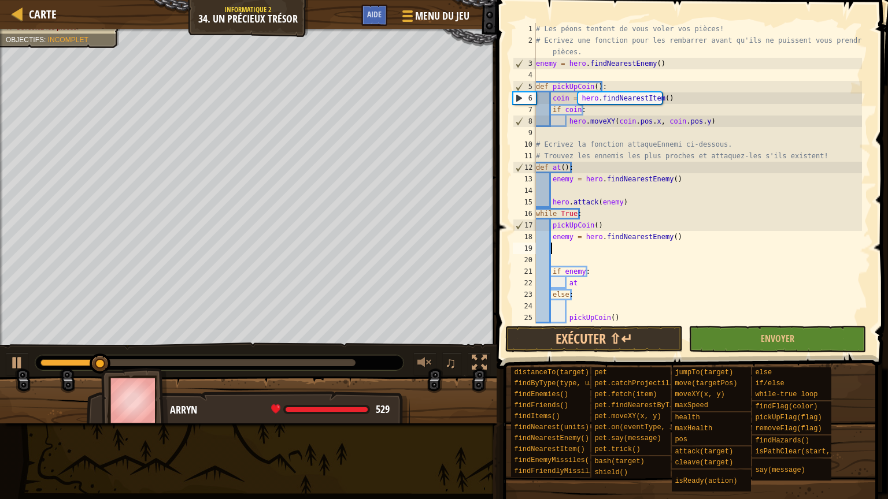
click at [629, 321] on div "# Les péons tentent de vous voler vos pièces! # Ecrivez une fonction pour les r…" at bounding box center [697, 185] width 328 height 324
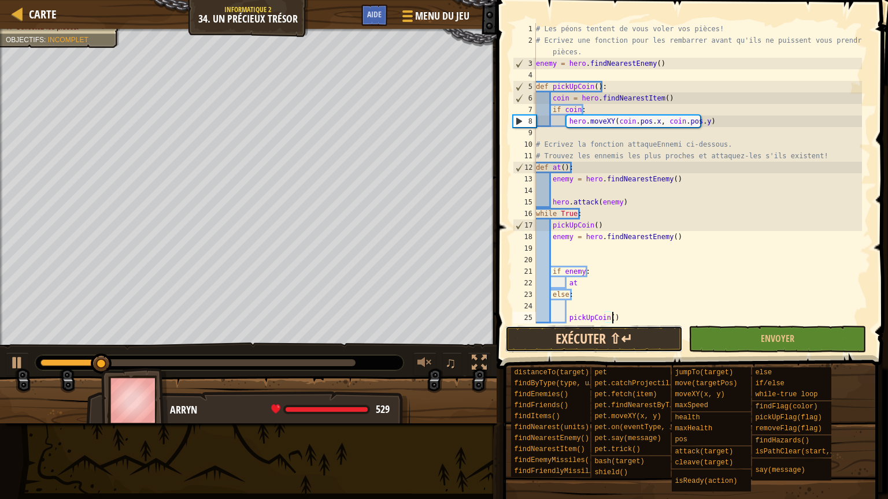
click at [630, 326] on button "Exécuter ⇧↵" at bounding box center [593, 339] width 177 height 27
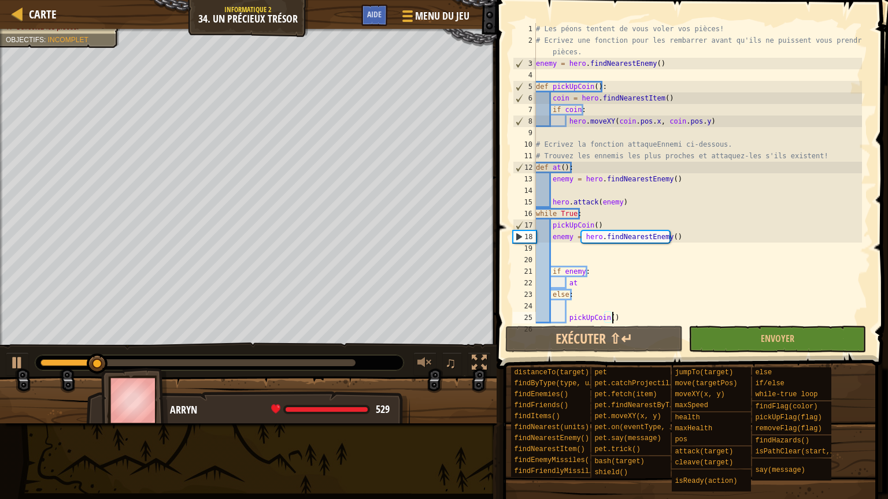
scroll to position [12, 0]
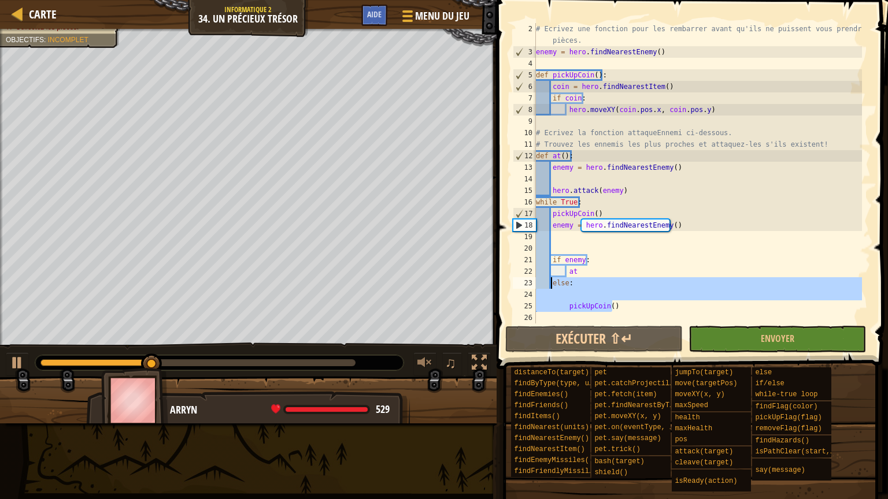
drag, startPoint x: 622, startPoint y: 309, endPoint x: 550, endPoint y: 284, distance: 75.8
click at [550, 284] on div "# Ecrivez une fonction pour les rembarrer avant qu'ils ne puissent vous prendre…" at bounding box center [697, 190] width 328 height 335
type textarea "else:"
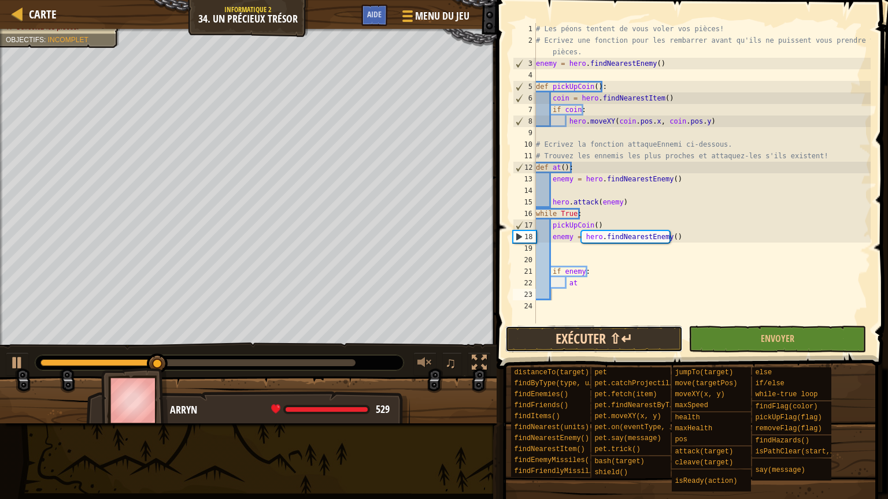
click at [619, 341] on button "Exécuter ⇧↵" at bounding box center [593, 339] width 177 height 27
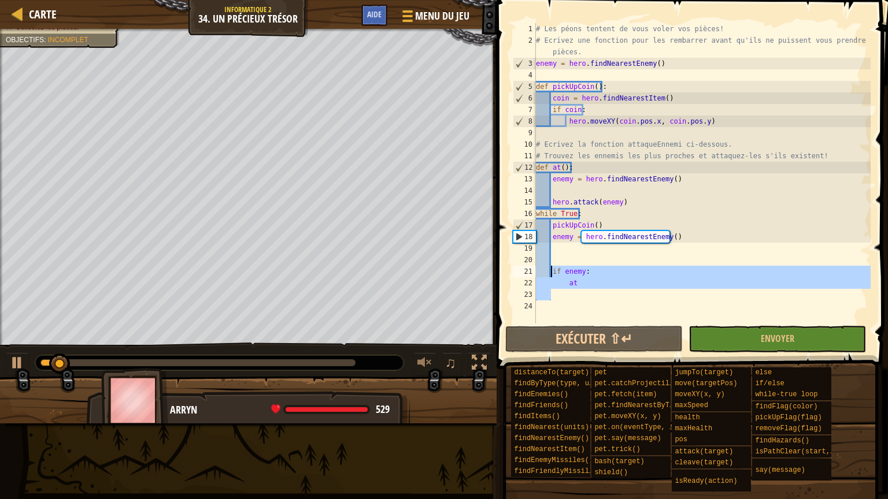
drag, startPoint x: 580, startPoint y: 285, endPoint x: 551, endPoint y: 270, distance: 33.1
click at [551, 270] on div "# Les péons tentent de vous voler vos pièces! # Ecrivez une fonction pour les r…" at bounding box center [701, 185] width 337 height 324
type textarea "if enemy: at"
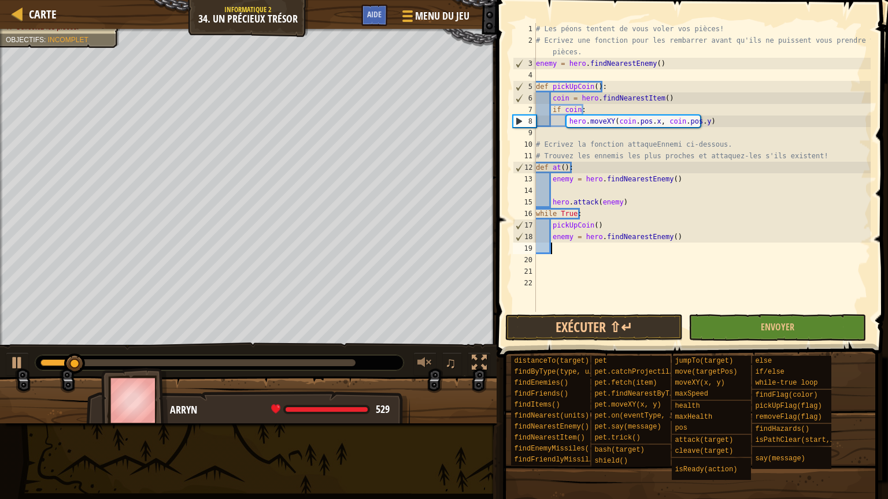
click at [559, 253] on div "# Les péons tentent de vous voler vos pièces! # Ecrivez une fonction pour les r…" at bounding box center [701, 179] width 337 height 312
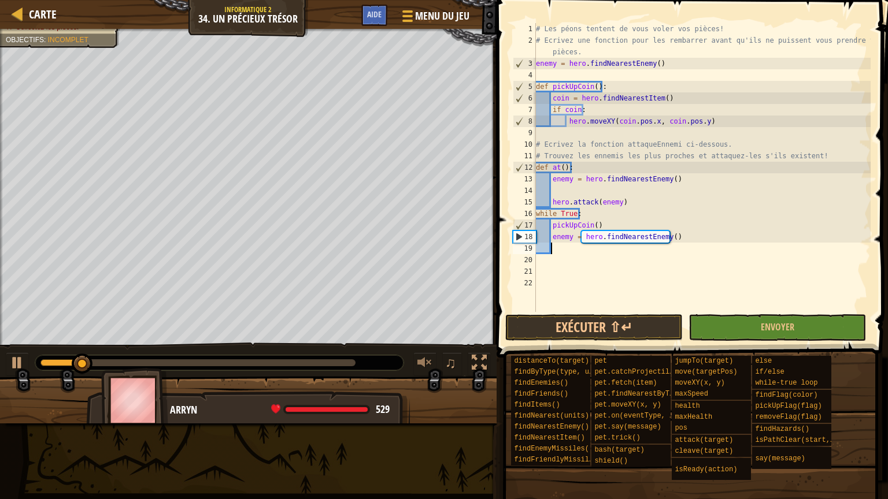
scroll to position [5, 1]
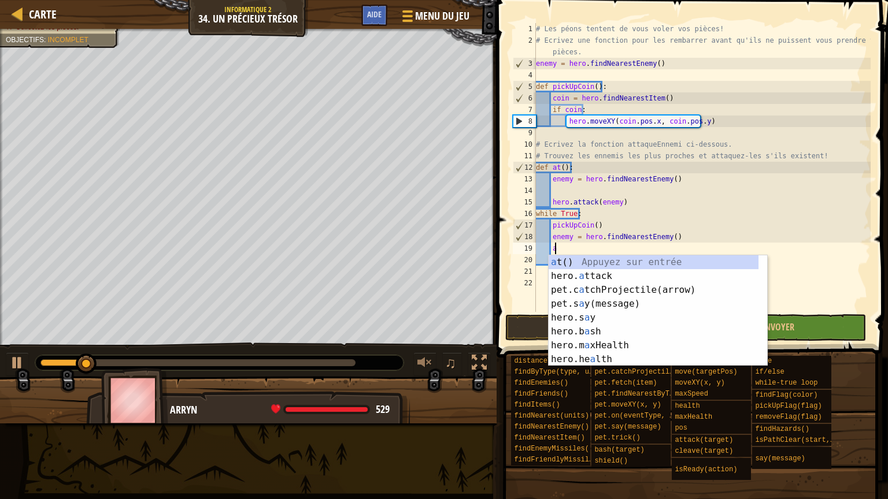
type textarea "at"
click at [601, 261] on div "at () Appuyez sur entrée hero. at tack Appuyez sur entrée pet.c at chProjectile…" at bounding box center [653, 324] width 210 height 139
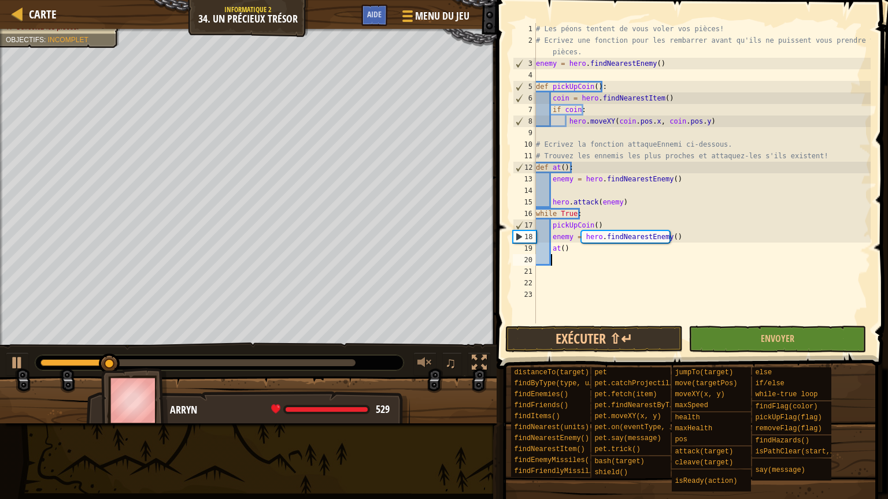
click at [581, 317] on div "# Les péons tentent de vous voler vos pièces! # Ecrivez une fonction pour les r…" at bounding box center [701, 185] width 337 height 324
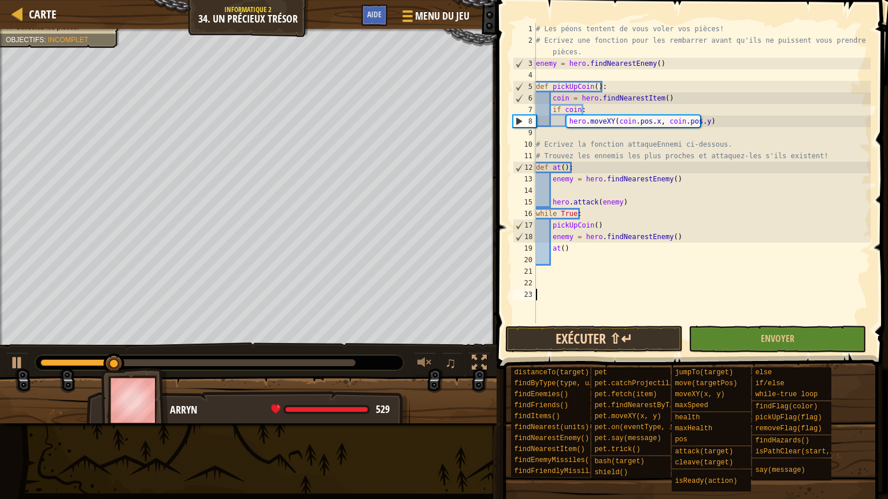
scroll to position [5, 0]
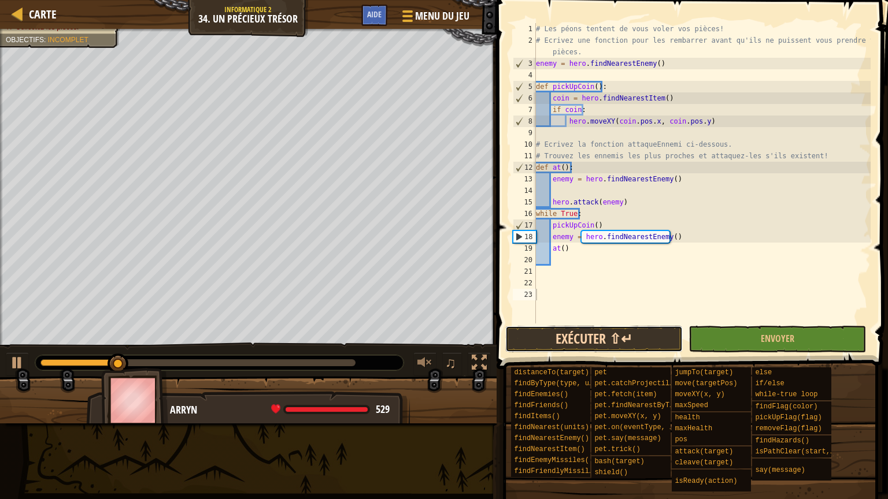
click at [581, 329] on button "Exécuter ⇧↵" at bounding box center [593, 339] width 177 height 27
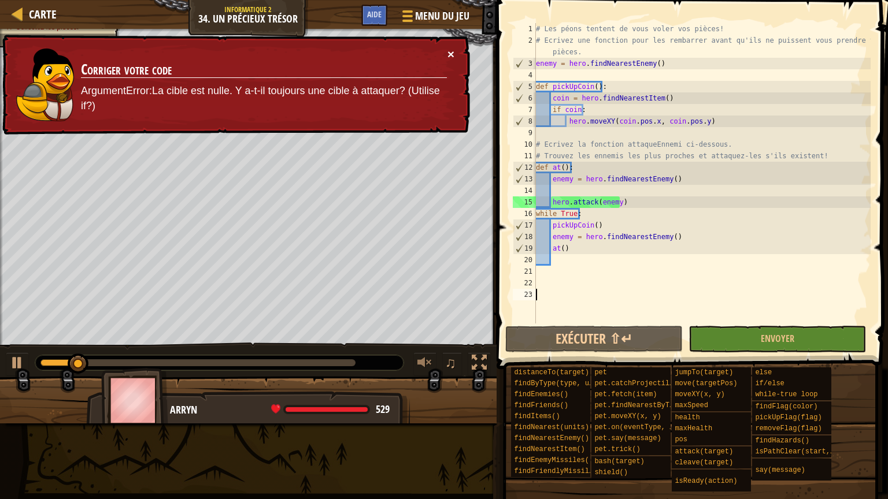
click at [450, 51] on button "×" at bounding box center [450, 54] width 7 height 12
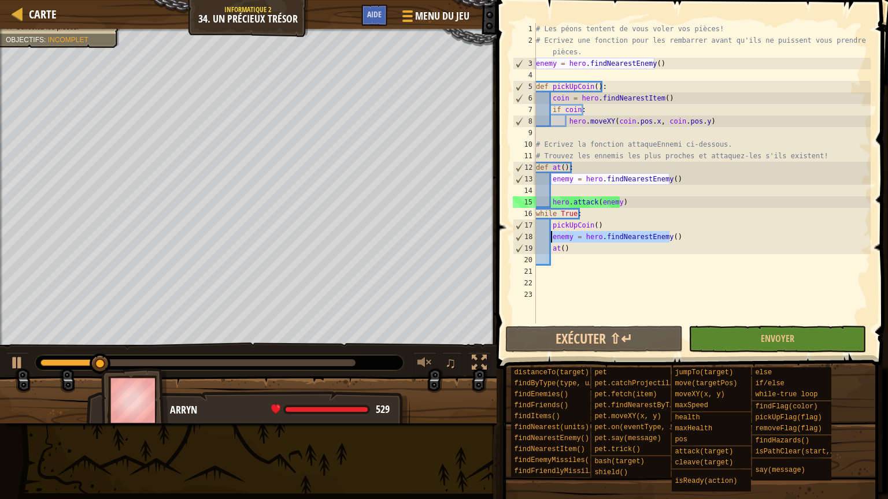
drag, startPoint x: 668, startPoint y: 237, endPoint x: 551, endPoint y: 236, distance: 116.7
click at [551, 236] on div "# Les péons tentent de vous voler vos pièces! # Ecrivez une fonction pour les r…" at bounding box center [701, 185] width 337 height 324
type textarea "enemy = hero.findNearestEnemy()"
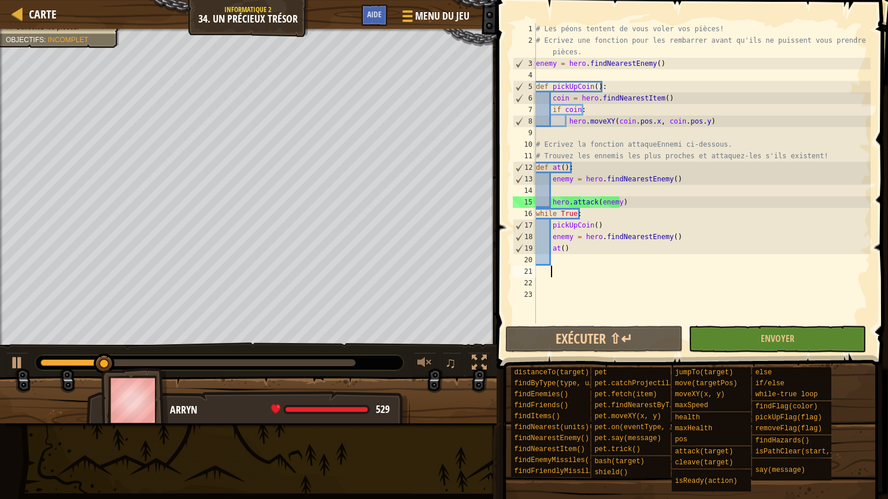
click at [658, 273] on div "# Les péons tentent de vous voler vos pièces! # Ecrivez une fonction pour les r…" at bounding box center [701, 185] width 337 height 324
click at [552, 196] on div "# Les péons tentent de vous voler vos pièces! # Ecrivez une fonction pour les r…" at bounding box center [701, 185] width 337 height 324
type textarea "hero.attack(enemy)"
click at [552, 191] on div "# Les péons tentent de vous voler vos pièces! # Ecrivez une fonction pour les r…" at bounding box center [701, 185] width 337 height 324
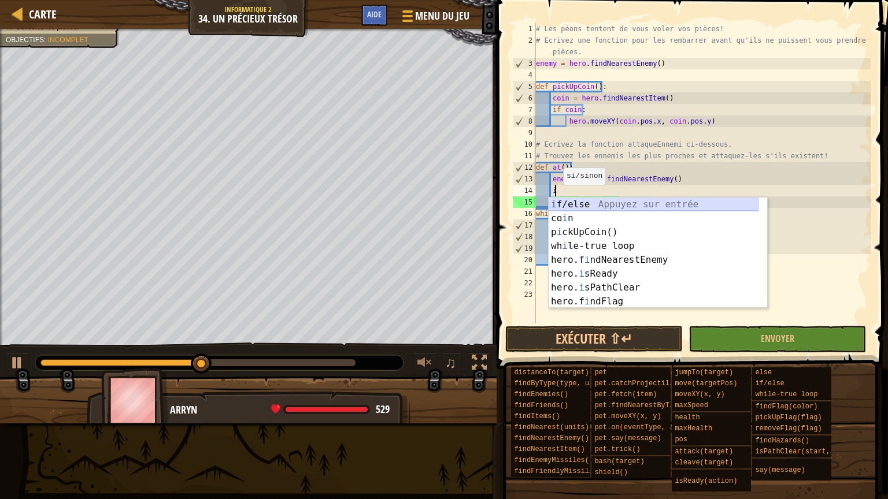
click at [557, 201] on div "i f/else Appuyez sur entrée co i n Appuyez sur entrée p i ckUpCoin() Appuyez su…" at bounding box center [653, 267] width 210 height 139
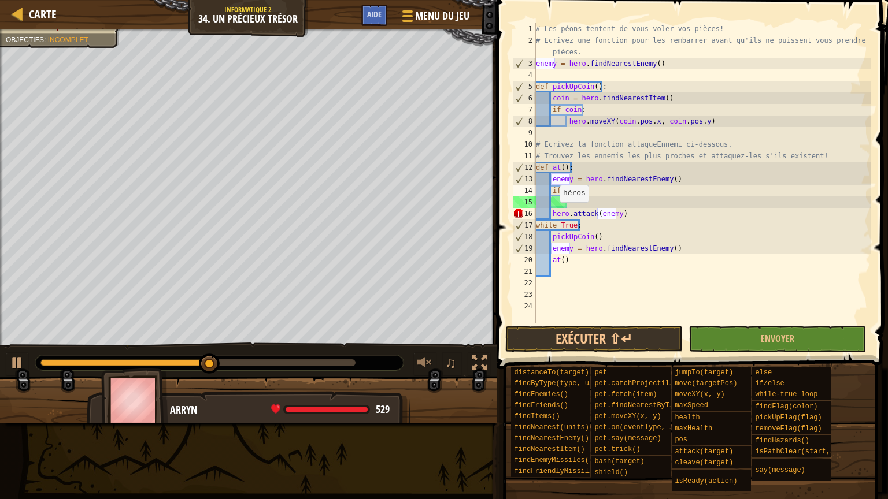
click at [551, 215] on div "# Les péons tentent de vous voler vos pièces! # Ecrivez une fonction pour les r…" at bounding box center [701, 185] width 337 height 324
type textarea "hero.attack(enemy)"
click at [603, 206] on div "# Les péons tentent de vous voler vos pièces! # Ecrivez une fonction pour les r…" at bounding box center [701, 185] width 337 height 324
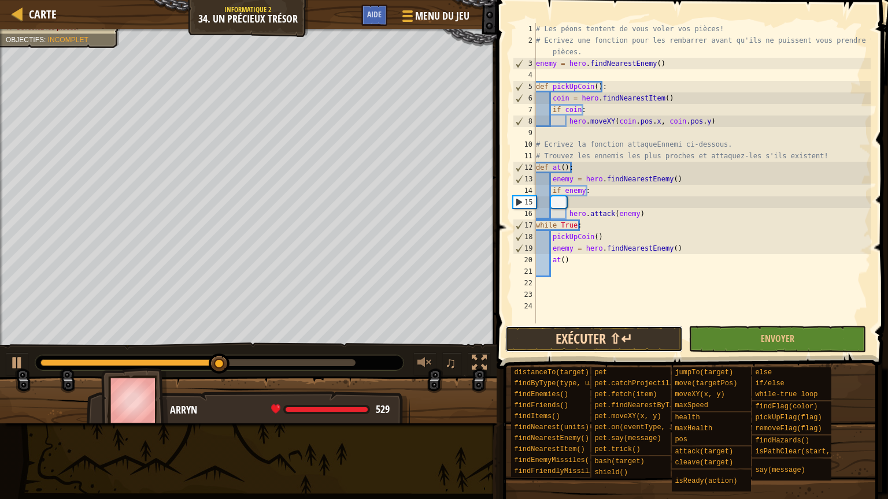
click at [610, 342] on button "Exécuter ⇧↵" at bounding box center [593, 339] width 177 height 27
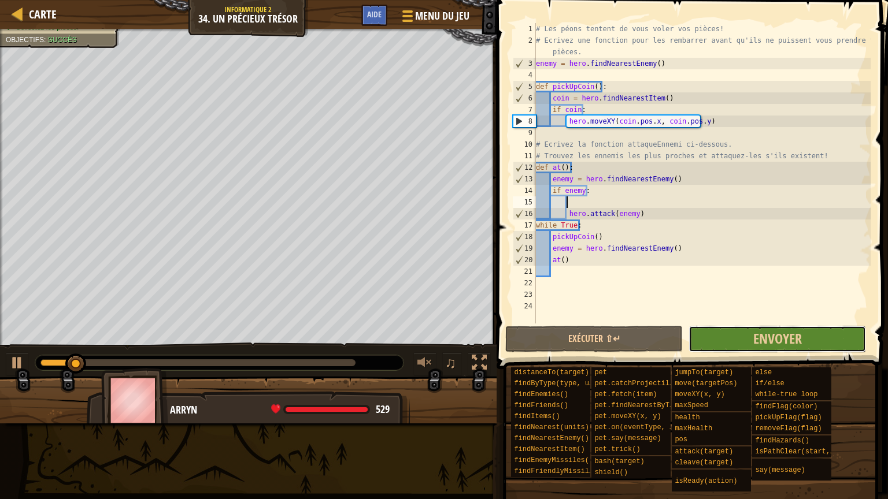
click at [747, 350] on button "Envoyer" at bounding box center [776, 339] width 177 height 27
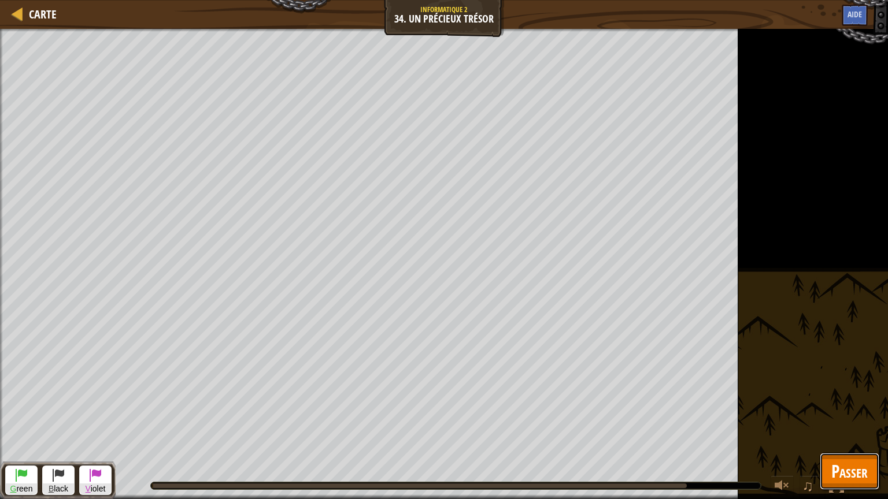
click at [822, 406] on button "Passer" at bounding box center [849, 471] width 60 height 37
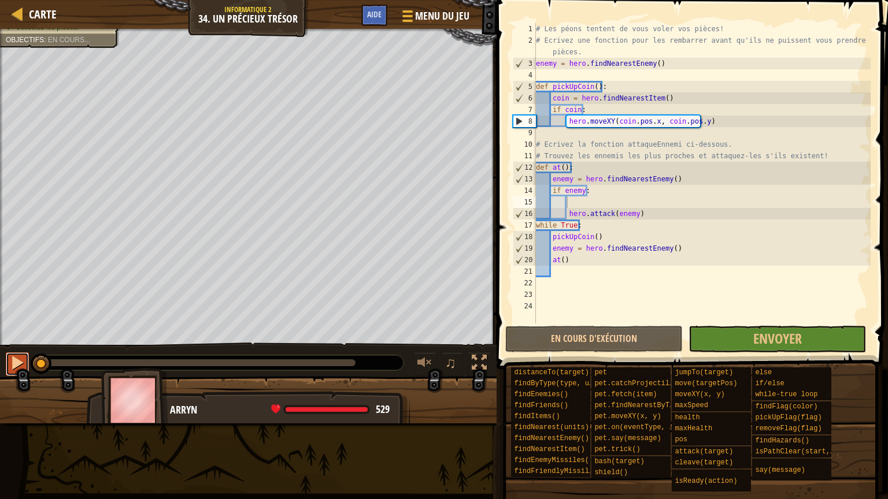
click at [10, 361] on div at bounding box center [17, 362] width 15 height 15
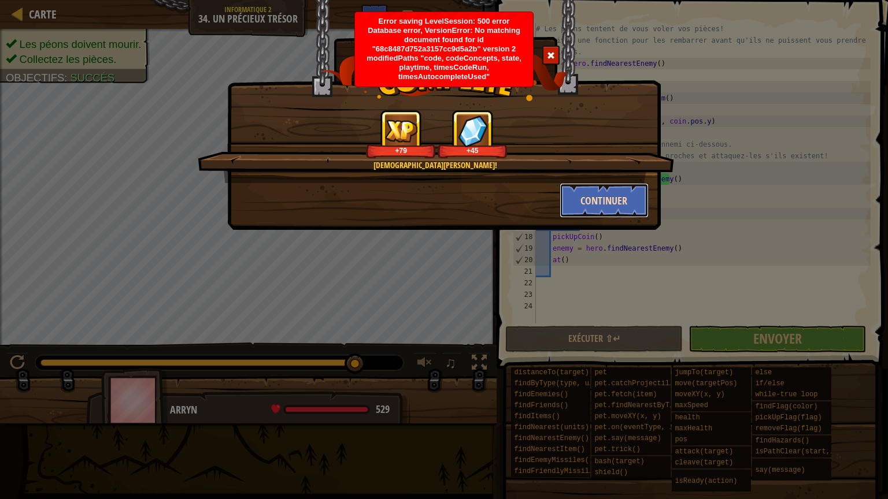
click at [592, 206] on button "Continuer" at bounding box center [604, 200] width 90 height 35
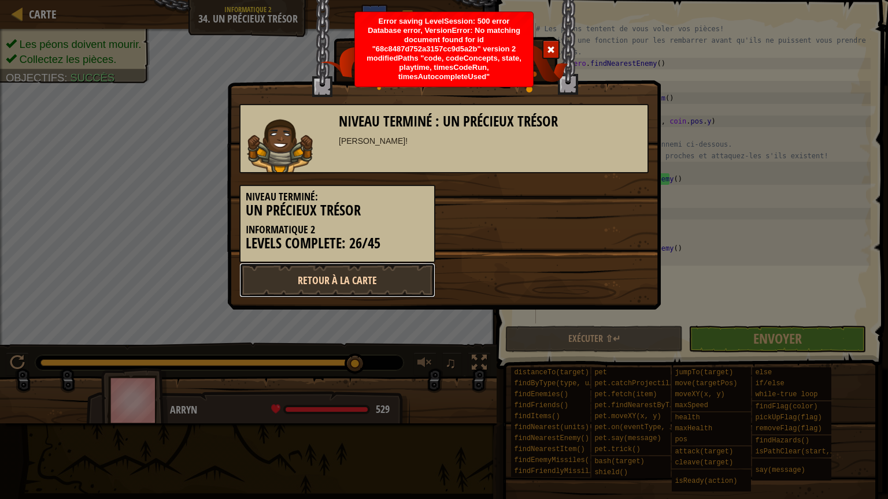
click at [405, 277] on link "Retour à la Carte" at bounding box center [337, 280] width 196 height 35
select select "fr"
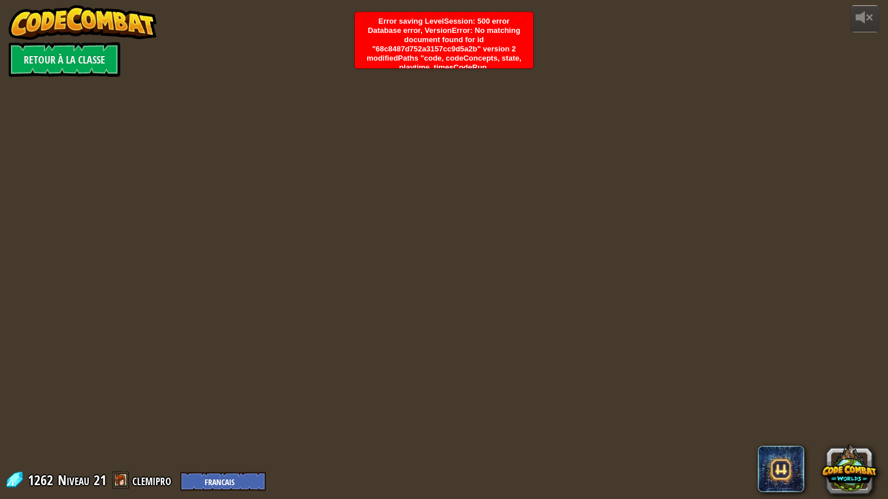
select select "fr"
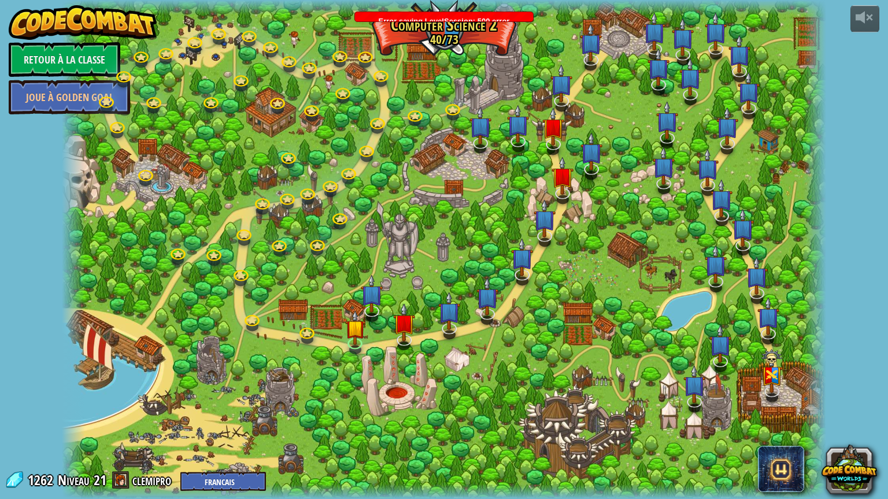
select select "fr"
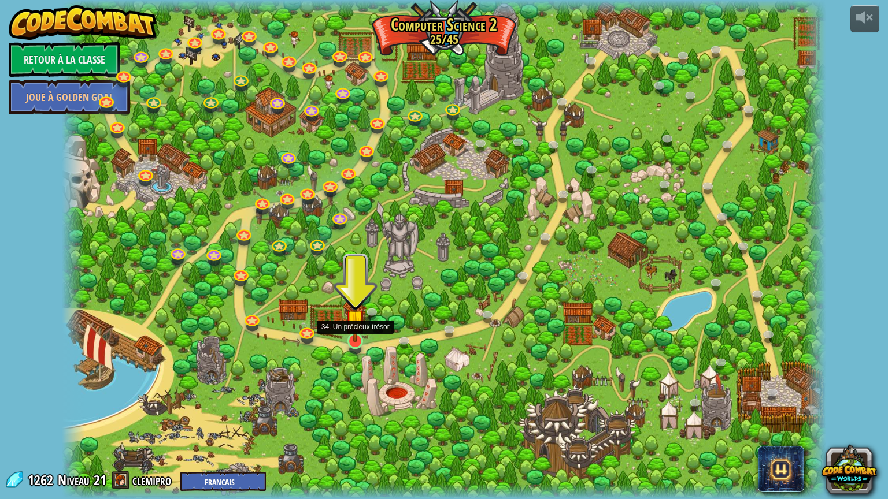
click at [362, 337] on img at bounding box center [355, 319] width 20 height 46
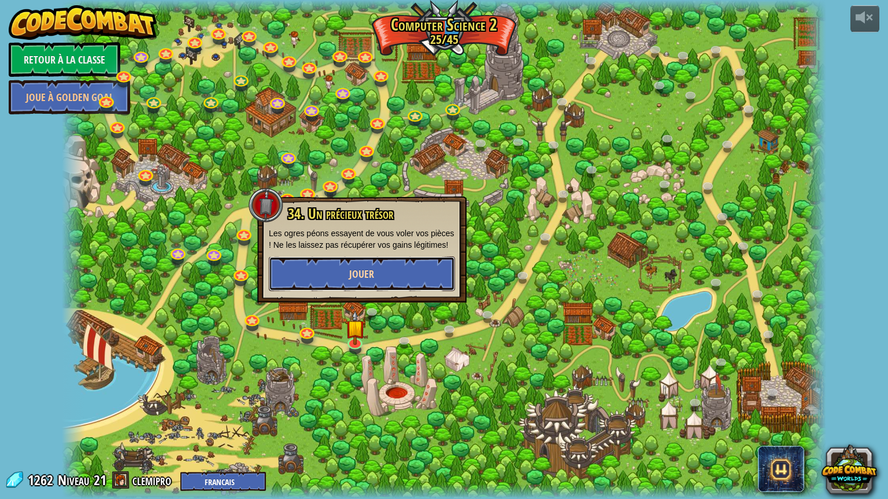
click at [374, 284] on button "Jouer" at bounding box center [362, 274] width 186 height 35
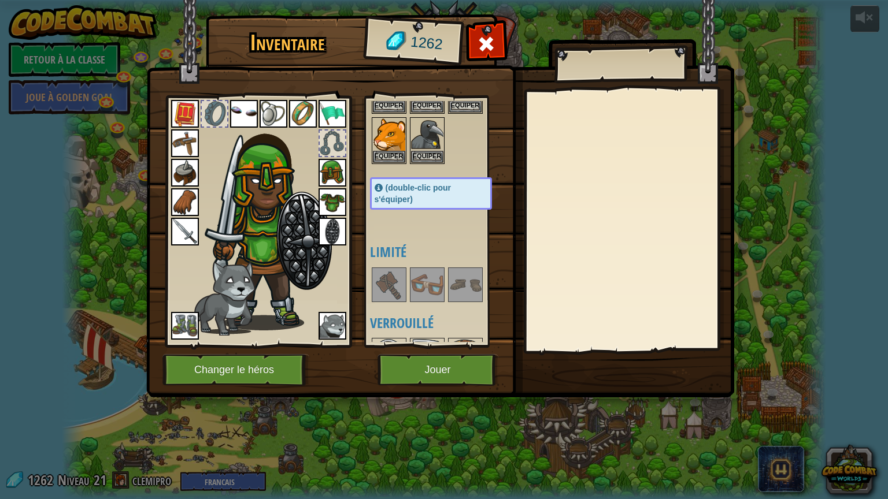
scroll to position [231, 0]
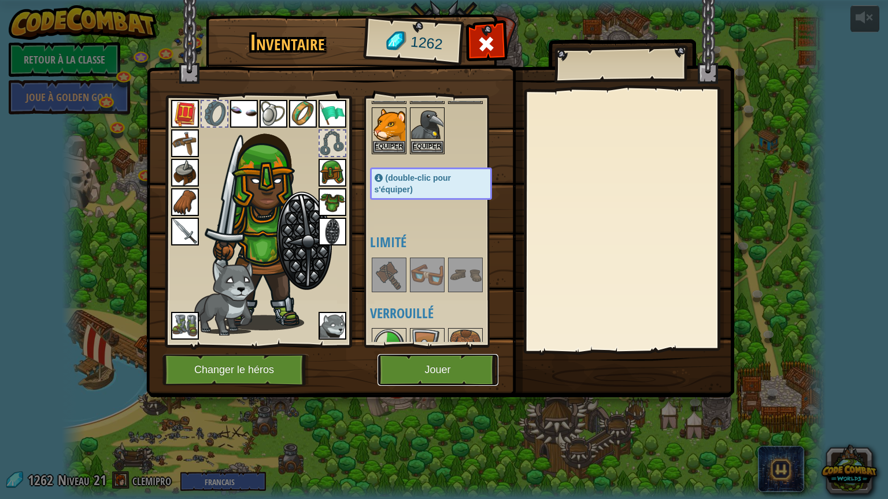
click at [446, 366] on button "Jouer" at bounding box center [437, 370] width 121 height 32
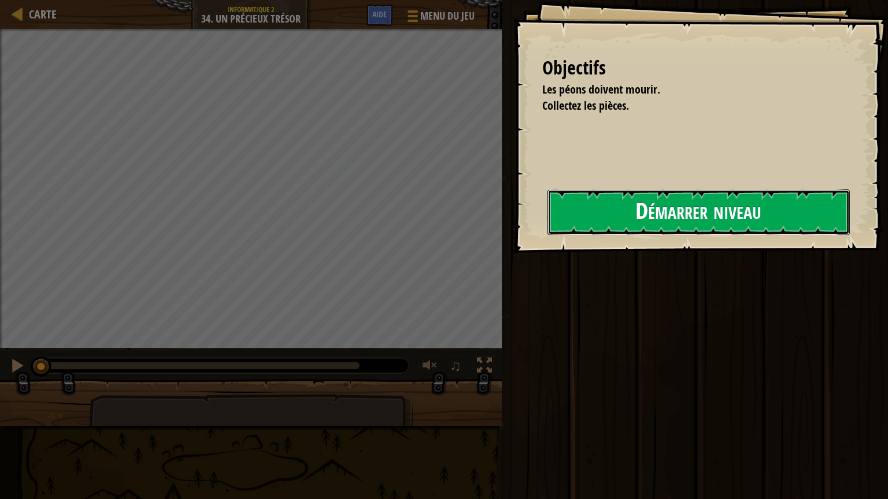
click at [547, 225] on button "Démarrer niveau" at bounding box center [698, 213] width 302 height 46
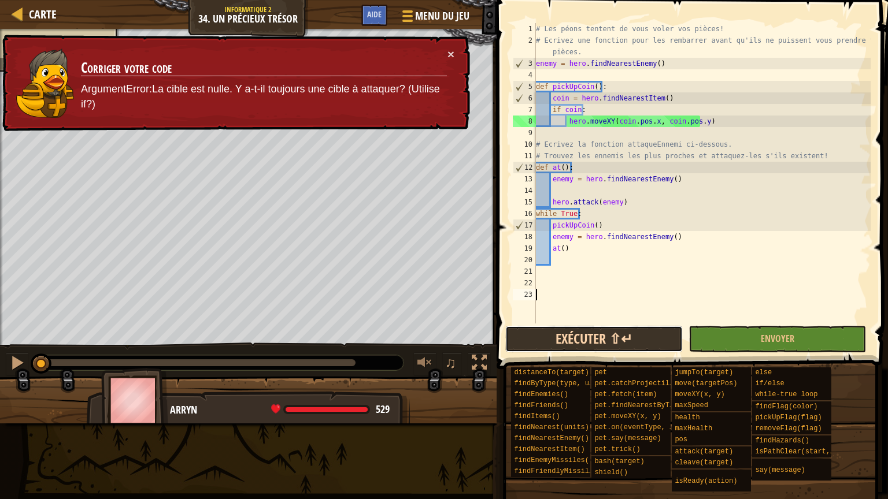
click at [636, 346] on button "Exécuter ⇧↵" at bounding box center [593, 339] width 177 height 27
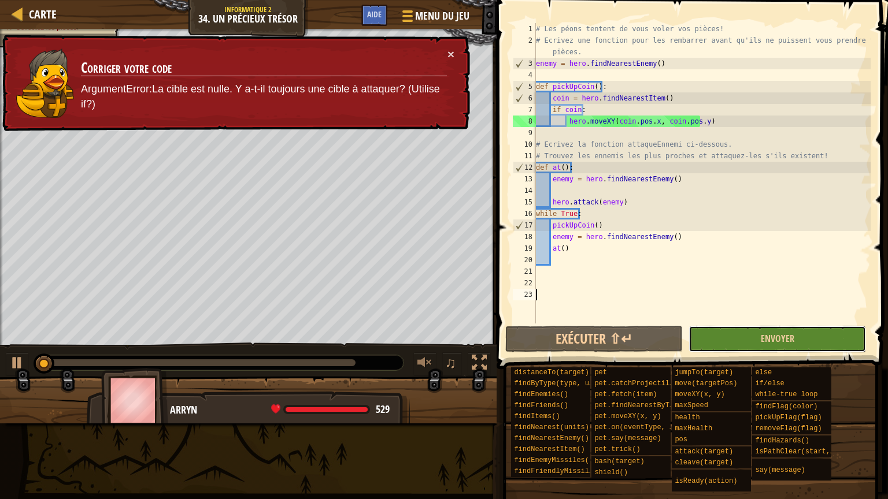
click at [720, 337] on button "Envoyer" at bounding box center [776, 339] width 177 height 27
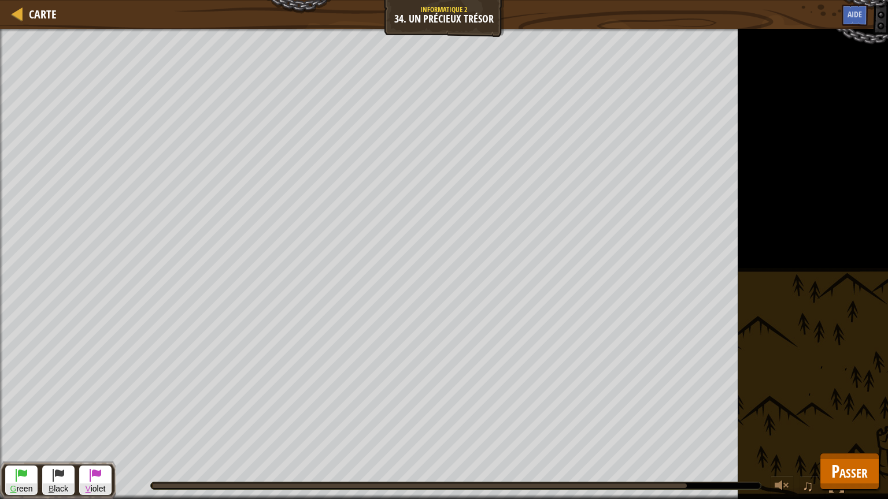
click at [850, 406] on div "Les péons doivent mourir. Collectez les pièces. Objectifs : en cours... G reen …" at bounding box center [444, 264] width 888 height 470
click at [847, 406] on span "Passer" at bounding box center [849, 471] width 36 height 24
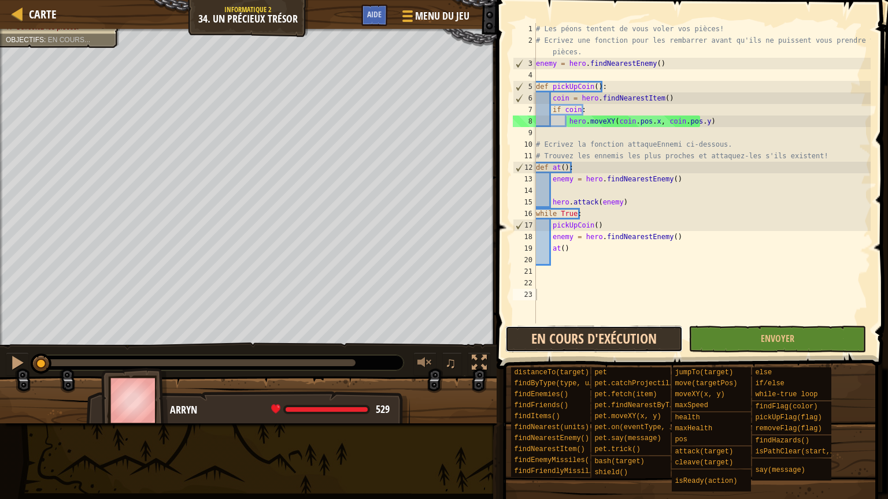
click at [552, 334] on button "En cours d'exécution" at bounding box center [593, 339] width 177 height 27
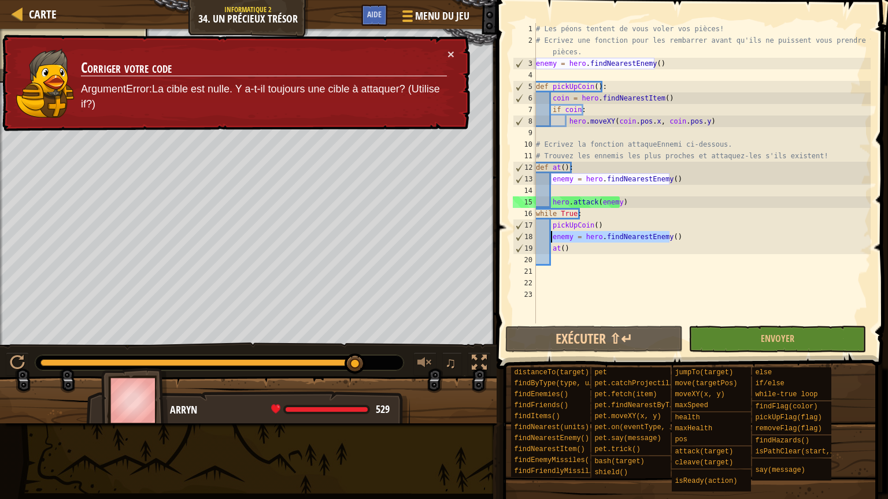
drag, startPoint x: 678, startPoint y: 234, endPoint x: 552, endPoint y: 242, distance: 125.6
click at [552, 242] on div "# Les péons tentent de vous voler vos pièces! # Ecrivez une fonction pour les r…" at bounding box center [701, 185] width 337 height 324
type textarea "enemy = hero.findNearestEnemy()"
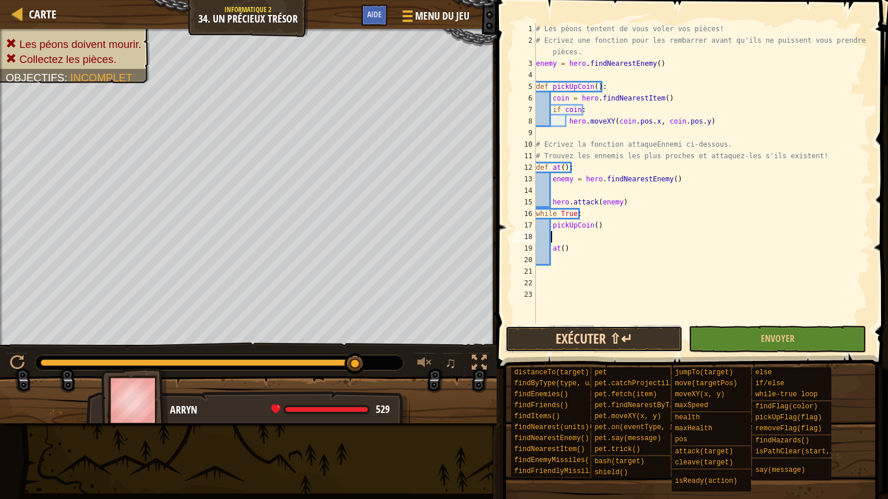
click at [591, 344] on button "Exécuter ⇧↵" at bounding box center [593, 339] width 177 height 27
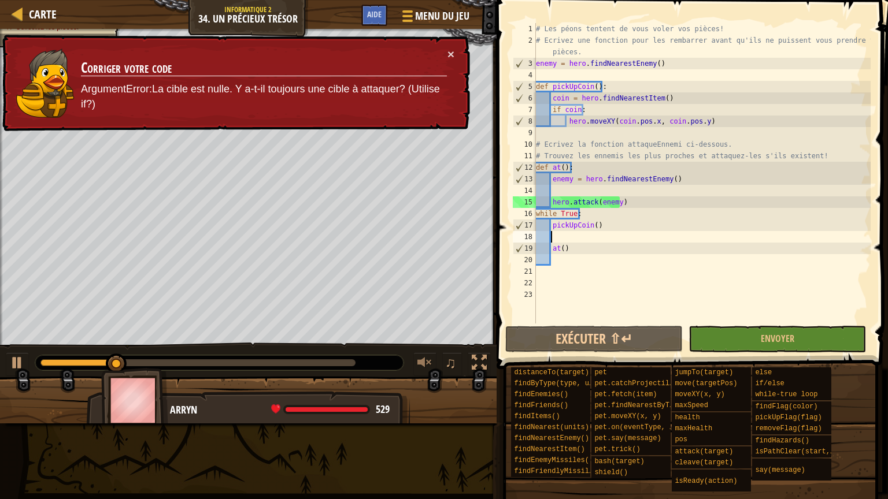
click at [558, 192] on div "# Les péons tentent de vous voler vos pièces! # Ecrivez une fonction pour les r…" at bounding box center [701, 185] width 337 height 324
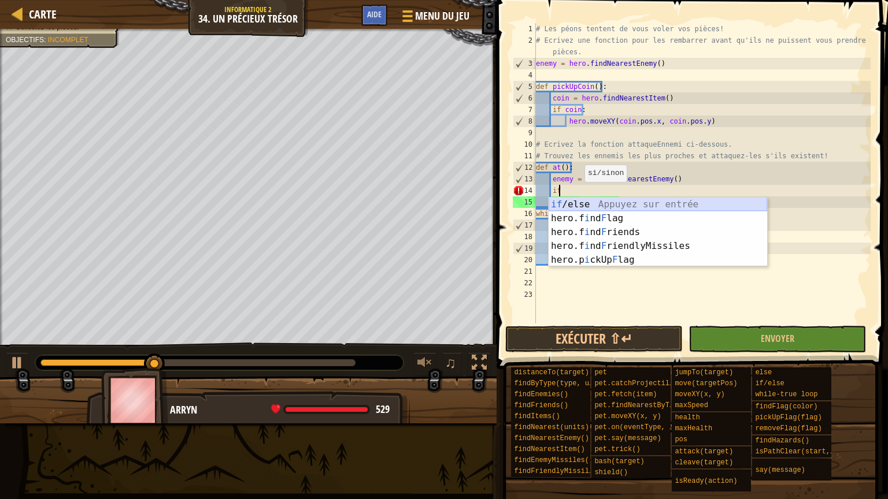
click at [576, 204] on div "if /else Appuyez sur entrée hero.f i nd F lag Appuyez sur entrée hero.f i nd F …" at bounding box center [657, 246] width 218 height 97
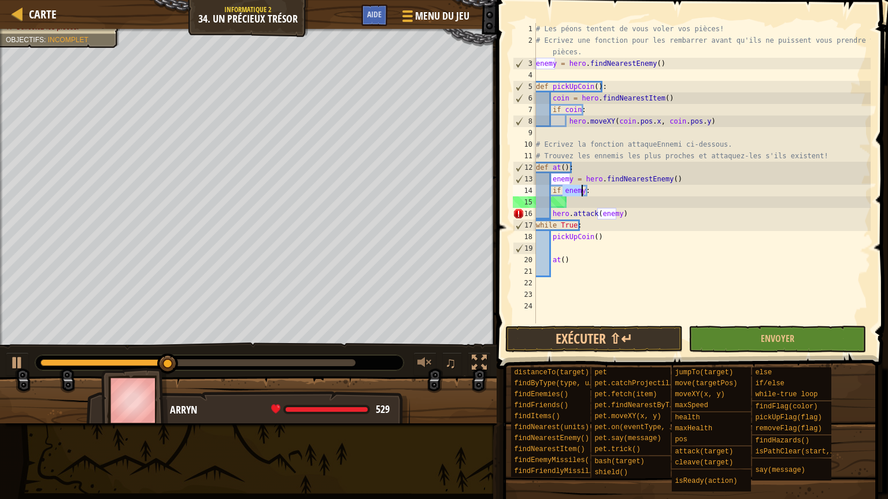
click at [551, 210] on div "# Les péons tentent de vous voler vos pièces! # Ecrivez une fonction pour les r…" at bounding box center [701, 185] width 337 height 324
type textarea "hero.attack(enemy)"
click at [608, 337] on button "Exécuter ⇧↵" at bounding box center [593, 339] width 177 height 27
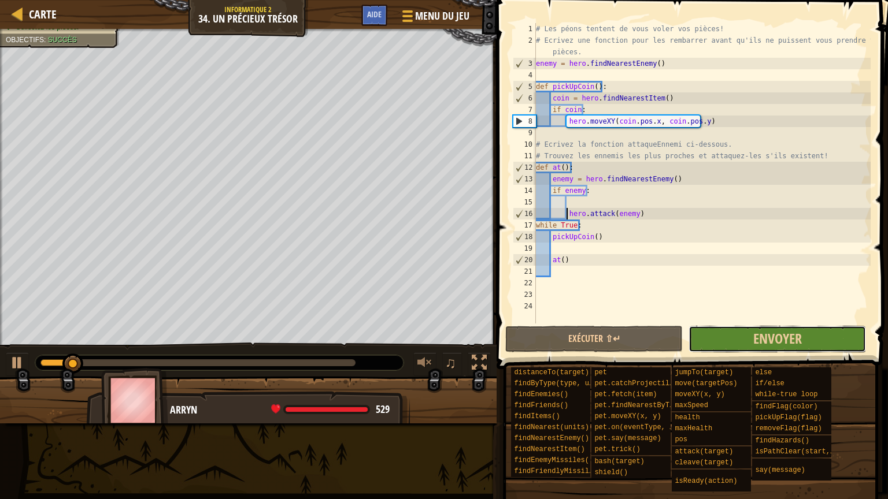
click at [726, 341] on button "Envoyer" at bounding box center [776, 339] width 177 height 27
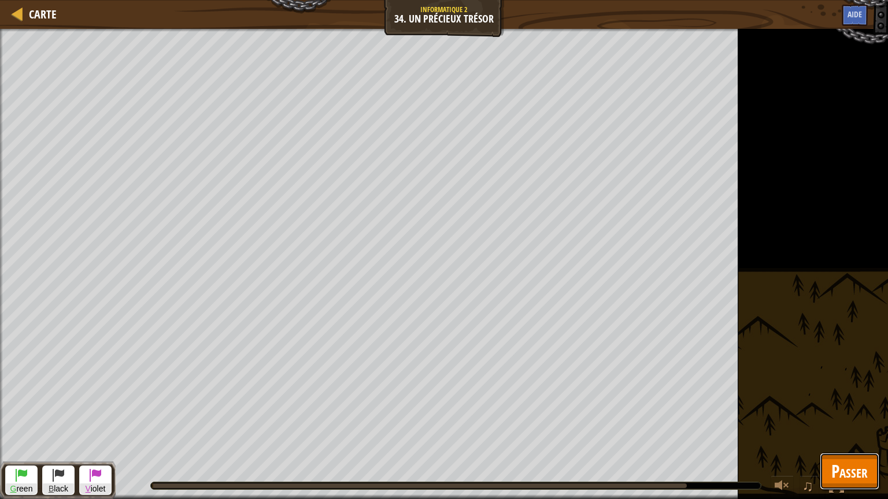
click at [843, 406] on span "Passer" at bounding box center [849, 471] width 36 height 24
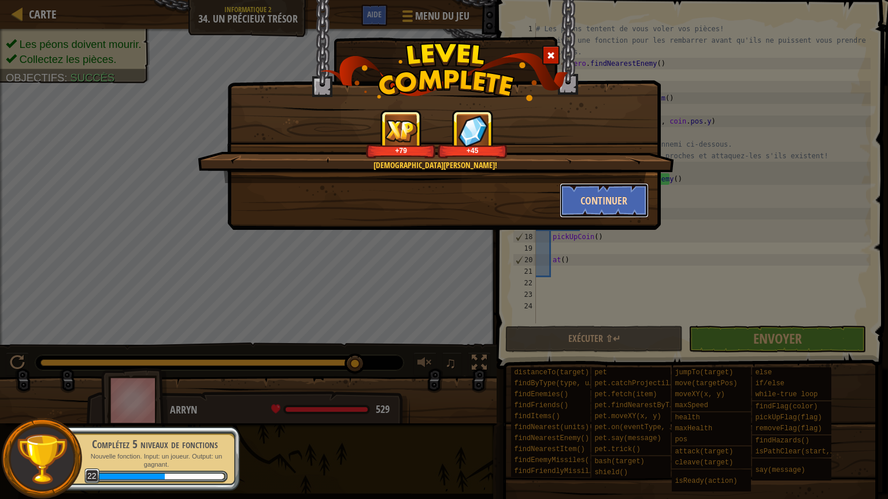
click at [600, 210] on button "Continuer" at bounding box center [604, 200] width 90 height 35
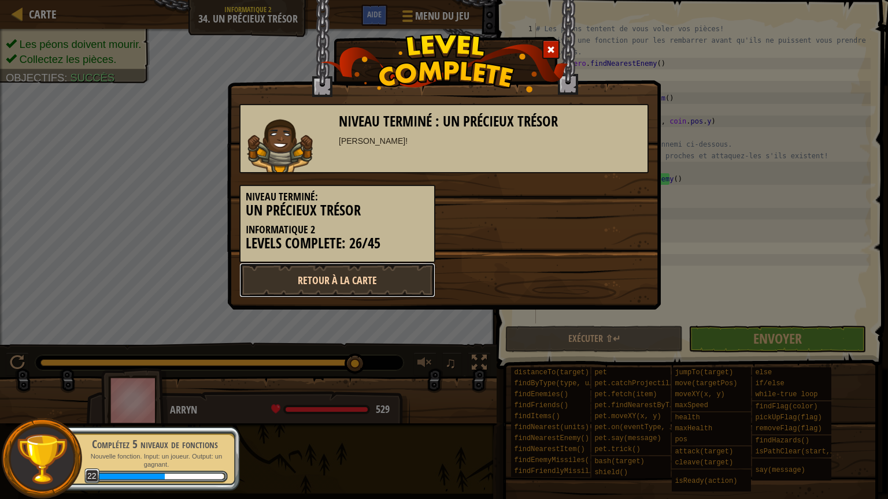
click at [381, 278] on link "Retour à la Carte" at bounding box center [337, 280] width 196 height 35
select select "fr"
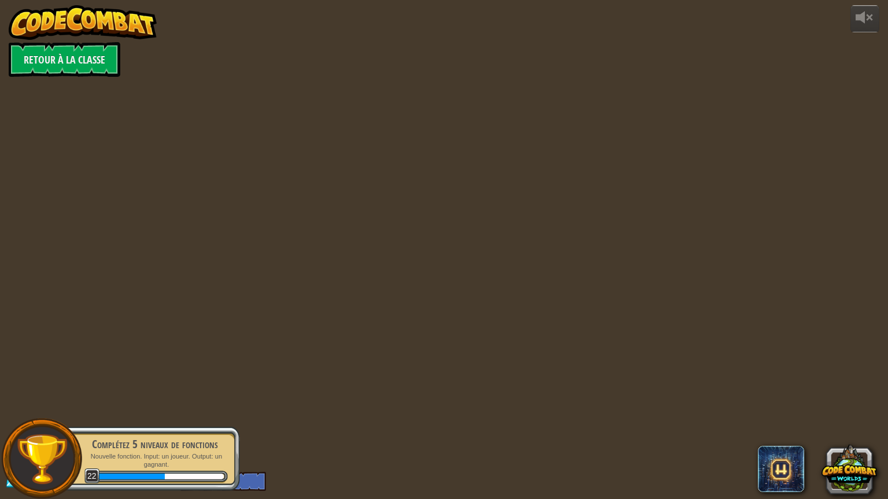
select select "fr"
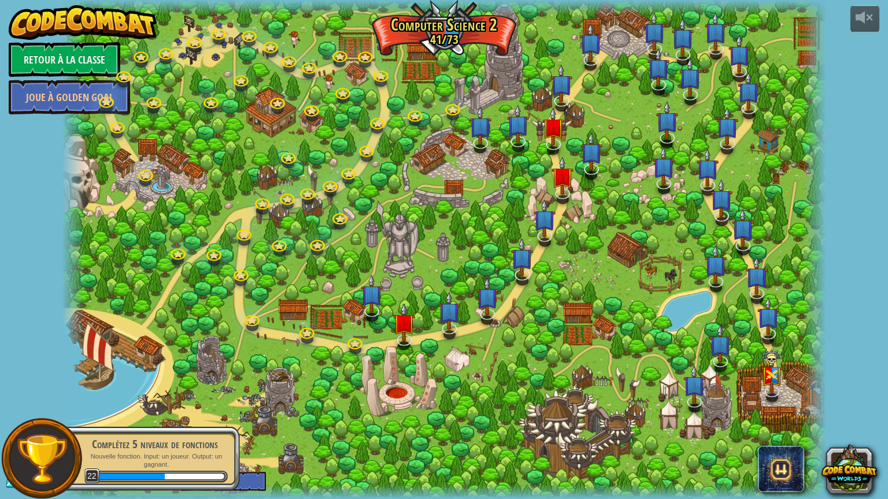
select select "fr"
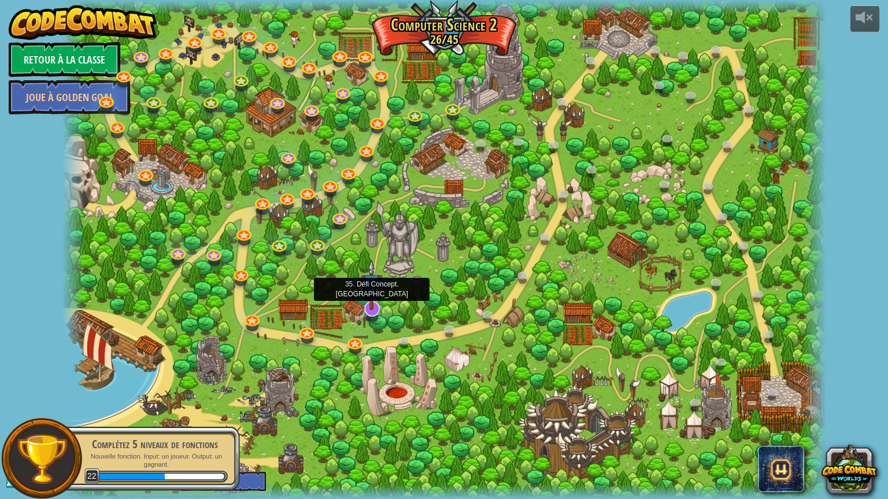
click at [379, 309] on img at bounding box center [372, 284] width 22 height 51
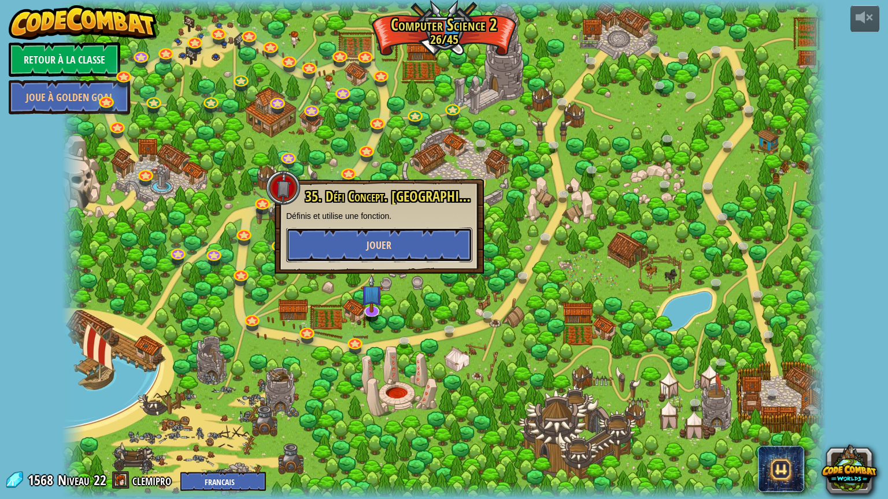
click at [434, 251] on button "Jouer" at bounding box center [379, 245] width 186 height 35
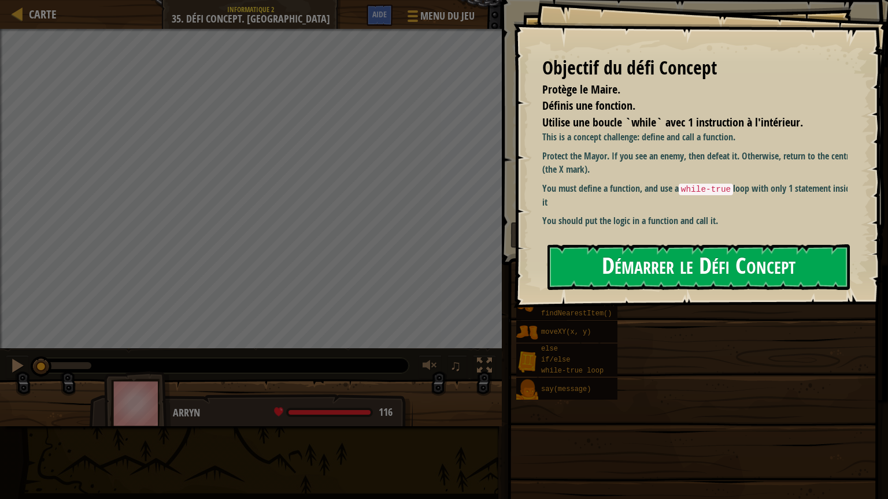
click at [767, 244] on button "Démarrer le Défi Concept" at bounding box center [698, 267] width 302 height 46
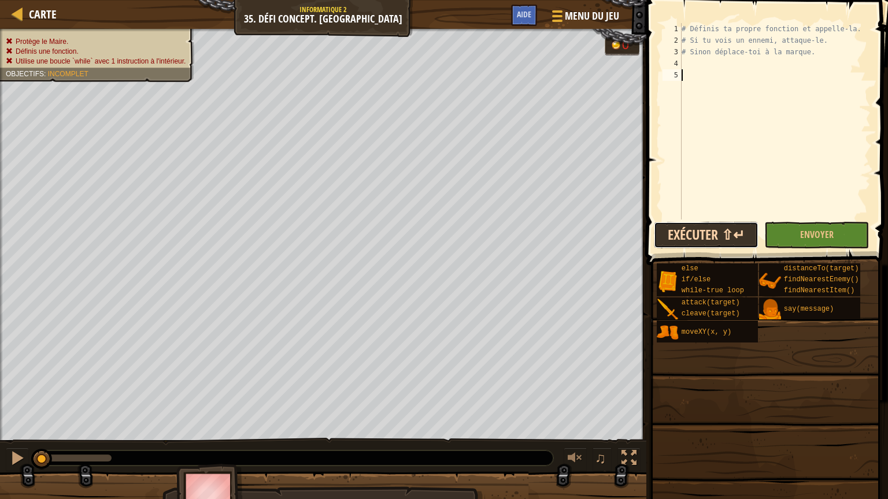
click at [700, 233] on button "Exécuter ⇧↵" at bounding box center [706, 235] width 105 height 27
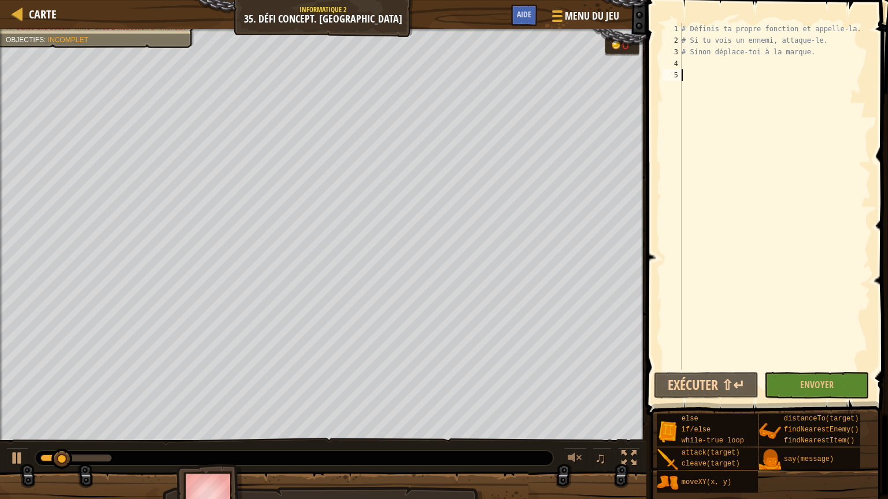
click at [688, 64] on div "# Définis ta propre fonction et appelle-la. # Si tu vois un ennemi, attaque-le.…" at bounding box center [774, 208] width 191 height 370
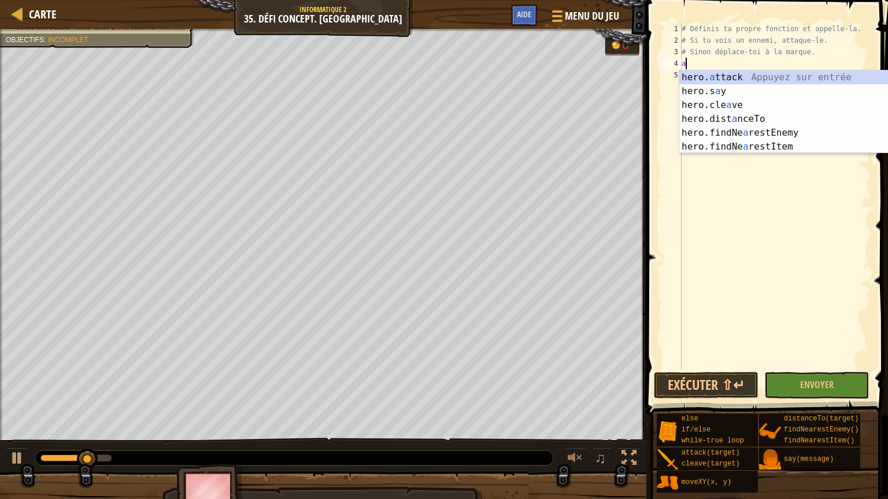
scroll to position [5, 0]
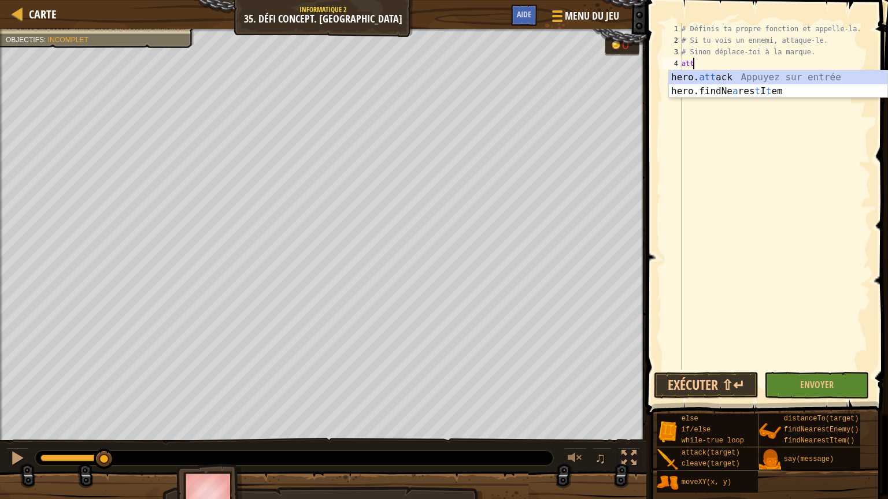
click at [723, 70] on div "hero. att ack Appuyez sur entrée hero.findNe a res t I t em [GEOGRAPHIC_DATA] s…" at bounding box center [778, 97] width 218 height 55
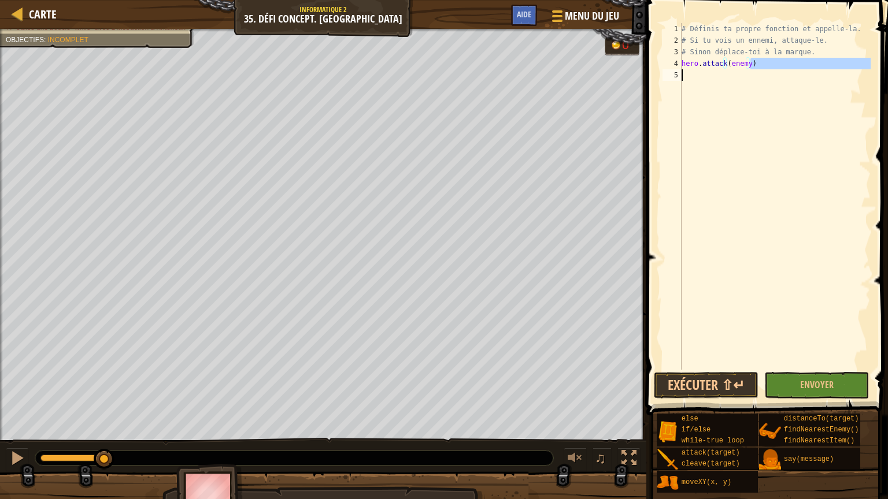
click at [635, 87] on div "Carte Informatique 2 35. Défi Concept. Village silencieux Menu du jeu Terminé A…" at bounding box center [444, 249] width 888 height 499
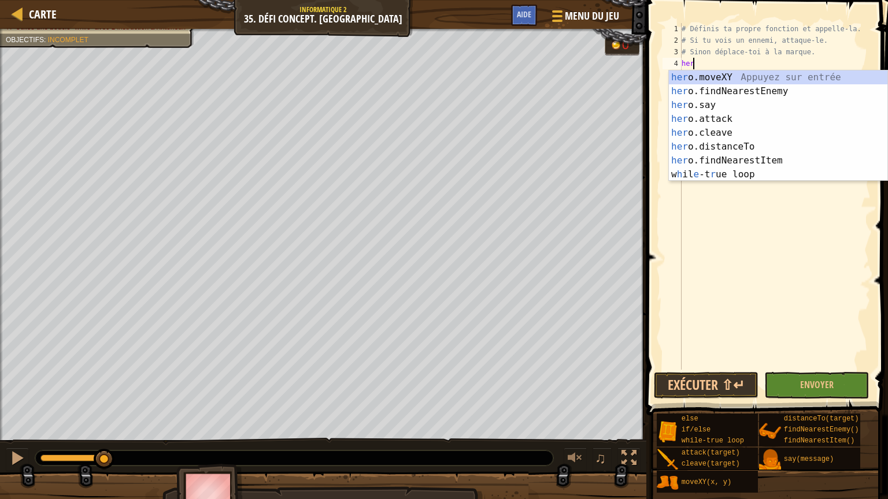
type textarea "h"
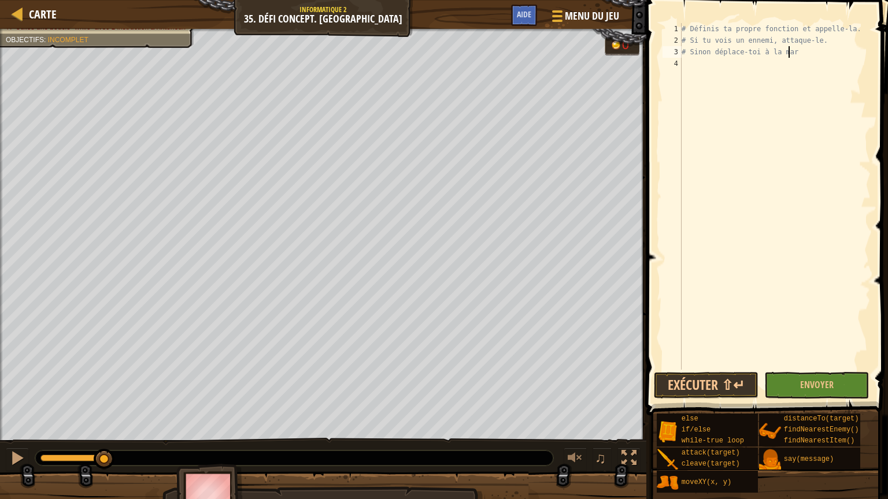
type textarea "# Sinon déplace-toi à la ma"
click at [703, 66] on div "# Définis ta propre fonction et appelle-la. # Si tu vois un ennemi, attaque-le.…" at bounding box center [774, 208] width 191 height 370
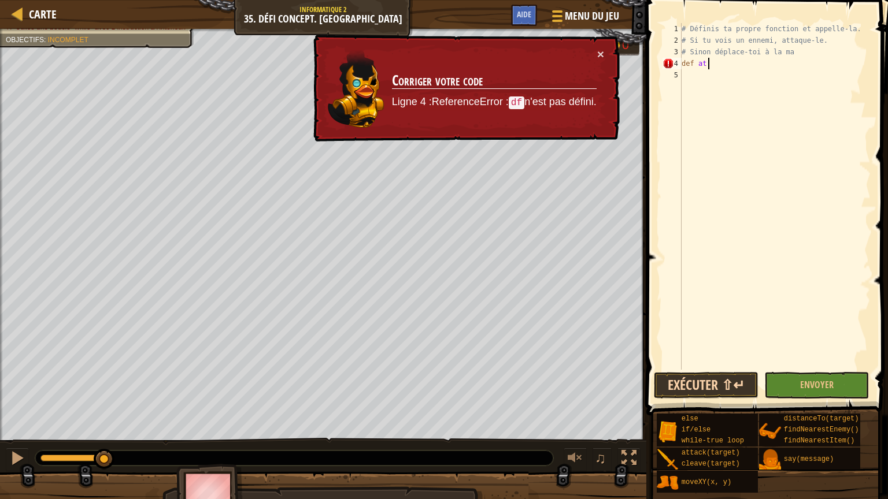
type textarea "def at"
click at [722, 377] on button "Exécuter ⇧↵" at bounding box center [706, 385] width 105 height 27
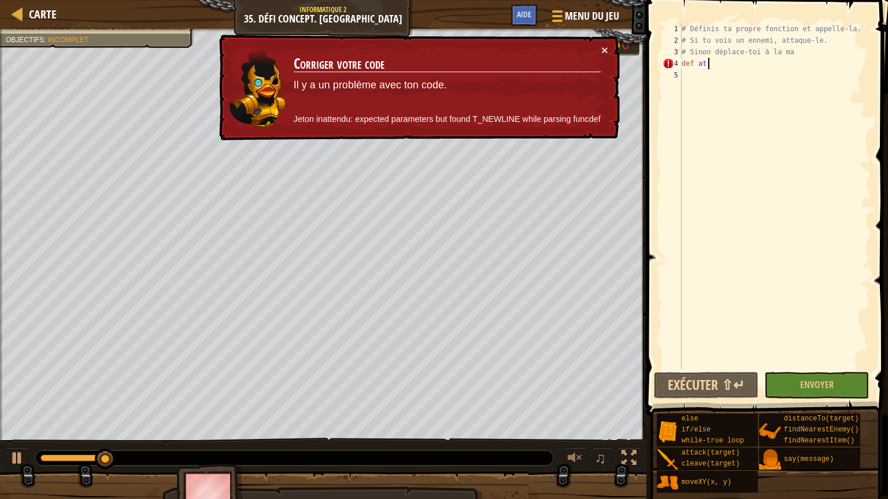
click at [686, 76] on div "# Définis ta propre fonction et appelle-la. # Si tu vois un ennemi, attaque-le.…" at bounding box center [774, 208] width 191 height 370
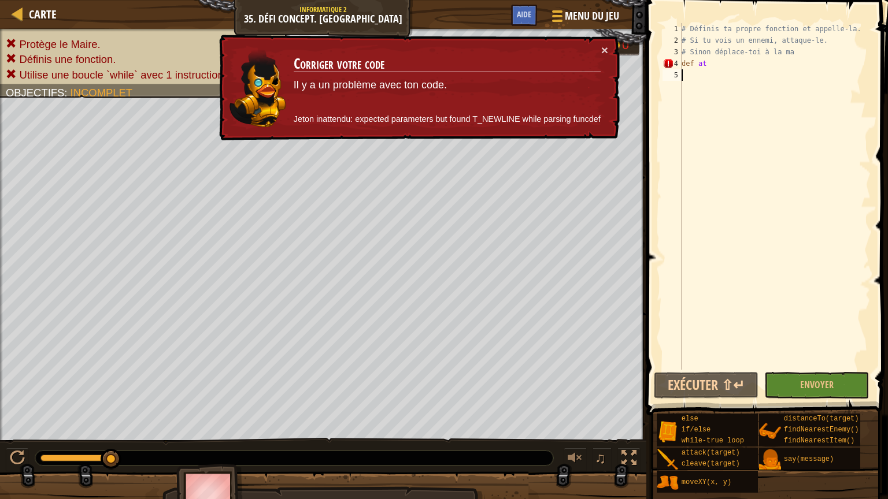
type textarea "h"
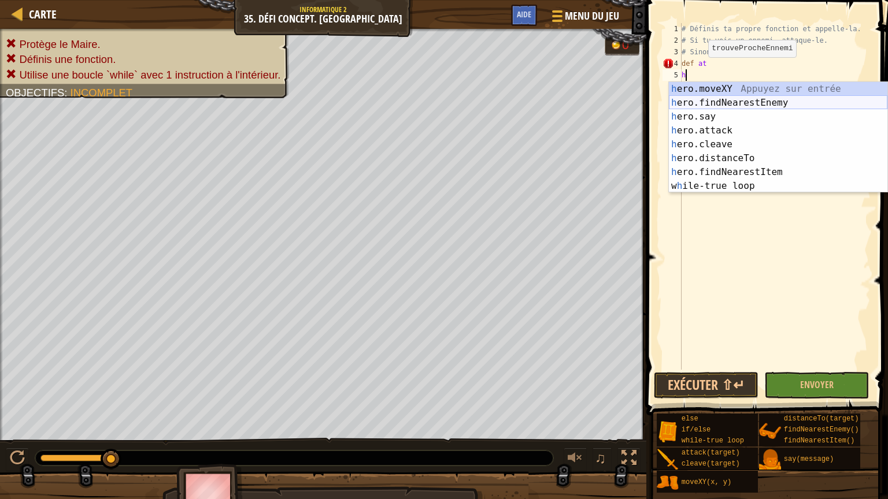
click at [725, 101] on div "h ero.moveXY Appuyez sur entrée h ero.findNearestEnemy Appuyez sur entrée h ero…" at bounding box center [778, 151] width 218 height 139
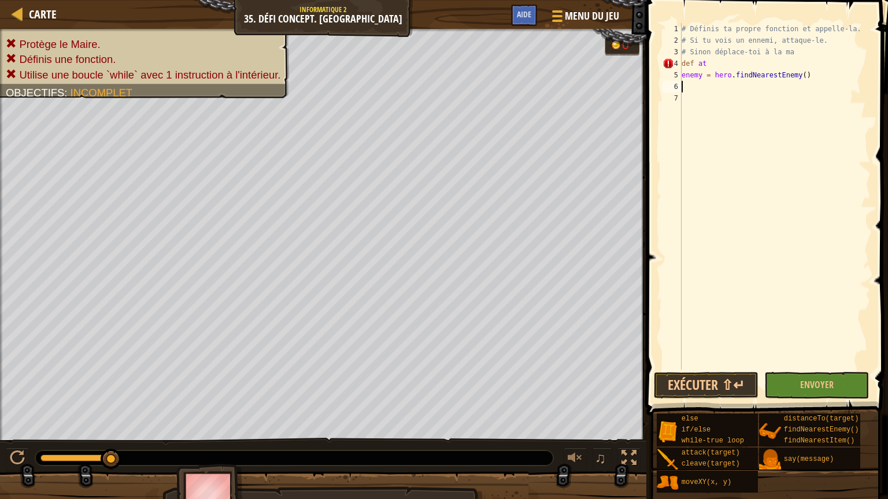
click at [704, 64] on div "# Définis ta propre fonction et appelle-la. # Si tu vois un ennemi, attaque-le.…" at bounding box center [774, 208] width 191 height 370
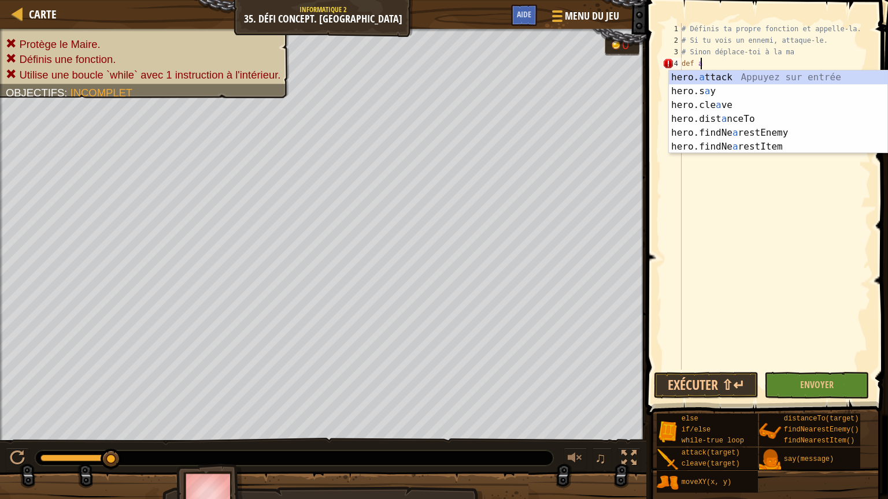
type textarea "def a:"
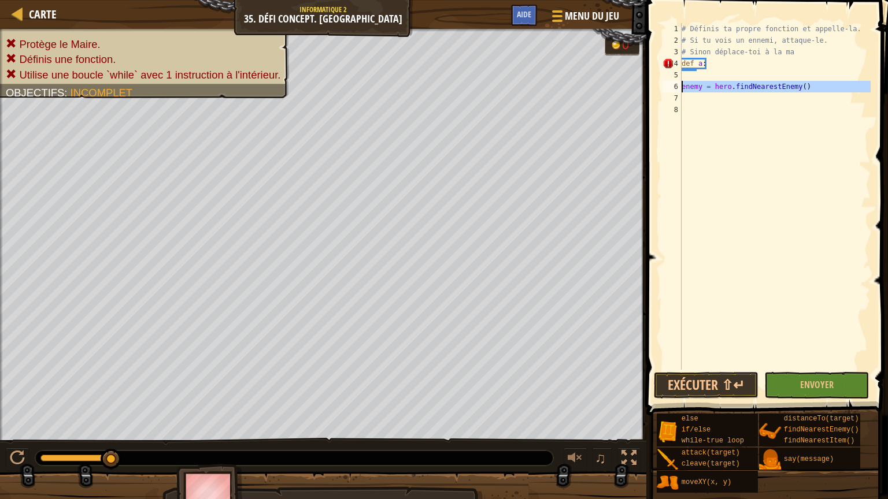
click at [680, 88] on div "6" at bounding box center [671, 87] width 19 height 12
click at [681, 84] on div "6" at bounding box center [671, 87] width 19 height 12
type textarea "enemy = hero.findNearestEnemy()"
click at [698, 79] on div "# Définis ta propre fonction et appelle-la. # Si tu vois un ennemi, attaque-le.…" at bounding box center [774, 208] width 191 height 370
type textarea "def a:"
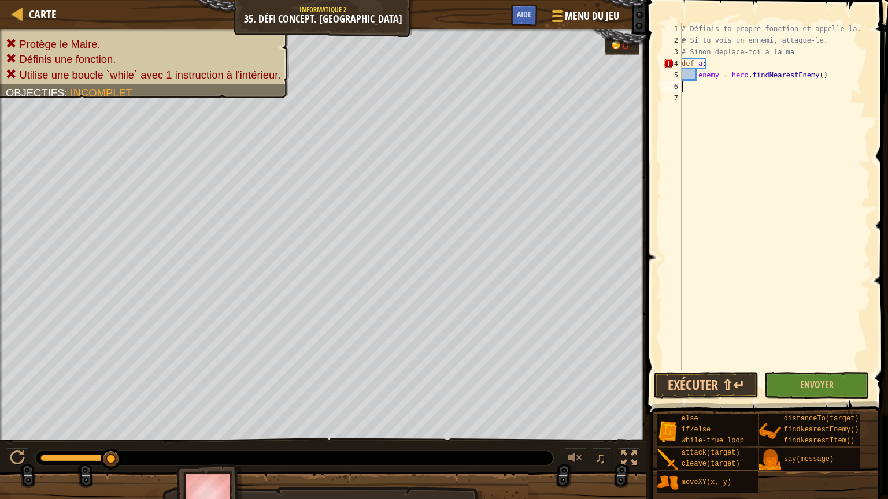
click at [700, 86] on div "# Définis ta propre fonction et appelle-la. # Si tu vois un ennemi, attaque-le.…" at bounding box center [774, 208] width 191 height 370
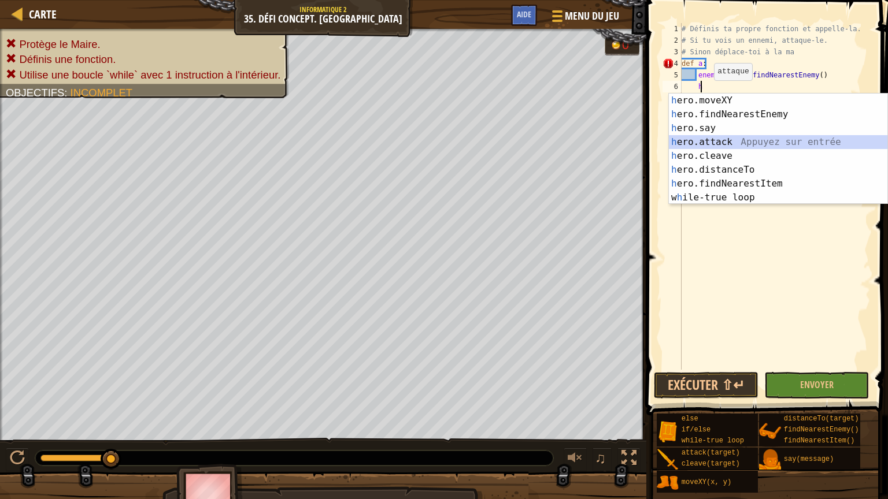
click at [705, 140] on div "h ero.moveXY Appuyez sur entrée h ero.findNearestEnemy Appuyez sur entrée h ero…" at bounding box center [778, 163] width 218 height 139
type textarea "hero.attack(enemy)"
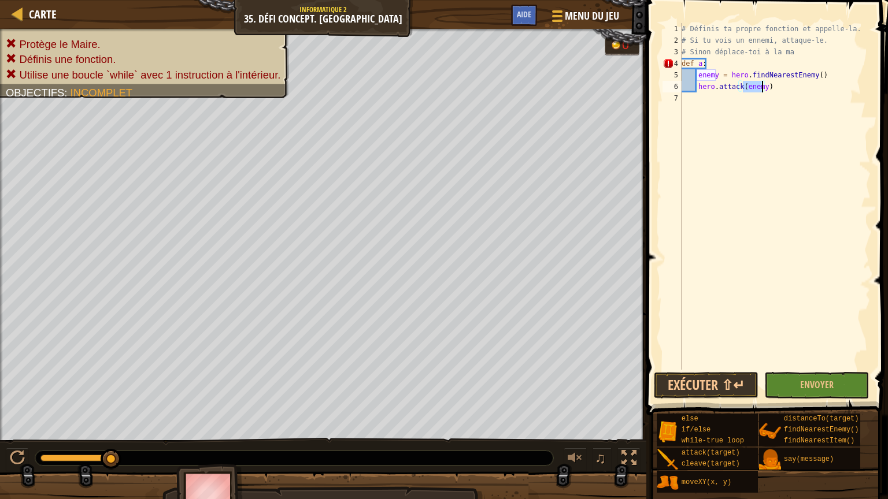
click at [685, 121] on div "# Définis ta propre fonction et appelle-la. # Si tu vois un ennemi, attaque-le.…" at bounding box center [774, 208] width 191 height 370
type textarea "e"
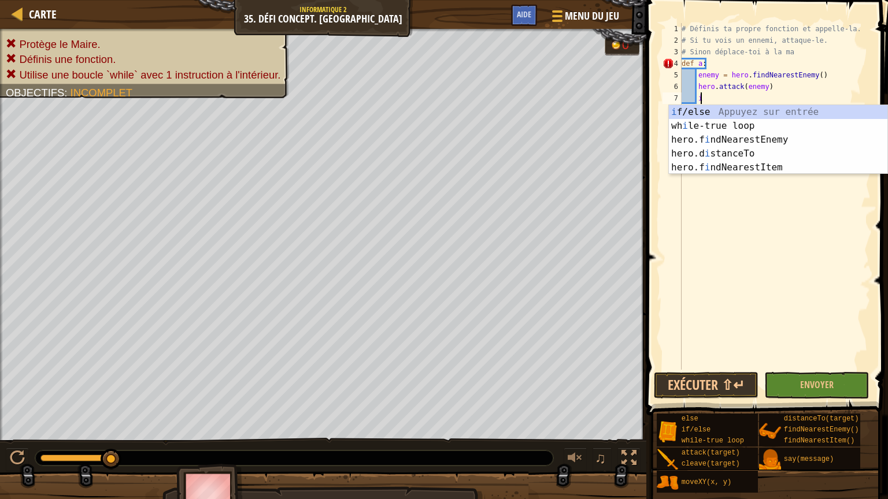
scroll to position [5, 1]
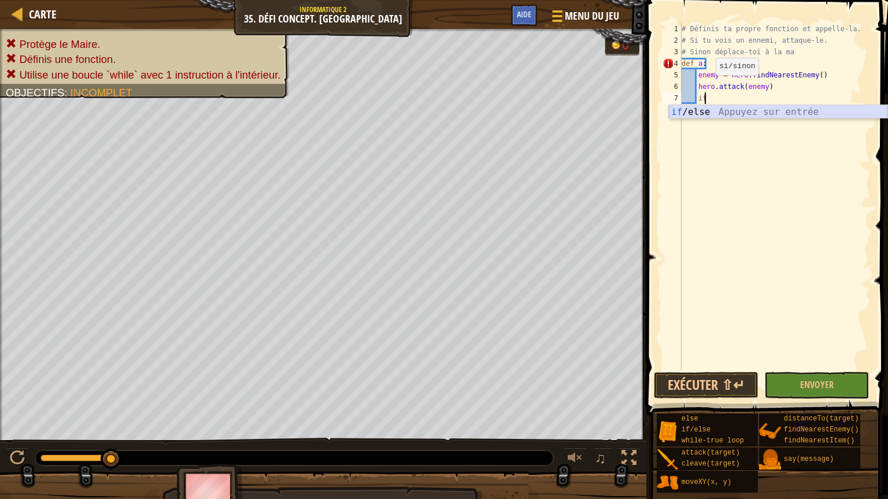
click at [697, 116] on div "if /else Appuyez sur entrée" at bounding box center [778, 126] width 218 height 42
type textarea "if enemy:"
click at [716, 109] on div "# Définis ta propre fonction et appelle-la. # Si tu vois un ennemi, attaque-le.…" at bounding box center [774, 208] width 191 height 370
type textarea "h"
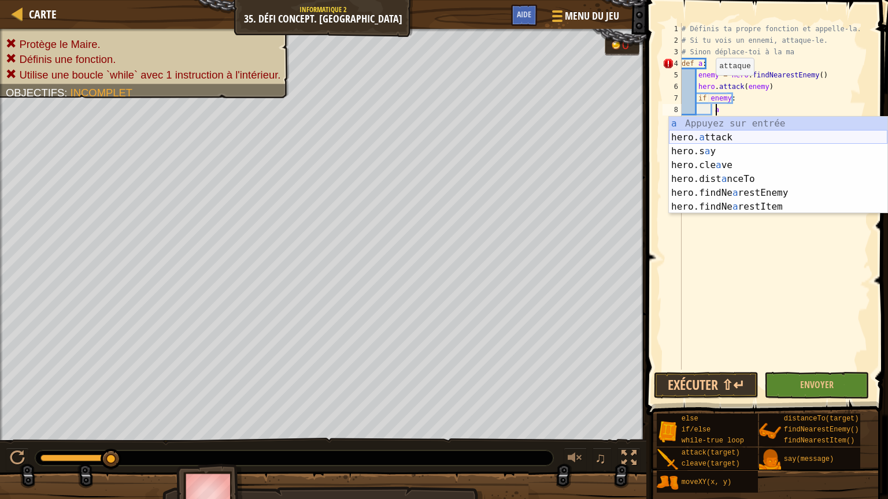
click at [711, 141] on div "a Appuyez sur entrée hero. a ttack Appuyez sur entrée hero.s a y Appuyez sur en…" at bounding box center [778, 179] width 218 height 125
type textarea "hero.attack(enemy)"
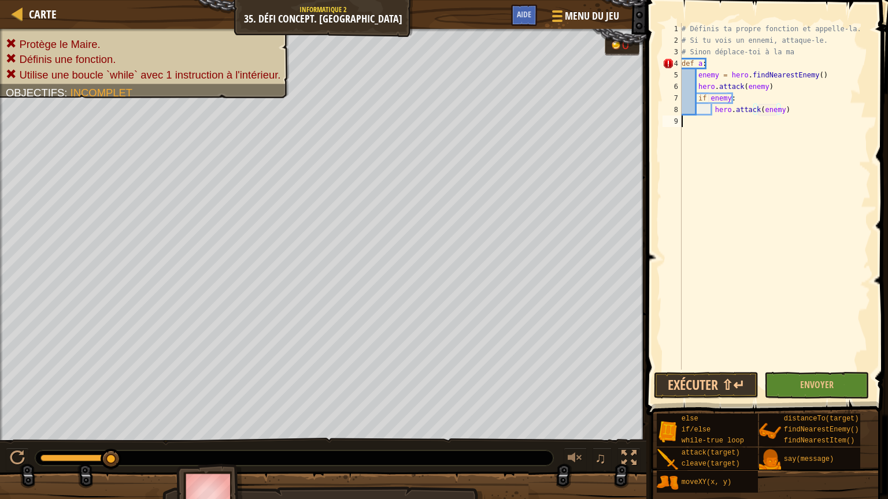
click at [712, 128] on div "# Définis ta propre fonction et appelle-la. # Si tu vois un ennemi, attaque-le.…" at bounding box center [774, 208] width 191 height 370
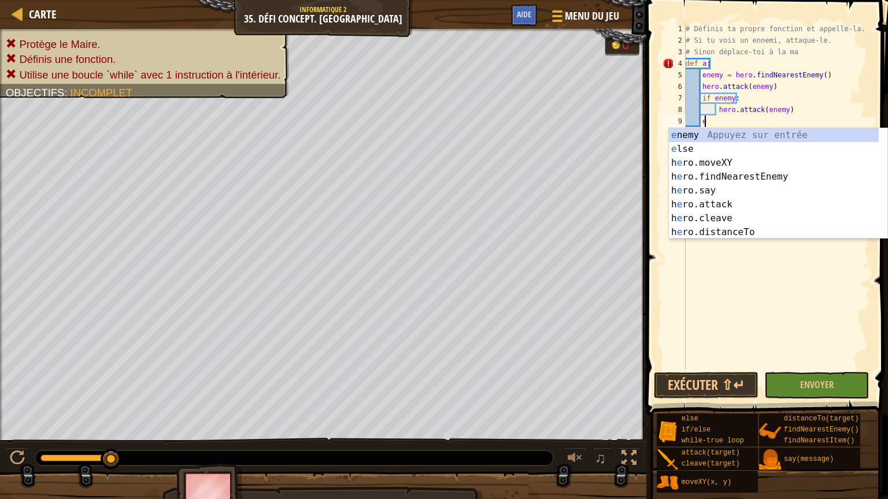
type textarea "els"
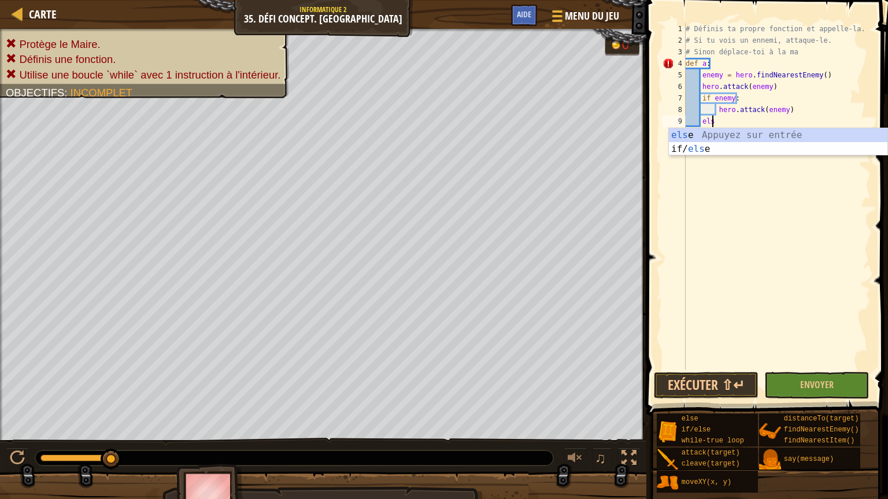
scroll to position [5, 1]
click at [684, 140] on div "els e Appuyez sur entrée if/ els e Appuyez sur entrée" at bounding box center [778, 155] width 218 height 55
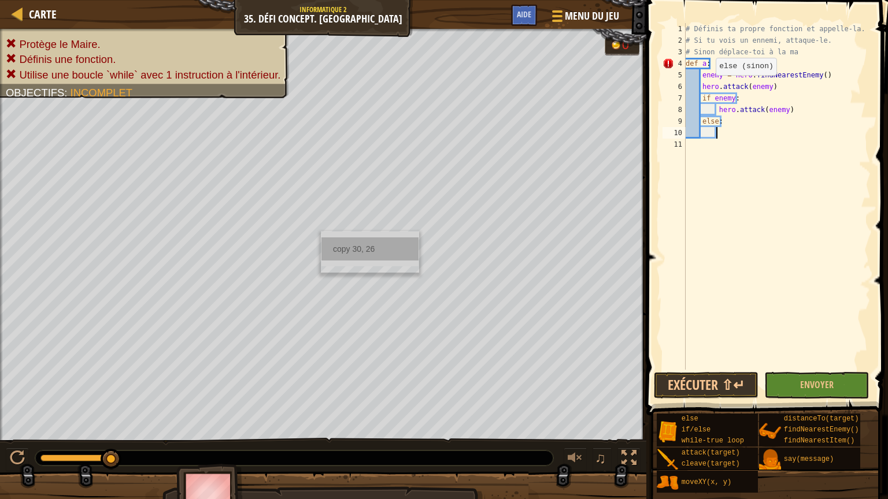
click at [337, 243] on div "copy 30, 26" at bounding box center [369, 248] width 97 height 23
click at [728, 129] on div "# Définis ta propre fonction et appelle-la. # Si tu vois un ennemi, attaque-le.…" at bounding box center [776, 208] width 187 height 370
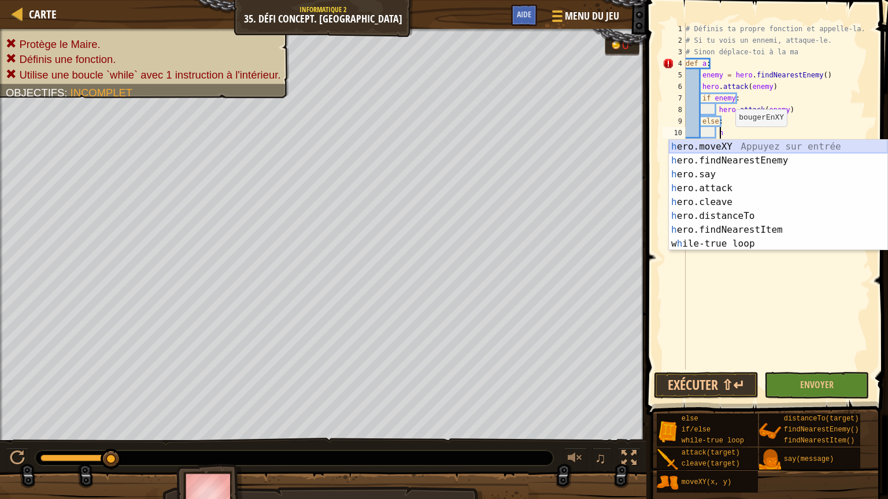
click at [730, 147] on div "h ero.moveXY Appuyez sur entrée h ero.findNearestEnemy Appuyez sur entrée h ero…" at bounding box center [778, 209] width 218 height 139
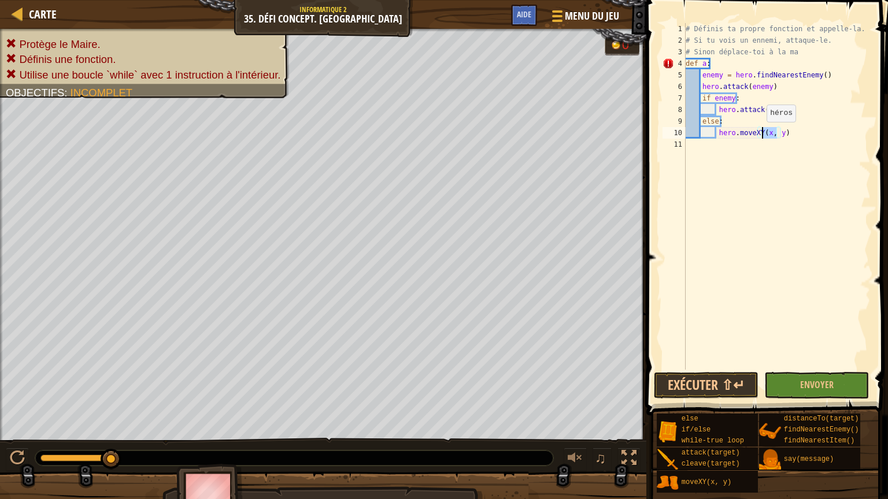
drag, startPoint x: 776, startPoint y: 132, endPoint x: 760, endPoint y: 133, distance: 15.7
click at [760, 133] on div "# Définis ta propre fonction et appelle-la. # Si tu vois un ennemi, attaque-le.…" at bounding box center [776, 208] width 187 height 370
paste textarea "30, 26"
click at [732, 388] on button "Exécuter ⇧↵" at bounding box center [706, 385] width 105 height 27
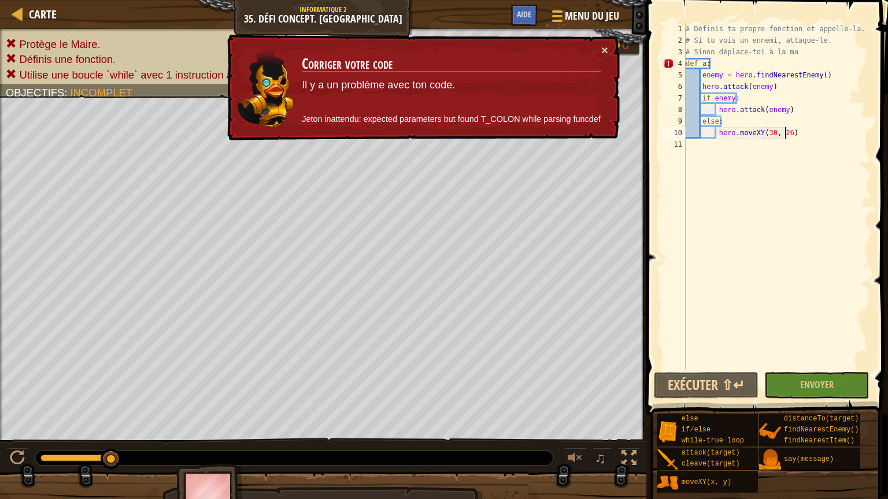
click at [708, 66] on div "# Définis ta propre fonction et appelle-la. # Si tu vois un ennemi, attaque-le.…" at bounding box center [776, 208] width 187 height 370
type textarea "def a:"
click at [704, 179] on div "# Définis ta propre fonction et appelle-la. # Si tu vois un ennemi, attaque-le.…" at bounding box center [776, 208] width 187 height 370
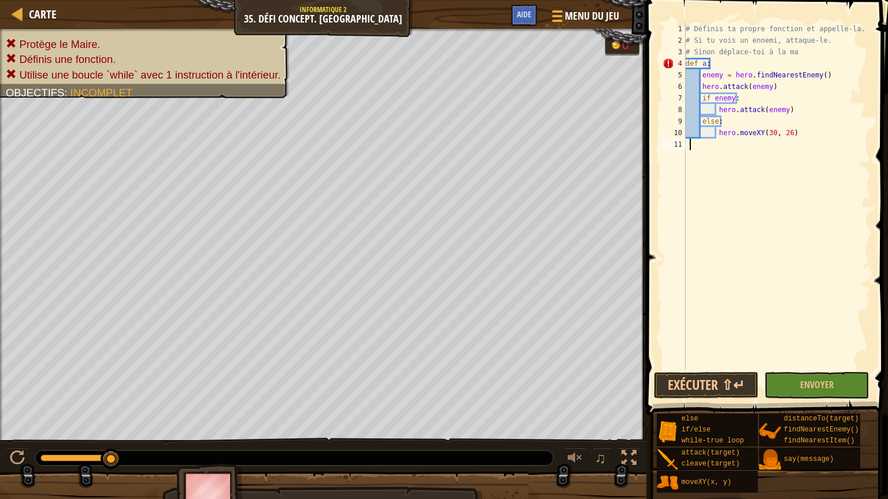
type textarea "w"
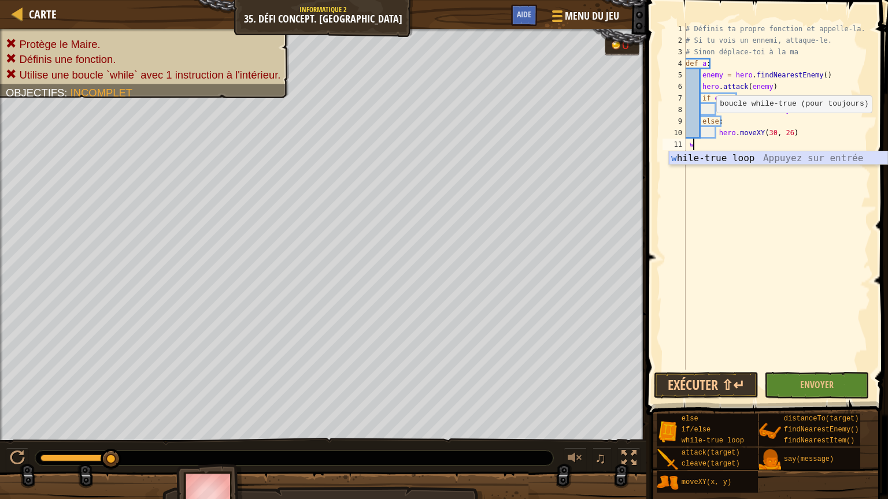
click at [700, 157] on div "w hile-true loop Appuyez sur entrée" at bounding box center [778, 172] width 218 height 42
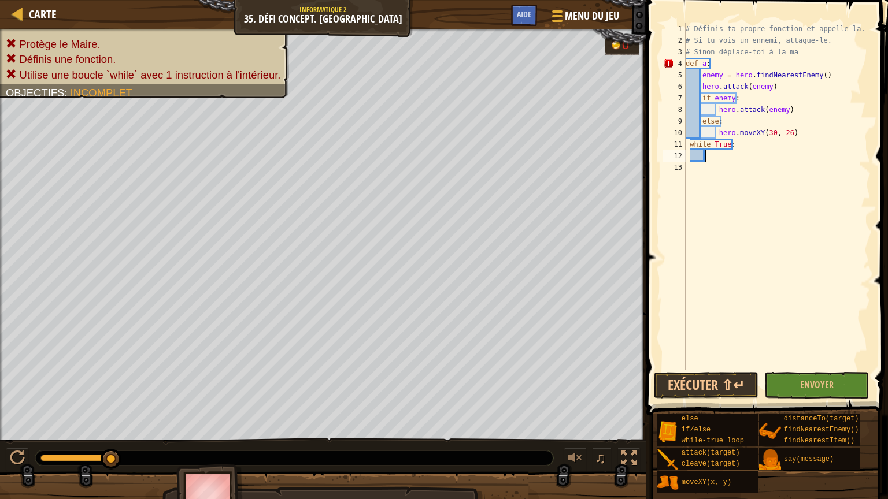
scroll to position [5, 1]
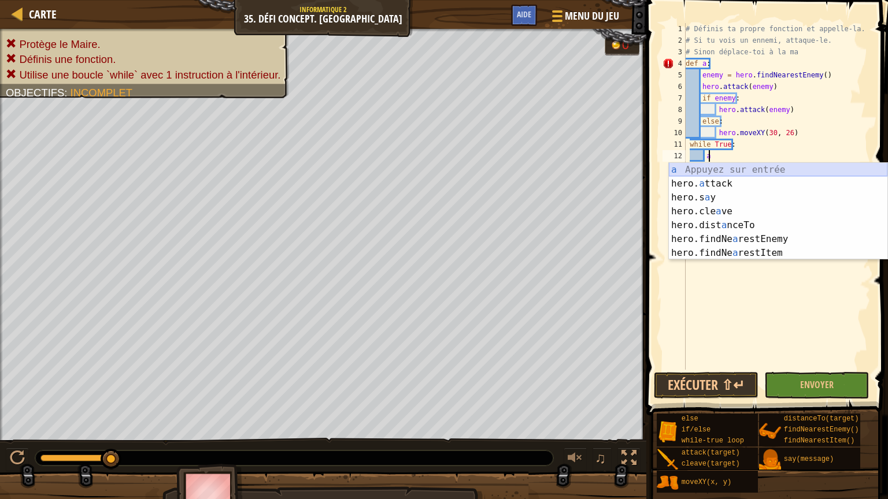
click at [716, 172] on div "a Appuyez sur entrée hero. a ttack Appuyez sur entrée hero.s a y Appuyez sur en…" at bounding box center [778, 225] width 218 height 125
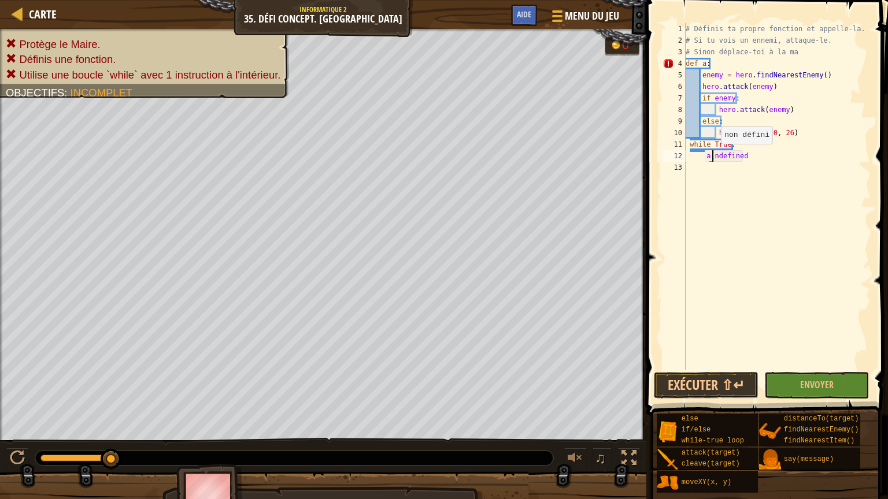
type textarea "andefined"
drag, startPoint x: 747, startPoint y: 158, endPoint x: 660, endPoint y: 150, distance: 87.0
click at [660, 151] on div "andefined 1 2 3 4 5 6 7 8 9 10 11 12 13 # Définis ta propre fonction et appelle…" at bounding box center [765, 196] width 210 height 347
click at [690, 146] on div "# Définis ta propre fonction et appelle-la. # Si tu vois un ennemi, attaque-le.…" at bounding box center [776, 208] width 187 height 370
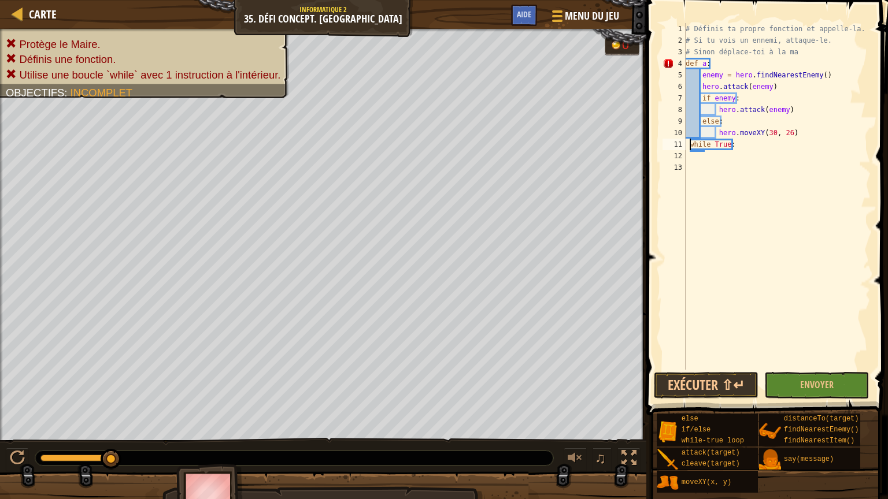
type textarea "while True:"
click at [705, 155] on div "# Définis ta propre fonction et appelle-la. # Si tu vois un ennemi, attaque-le.…" at bounding box center [776, 208] width 187 height 370
click at [705, 64] on div "# Définis ta propre fonction et appelle-la. # Si tu vois un ennemi, attaque-le.…" at bounding box center [776, 208] width 187 height 370
type textarea "def a():"
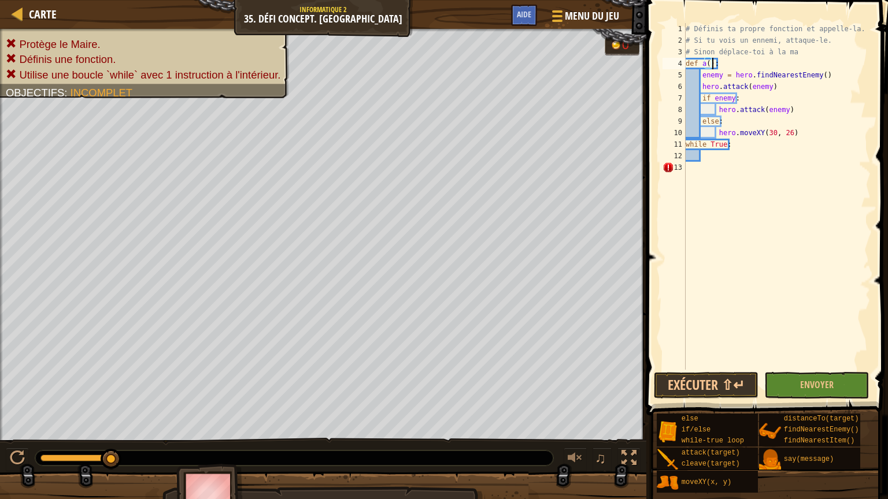
click at [717, 155] on div "# Définis ta propre fonction et appelle-la. # Si tu vois un ennemi, attaque-le.…" at bounding box center [776, 208] width 187 height 370
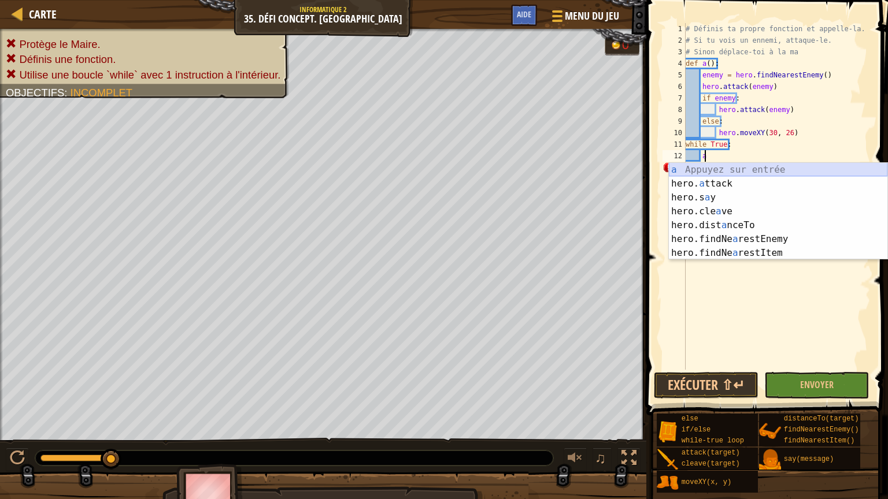
scroll to position [5, 1]
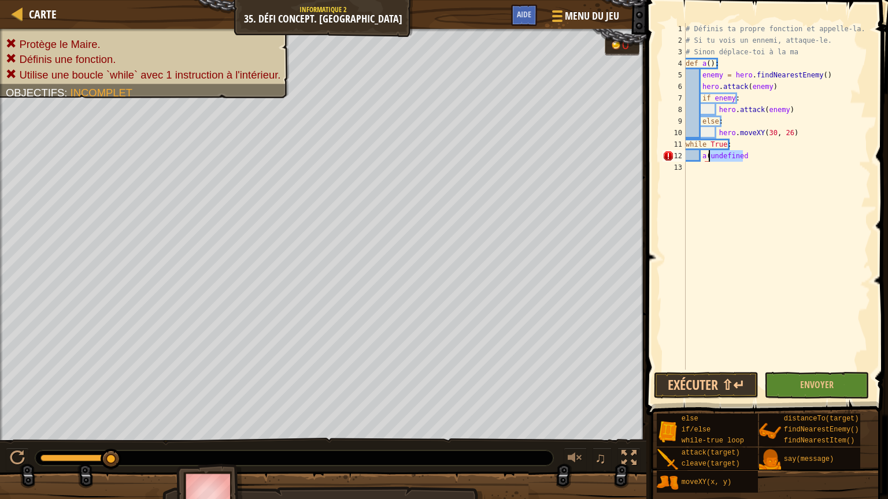
drag, startPoint x: 741, startPoint y: 154, endPoint x: 709, endPoint y: 158, distance: 32.0
click at [709, 158] on div "# Définis ta propre fonction et appelle-la. # Si tu vois un ennemi, attaque-le.…" at bounding box center [776, 208] width 187 height 370
click at [681, 385] on button "Exécuter ⇧↵" at bounding box center [706, 385] width 105 height 27
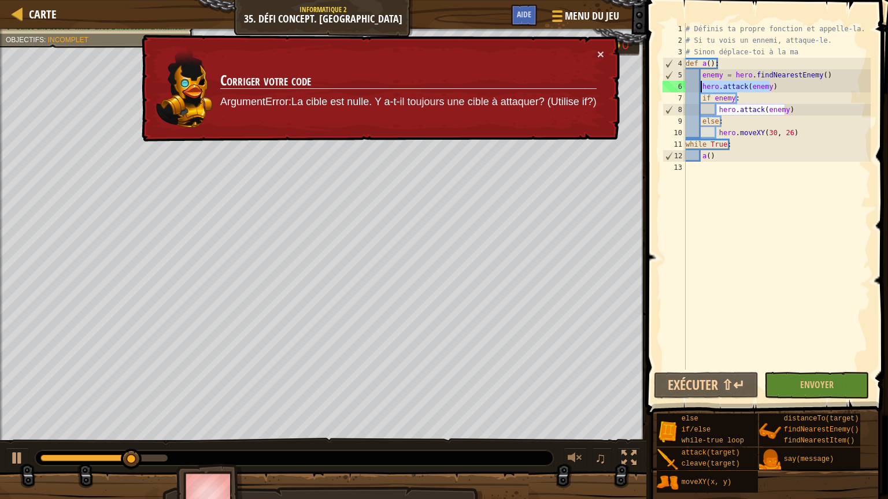
drag, startPoint x: 770, startPoint y: 86, endPoint x: 700, endPoint y: 88, distance: 70.0
click at [700, 88] on div "# Définis ta propre fonction et appelle-la. # Si tu vois un ennemi, attaque-le.…" at bounding box center [776, 208] width 187 height 370
type textarea "hero.attack(enemy)"
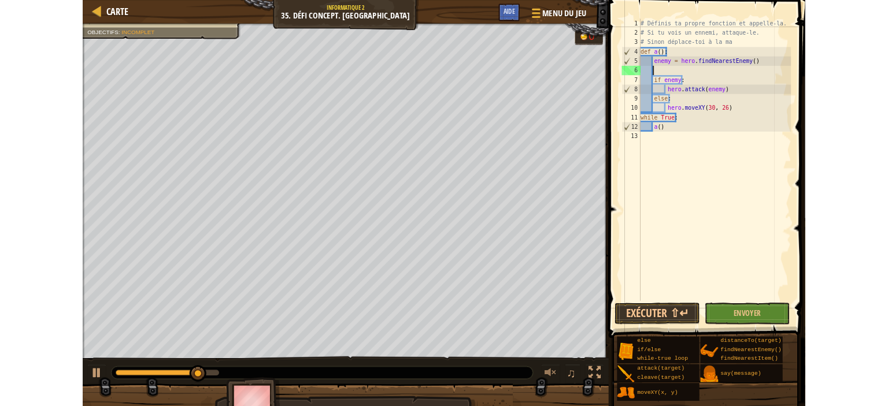
scroll to position [5, 0]
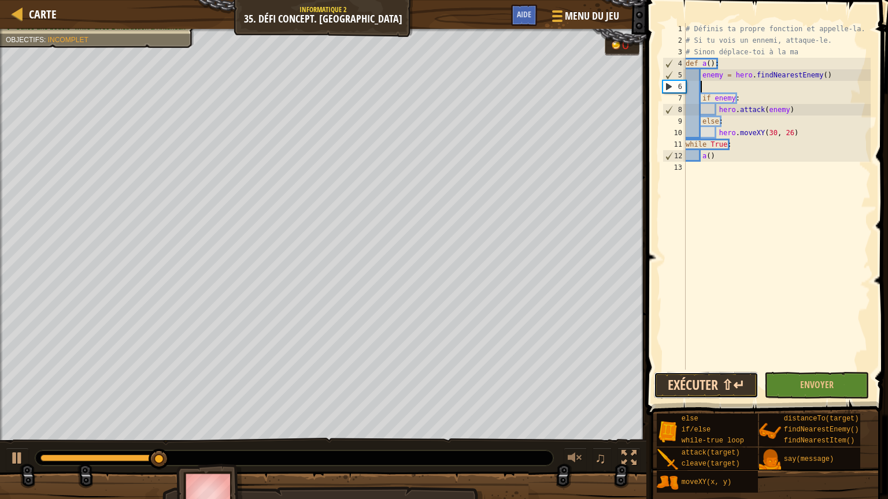
click at [730, 374] on button "Exécuter ⇧↵" at bounding box center [706, 385] width 105 height 27
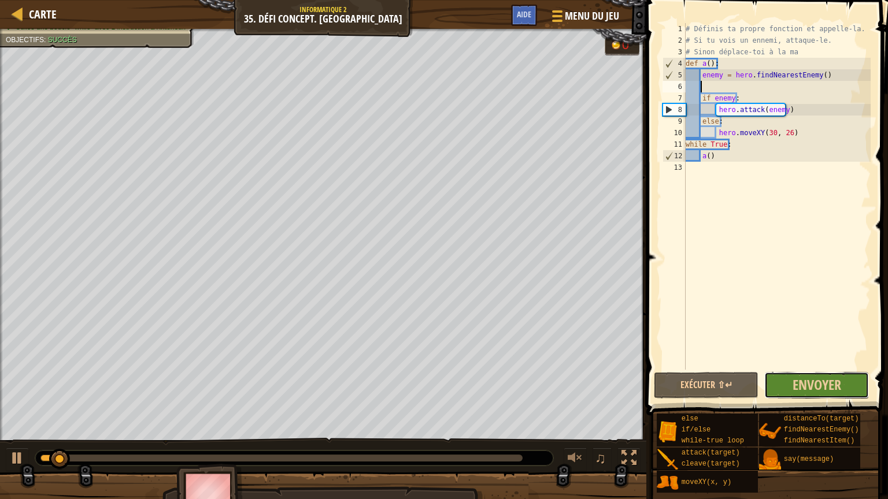
click at [777, 386] on button "Envoyer" at bounding box center [816, 385] width 105 height 27
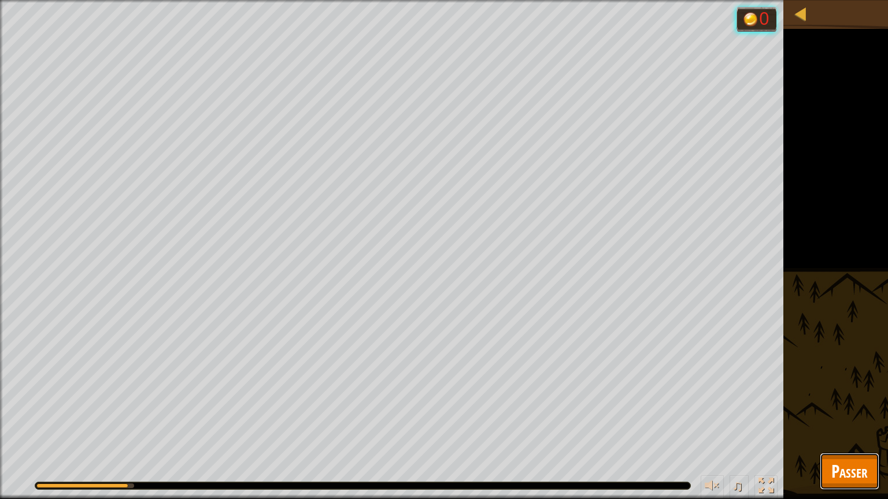
click at [849, 406] on span "Passer" at bounding box center [849, 471] width 36 height 24
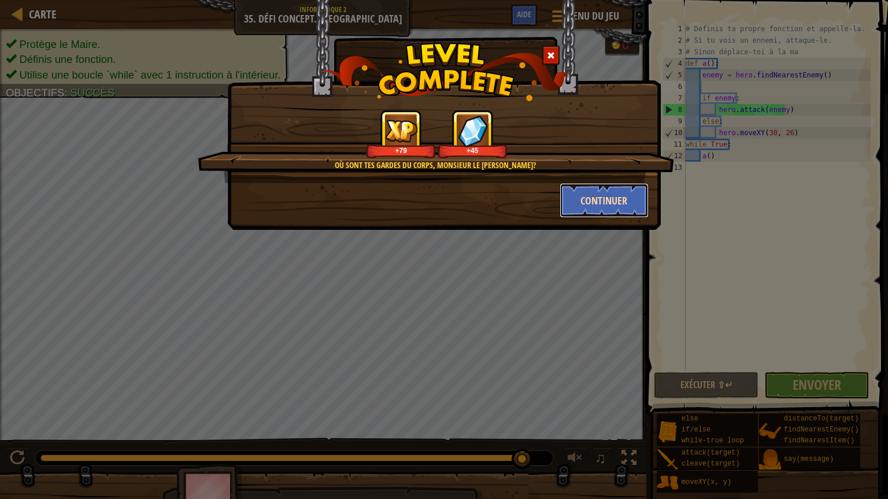
click at [602, 196] on button "Continuer" at bounding box center [604, 200] width 90 height 35
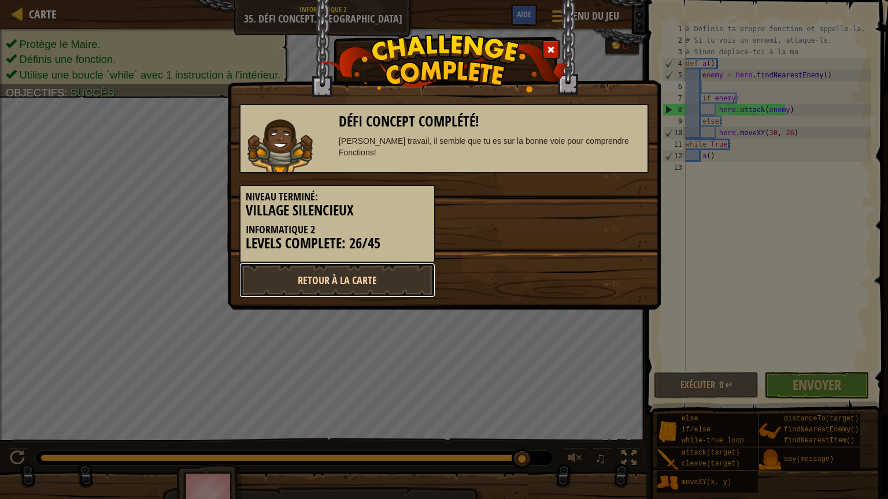
click at [370, 284] on link "Retour à la Carte" at bounding box center [337, 280] width 196 height 35
select select "fr"
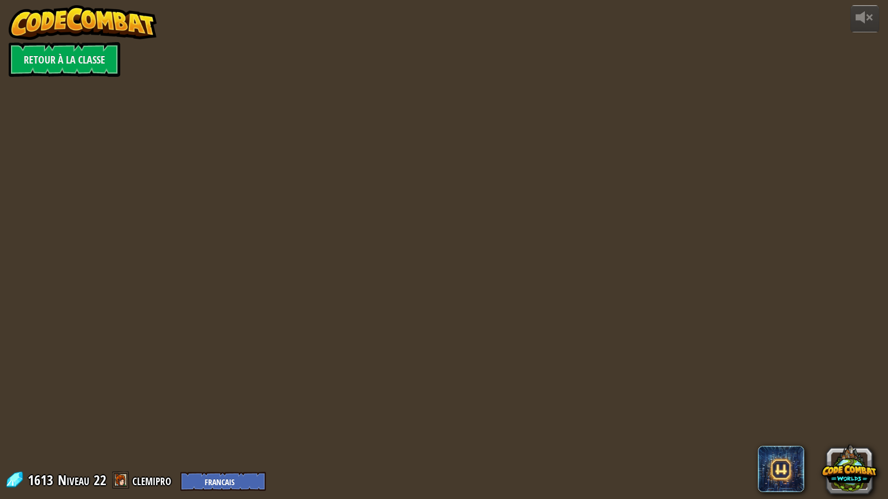
select select "fr"
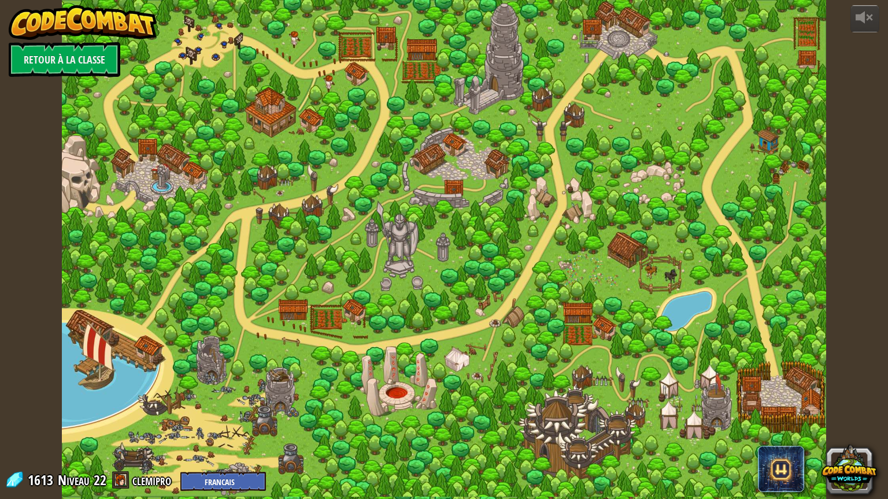
select select "fr"
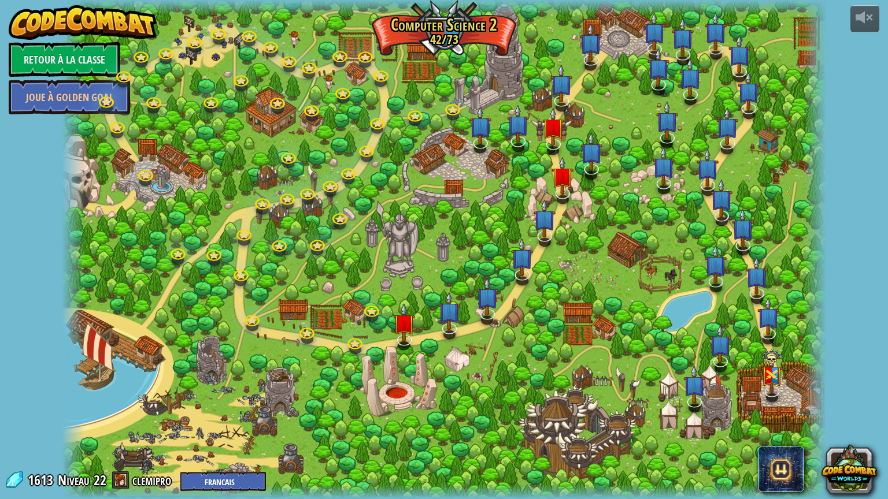
select select "fr"
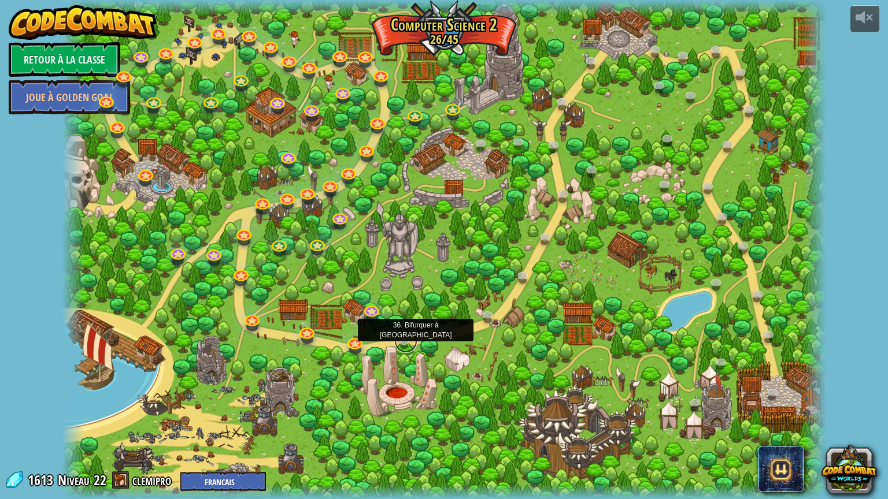
click at [403, 341] on link at bounding box center [405, 341] width 23 height 23
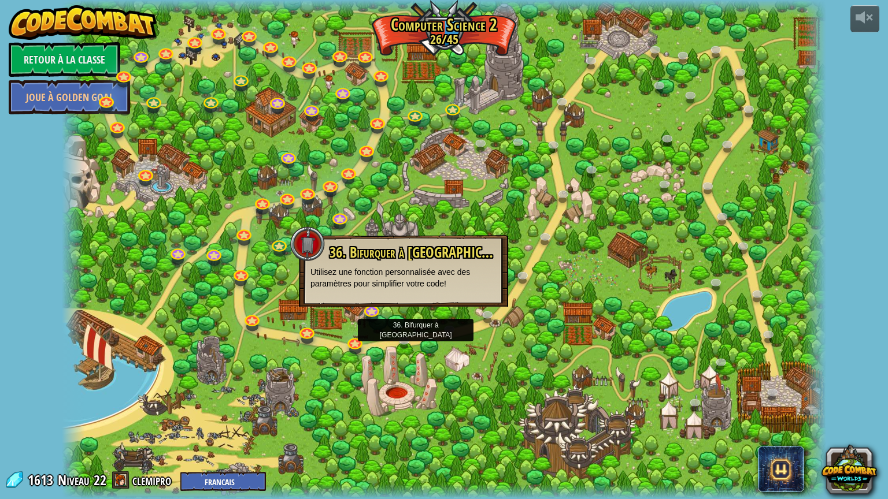
drag, startPoint x: 396, startPoint y: 317, endPoint x: 388, endPoint y: 313, distance: 9.0
click at [397, 317] on div at bounding box center [444, 249] width 764 height 499
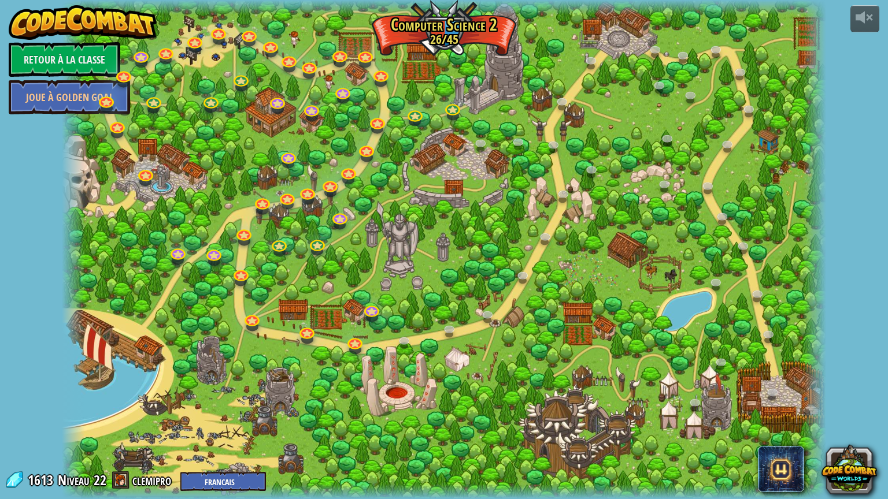
click at [395, 282] on div at bounding box center [444, 249] width 764 height 499
click at [405, 392] on div at bounding box center [444, 249] width 764 height 499
click at [397, 337] on link at bounding box center [405, 341] width 23 height 23
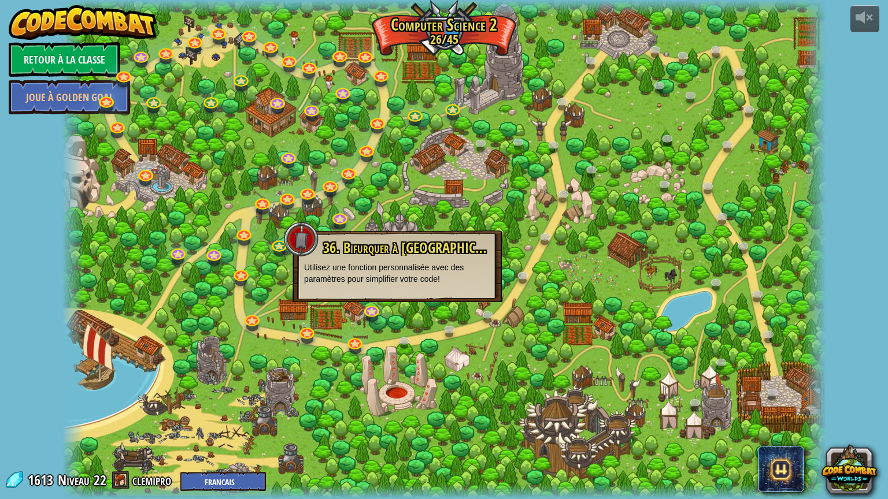
click at [511, 365] on div at bounding box center [444, 249] width 764 height 499
